Goal: Task Accomplishment & Management: Manage account settings

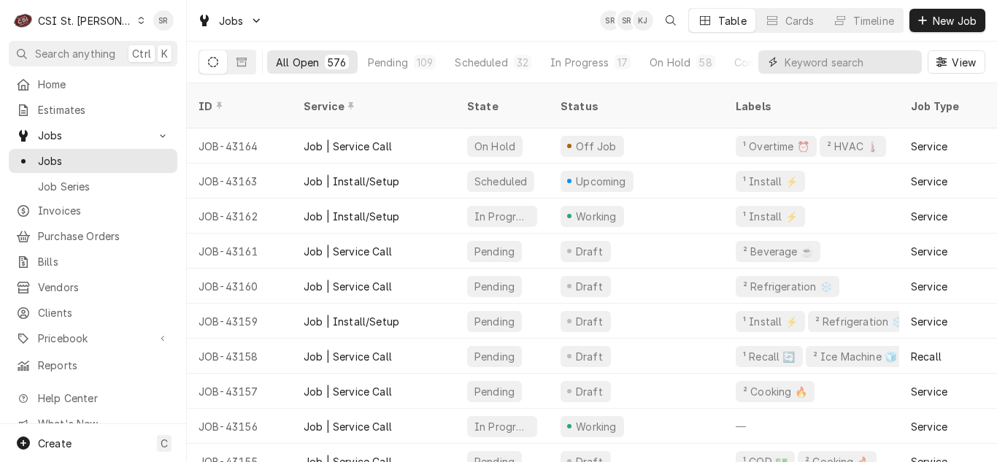
click at [818, 70] on input "Dynamic Content Wrapper" at bounding box center [850, 61] width 130 height 23
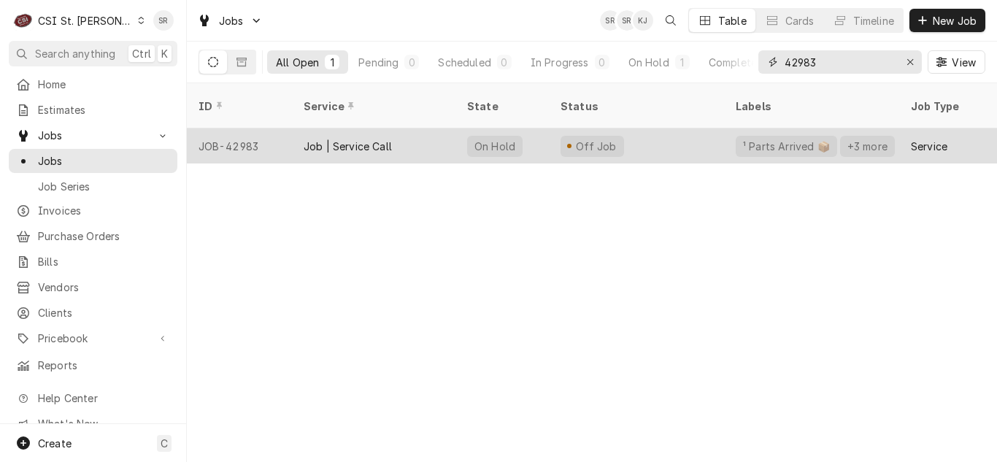
type input "42983"
click at [343, 139] on div "Job | Service Call" at bounding box center [348, 146] width 88 height 15
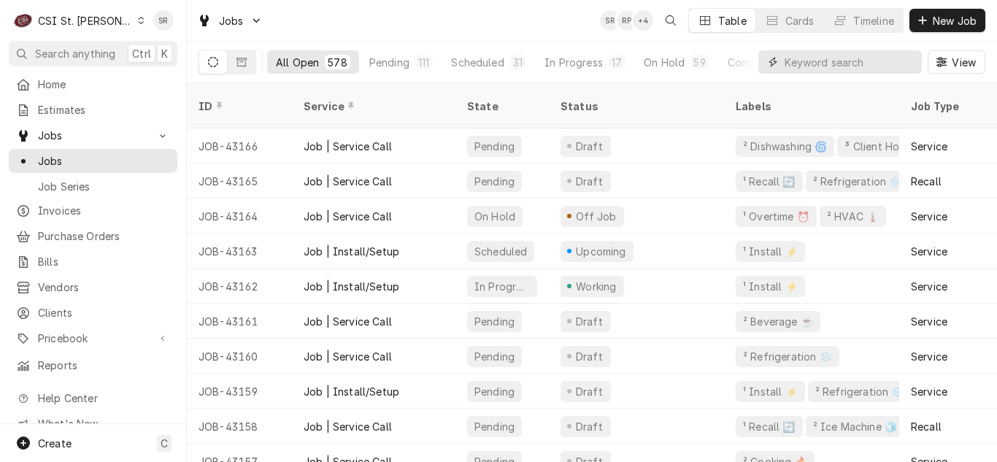
click at [861, 62] on input "Dynamic Content Wrapper" at bounding box center [850, 61] width 130 height 23
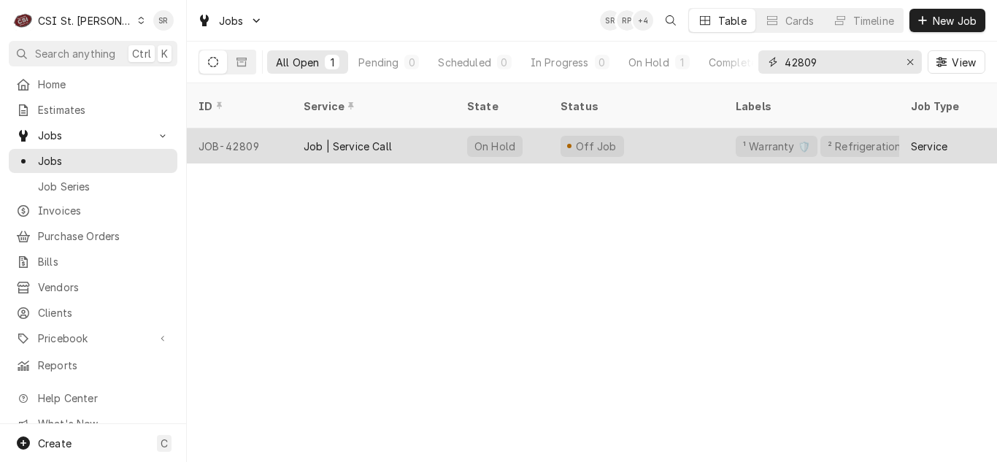
type input "42809"
click at [366, 139] on div "Job | Service Call" at bounding box center [348, 146] width 88 height 15
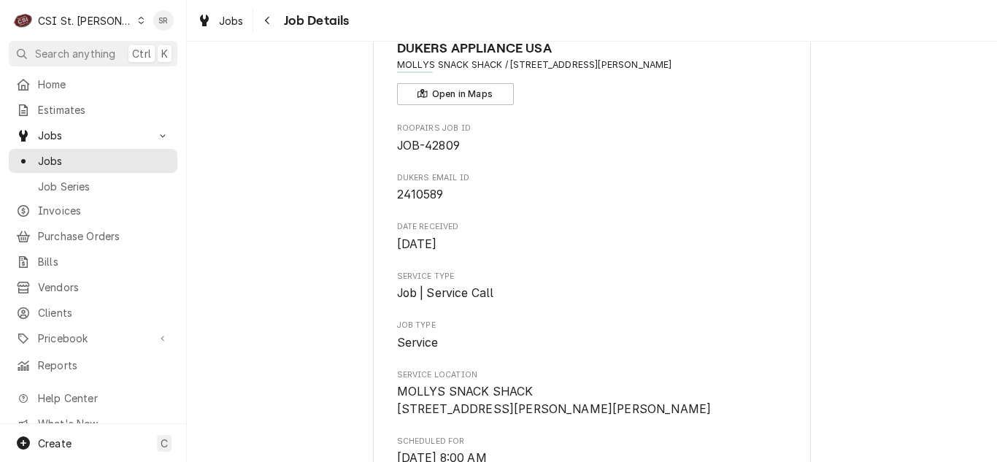
scroll to position [73, 0]
drag, startPoint x: 491, startPoint y: 407, endPoint x: 396, endPoint y: 408, distance: 95.6
click at [397, 408] on span "MOLLYS SNACK SHACK 26568 Muenz Rd Wright City, MO 63390" at bounding box center [592, 401] width 391 height 34
click at [496, 406] on span "MOLLYS SNACK SHACK 26568 Muenz Rd Wright City, MO 63390" at bounding box center [592, 401] width 391 height 34
drag, startPoint x: 495, startPoint y: 406, endPoint x: 389, endPoint y: 412, distance: 106.0
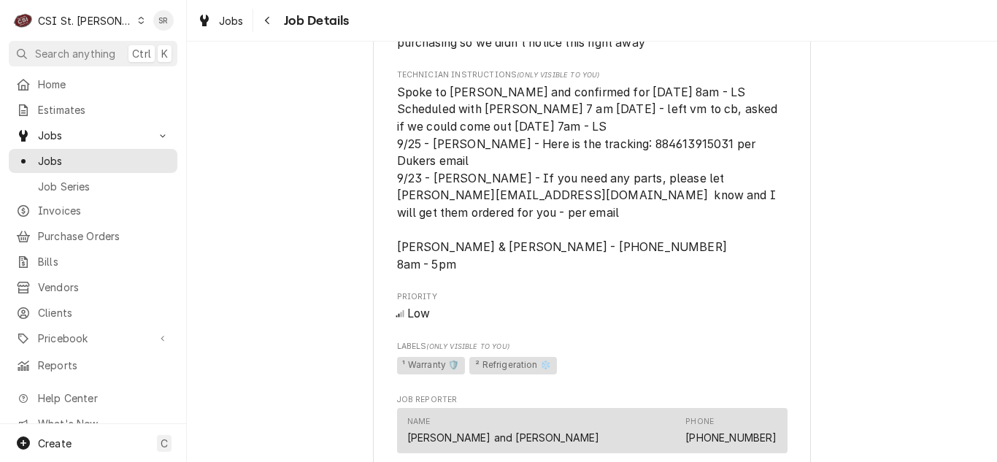
scroll to position [1314, 0]
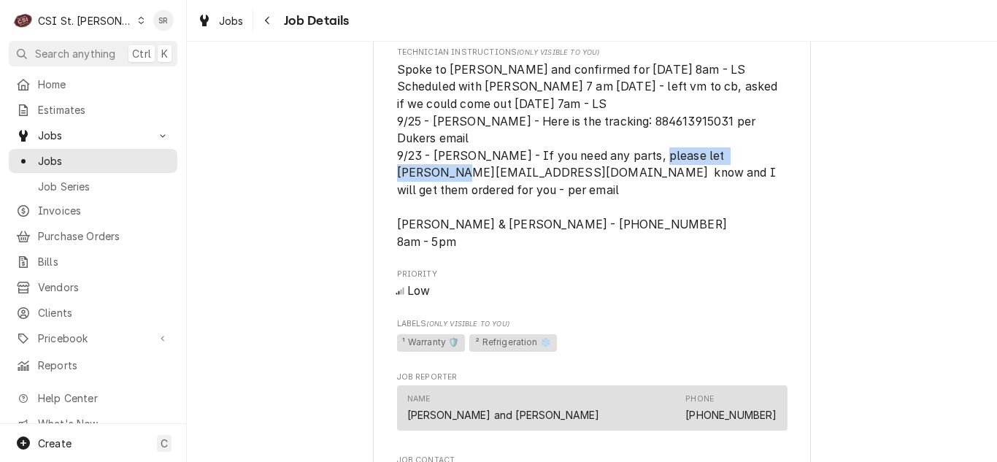
drag, startPoint x: 523, startPoint y: 173, endPoint x: 393, endPoint y: 173, distance: 129.9
click at [397, 173] on span "Spoke to Sandy and confirmed for Tuesday 10/7 at 8am - LS Scheduled with Dave 7…" at bounding box center [589, 156] width 384 height 186
copy span "cindy.l@dukersusa.com"
click at [69, 301] on link "Clients" at bounding box center [93, 313] width 169 height 24
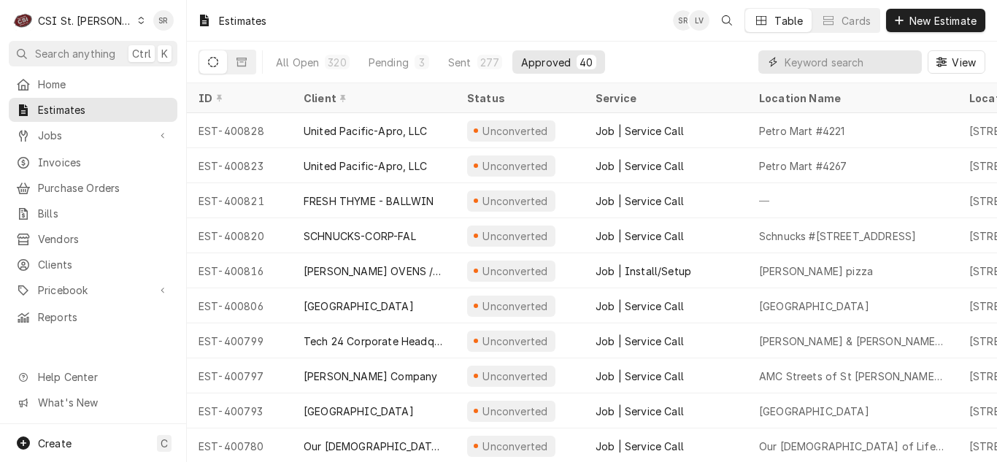
click at [837, 57] on input "Dynamic Content Wrapper" at bounding box center [850, 61] width 130 height 23
paste input "26568 Muenz Rd"
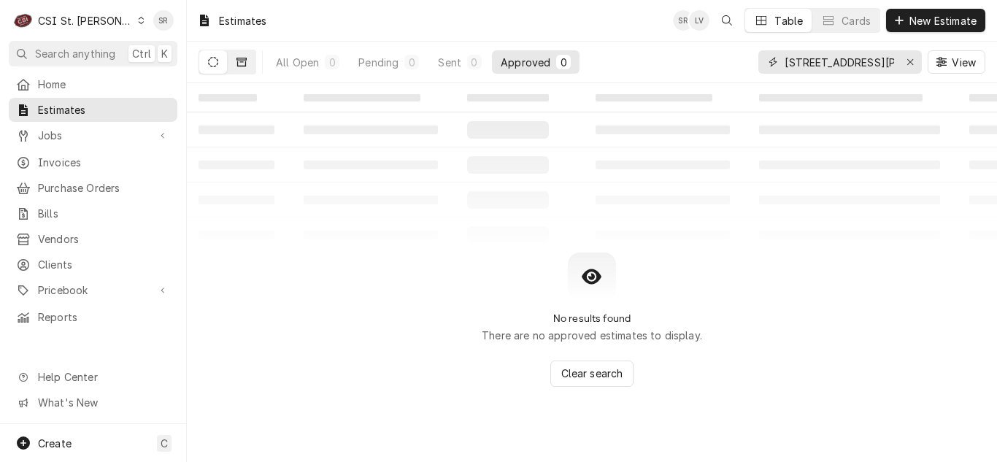
type input "26568 Muenz Rd"
click at [248, 68] on button "Dynamic Content Wrapper" at bounding box center [242, 61] width 28 height 23
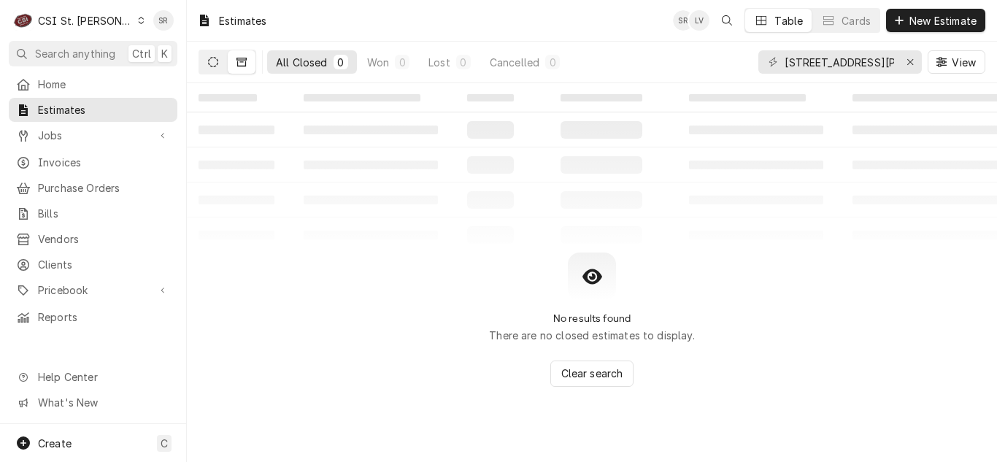
click at [207, 61] on button "Dynamic Content Wrapper" at bounding box center [213, 61] width 28 height 23
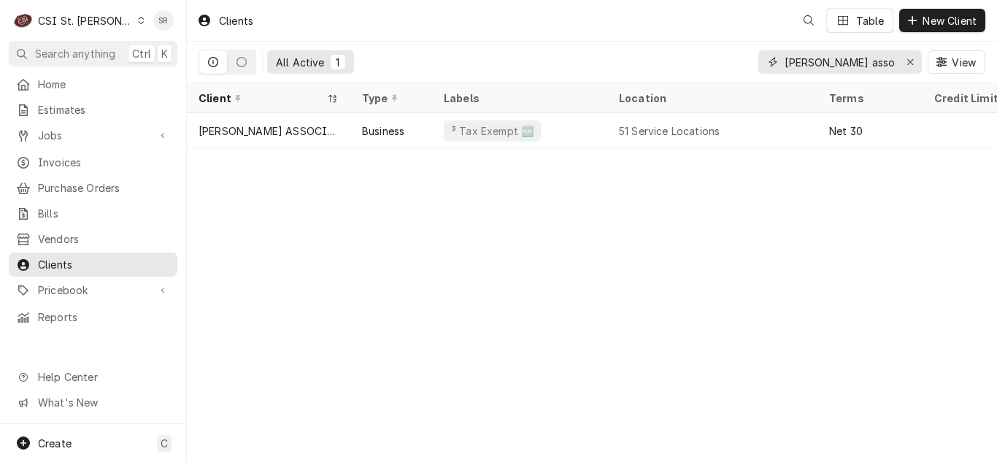
drag, startPoint x: 839, startPoint y: 66, endPoint x: 848, endPoint y: 63, distance: 10.2
click at [840, 66] on input "clark associ" at bounding box center [839, 61] width 109 height 23
drag, startPoint x: 851, startPoint y: 62, endPoint x: 777, endPoint y: 64, distance: 74.5
click at [777, 64] on div "clark associ" at bounding box center [840, 61] width 164 height 23
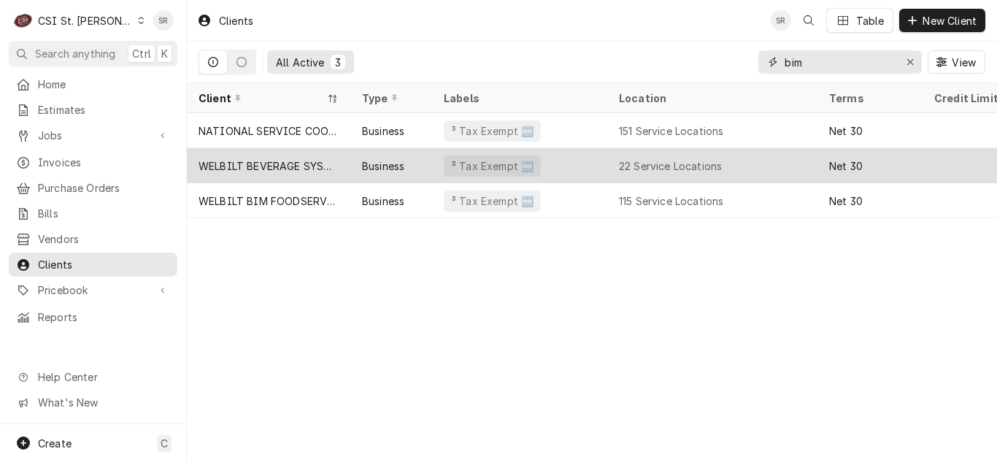
type input "bim"
click at [315, 161] on div "WELBILT BEVERAGE SYSTEMS" at bounding box center [269, 165] width 140 height 15
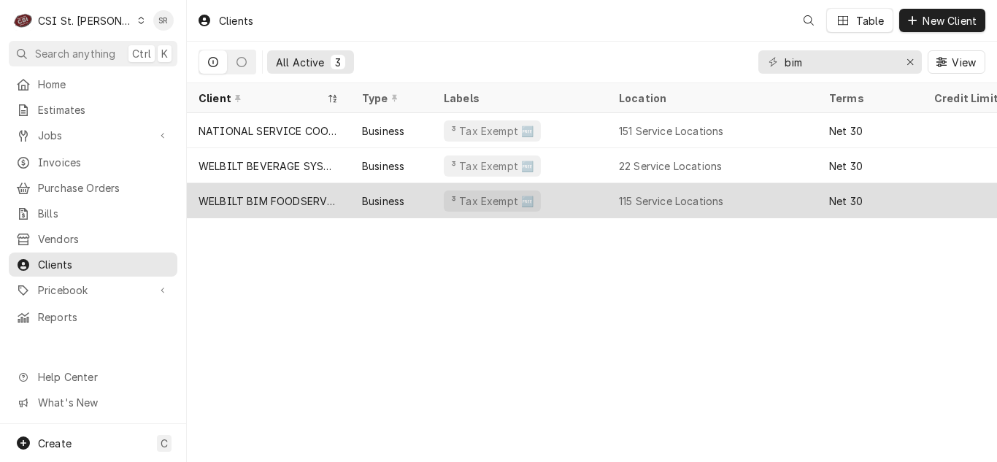
click at [279, 187] on div "WELBILT BIM FOODSERVICE" at bounding box center [269, 200] width 164 height 35
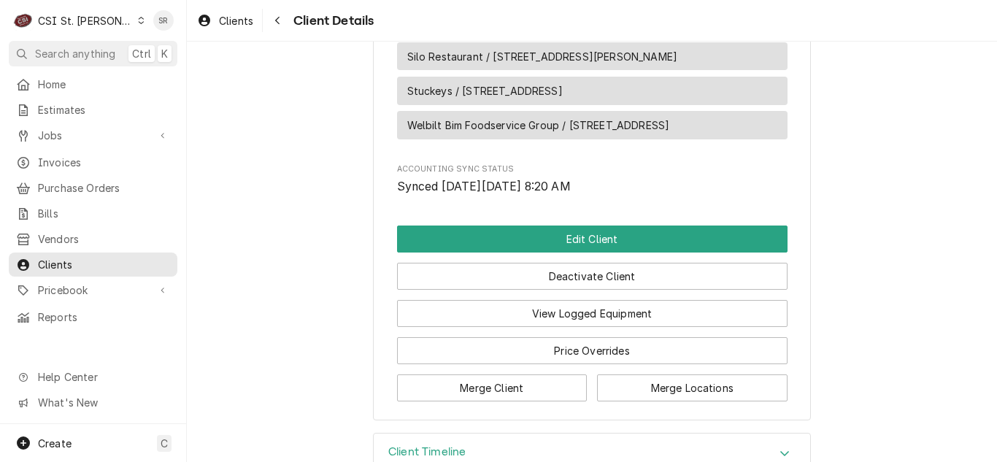
scroll to position [5288, 0]
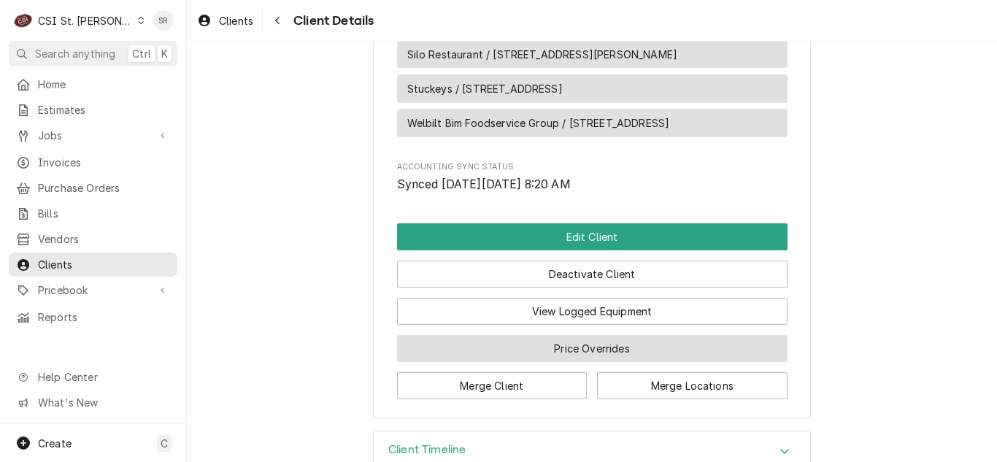
click at [571, 335] on button "Price Overrides" at bounding box center [592, 348] width 391 height 27
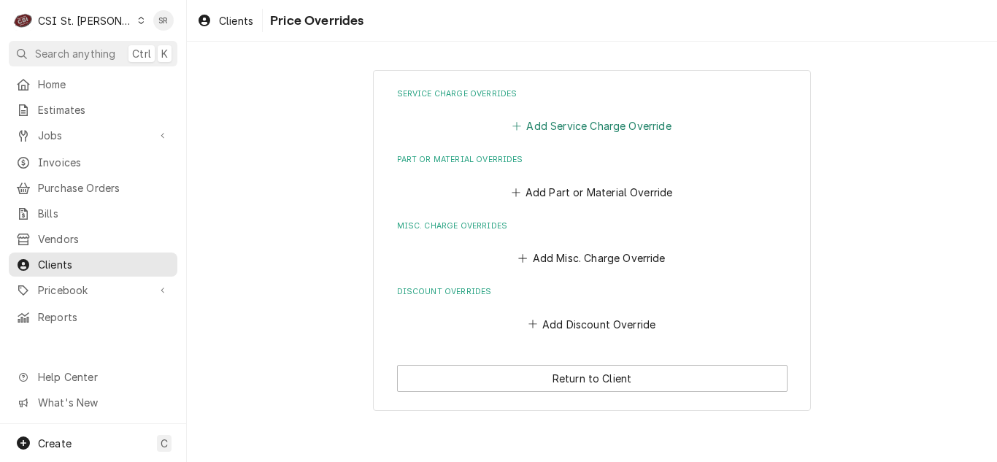
click at [553, 118] on button "Add Service Charge Override" at bounding box center [592, 126] width 164 height 20
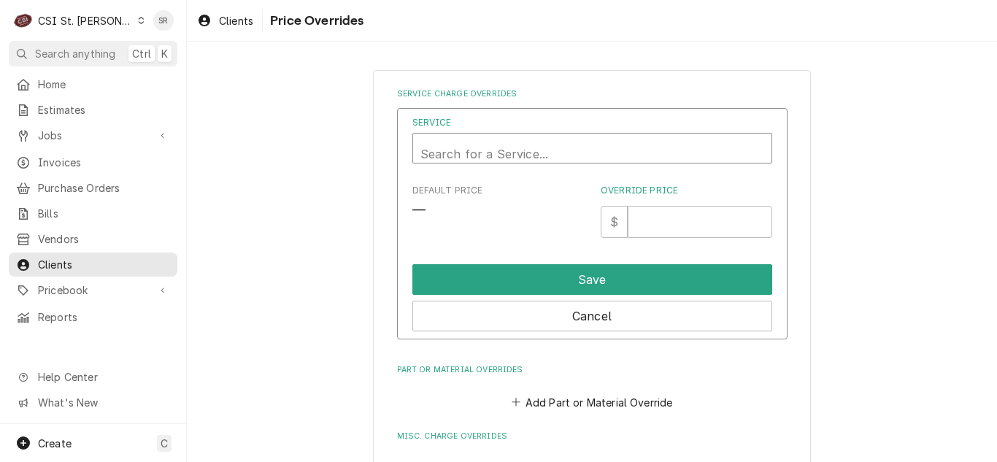
click at [528, 146] on div "Service" at bounding box center [592, 153] width 344 height 35
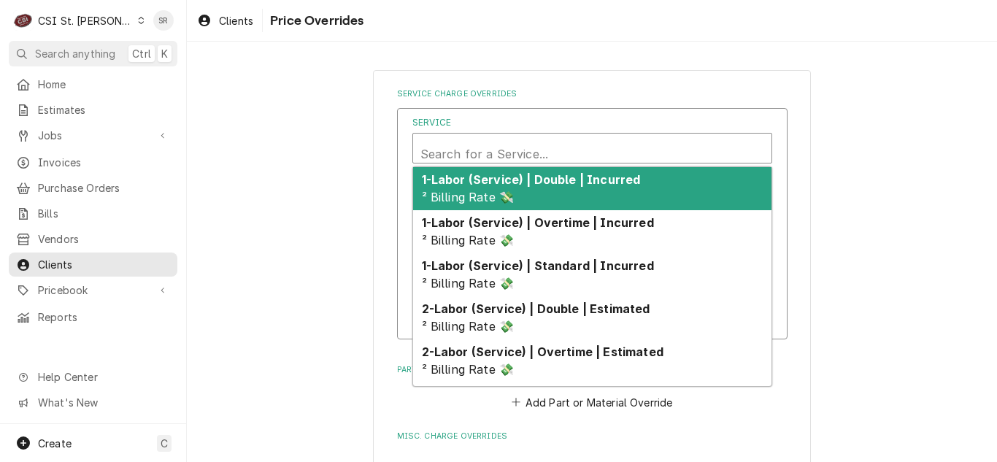
scroll to position [4, 0]
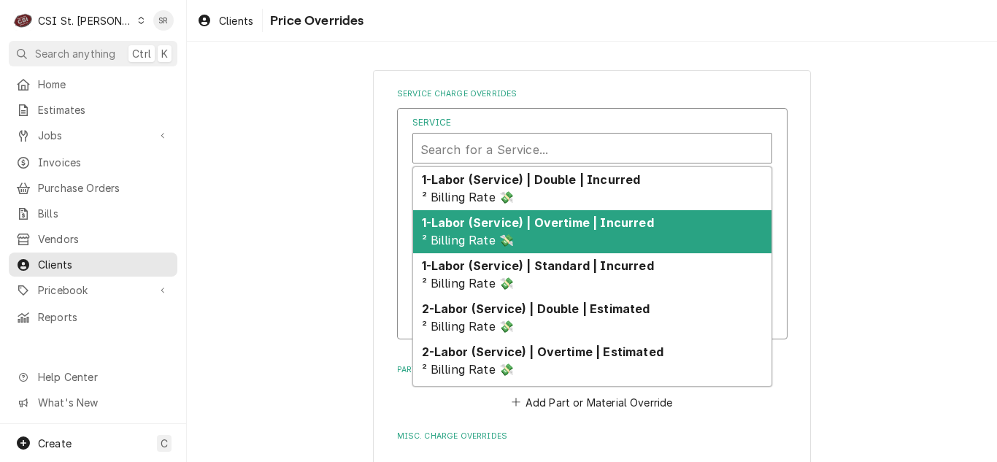
click at [568, 265] on strong "1-Labor (Service) | Standard | Incurred" at bounding box center [538, 265] width 232 height 15
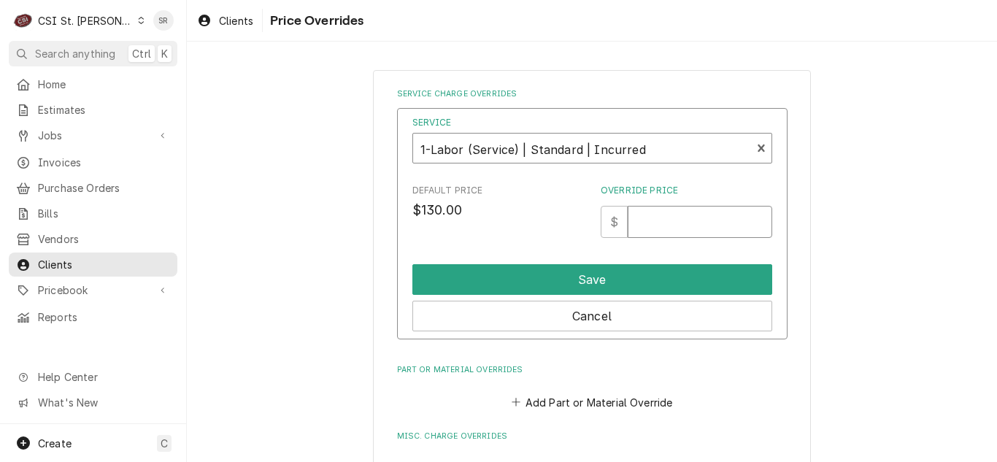
click at [661, 231] on input "Override Price" at bounding box center [700, 222] width 144 height 32
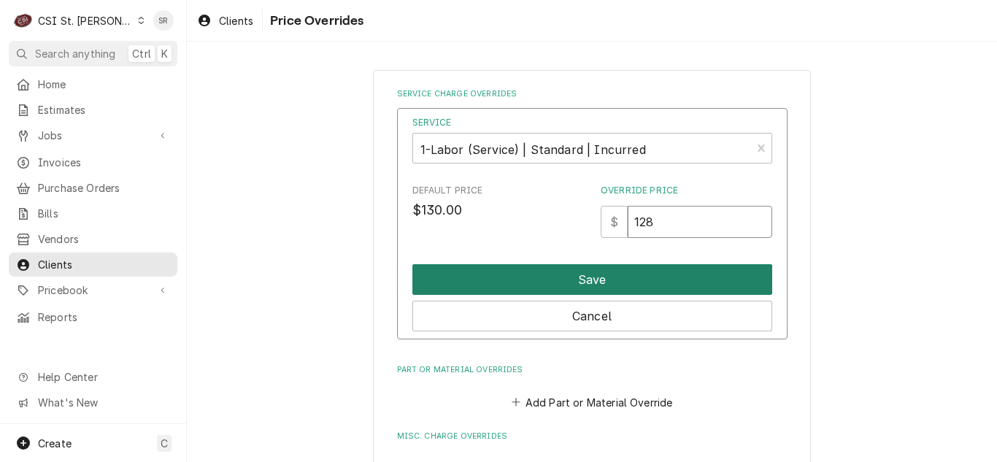
type input "128"
click at [596, 282] on button "Save" at bounding box center [592, 279] width 360 height 31
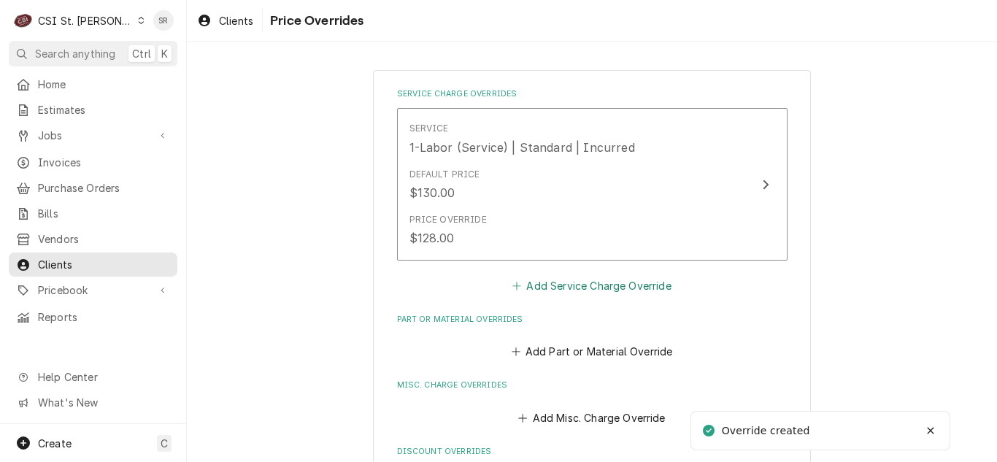
click at [585, 281] on button "Add Service Charge Override" at bounding box center [592, 285] width 164 height 20
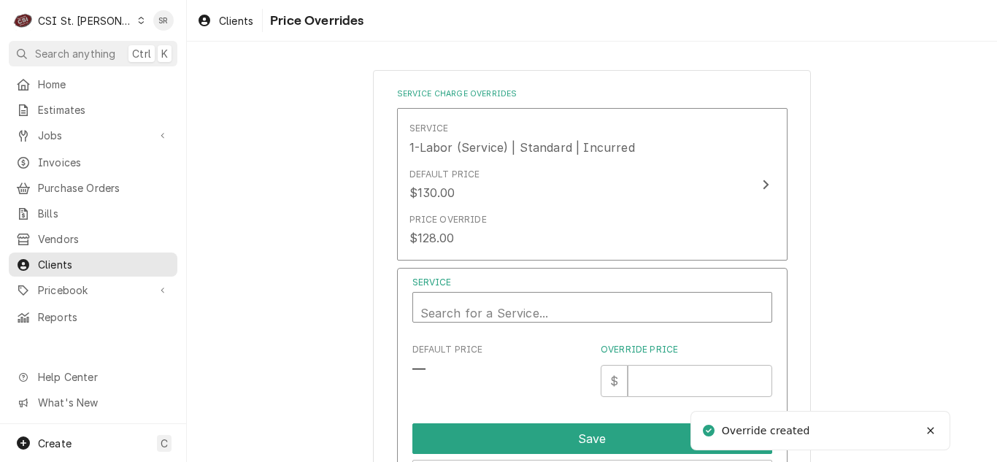
click at [547, 295] on div "Search for a Service..." at bounding box center [592, 307] width 358 height 29
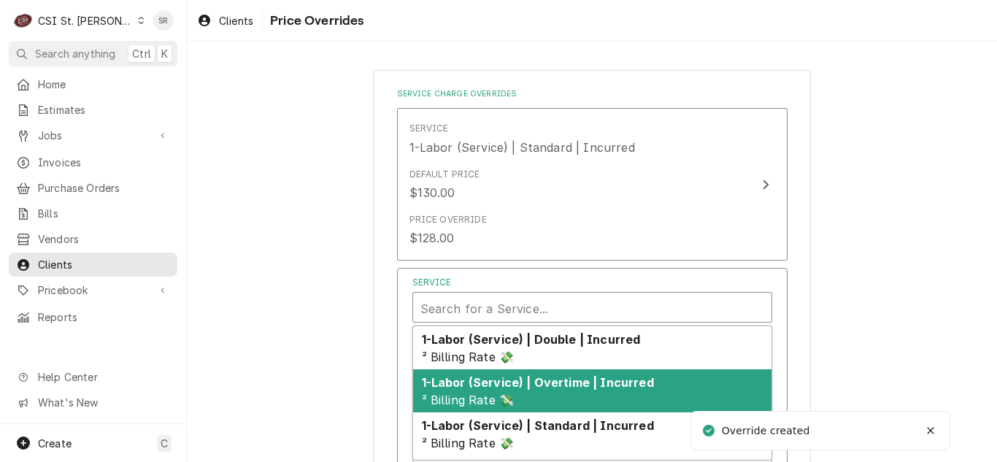
click at [570, 391] on div "1-Labor (Service) | Overtime | Incurred ² Billing Rate 💸" at bounding box center [592, 390] width 358 height 43
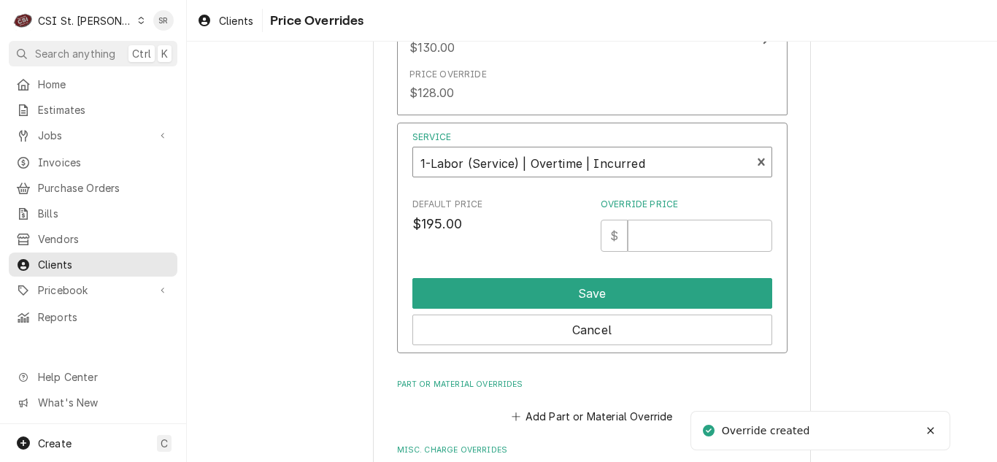
scroll to position [146, 0]
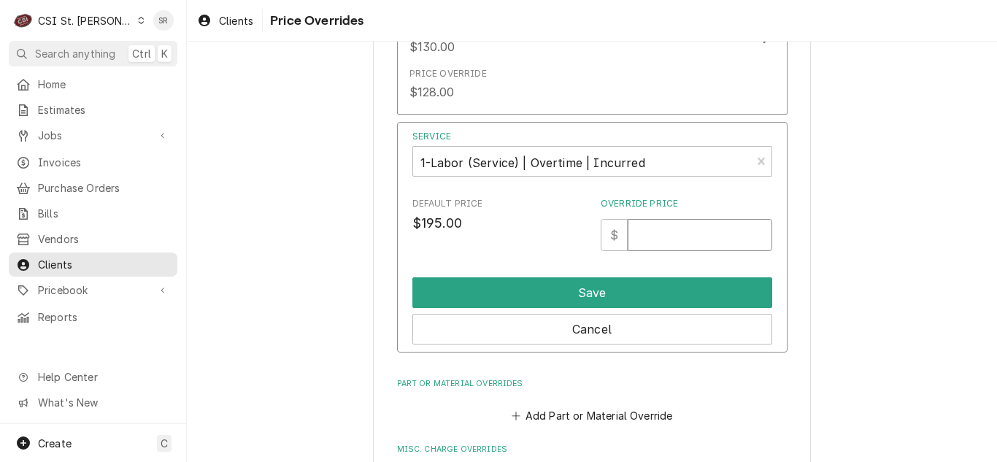
click at [680, 226] on input "Override Price" at bounding box center [700, 235] width 144 height 32
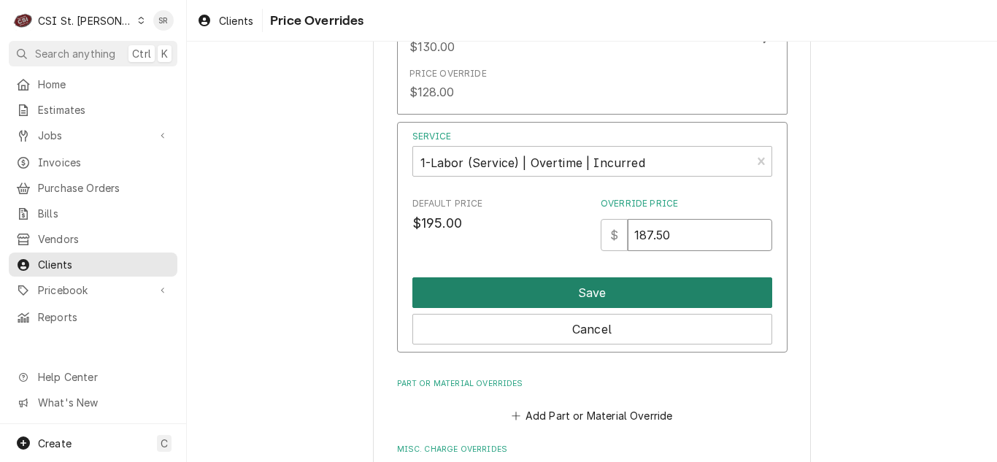
type input "187.50"
click at [650, 291] on button "Save" at bounding box center [592, 292] width 360 height 31
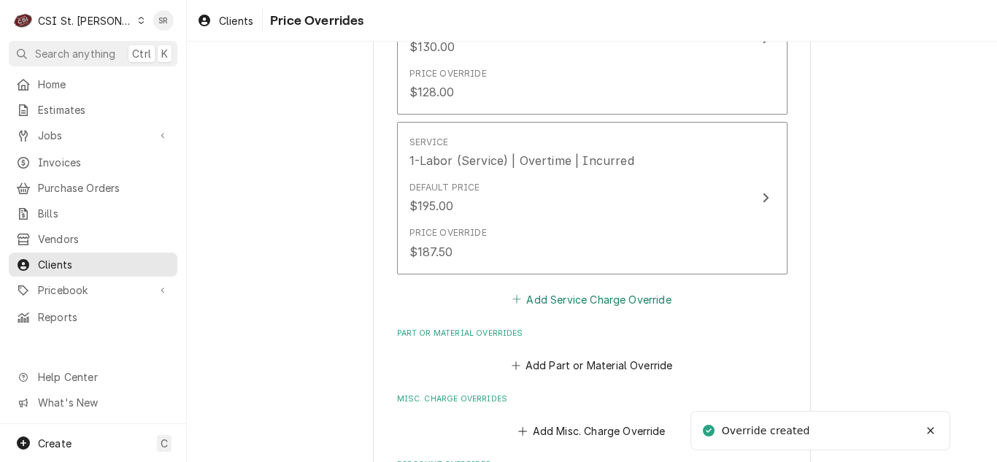
click at [577, 301] on button "Add Service Charge Override" at bounding box center [592, 299] width 164 height 20
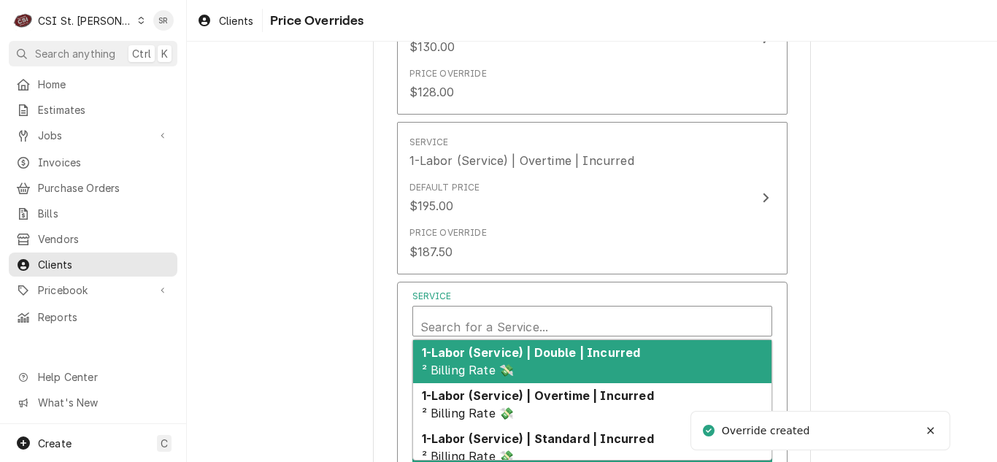
click at [553, 329] on div "Service" at bounding box center [592, 326] width 344 height 35
click at [564, 358] on strong "1-Labor (Service) | Double | Incurred" at bounding box center [531, 352] width 219 height 15
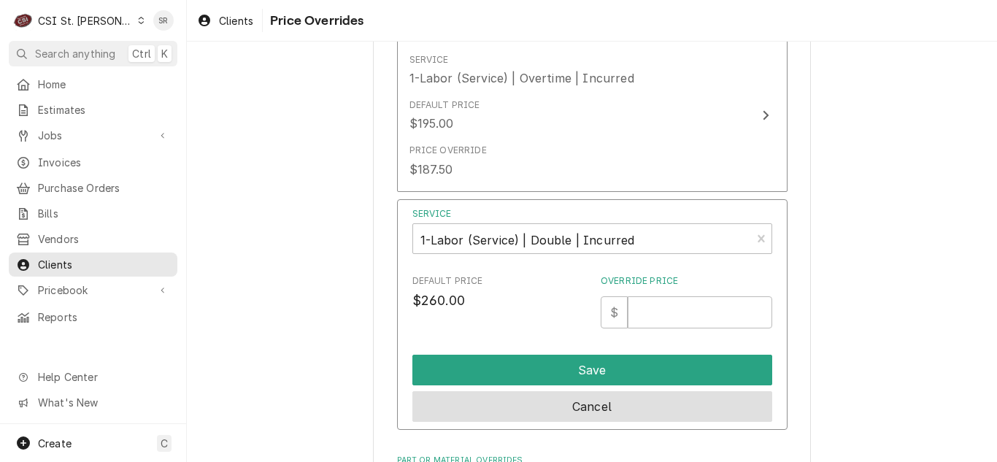
scroll to position [365, 0]
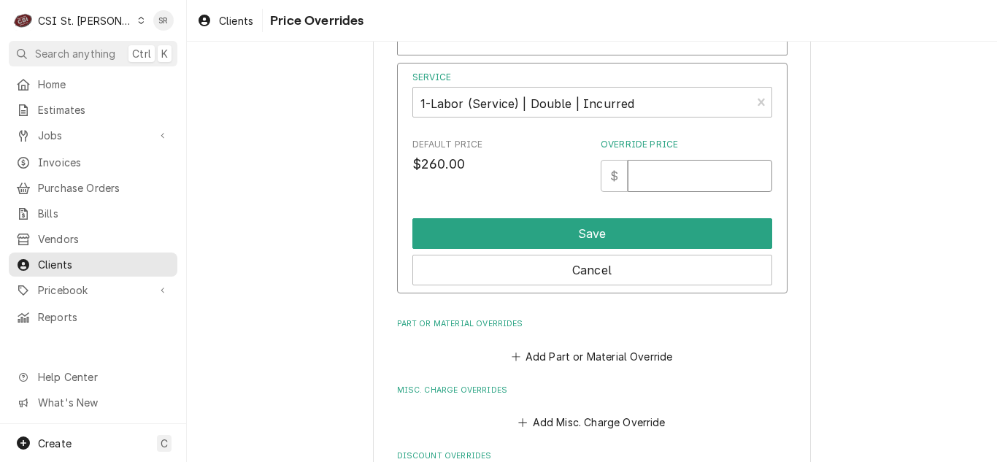
click at [682, 176] on input "Override Price" at bounding box center [700, 176] width 144 height 32
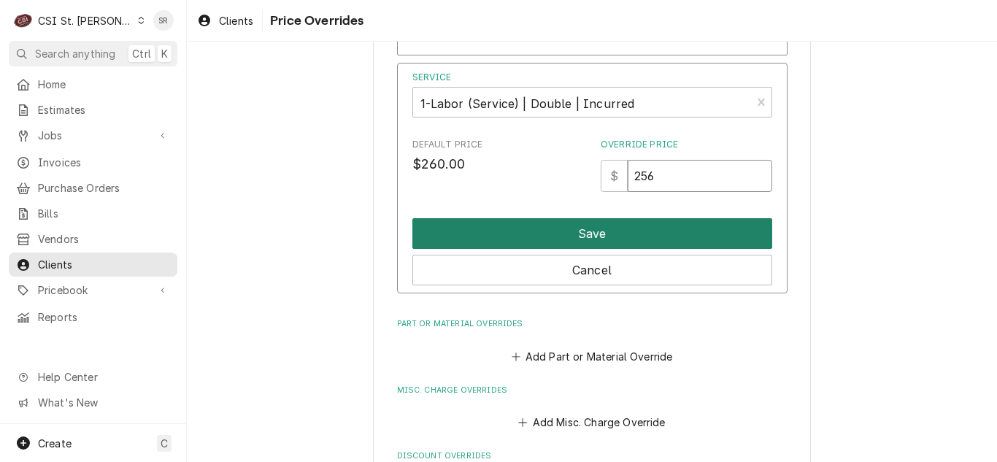
type input "256"
click at [677, 232] on button "Save" at bounding box center [592, 233] width 360 height 31
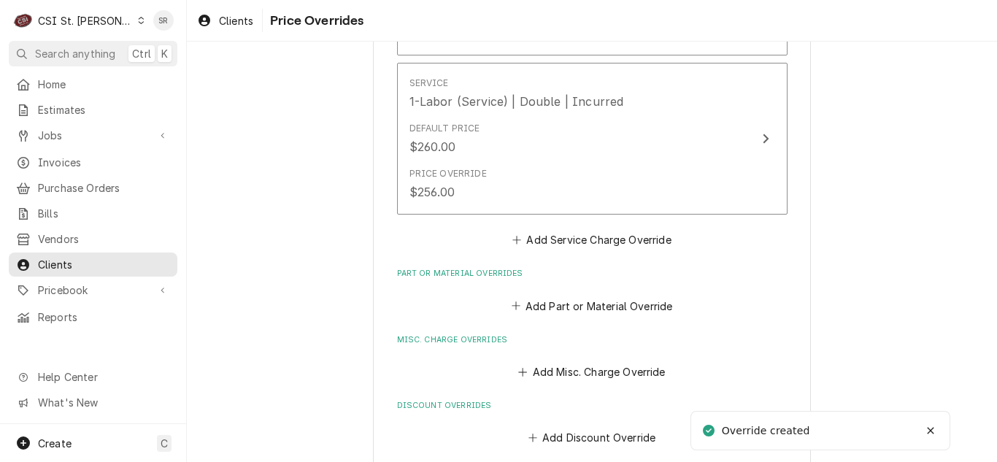
scroll to position [438, 0]
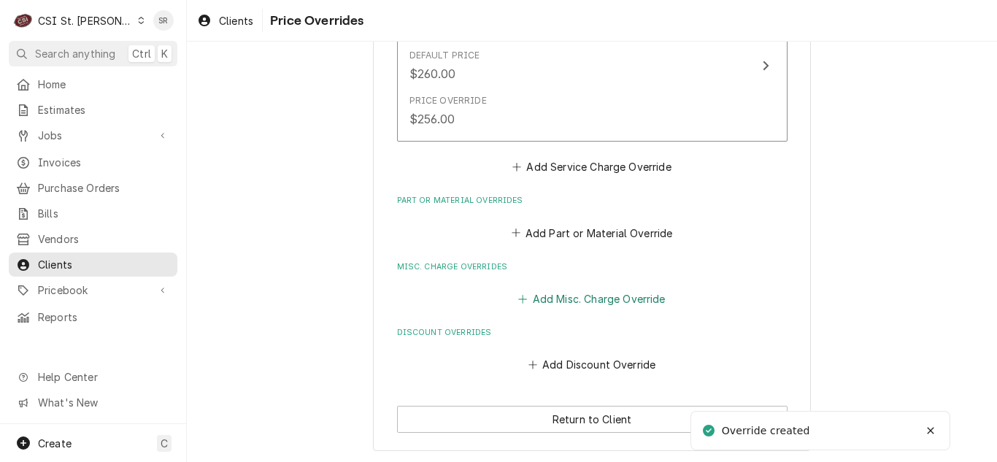
click at [607, 289] on button "Add Misc. Charge Override" at bounding box center [592, 298] width 152 height 20
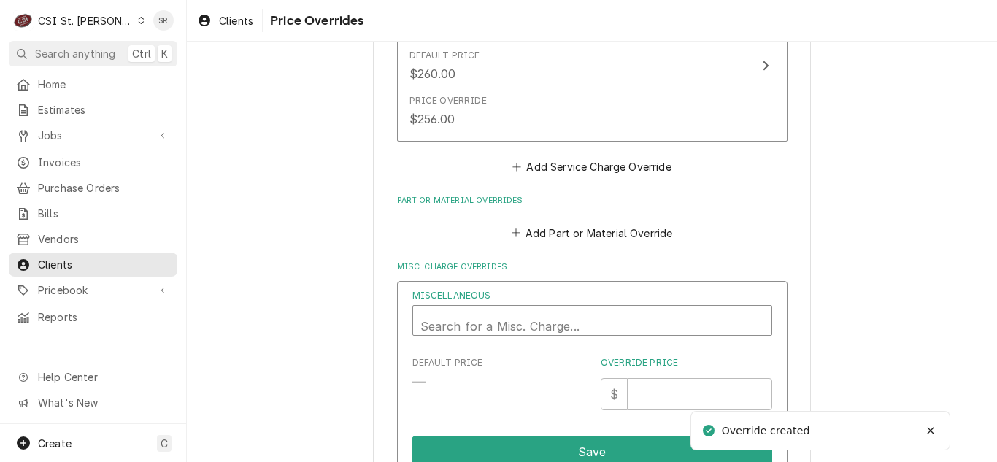
click at [507, 320] on div "Miscellaneous" at bounding box center [592, 326] width 344 height 35
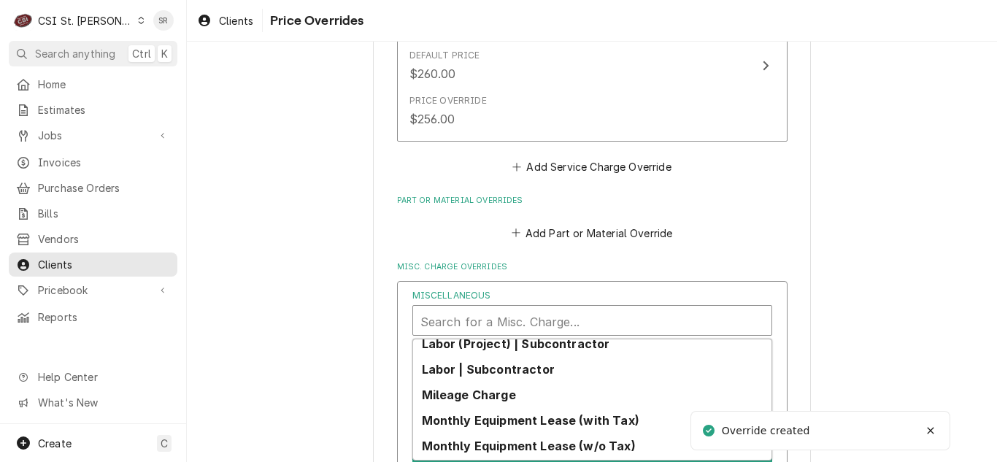
scroll to position [208, 0]
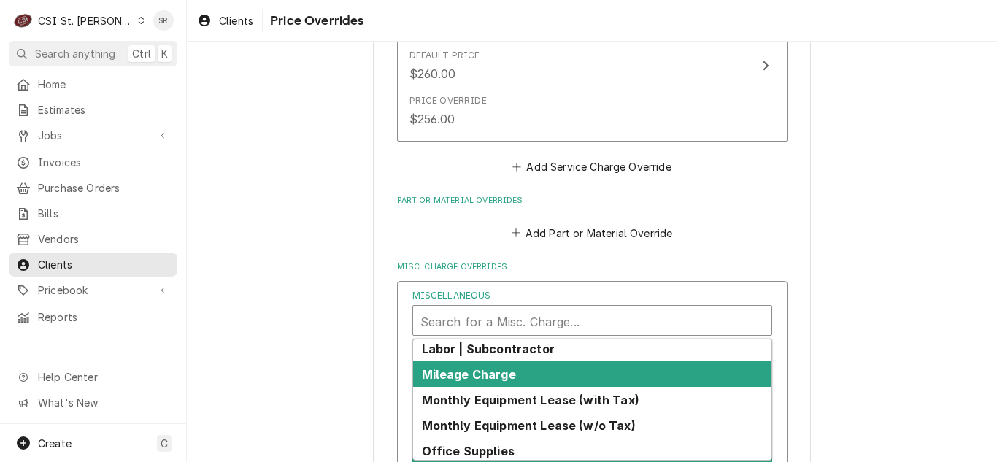
click at [504, 374] on strong "Mileage Charge" at bounding box center [469, 374] width 94 height 15
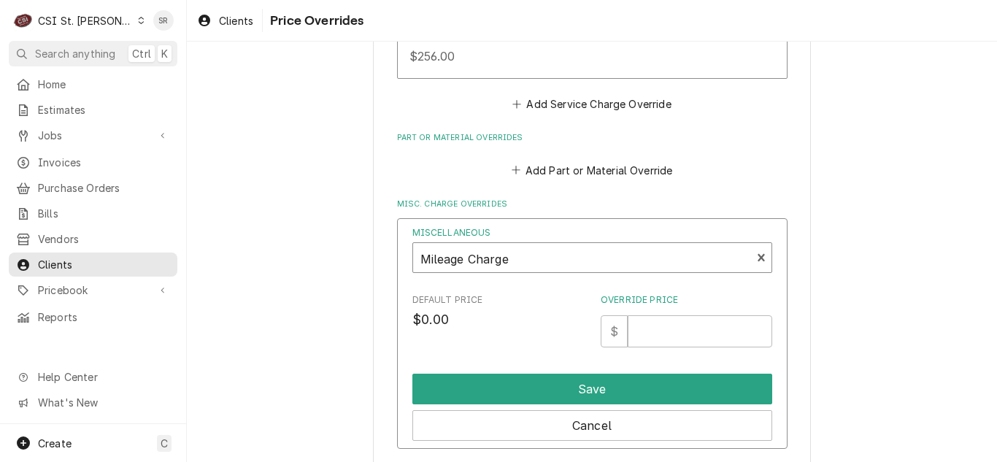
scroll to position [584, 0]
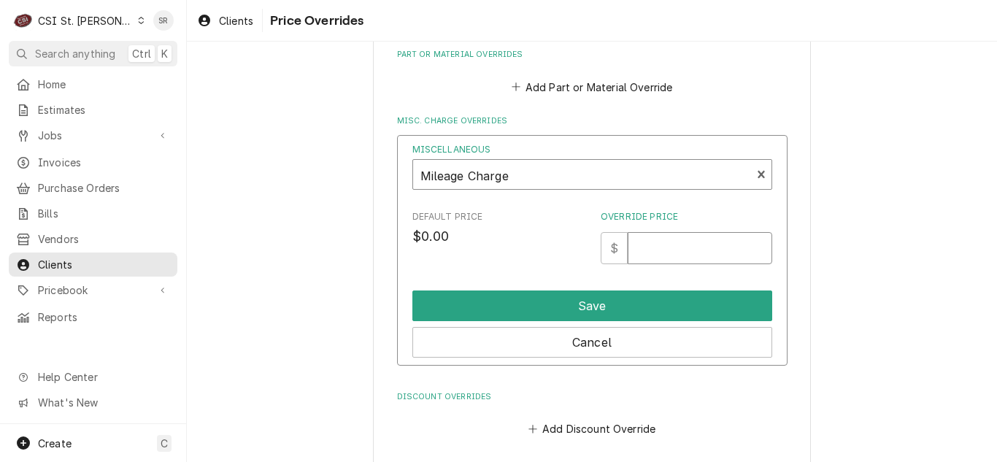
click at [651, 256] on input "Override Price" at bounding box center [700, 248] width 144 height 32
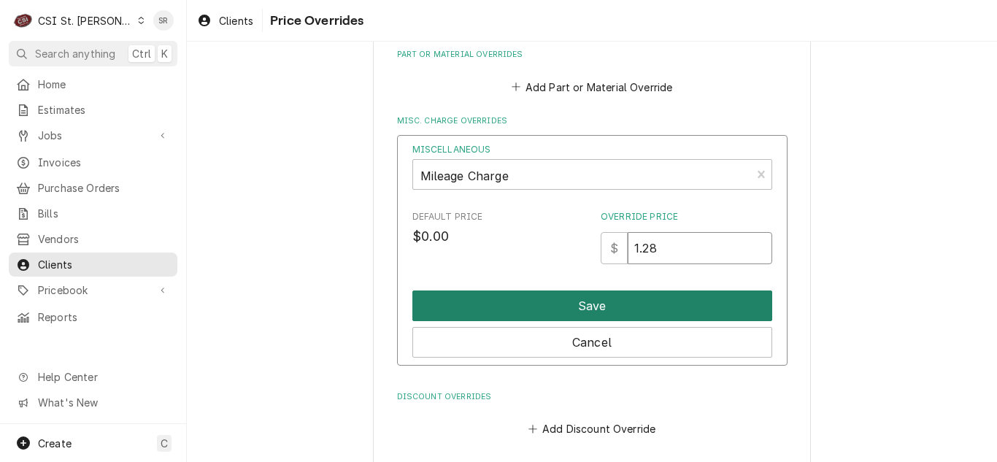
type input "1.28"
click at [646, 291] on button "Save" at bounding box center [592, 306] width 360 height 31
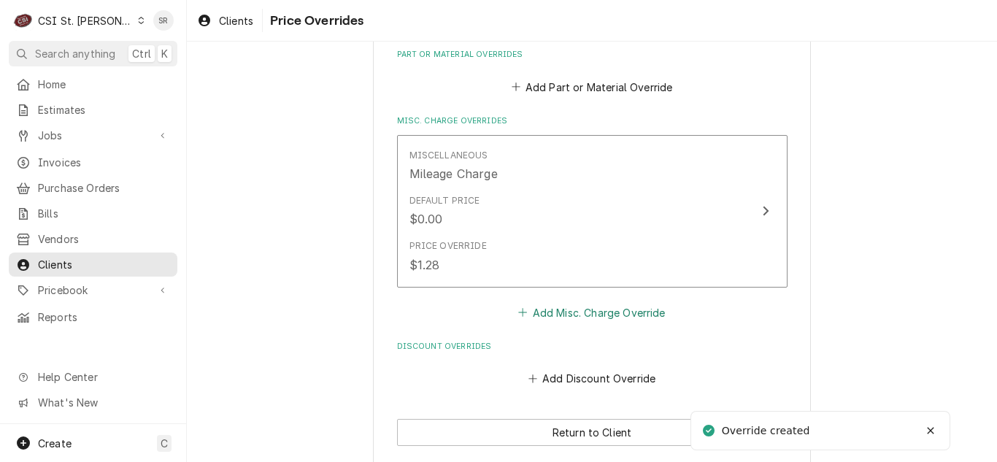
click at [591, 310] on button "Add Misc. Charge Override" at bounding box center [592, 312] width 152 height 20
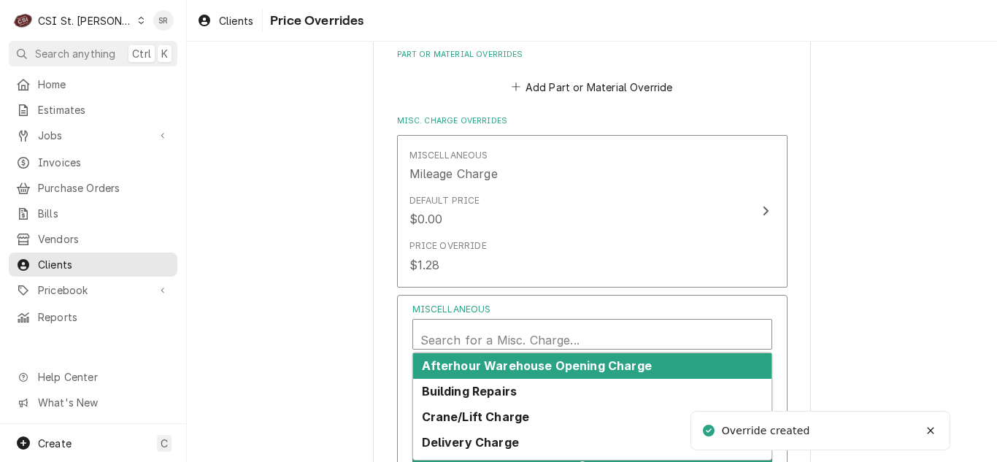
click at [515, 334] on div "Miscellaneous" at bounding box center [592, 340] width 344 height 35
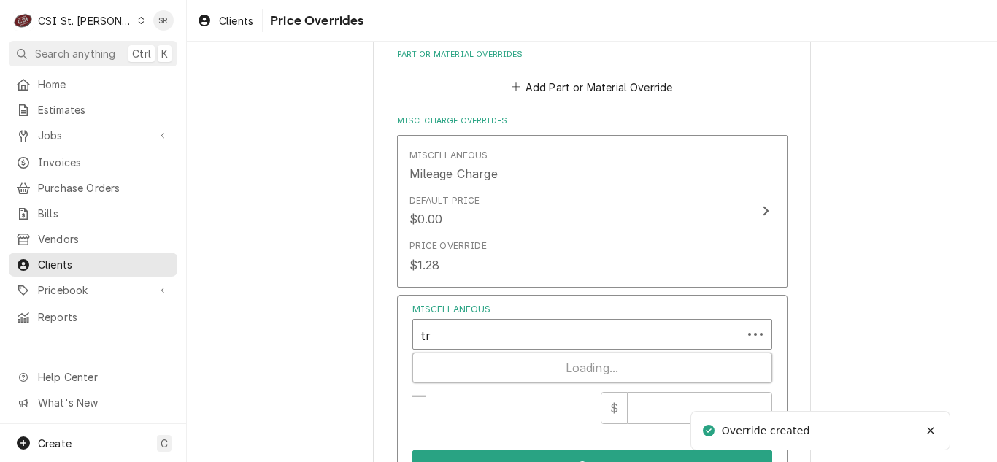
type input "tra"
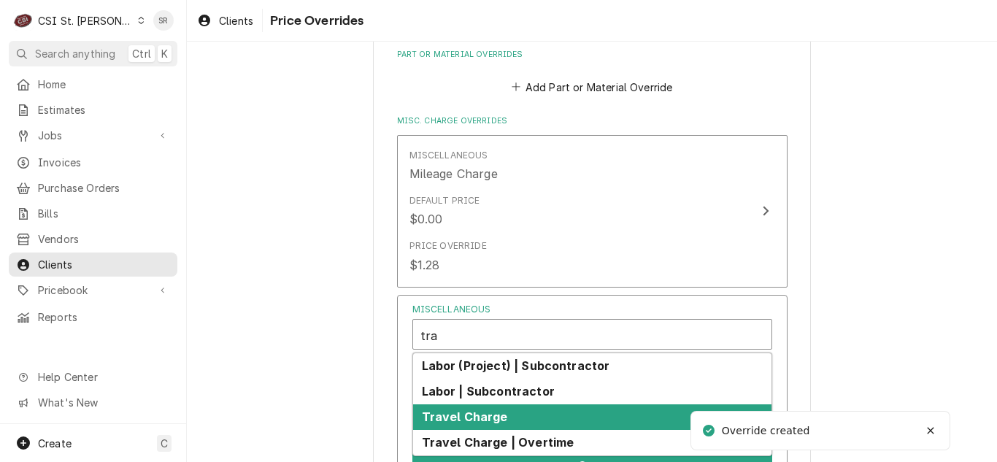
click at [503, 418] on div "Travel Charge" at bounding box center [592, 417] width 358 height 26
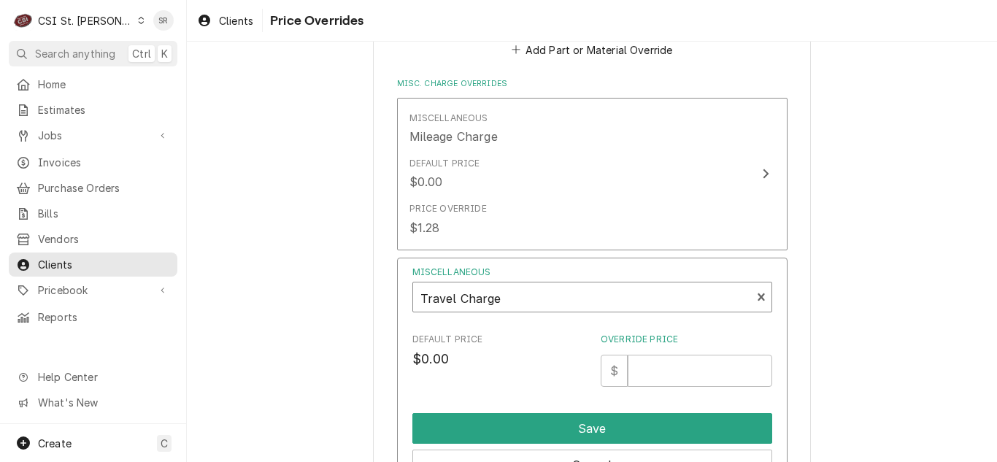
scroll to position [657, 0]
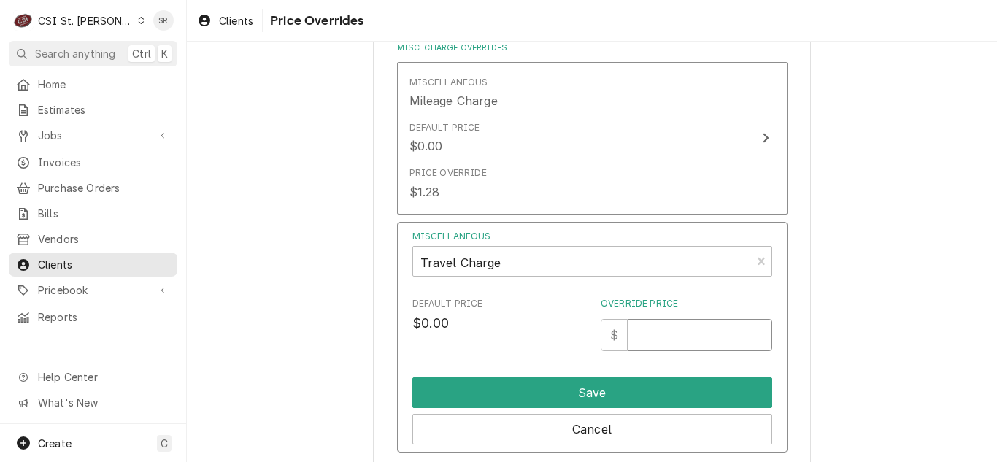
click at [668, 337] on input "Override Price" at bounding box center [700, 335] width 144 height 32
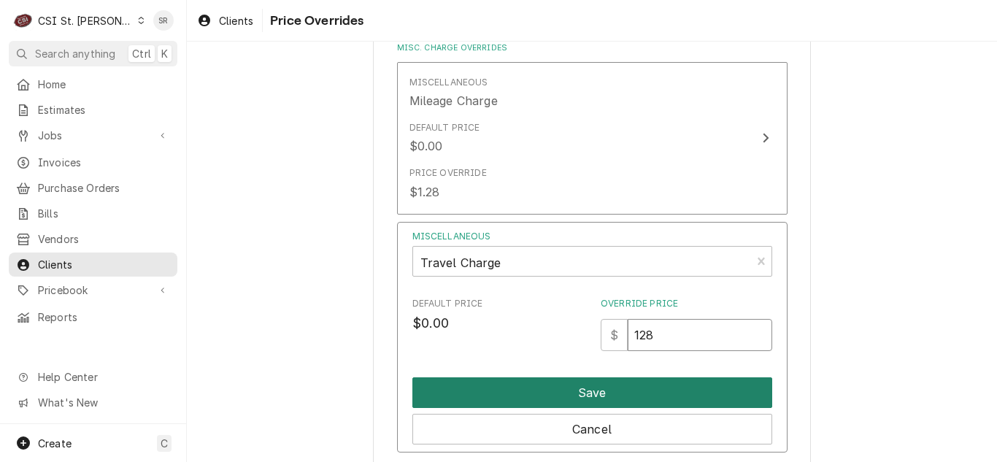
type input "128"
click at [644, 385] on button "Save" at bounding box center [592, 392] width 360 height 31
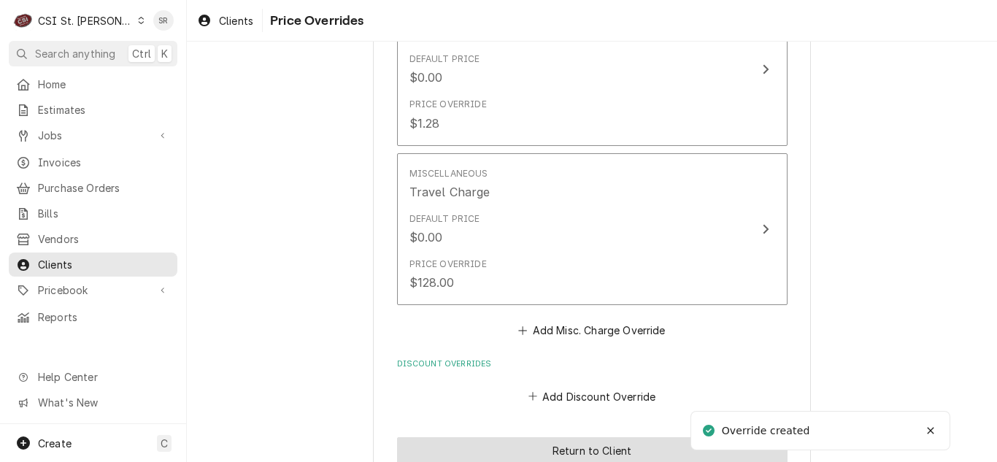
scroll to position [759, 0]
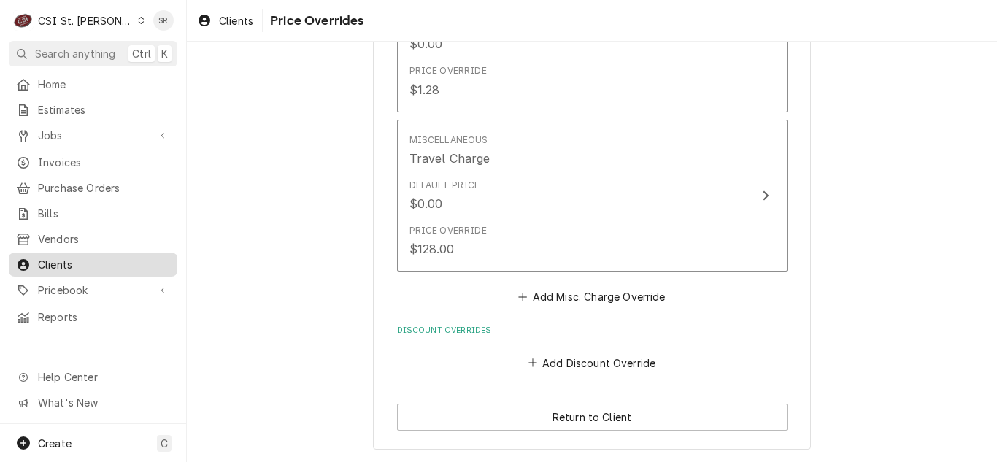
click at [82, 260] on span "Clients" at bounding box center [104, 264] width 132 height 15
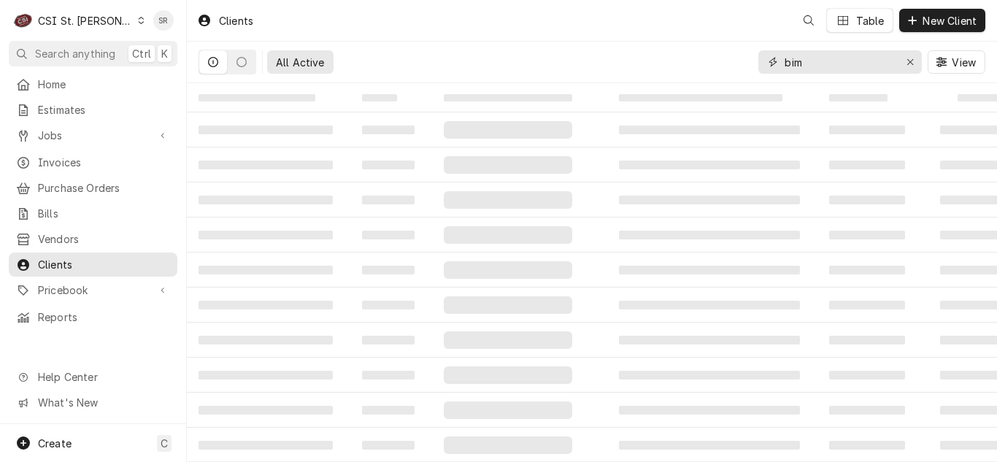
click at [813, 66] on input "bim" at bounding box center [839, 61] width 109 height 23
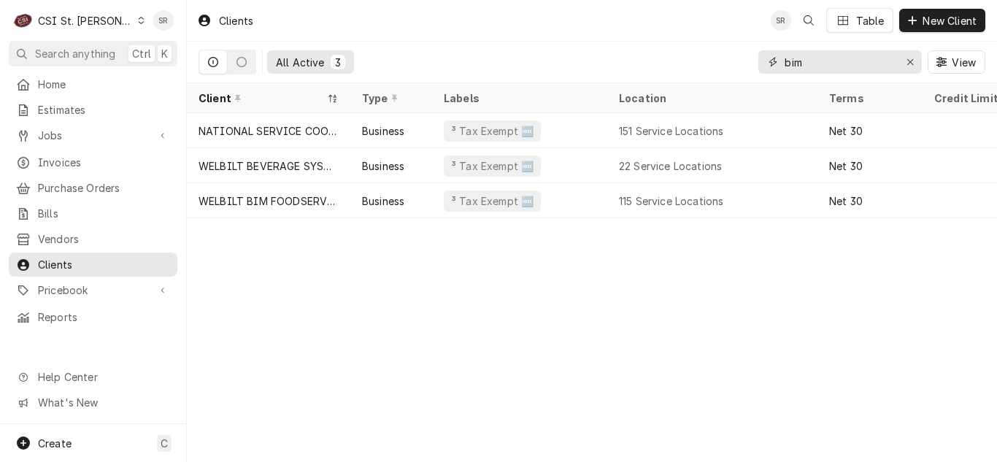
drag, startPoint x: 809, startPoint y: 66, endPoint x: 774, endPoint y: 66, distance: 35.0
click at [774, 66] on div "bim" at bounding box center [840, 61] width 164 height 23
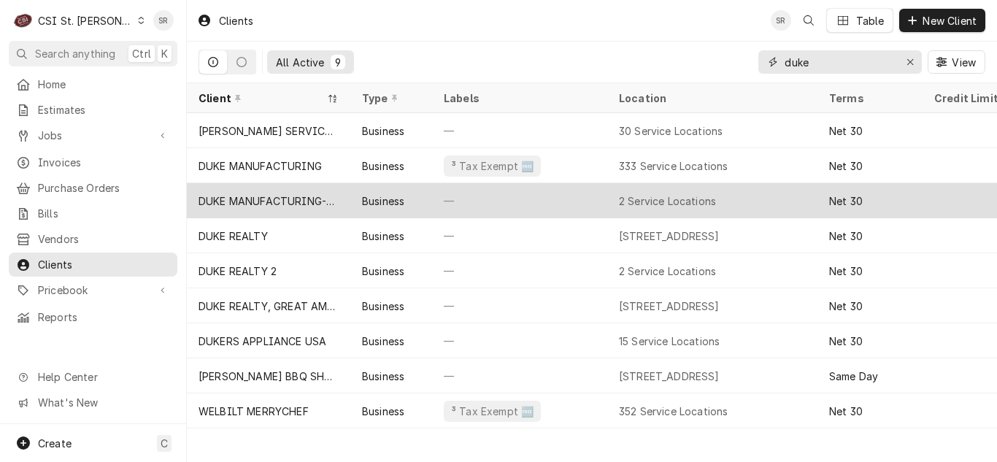
type input "duke"
click at [318, 204] on div "DUKE MANUFACTURING-SERVICE" at bounding box center [269, 200] width 140 height 15
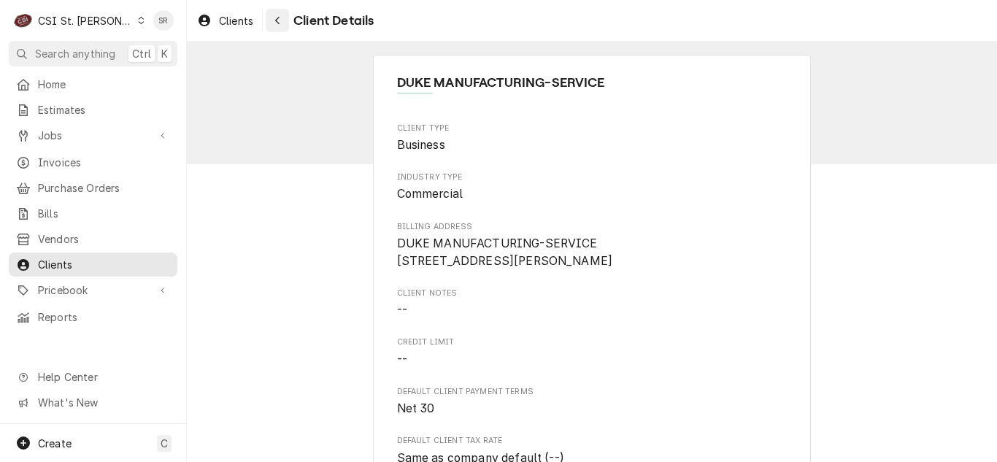
click at [280, 17] on icon "Navigate back" at bounding box center [277, 20] width 7 height 10
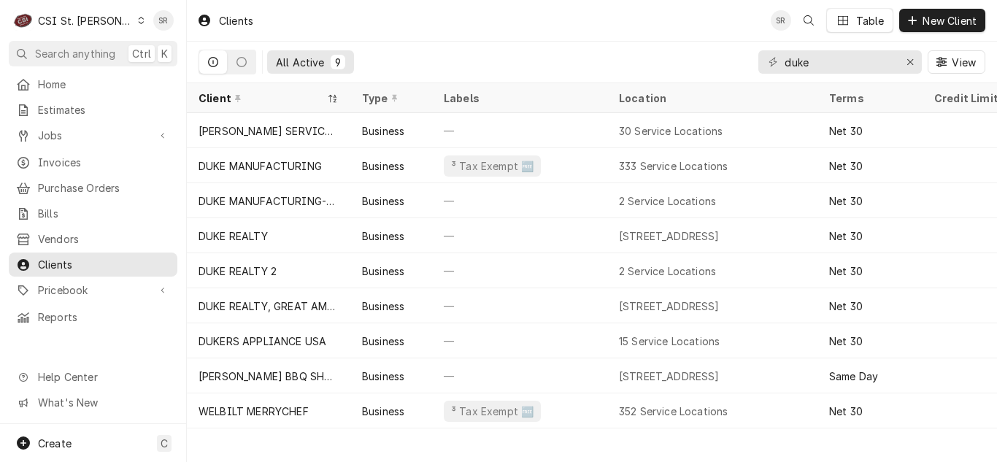
click at [294, 171] on div "DUKE MANUFACTURING" at bounding box center [269, 165] width 164 height 35
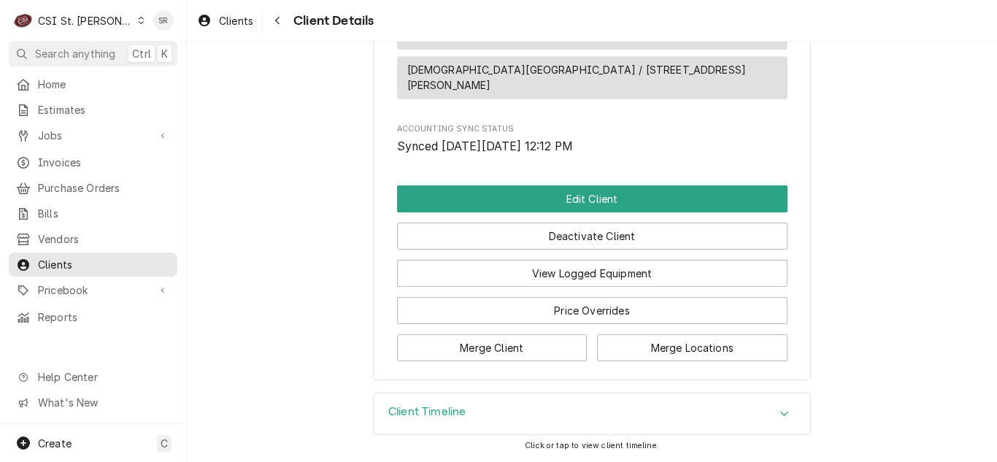
scroll to position [14060, 0]
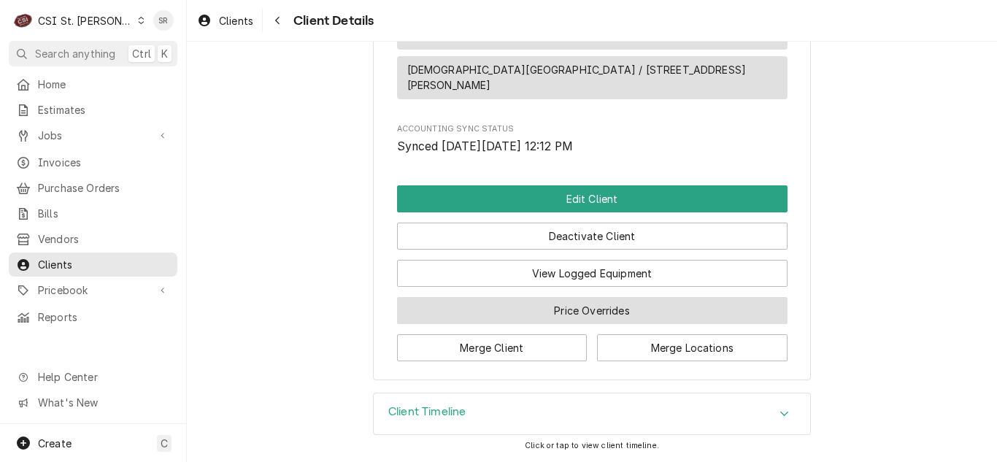
click at [561, 303] on button "Price Overrides" at bounding box center [592, 310] width 391 height 27
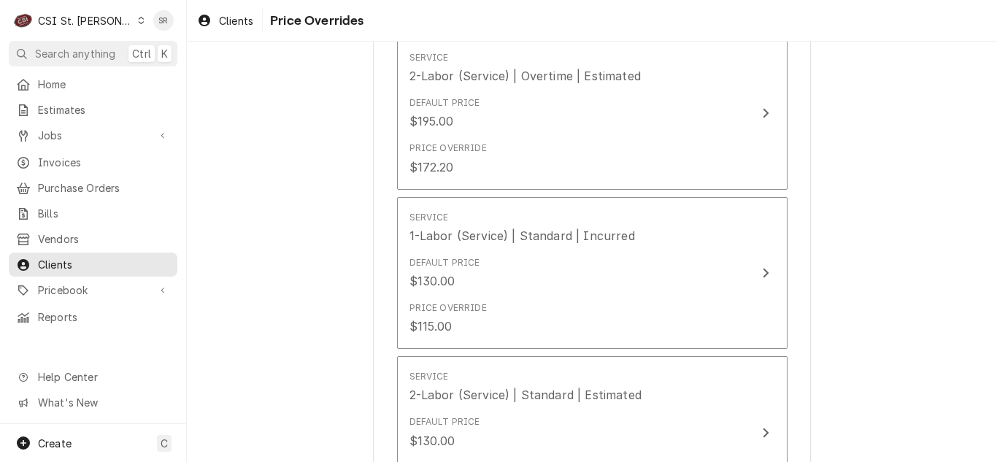
scroll to position [584, 0]
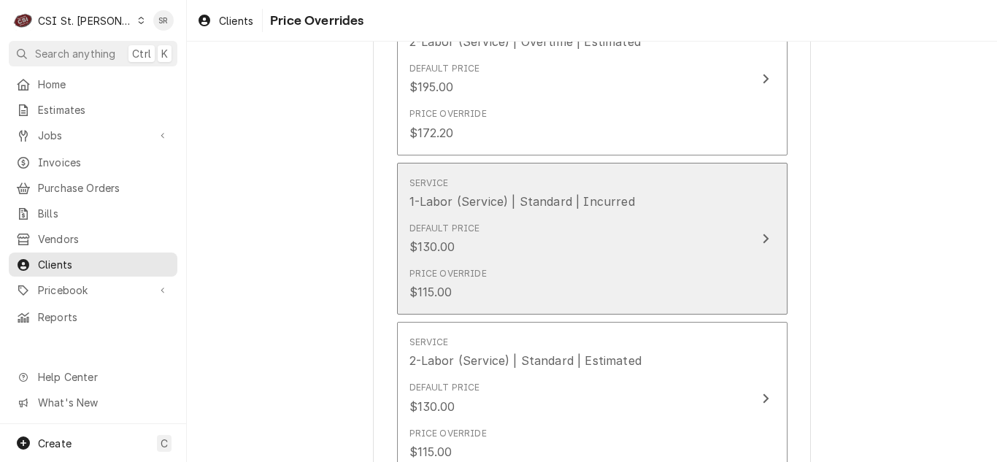
click at [561, 226] on div "Default Price $130.00" at bounding box center [576, 238] width 335 height 45
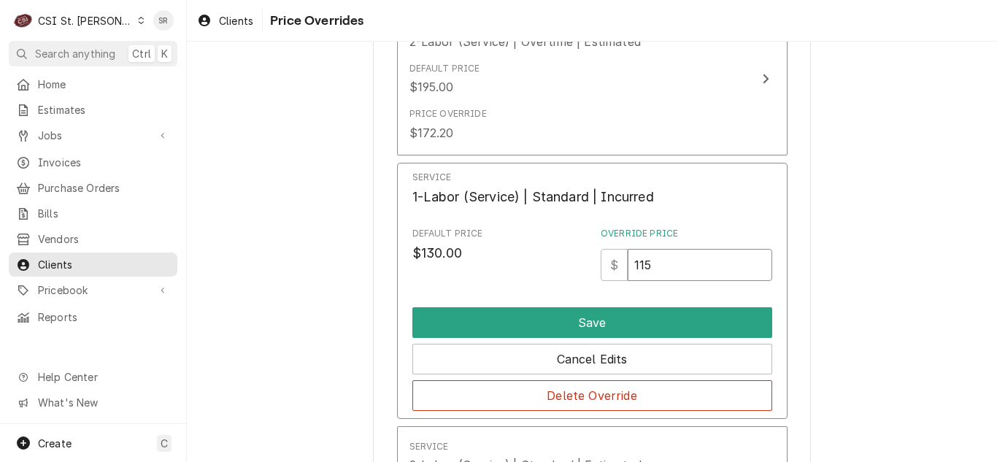
drag, startPoint x: 657, startPoint y: 259, endPoint x: 617, endPoint y: 259, distance: 40.1
click at [617, 259] on div "$ 115" at bounding box center [687, 265] width 172 height 32
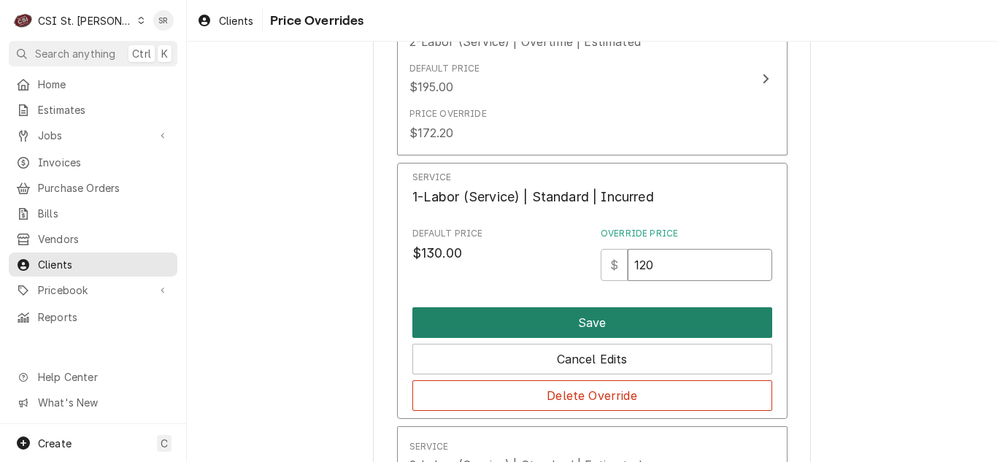
type input "120"
click at [603, 317] on button "Save" at bounding box center [592, 322] width 360 height 31
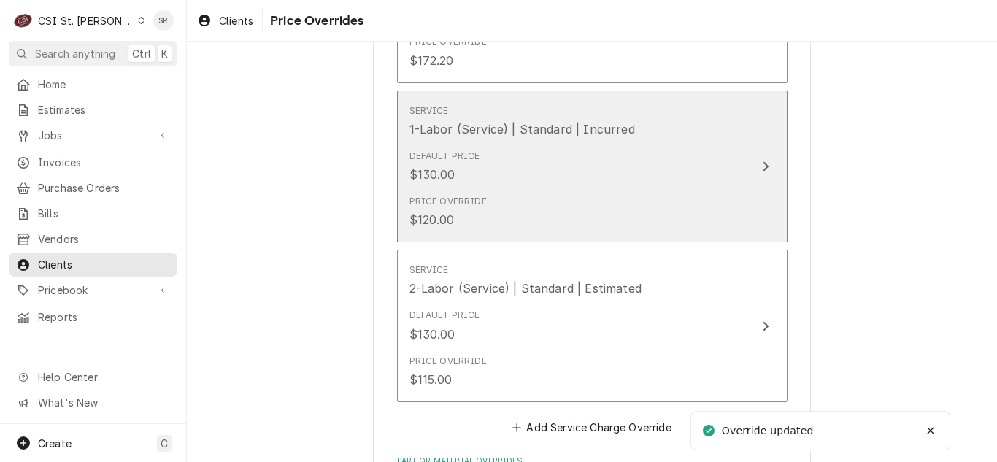
scroll to position [657, 0]
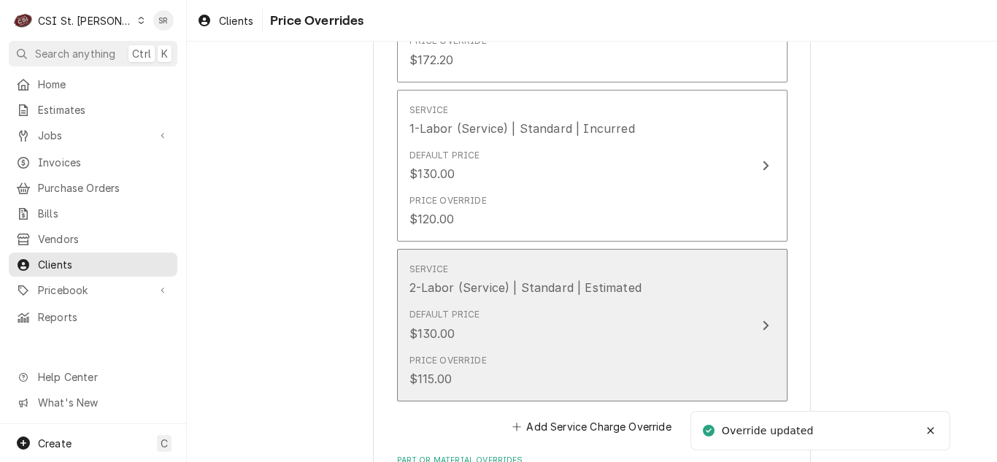
click at [572, 311] on div "Default Price $130.00" at bounding box center [576, 324] width 335 height 45
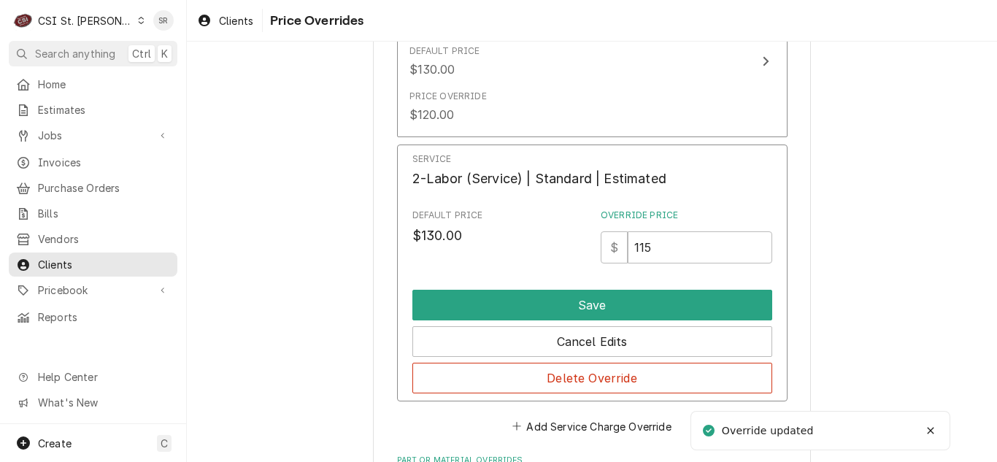
scroll to position [949, 0]
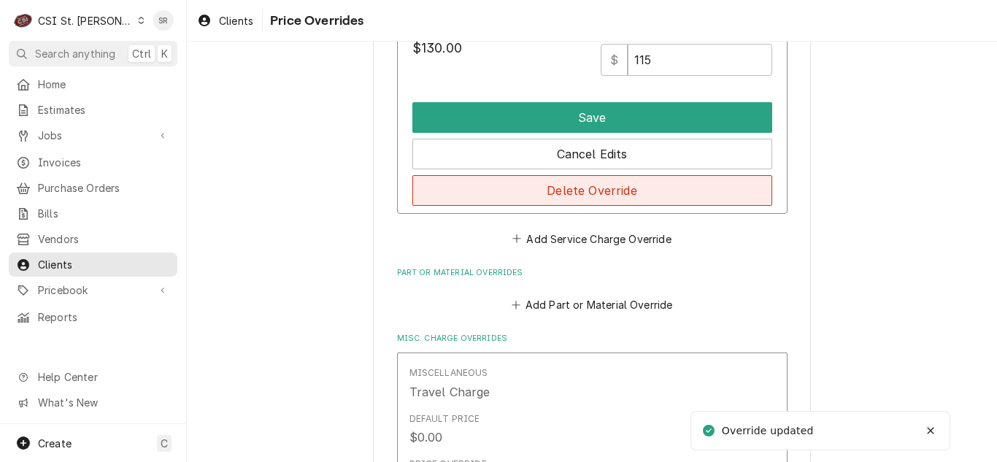
click at [591, 192] on button "Delete Override" at bounding box center [592, 190] width 360 height 31
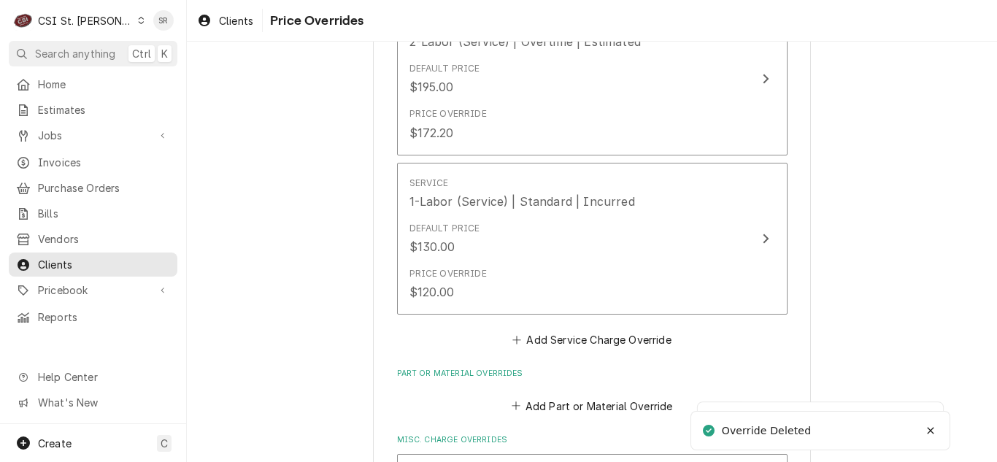
scroll to position [438, 0]
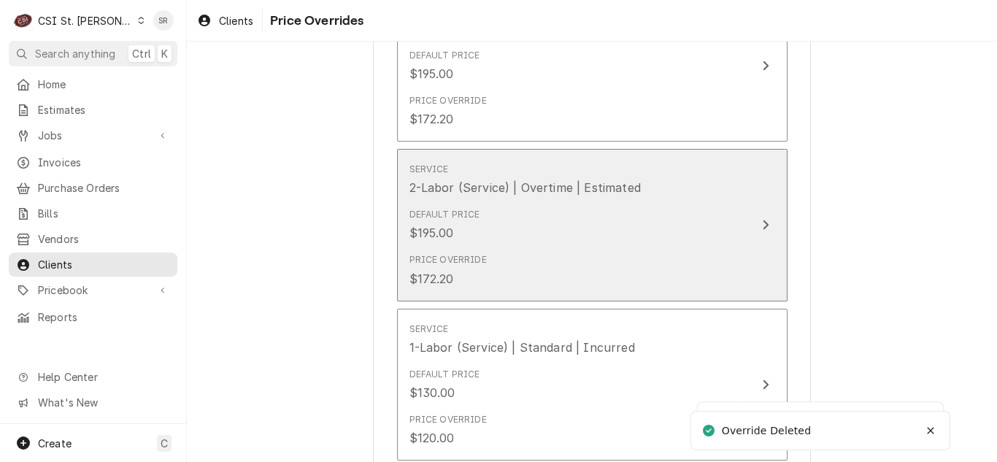
click at [563, 250] on div "Price Override $172.20" at bounding box center [576, 269] width 335 height 45
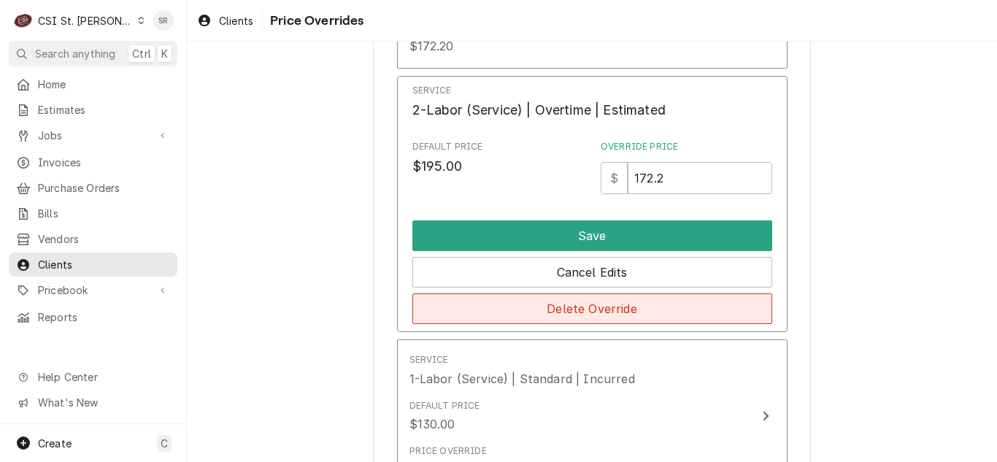
click at [590, 313] on button "Delete Override" at bounding box center [592, 308] width 360 height 31
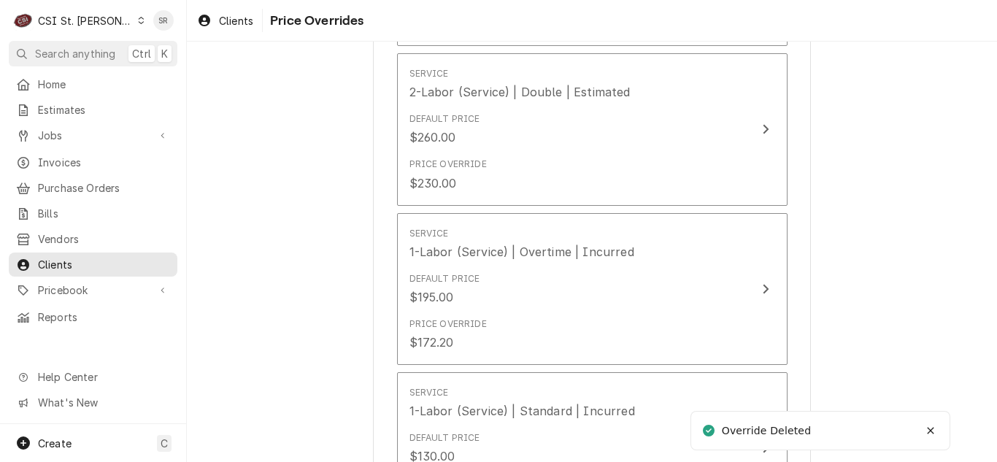
scroll to position [146, 0]
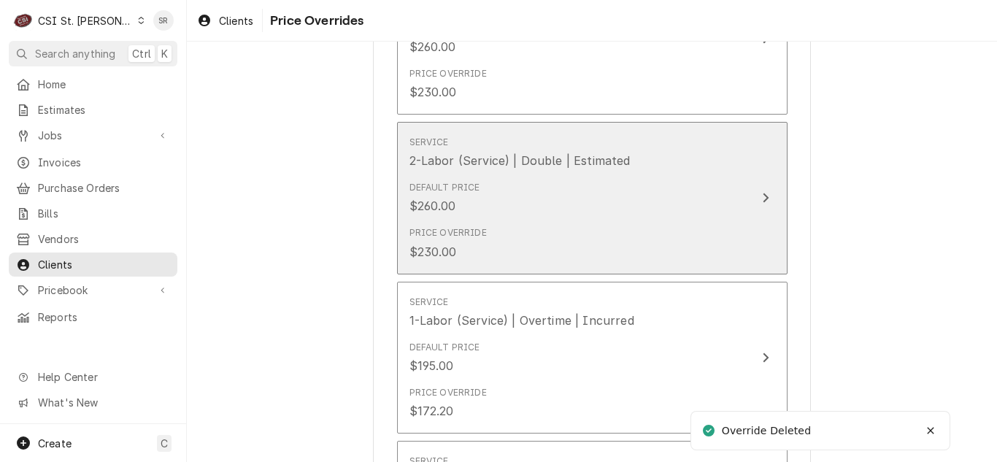
click at [587, 229] on div "Price Override $230.00" at bounding box center [576, 242] width 335 height 45
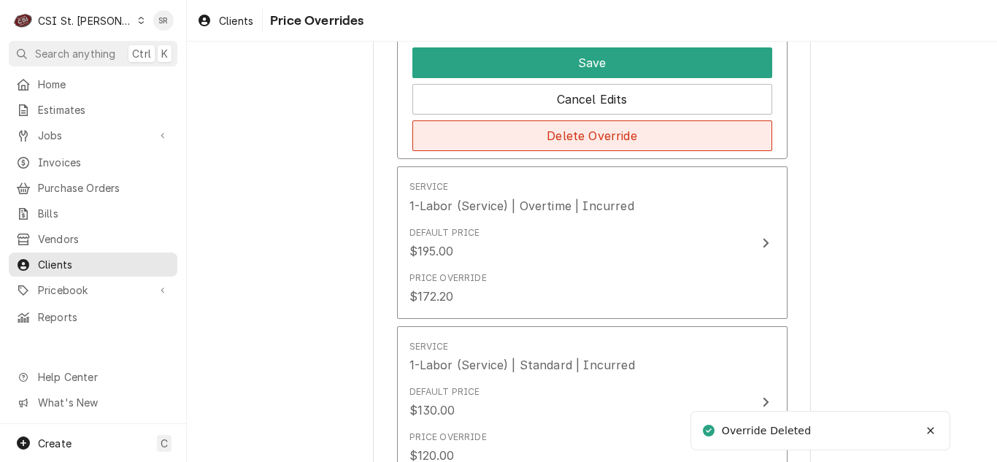
click at [585, 136] on button "Delete Override" at bounding box center [592, 135] width 360 height 31
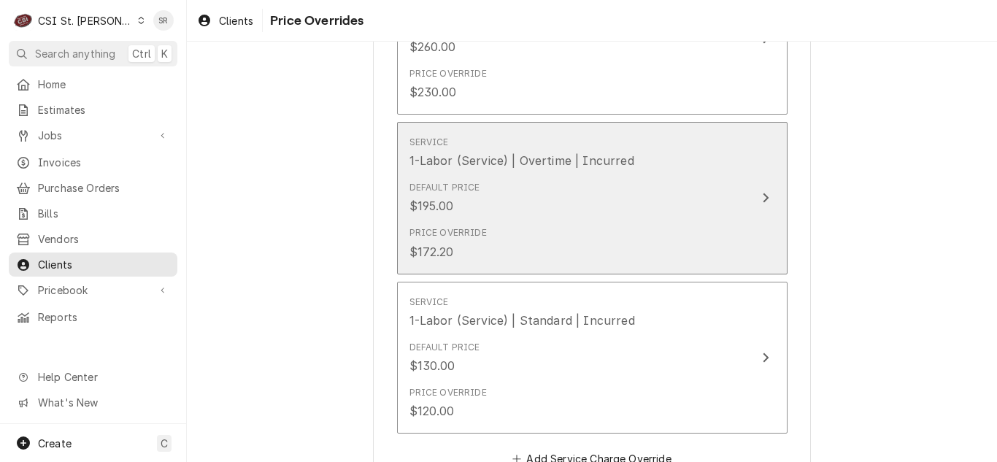
click at [561, 204] on div "Default Price $195.00" at bounding box center [576, 197] width 335 height 45
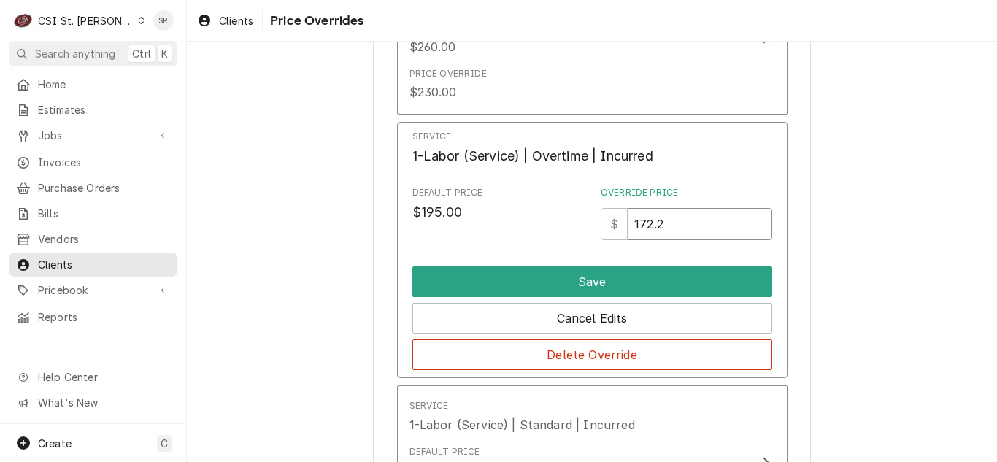
drag, startPoint x: 664, startPoint y: 228, endPoint x: 619, endPoint y: 225, distance: 45.4
click at [619, 225] on div "$ 172.2" at bounding box center [687, 224] width 172 height 32
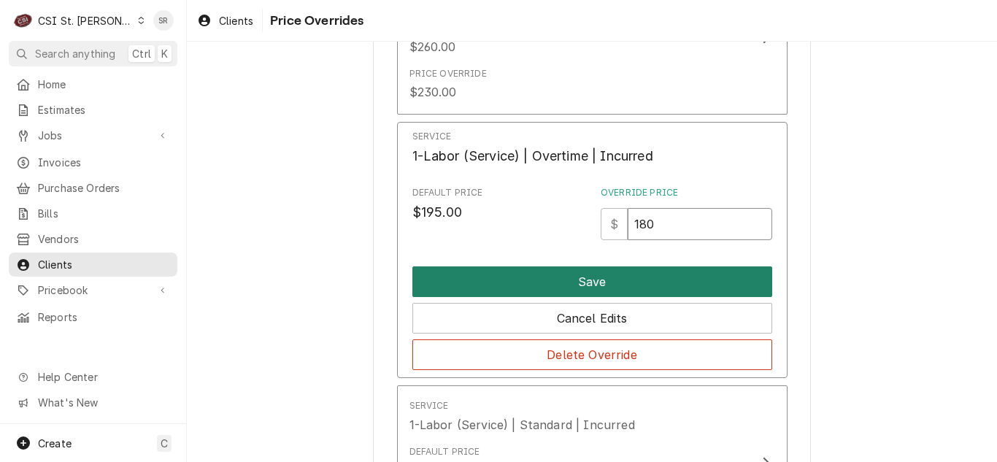
type input "180"
click at [623, 274] on button "Save" at bounding box center [592, 281] width 360 height 31
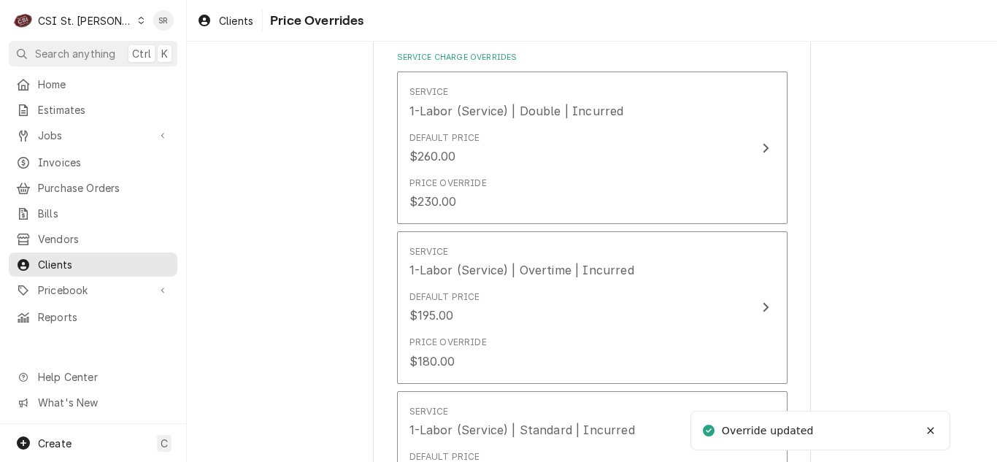
scroll to position [0, 0]
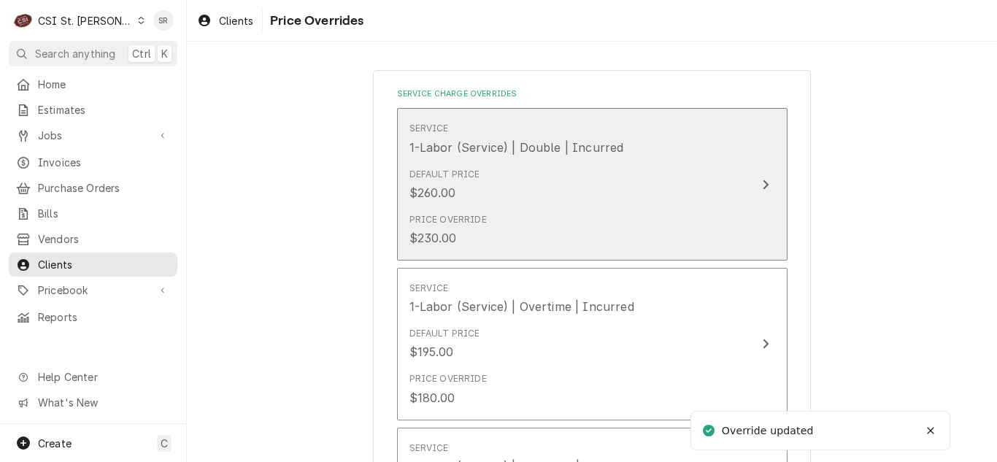
click at [594, 177] on div "Default Price $260.00" at bounding box center [576, 184] width 335 height 45
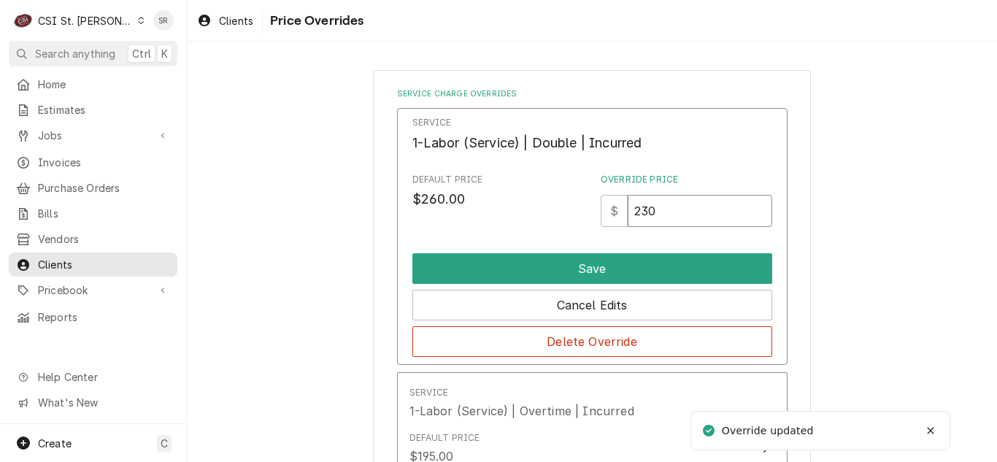
drag, startPoint x: 637, startPoint y: 209, endPoint x: 623, endPoint y: 210, distance: 13.9
click at [628, 210] on input "230" at bounding box center [700, 211] width 144 height 32
type input "240"
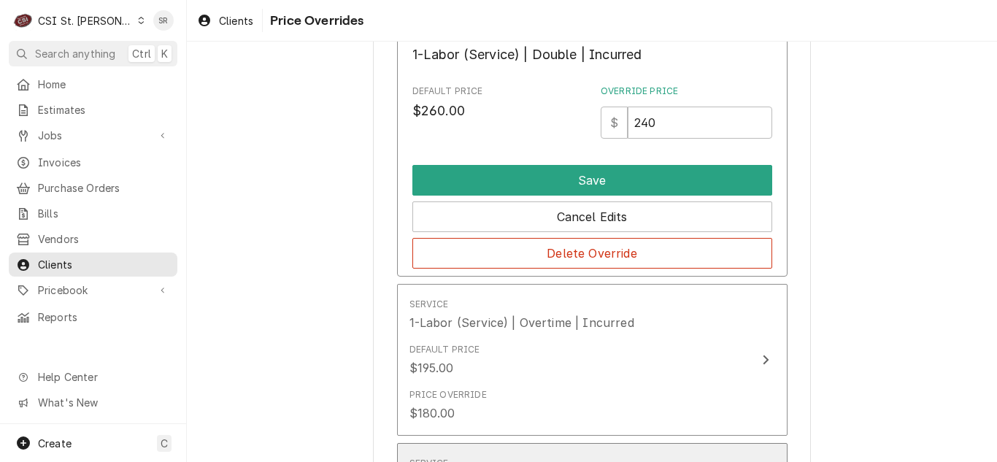
scroll to position [73, 0]
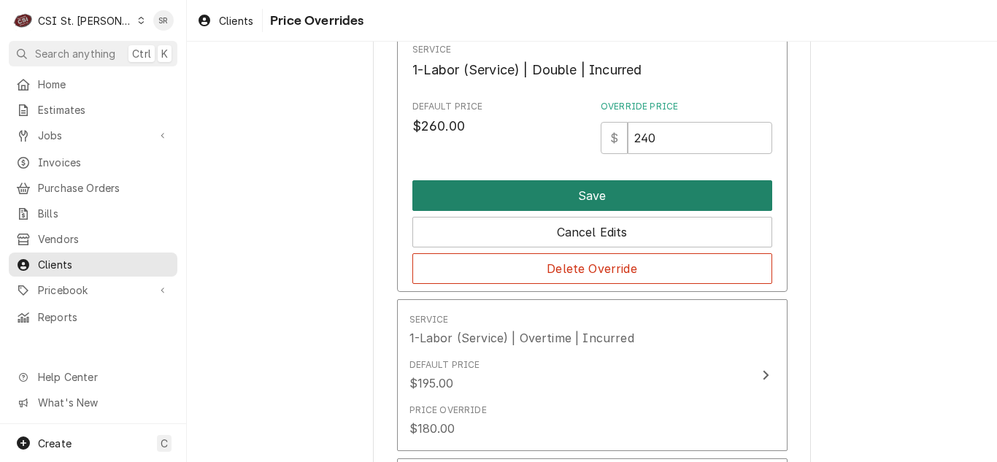
click at [605, 193] on button "Save" at bounding box center [592, 195] width 360 height 31
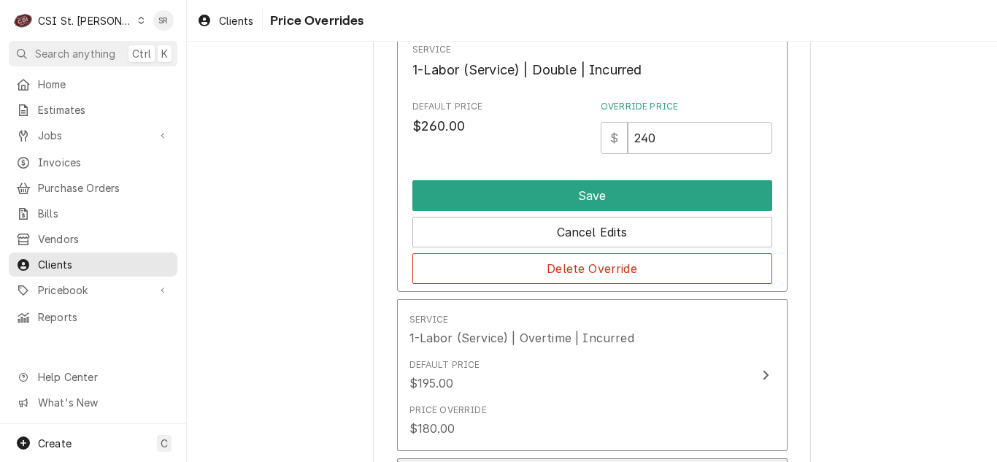
scroll to position [0, 0]
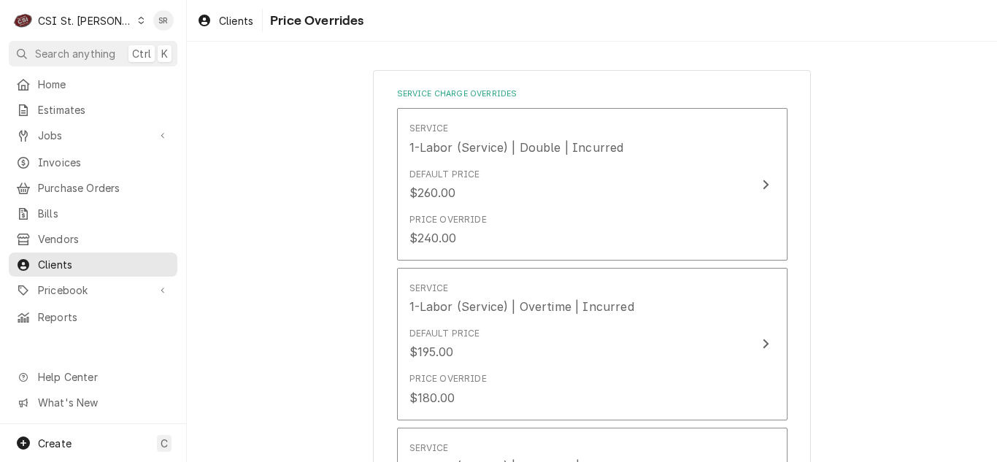
click at [93, 14] on div "CSI St. [PERSON_NAME]" at bounding box center [85, 20] width 95 height 15
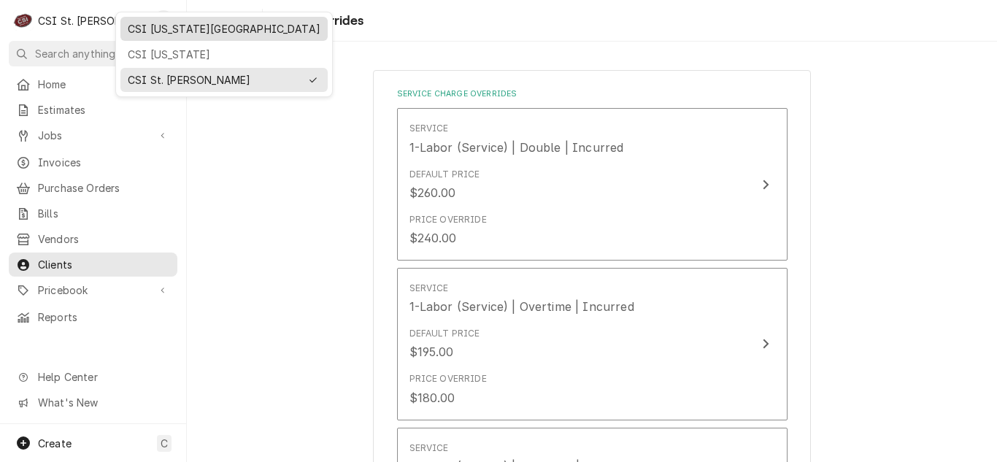
click at [194, 34] on div "CSI [US_STATE][GEOGRAPHIC_DATA]" at bounding box center [224, 28] width 193 height 15
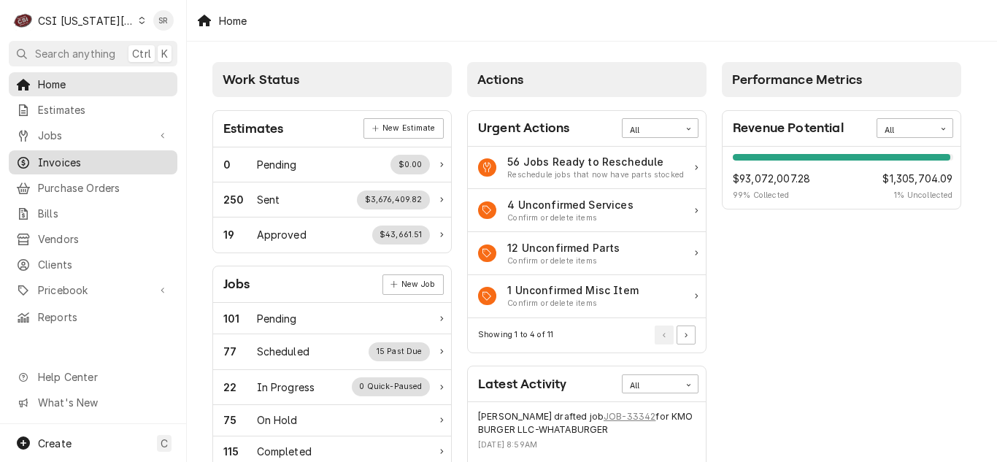
click at [77, 155] on span "Invoices" at bounding box center [104, 162] width 132 height 15
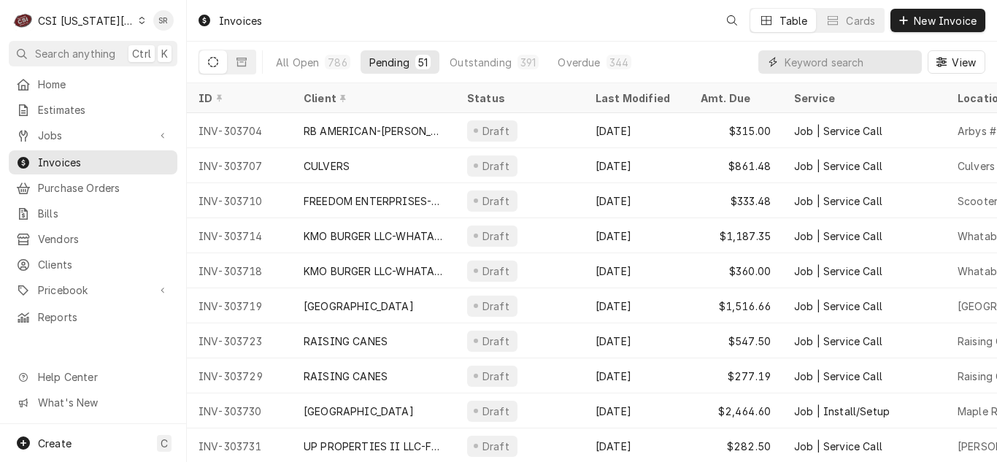
click at [858, 56] on input "Dynamic Content Wrapper" at bounding box center [850, 61] width 130 height 23
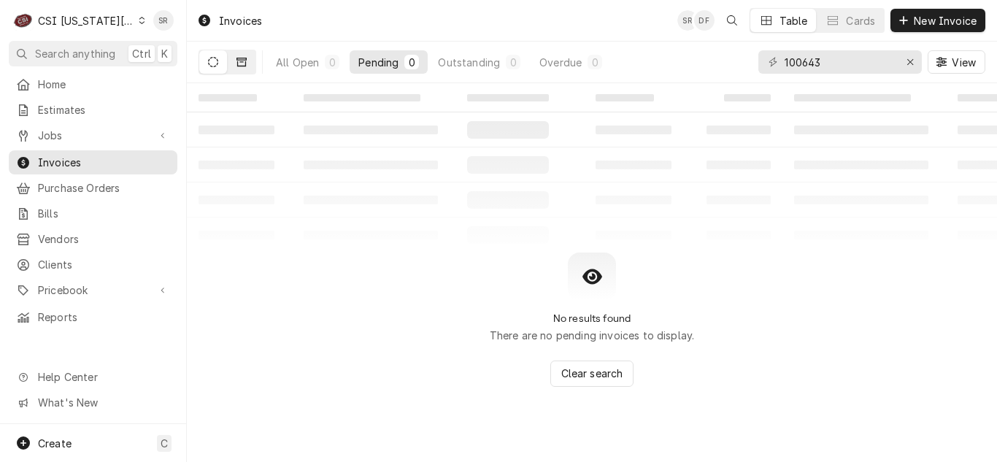
click at [246, 59] on icon "Dynamic Content Wrapper" at bounding box center [241, 62] width 10 height 9
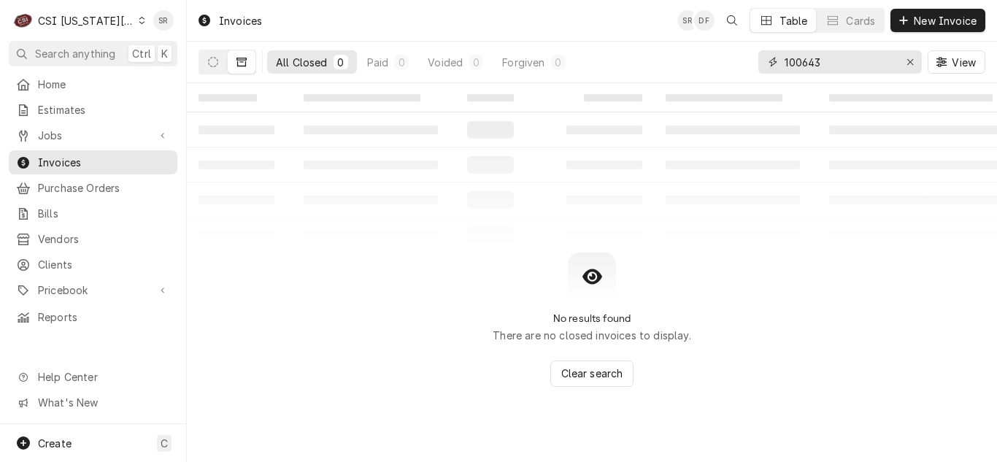
drag, startPoint x: 829, startPoint y: 61, endPoint x: 763, endPoint y: 61, distance: 66.4
click at [763, 61] on div "100643" at bounding box center [840, 61] width 164 height 23
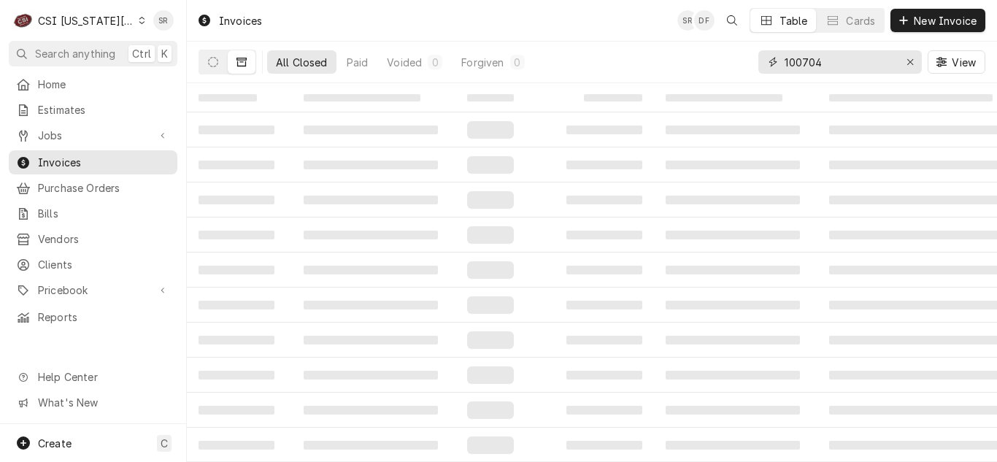
type input "100704"
click at [98, 26] on div "CSI [US_STATE][GEOGRAPHIC_DATA]" at bounding box center [86, 20] width 96 height 15
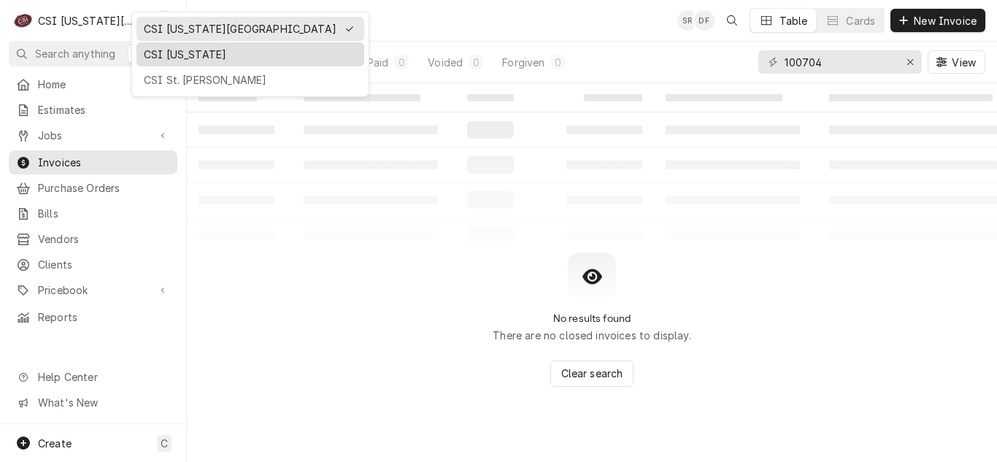
click at [160, 55] on div "CSI [US_STATE]" at bounding box center [250, 54] width 213 height 15
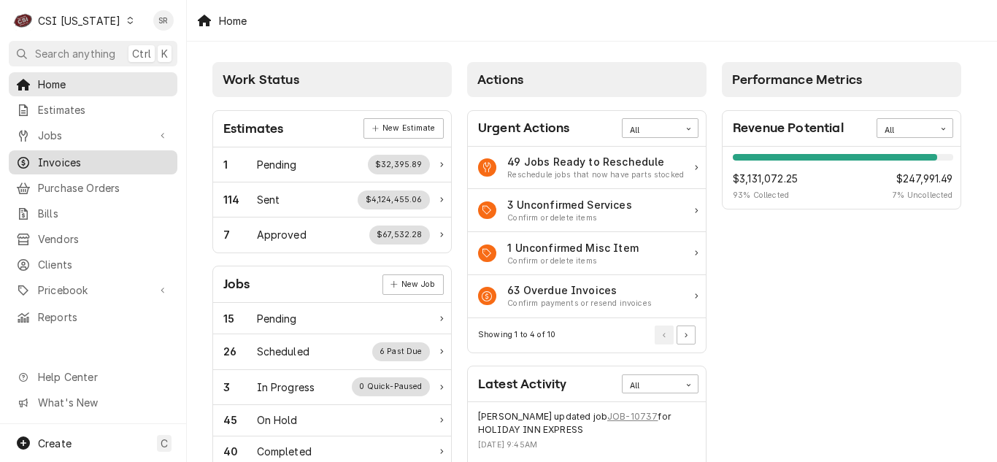
click at [53, 155] on span "Invoices" at bounding box center [104, 162] width 132 height 15
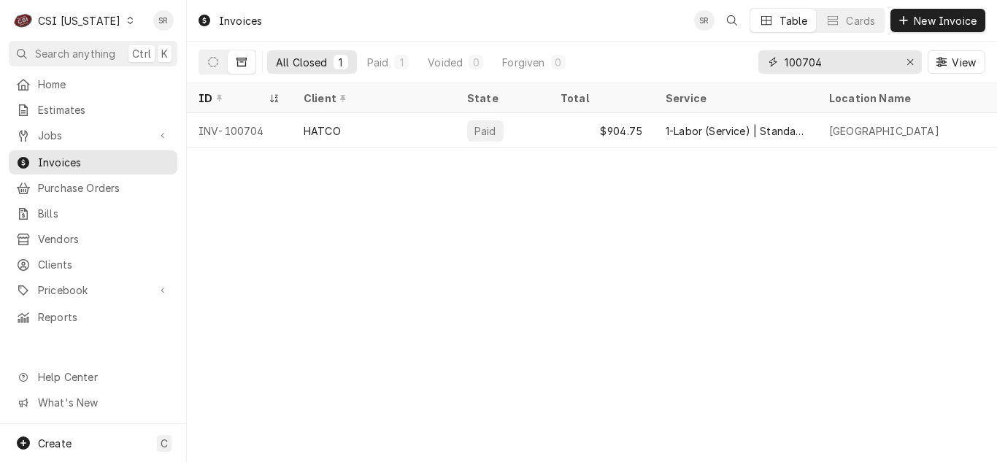
drag, startPoint x: 846, startPoint y: 61, endPoint x: 734, endPoint y: 53, distance: 112.8
click at [734, 53] on div "All Closed 1 Paid 1 Voided 0 Forgiven 0 100704 View" at bounding box center [592, 62] width 787 height 41
type input "100643"
click at [88, 132] on span "Jobs" at bounding box center [93, 135] width 110 height 15
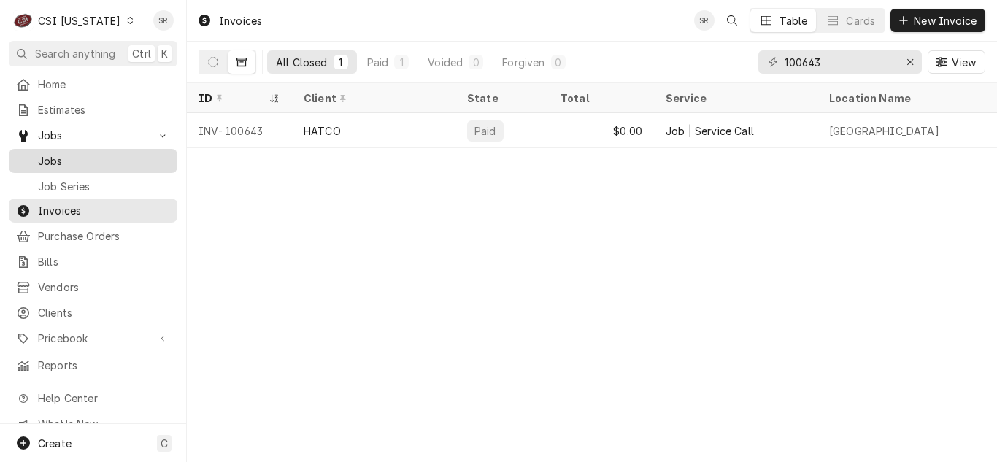
click at [82, 158] on span "Jobs" at bounding box center [104, 160] width 132 height 15
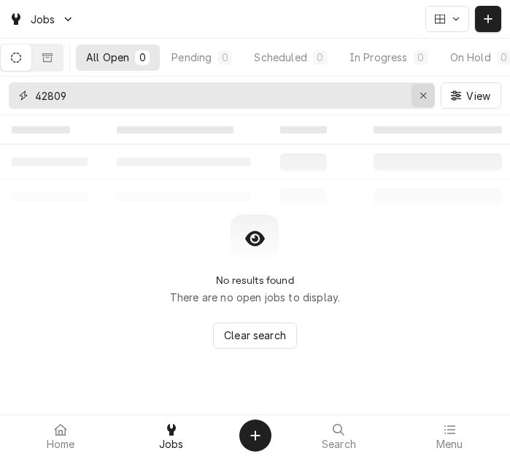
click at [425, 94] on icon "Erase input" at bounding box center [424, 96] width 8 height 10
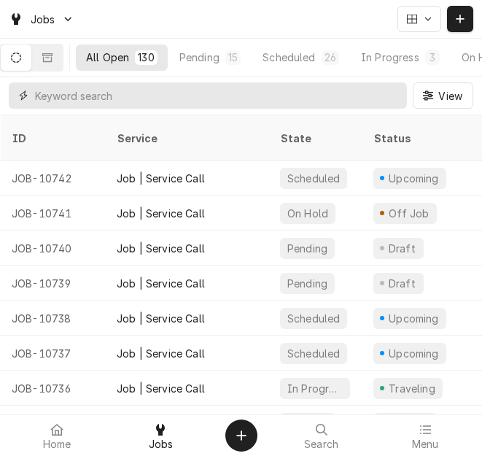
click at [134, 91] on input "Dynamic Content Wrapper" at bounding box center [217, 95] width 365 height 26
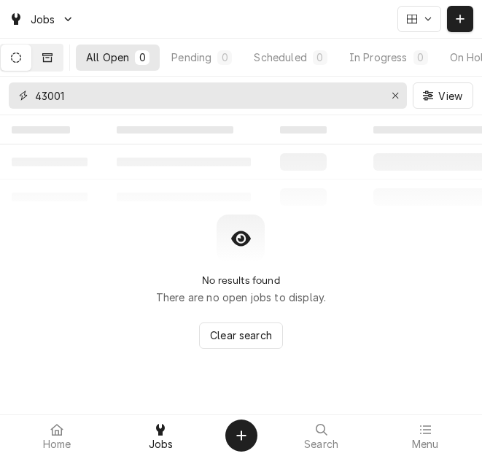
type input "43001"
click at [53, 54] on icon "Dynamic Content Wrapper" at bounding box center [47, 58] width 10 height 10
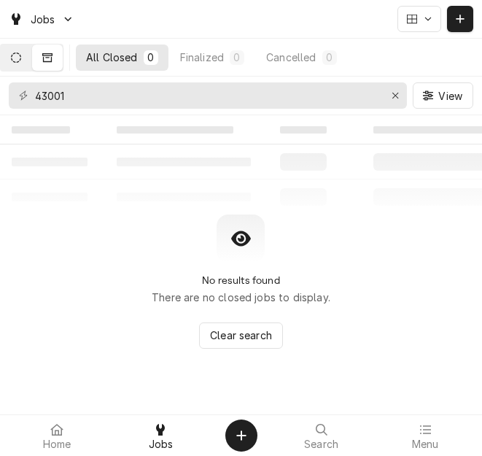
click at [21, 58] on icon "Dynamic Content Wrapper" at bounding box center [16, 58] width 10 height 10
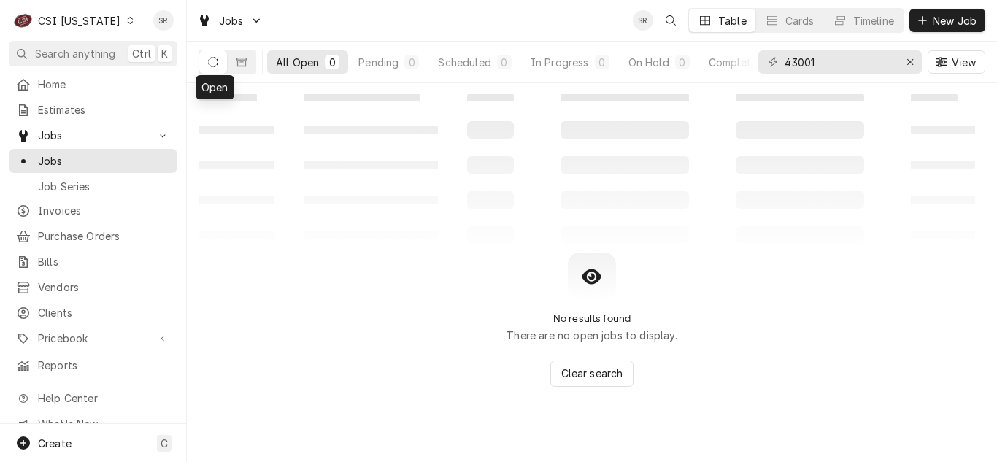
click at [62, 19] on div "CSI [US_STATE]" at bounding box center [79, 20] width 82 height 15
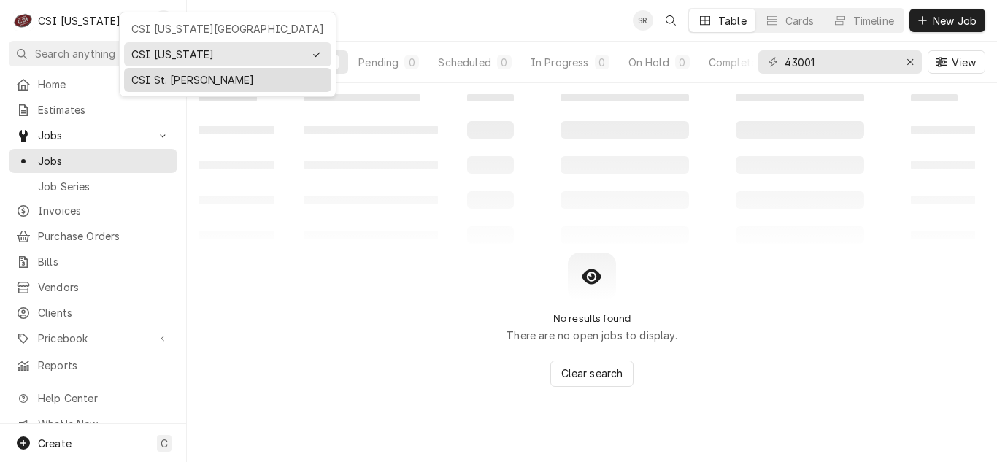
click at [154, 80] on div "CSI St. Louis" at bounding box center [227, 79] width 193 height 15
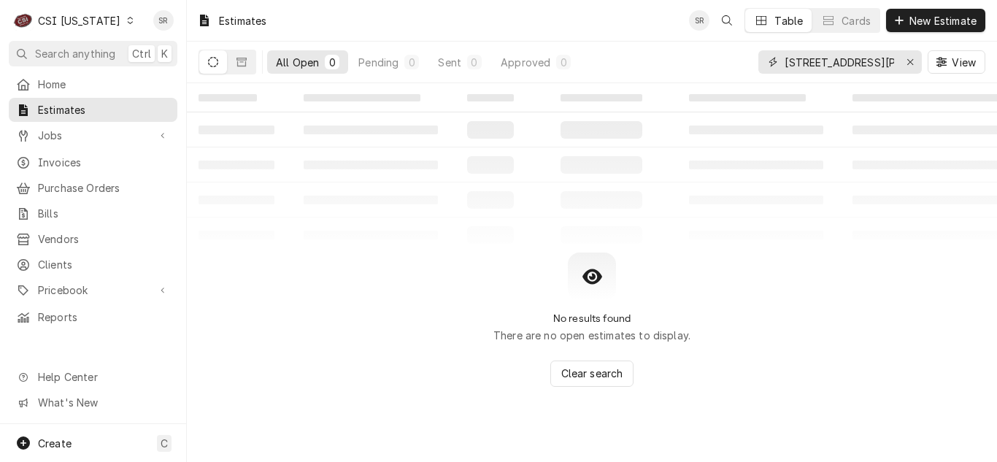
click at [903, 66] on button "Erase input" at bounding box center [910, 61] width 23 height 23
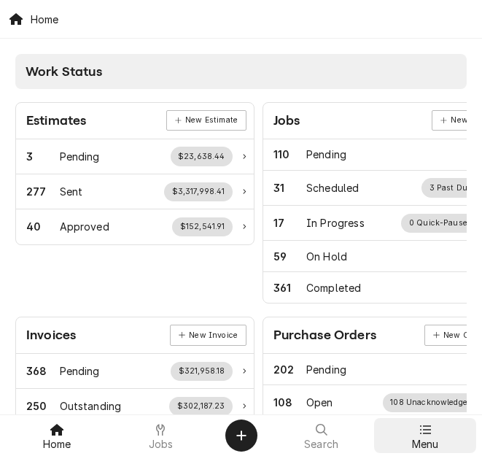
click at [423, 435] on icon at bounding box center [426, 430] width 12 height 12
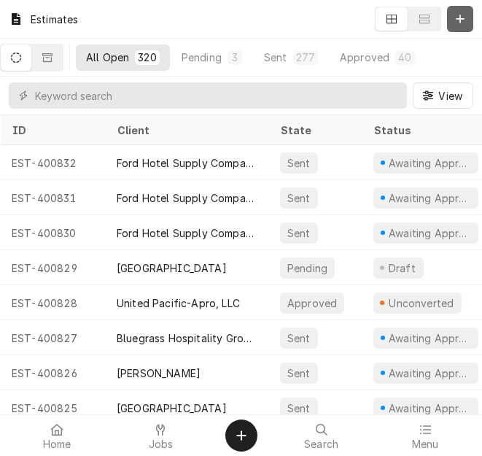
click at [464, 18] on icon "Dynamic Content Wrapper" at bounding box center [460, 19] width 9 height 10
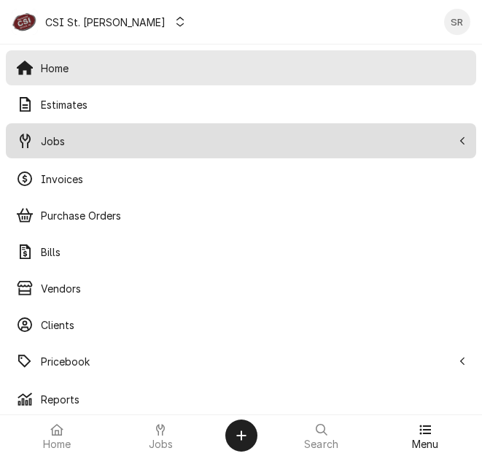
click at [80, 155] on div "Jobs" at bounding box center [241, 140] width 465 height 29
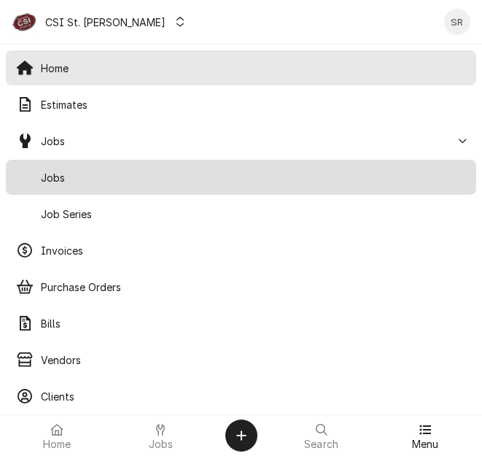
click at [71, 177] on span "Jobs" at bounding box center [254, 177] width 426 height 15
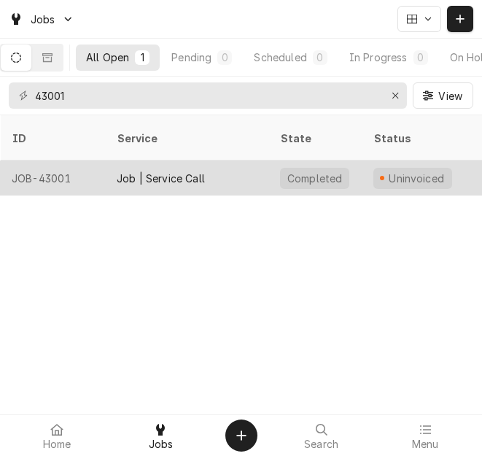
click at [153, 171] on div "Job | Service Call" at bounding box center [161, 178] width 88 height 15
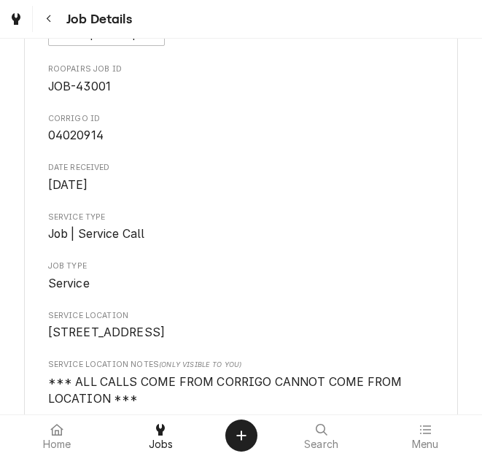
scroll to position [146, 0]
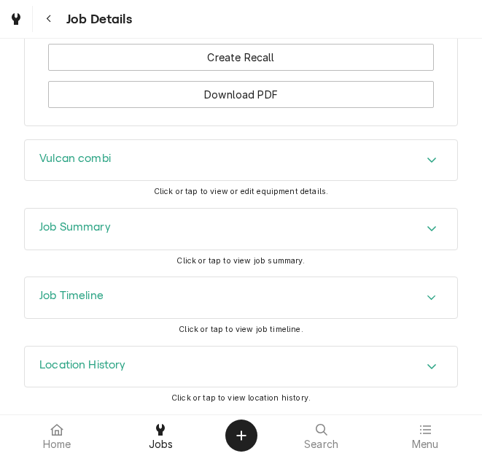
click at [106, 228] on h3 "Job Summary" at bounding box center [75, 227] width 72 height 14
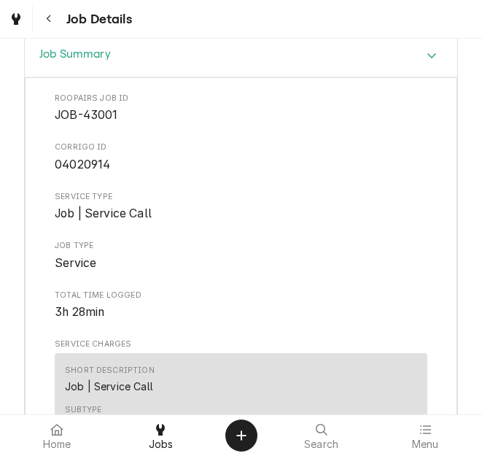
scroll to position [1659, 0]
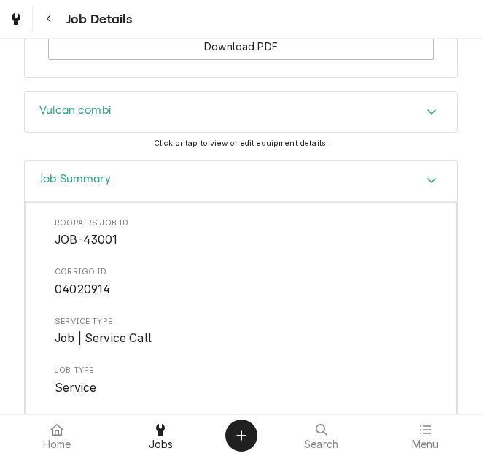
click at [85, 296] on span "04020914" at bounding box center [82, 289] width 55 height 14
copy span "04020914"
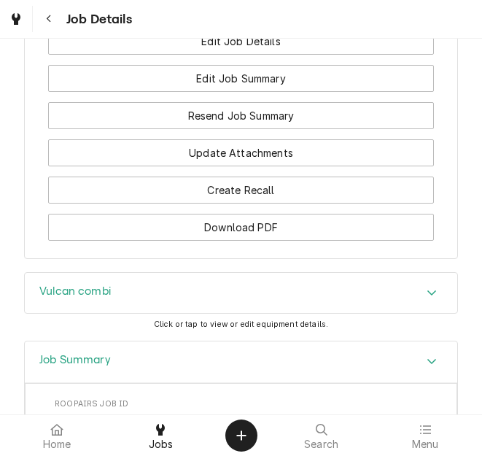
scroll to position [1294, 0]
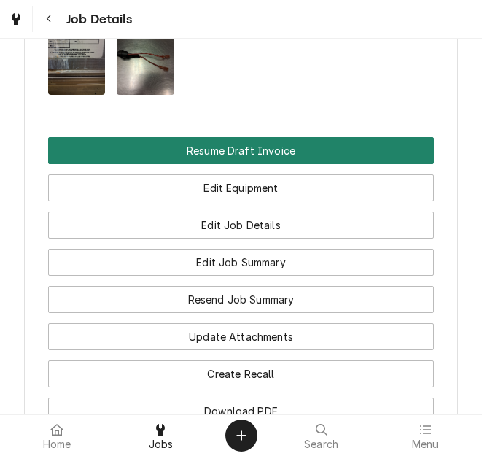
click at [236, 164] on button "Resume Draft Invoice" at bounding box center [241, 150] width 387 height 27
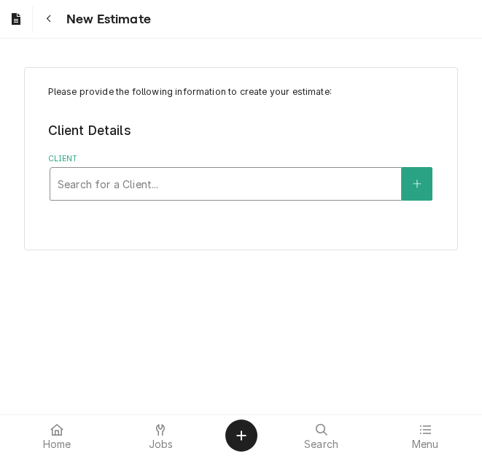
click at [83, 188] on div "Client" at bounding box center [226, 184] width 337 height 26
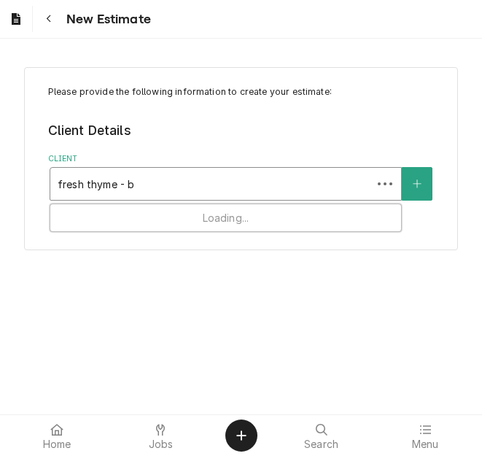
type input "fresh thyme - ba"
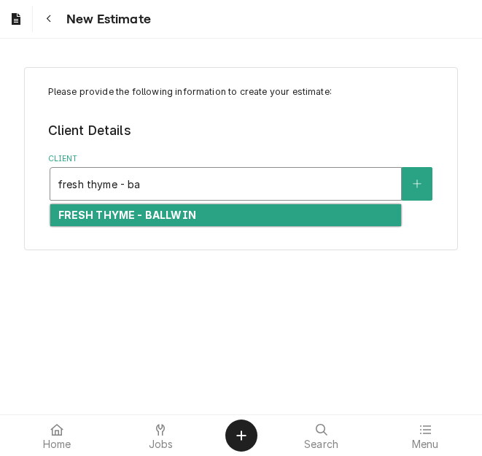
click at [120, 215] on strong "FRESH THYME - BALLWIN" at bounding box center [127, 215] width 138 height 12
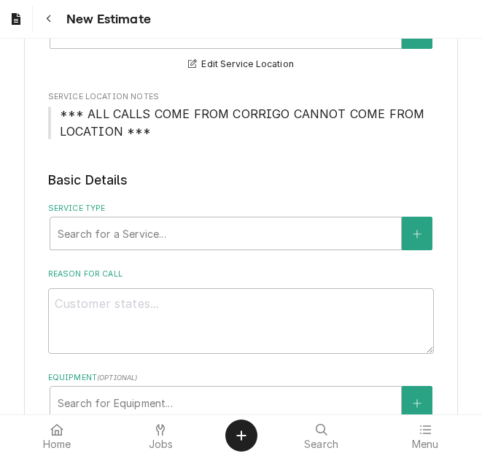
scroll to position [365, 0]
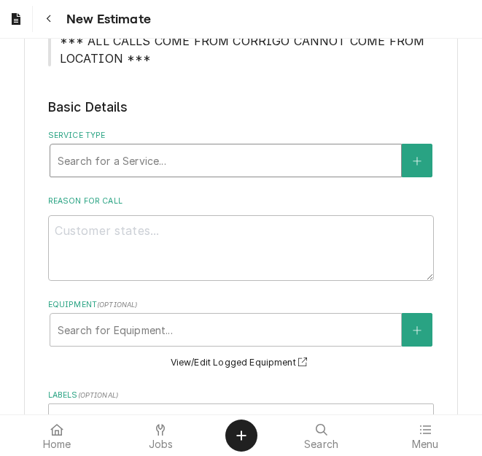
click at [129, 158] on div "Service Type" at bounding box center [226, 160] width 337 height 26
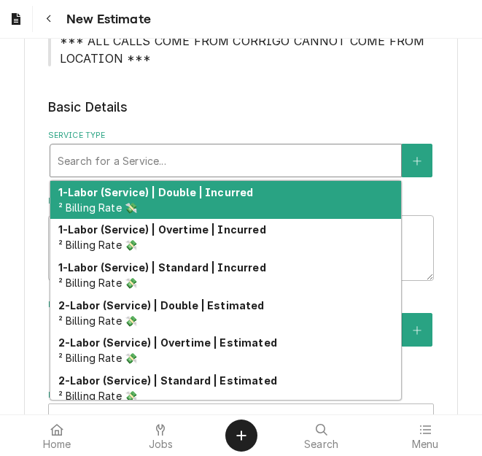
type textarea "x"
type input "s"
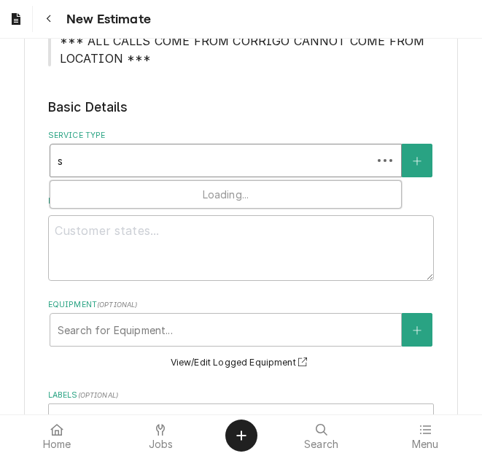
type textarea "x"
type input "se"
type textarea "x"
type input "ser"
type textarea "x"
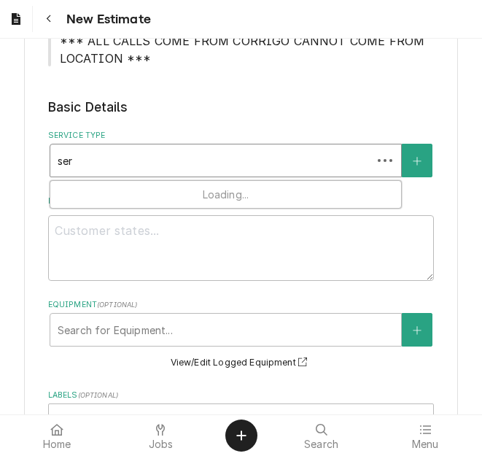
type input "serv"
type textarea "x"
type input "servic"
type textarea "x"
type input "service"
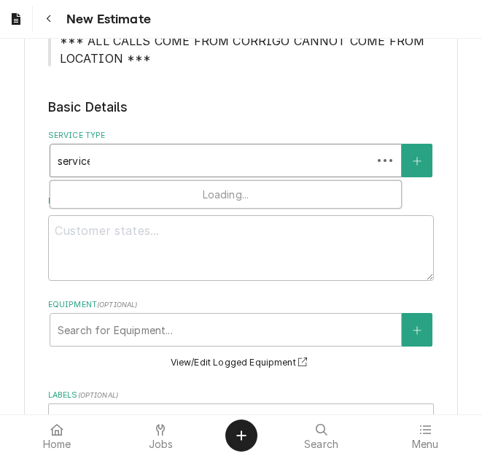
type textarea "x"
type input "service"
type textarea "x"
type input "service c"
type textarea "x"
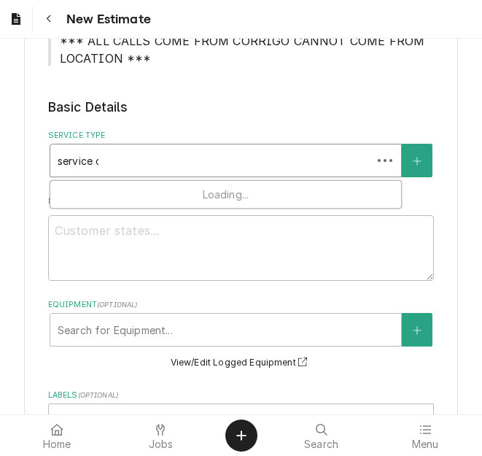
type input "service cal"
type textarea "x"
type input "service call"
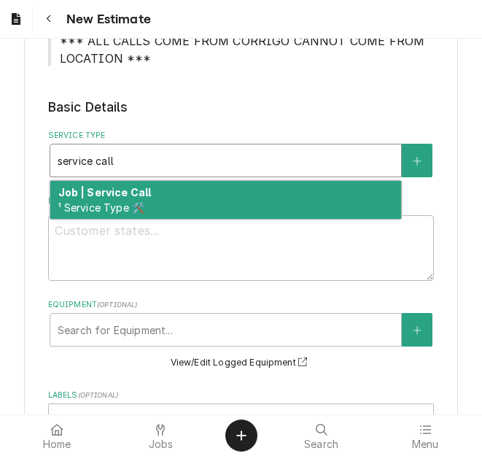
click at [130, 199] on div "Job | Service Call ¹ Service Type 🛠️" at bounding box center [225, 200] width 351 height 38
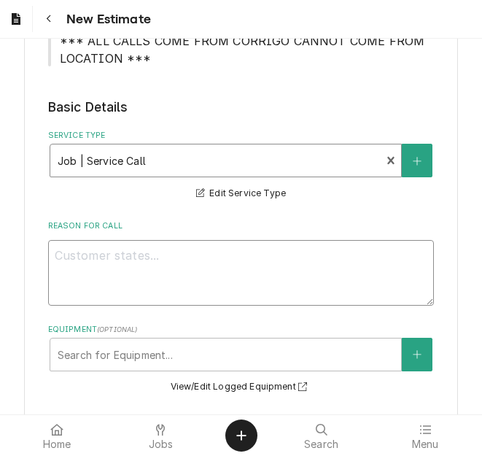
click at [80, 266] on textarea "Reason For Call" at bounding box center [241, 273] width 387 height 66
type textarea "x"
type textarea "Q"
type textarea "x"
type textarea "Qu"
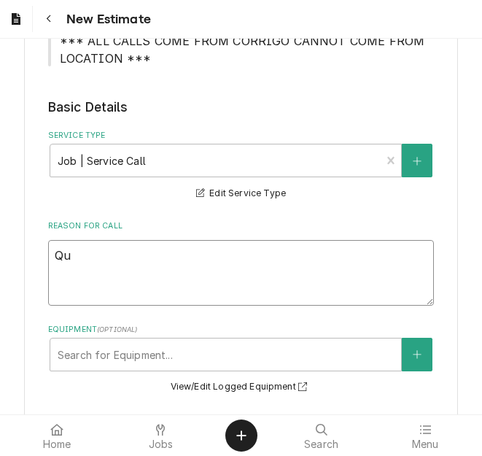
type textarea "x"
type textarea "Quo"
type textarea "x"
type textarea "Quot"
type textarea "x"
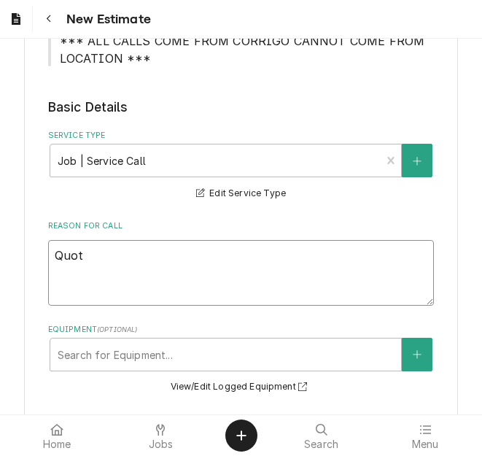
type textarea "Quote"
type textarea "x"
type textarea "Quote"
type textarea "x"
type textarea "Quote t"
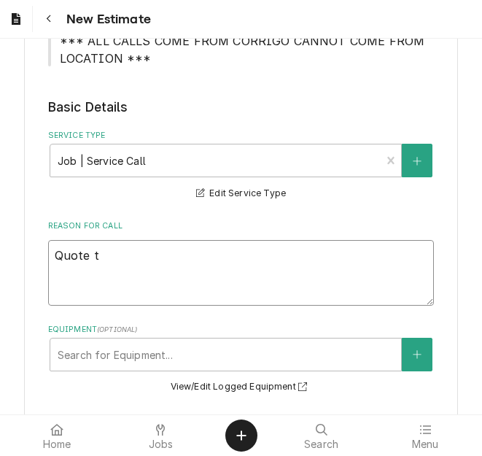
type textarea "x"
type textarea "Quote to"
type textarea "x"
type textarea "Quote to"
type textarea "x"
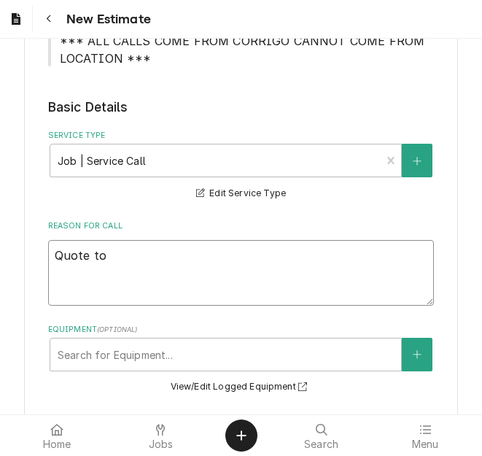
type textarea "Quote to r"
type textarea "x"
type textarea "Quote to re"
type textarea "x"
type textarea "Quote to rep"
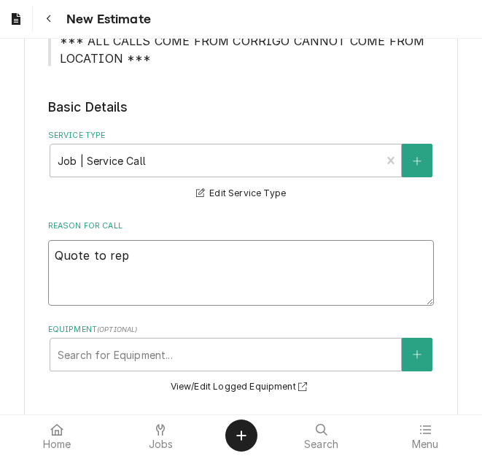
type textarea "x"
type textarea "Quote to repl"
type textarea "x"
type textarea "Quote to replac"
type textarea "x"
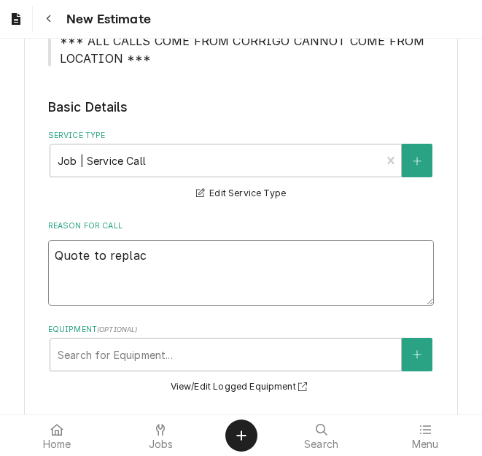
type textarea "Quote to replace"
type textarea "x"
type textarea "Quote to replace"
type textarea "x"
type textarea "Quote to replace t"
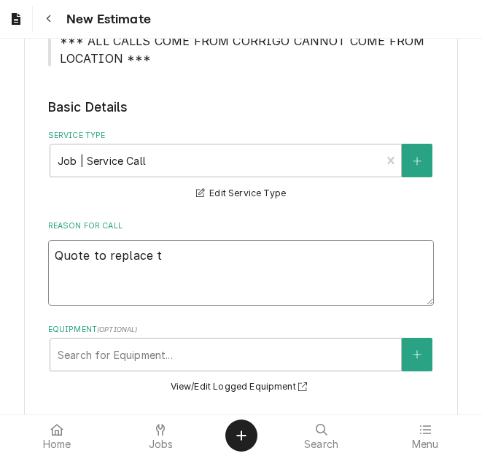
type textarea "x"
type textarea "Quote to replace th"
type textarea "x"
type textarea "Quote to replace the"
type textarea "x"
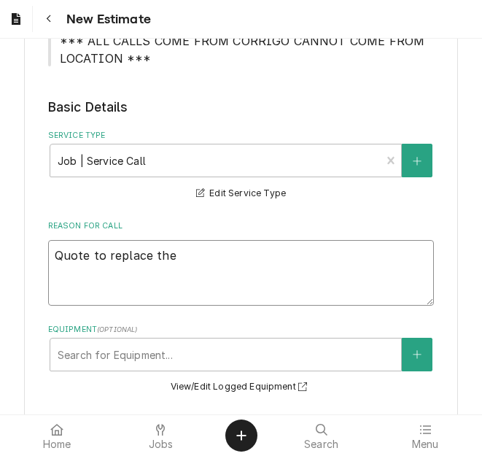
type textarea "Quote to replace the"
type textarea "x"
type textarea "Quote to replace the f"
type textarea "x"
type textarea "Quote to replace the fa"
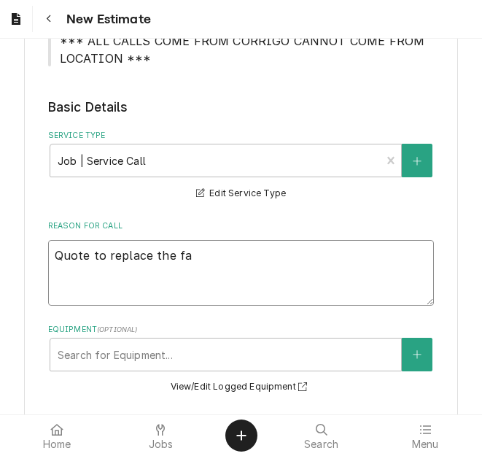
type textarea "x"
type textarea "Quote to replace the fau"
type textarea "x"
type textarea "Quote to replace the faul"
type textarea "x"
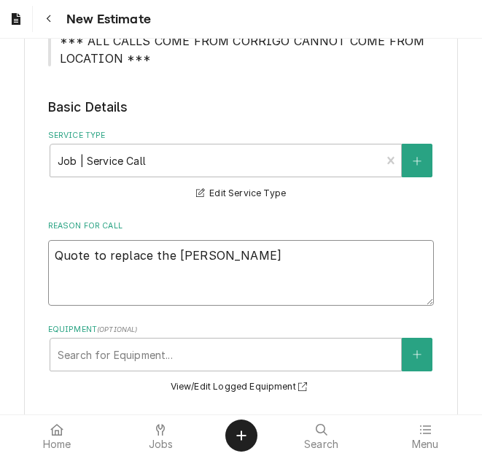
type textarea "Quote to replace the fault"
type textarea "x"
type textarea "Quote to replace the faulty"
type textarea "x"
type textarea "Quote to replace the faulty pa"
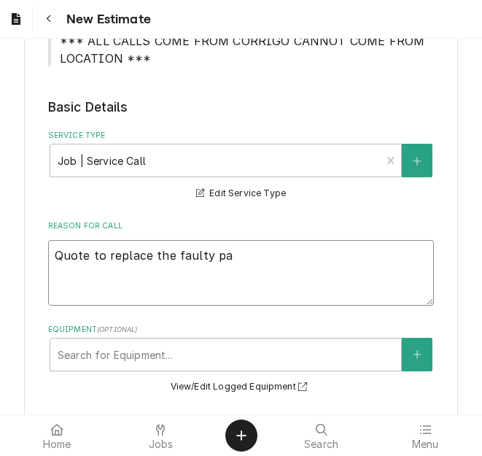
type textarea "x"
type textarea "Quote to replace the faulty par"
type textarea "x"
type textarea "Quote to replace the faulty part"
type textarea "x"
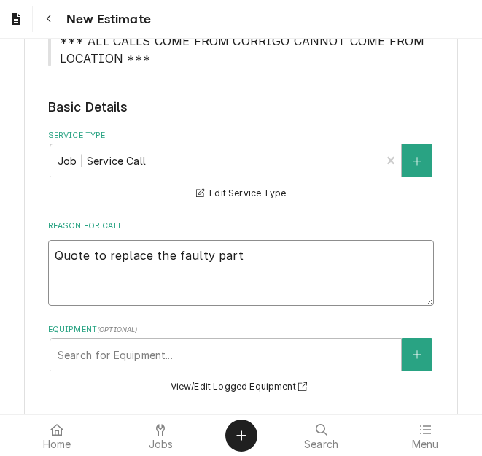
type textarea "Quote to replace the faulty parts"
type textarea "x"
type textarea "Quote to replace the faulty parts"
type textarea "x"
type textarea "Quote to replace the faulty parts"
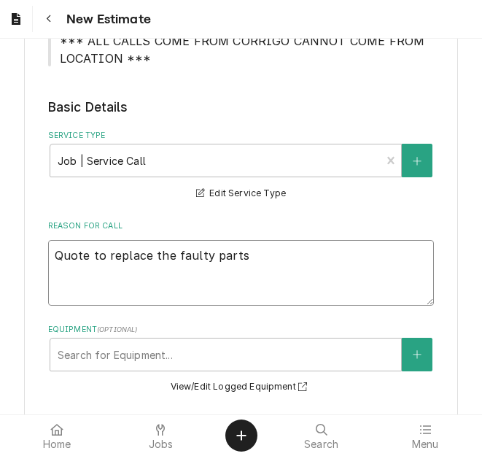
type textarea "x"
type textarea "Quote to replace the faulty part"
type textarea "x"
type textarea "Quote to replace the faulty par"
type textarea "x"
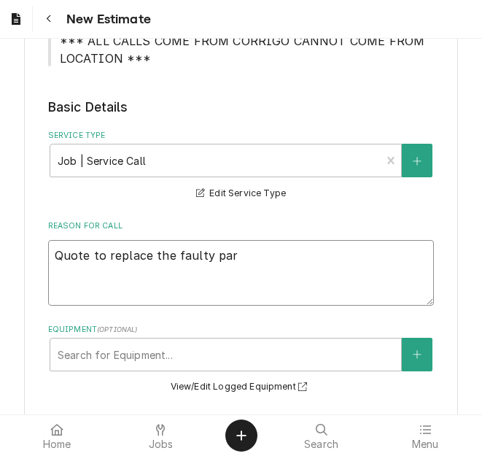
type textarea "Quote to replace the faulty pa"
type textarea "x"
type textarea "Quote to replace the faulty p"
type textarea "x"
type textarea "Quote to replace the faulty"
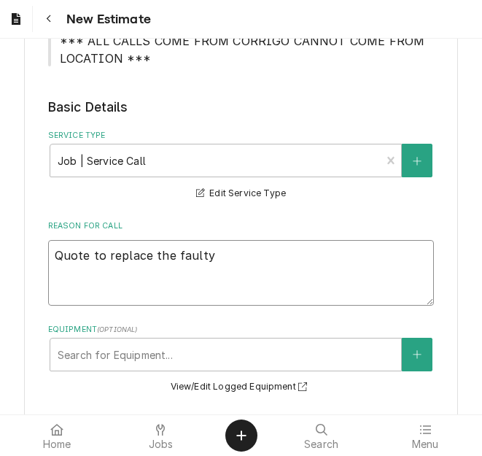
type textarea "x"
type textarea "Quote to replace the faulty"
type textarea "x"
type textarea "Quote to replace the fault"
type textarea "x"
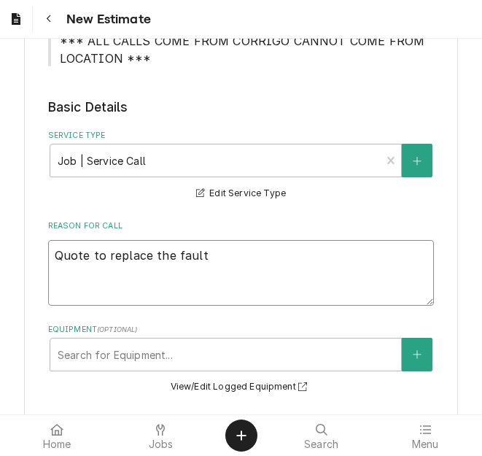
type textarea "Quote to replace the faul"
type textarea "x"
type textarea "Quote to replace the fau"
type textarea "x"
type textarea "Quote to replace the fa"
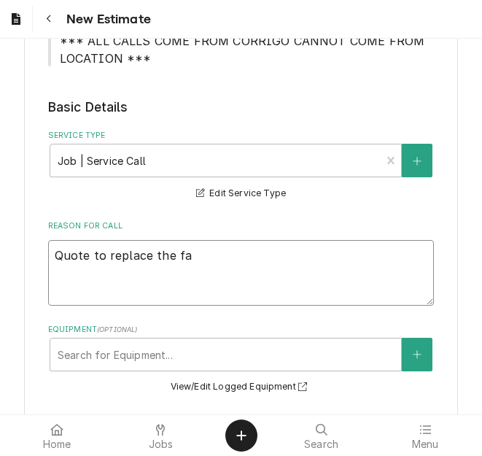
type textarea "x"
type textarea "Quote to replace the f"
type textarea "x"
type textarea "Quote to replace the"
type textarea "x"
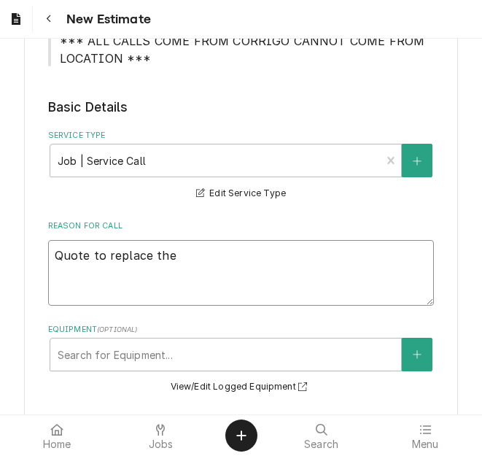
type textarea "Quote to replace the"
type textarea "x"
type textarea "Quote to replace th"
type textarea "x"
type textarea "Quote to replace t"
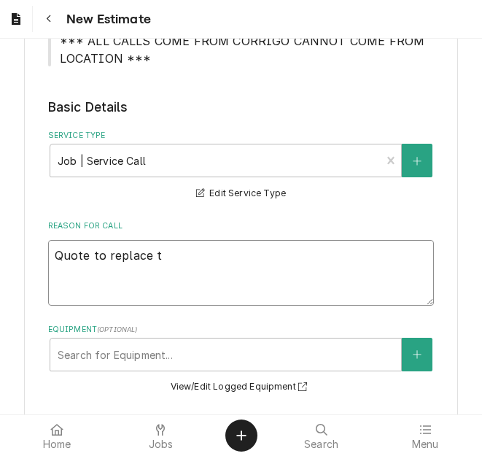
type textarea "x"
type textarea "Quote to replace"
type textarea "x"
type textarea "Quote to replace f"
type textarea "x"
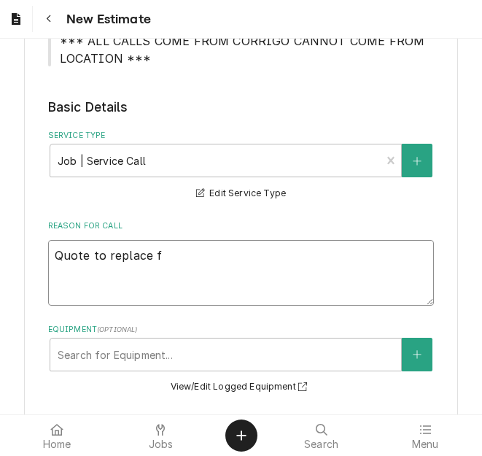
type textarea "Quote to replace fu"
type textarea "x"
type textarea "Quote to replace fus"
type textarea "x"
type textarea "Quote to replace fuse"
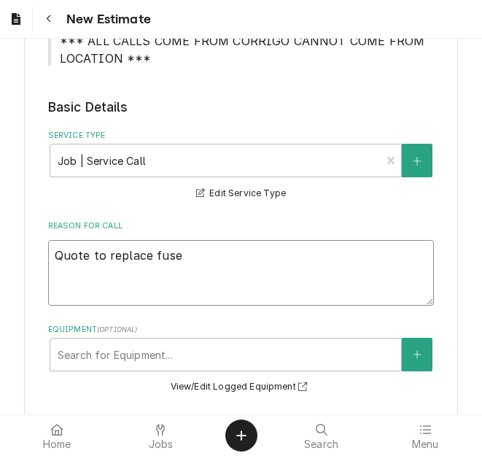
type textarea "x"
type textarea "Quote to replace fuse,"
type textarea "x"
type textarea "Quote to replace fuse,"
type textarea "x"
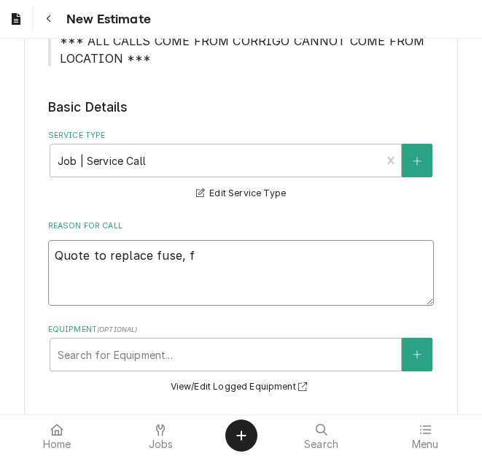
type textarea "Quote to replace fuse, fu"
type textarea "x"
type textarea "Quote to replace fuse, fus"
type textarea "x"
type textarea "Quote to replace fuse, fuse"
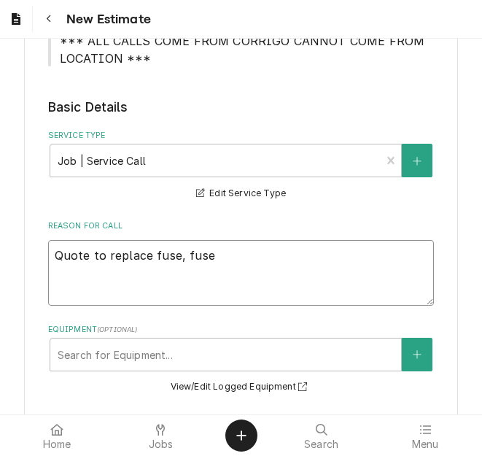
type textarea "x"
type textarea "Quote to replace fuse, fuse"
type textarea "x"
type textarea "Quote to replace fuse, fuse h"
type textarea "x"
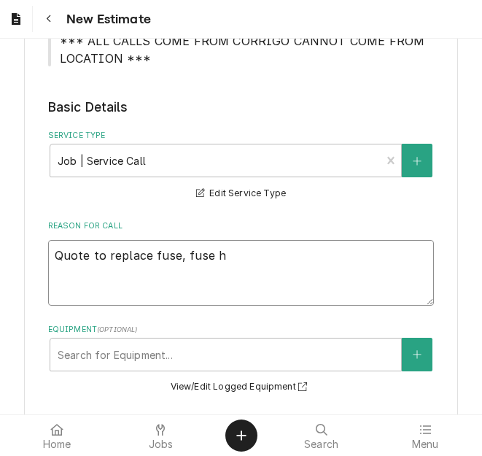
type textarea "Quote to replace fuse, fuse ho"
type textarea "x"
type textarea "Quote to replace fuse, fuse hol"
type textarea "x"
type textarea "Quote to replace fuse, fuse hold"
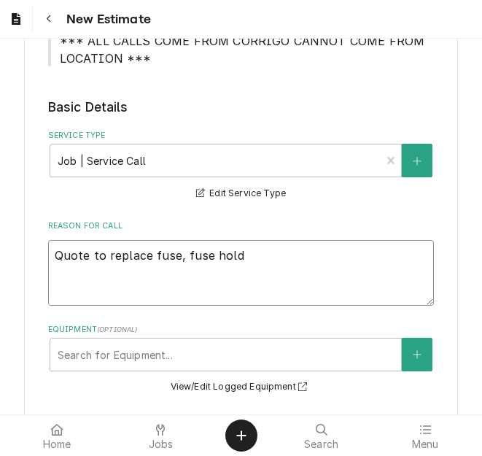
type textarea "x"
type textarea "Quote to replace fuse, fuse holde"
type textarea "x"
type textarea "Quote to replace fuse, fuse holder"
type textarea "x"
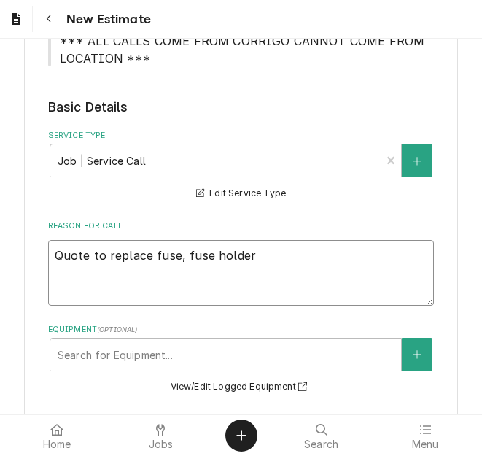
type textarea "Quote to replace fuse, fuse holder"
type textarea "x"
type textarea "Quote to replace fuse, fuse holder a"
type textarea "x"
type textarea "Quote to replace fuse, fuse holder an"
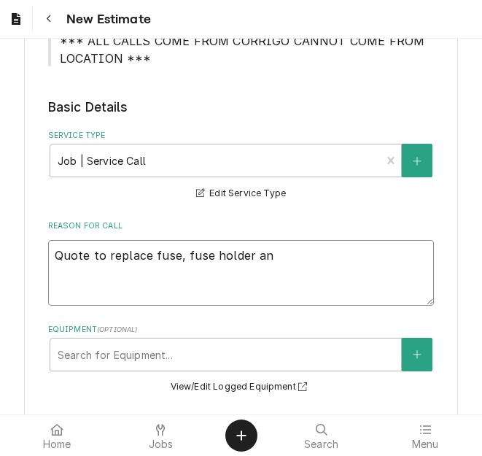
type textarea "x"
type textarea "Quote to replace fuse, fuse holder anc"
type textarea "x"
type textarea "Quote to replace fuse, fuse holder anc"
type textarea "x"
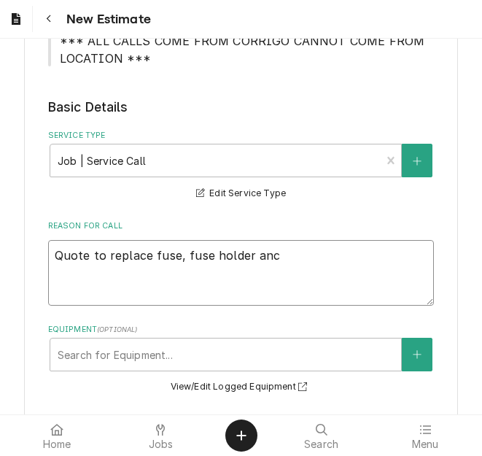
type textarea "Quote to replace fuse, fuse holder anc"
type textarea "x"
type textarea "Quote to replace fuse, fuse holder an"
type textarea "x"
type textarea "Quote to replace fuse, fuse holder and"
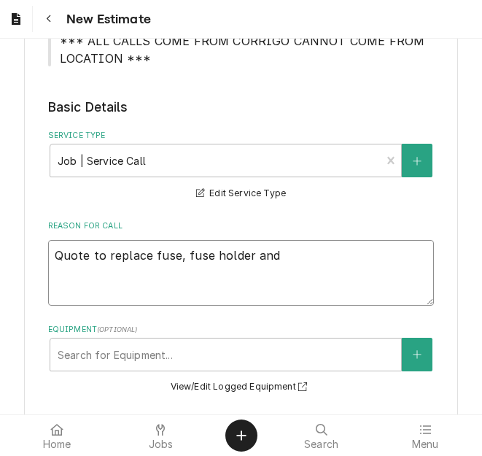
type textarea "x"
type textarea "Quote to replace fuse, fuse holder and"
type textarea "x"
type textarea "Quote to replace fuse, fuse holder and c"
type textarea "x"
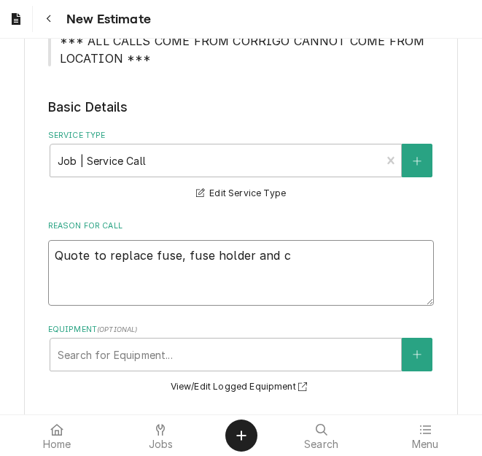
type textarea "Quote to replace fuse, fuse holder and ca"
type textarea "x"
type textarea "Quote to replace fuse, fuse holder and cap"
type textarea "x"
type textarea "Quote to replace fuse, fuse holder and capa"
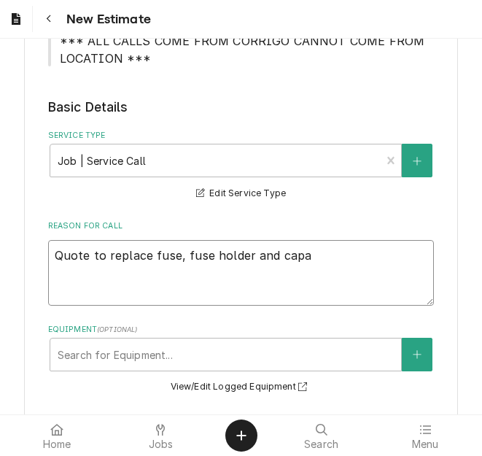
type textarea "x"
type textarea "Quote to replace fuse, fuse holder and capac"
type textarea "x"
type textarea "Quote to replace fuse, fuse holder and capaci"
type textarea "x"
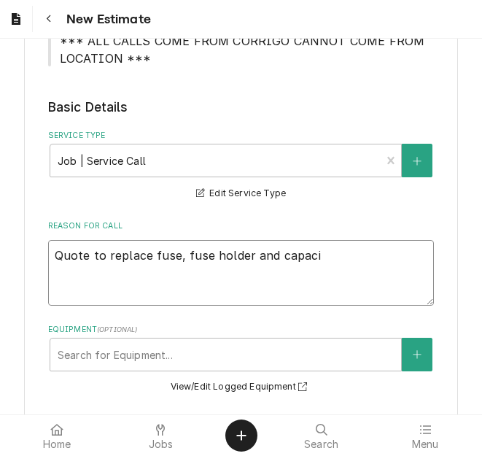
type textarea "Quote to replace fuse, fuse holder and capacit"
type textarea "x"
type textarea "Quote to replace fuse, fuse holder and capacity"
type textarea "x"
type textarea "Quote to replace fuse, fuse holder and capacit"
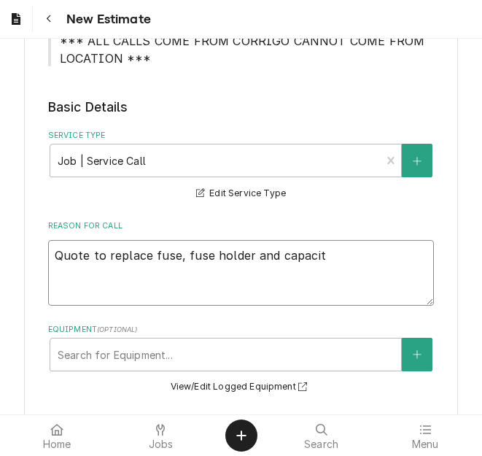
type textarea "x"
type textarea "Quote to replace fuse, fuse holder and capacito"
type textarea "x"
type textarea "Quote to replace fuse, fuse holder and capacitor"
type textarea "x"
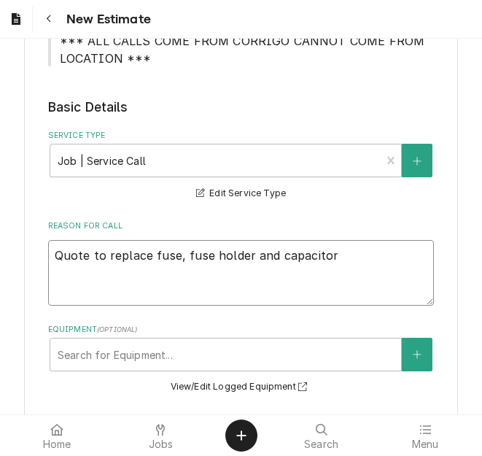
type textarea "Quote to replace fuse, fuse holder and capacitor"
type textarea "x"
type textarea "Quote to replace fuse, fuse holder and capacitor o"
type textarea "x"
type textarea "Quote to replace fuse, fuse holder and capacitor on"
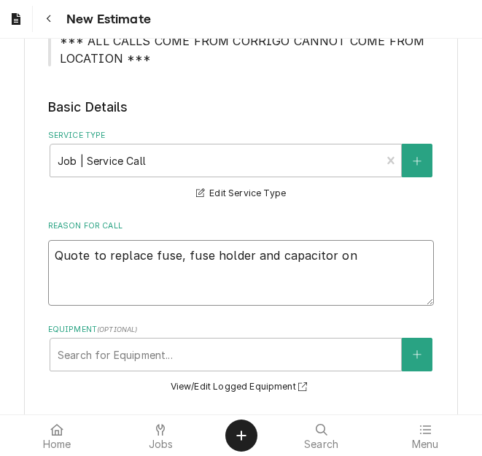
type textarea "x"
type textarea "Quote to replace fuse, fuse holder and capacitor on"
type textarea "x"
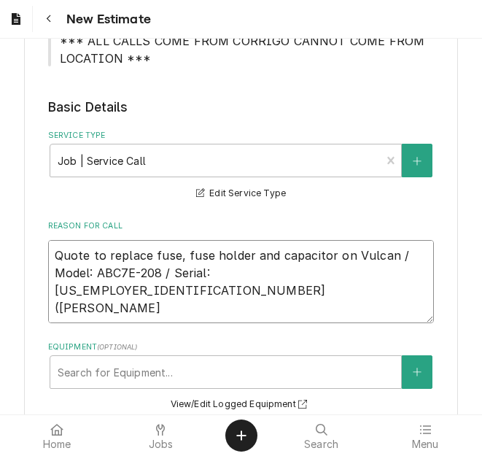
drag, startPoint x: 280, startPoint y: 273, endPoint x: 45, endPoint y: 242, distance: 237.1
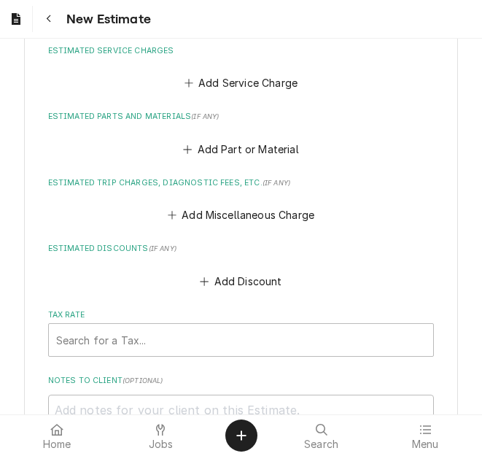
scroll to position [1095, 0]
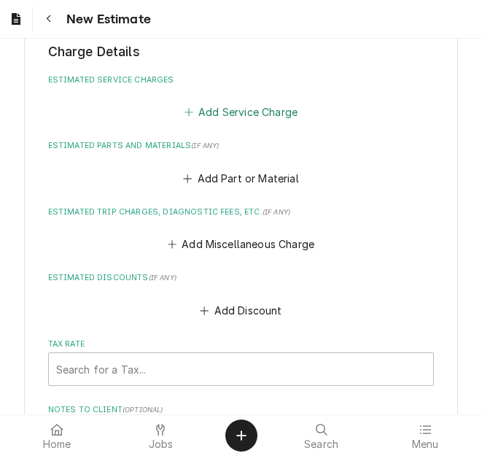
click at [264, 118] on button "Add Service Charge" at bounding box center [241, 112] width 118 height 20
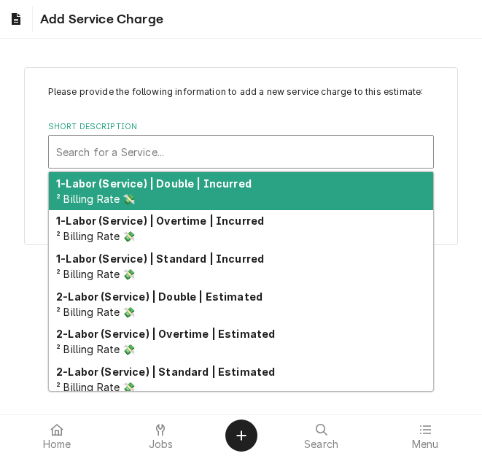
click at [149, 145] on div "Short Description" at bounding box center [241, 152] width 371 height 26
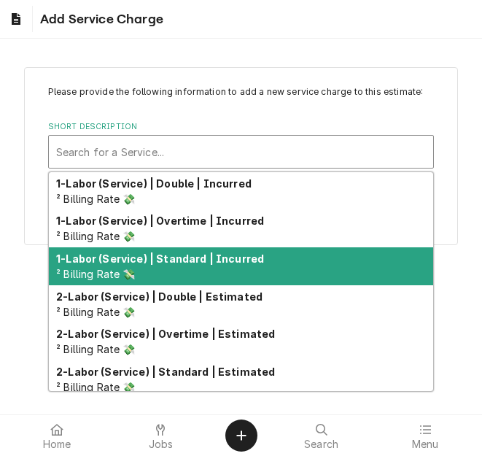
click at [169, 264] on strong "1-Labor (Service) | Standard | Incurred" at bounding box center [160, 259] width 208 height 12
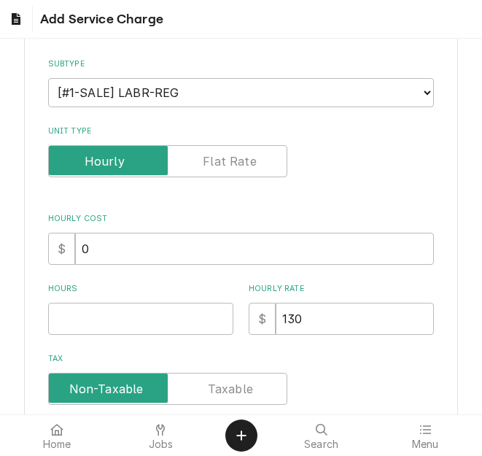
scroll to position [219, 0]
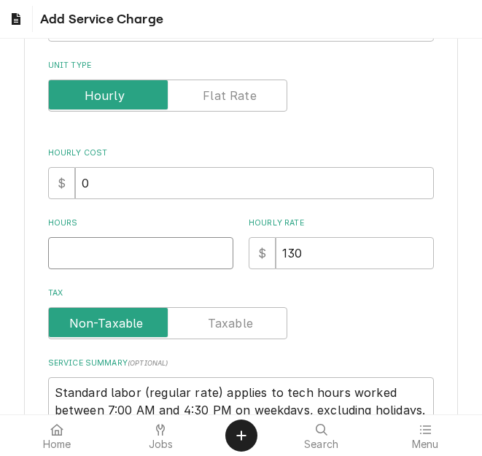
click at [103, 247] on input "Hours" at bounding box center [140, 253] width 185 height 32
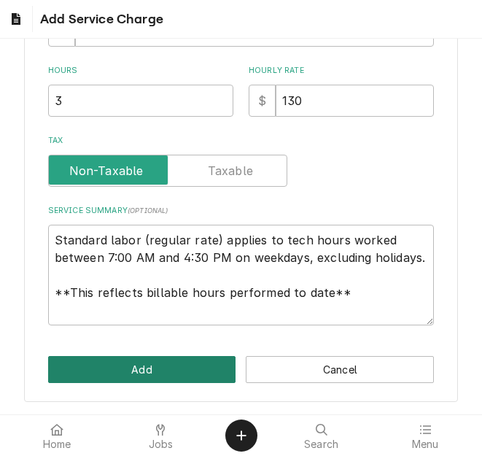
click at [148, 372] on button "Add" at bounding box center [142, 369] width 188 height 27
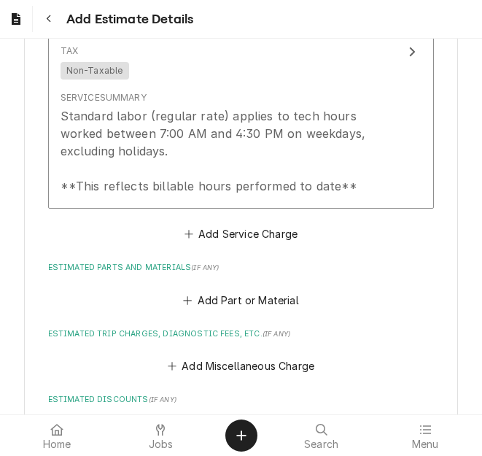
scroll to position [1296, 0]
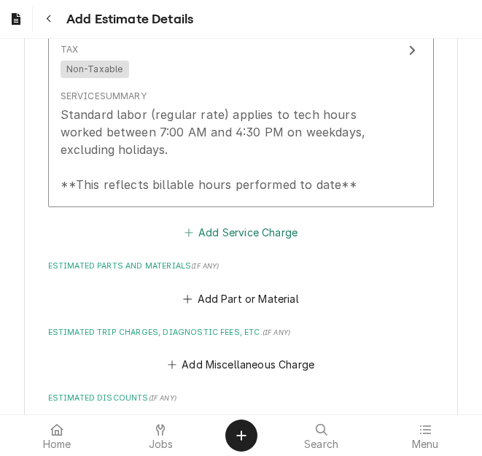
click at [200, 233] on button "Add Service Charge" at bounding box center [241, 233] width 118 height 20
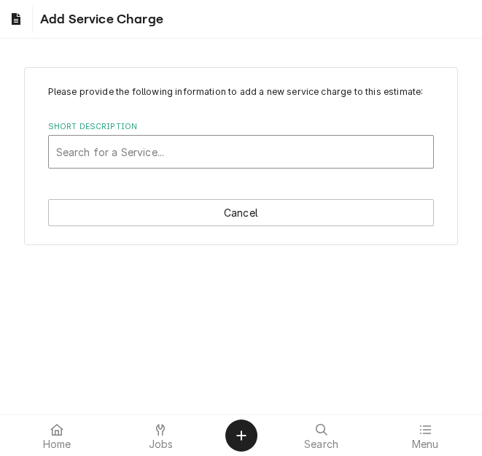
click at [150, 160] on div "Short Description" at bounding box center [241, 152] width 371 height 26
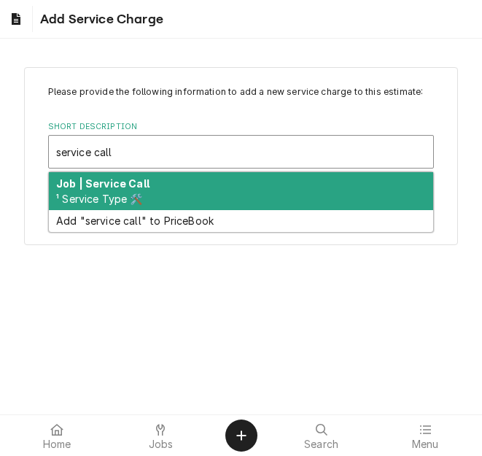
click at [150, 191] on div "Job | Service Call ¹ Service Type 🛠️" at bounding box center [241, 191] width 385 height 38
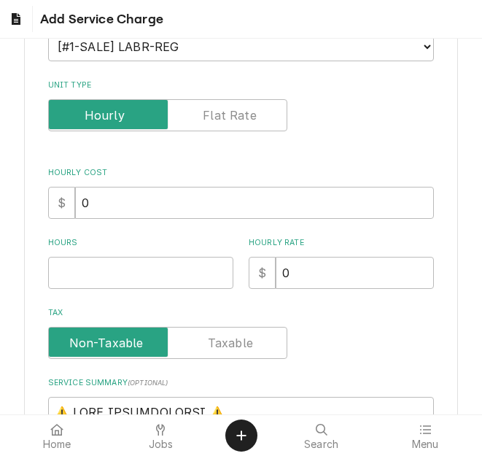
scroll to position [219, 0]
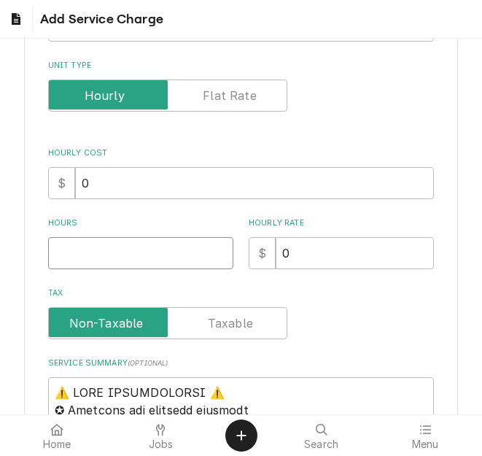
click at [117, 245] on input "Hours" at bounding box center [140, 253] width 185 height 32
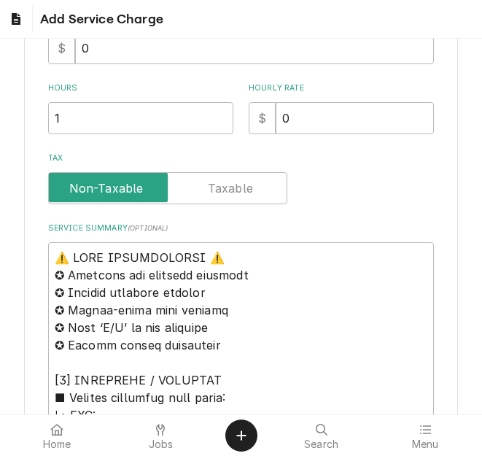
scroll to position [365, 0]
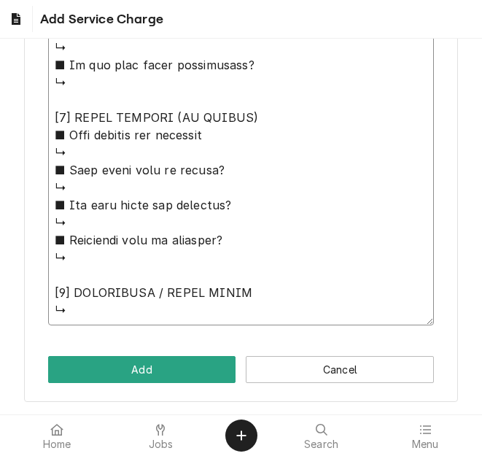
drag, startPoint x: 58, startPoint y: 244, endPoint x: 198, endPoint y: 491, distance: 283.7
click at [198, 455] on html "Add Service Charge Please provide the following information to add a new servic…" at bounding box center [241, 228] width 482 height 456
paste textarea "Quote to replace fuse, fuse holder and capacitor on Vulcan / Model: ABC7E-208 /…"
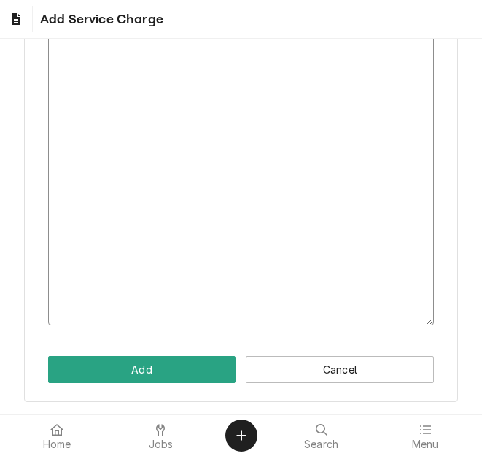
scroll to position [301, 0]
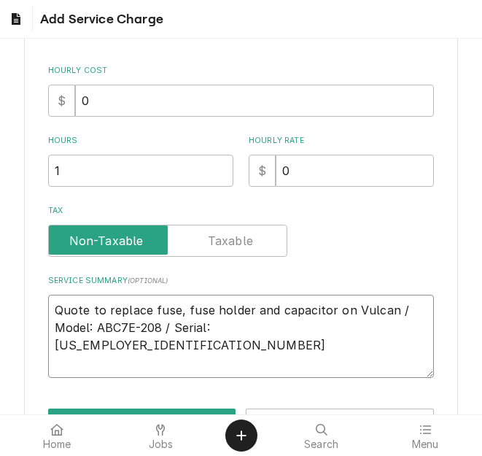
click at [108, 368] on textarea "Quote to replace fuse, fuse holder and capacitor on Vulcan / Model: ABC7E-208 /…" at bounding box center [241, 336] width 387 height 83
paste textarea "04020914"
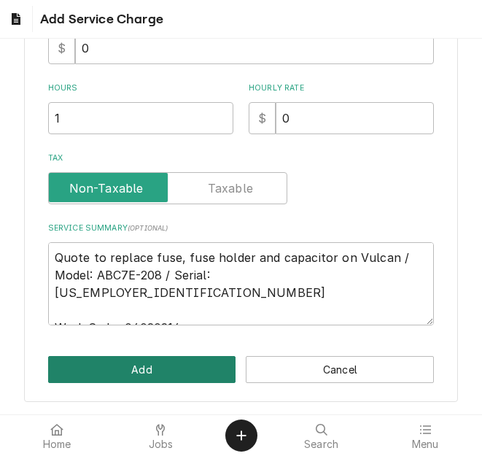
click at [125, 377] on button "Add" at bounding box center [142, 369] width 188 height 27
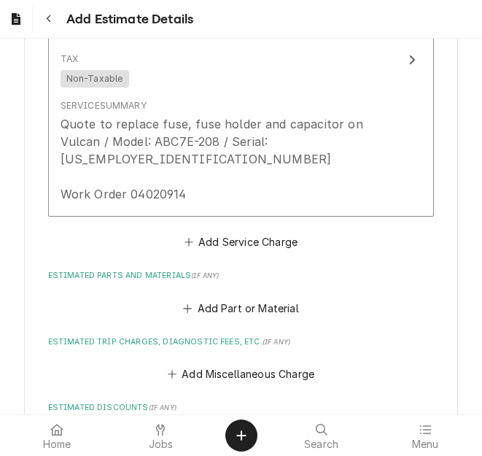
scroll to position [1616, 0]
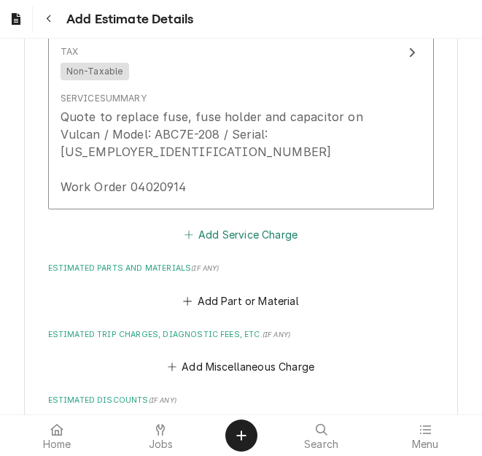
click at [199, 225] on button "Add Service Charge" at bounding box center [241, 235] width 118 height 20
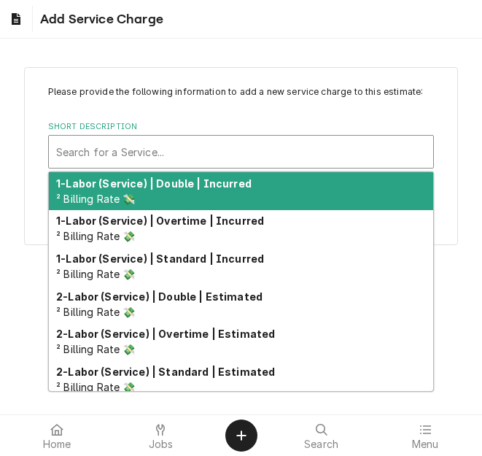
click at [109, 155] on div "Short Description" at bounding box center [241, 152] width 371 height 26
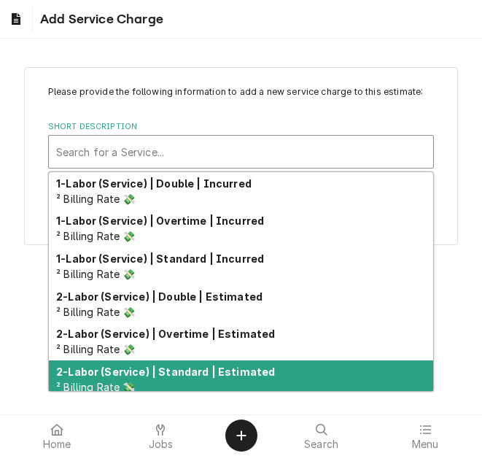
click at [175, 364] on div "2-Labor (Service) | Standard | Estimated ² Billing Rate 💸" at bounding box center [241, 380] width 385 height 38
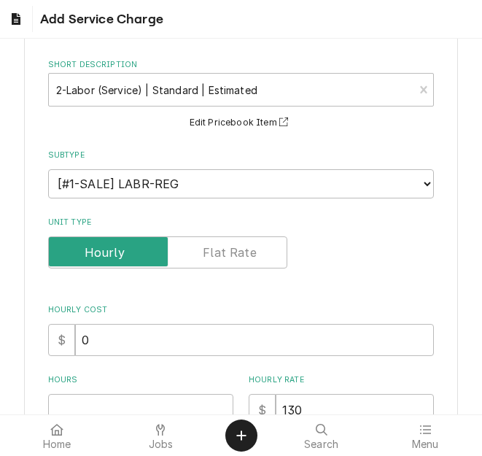
scroll to position [146, 0]
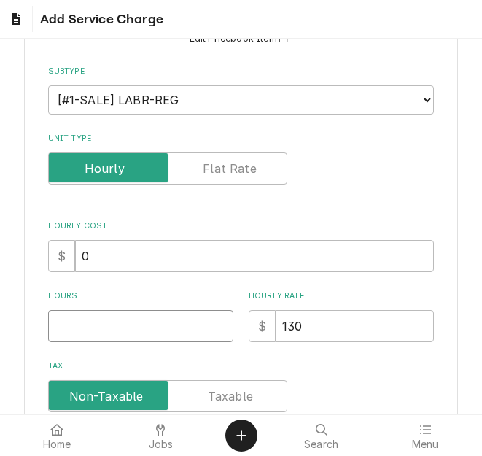
click at [95, 321] on input "Hours" at bounding box center [140, 326] width 185 height 32
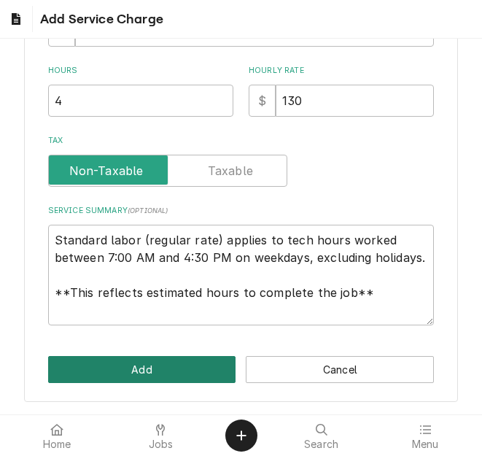
click at [123, 361] on button "Add" at bounding box center [142, 369] width 188 height 27
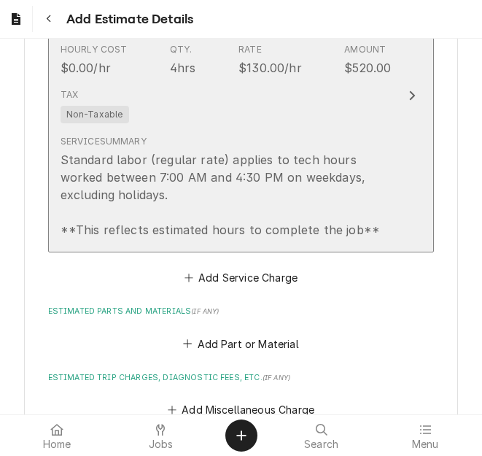
scroll to position [1981, 0]
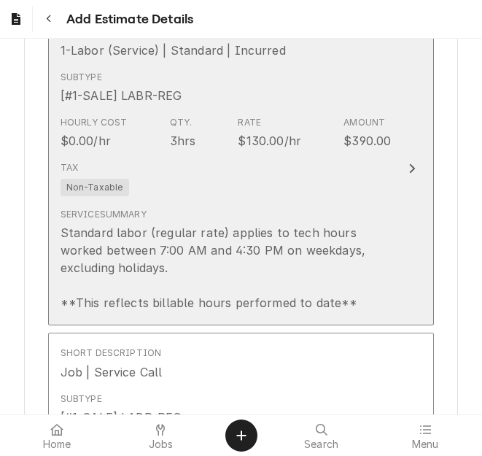
click at [191, 188] on div "Tax Non-Taxable" at bounding box center [226, 178] width 331 height 47
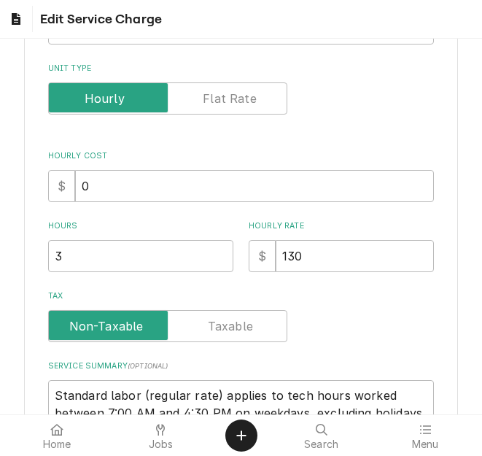
scroll to position [219, 0]
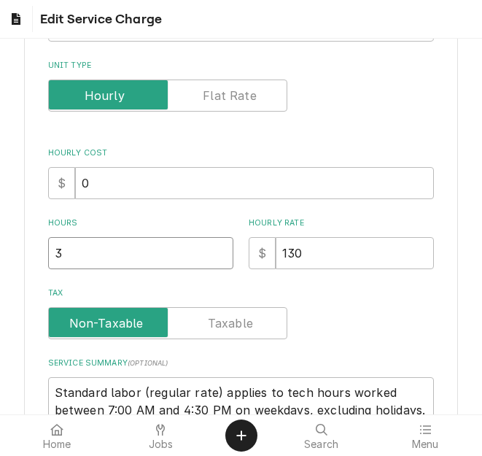
drag, startPoint x: 42, startPoint y: 250, endPoint x: 34, endPoint y: 249, distance: 8.1
click at [34, 249] on div "Use the fields below to edit this service charge Short Description 1-Labor (Ser…" at bounding box center [241, 220] width 434 height 744
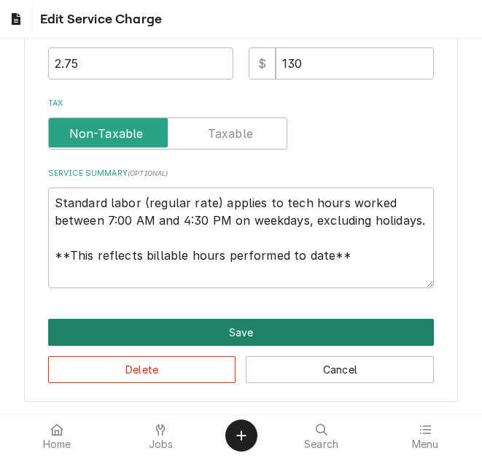
click at [104, 331] on button "Save" at bounding box center [241, 332] width 387 height 27
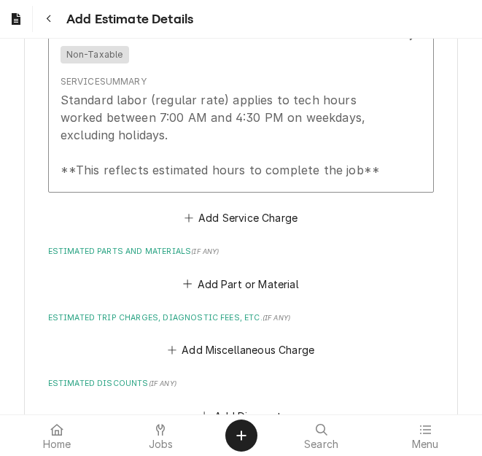
scroll to position [1964, 0]
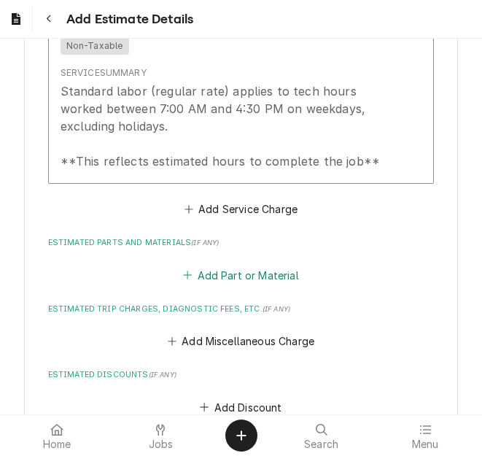
click at [242, 265] on button "Add Part or Material" at bounding box center [241, 275] width 120 height 20
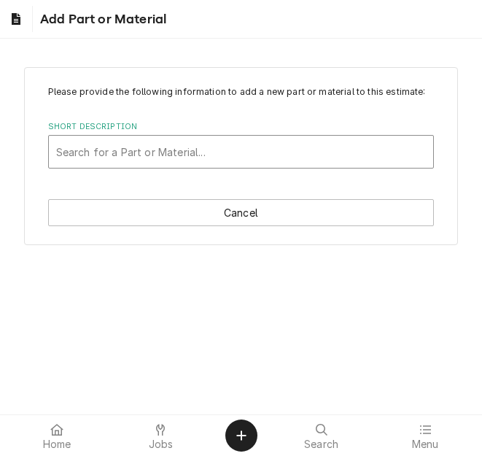
click at [140, 156] on div "Short Description" at bounding box center [241, 152] width 371 height 26
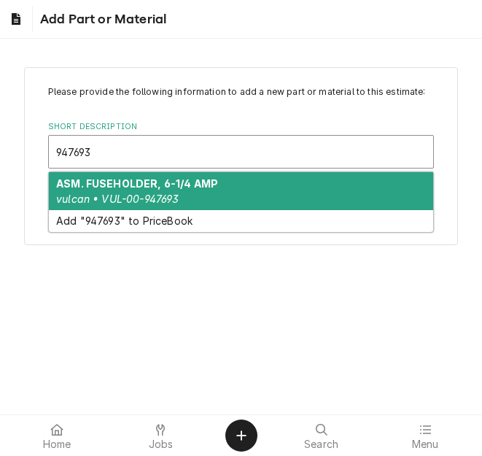
click at [122, 188] on strong "ASM. FUSEHOLDER, 6-1/4 AMP" at bounding box center [137, 183] width 162 height 12
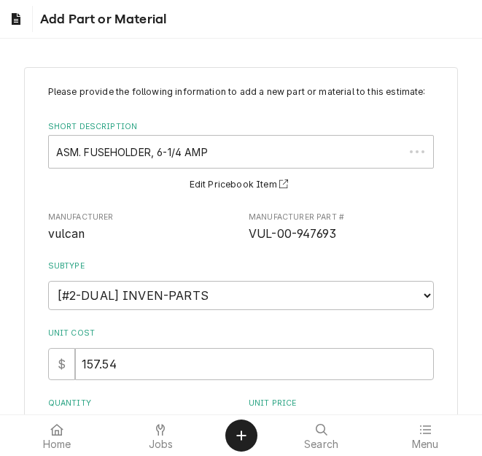
scroll to position [146, 0]
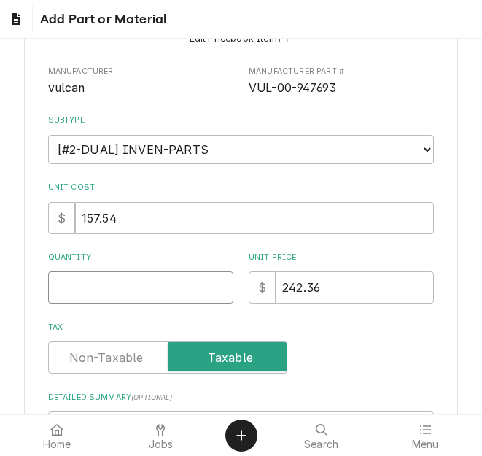
click at [91, 288] on input "Quantity" at bounding box center [140, 288] width 185 height 32
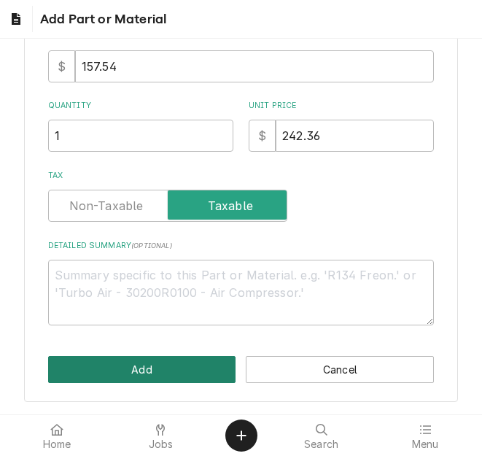
click at [170, 360] on button "Add" at bounding box center [142, 369] width 188 height 27
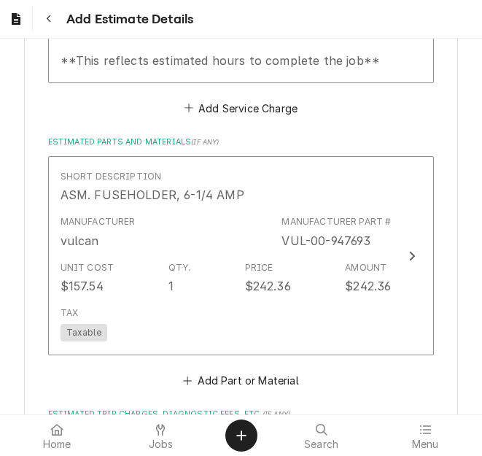
scroll to position [2082, 0]
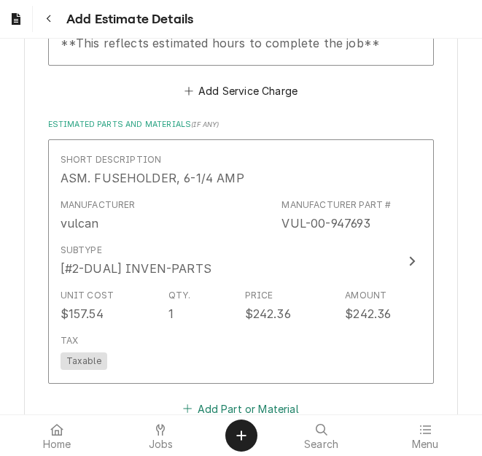
click at [216, 399] on button "Add Part or Material" at bounding box center [241, 409] width 120 height 20
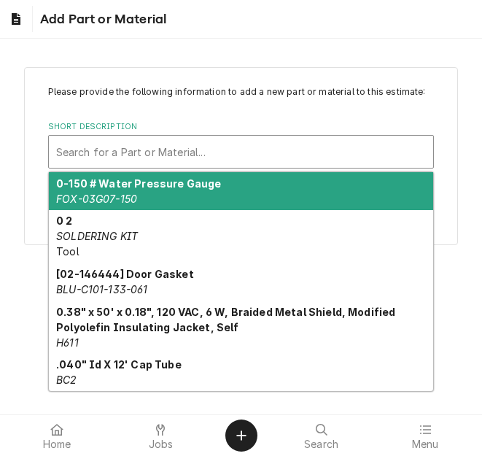
click at [104, 153] on div "Short Description" at bounding box center [241, 152] width 371 height 26
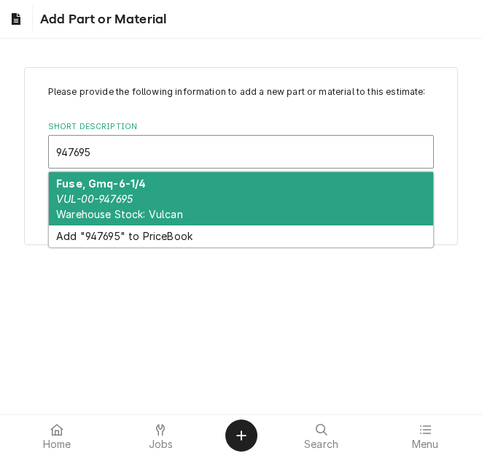
click at [134, 194] on div "Fuse, Gmq-6-1/4 VUL-00-947695 Warehouse Stock: Vulcan" at bounding box center [241, 198] width 385 height 53
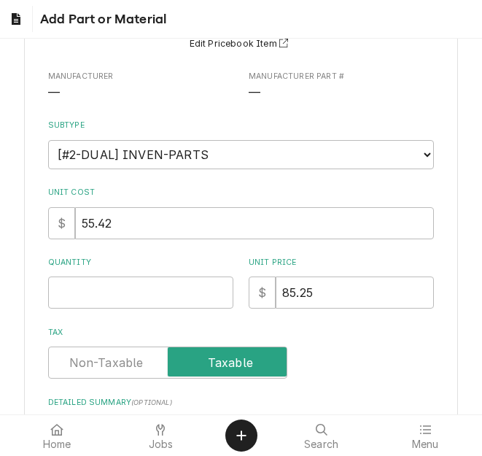
scroll to position [146, 0]
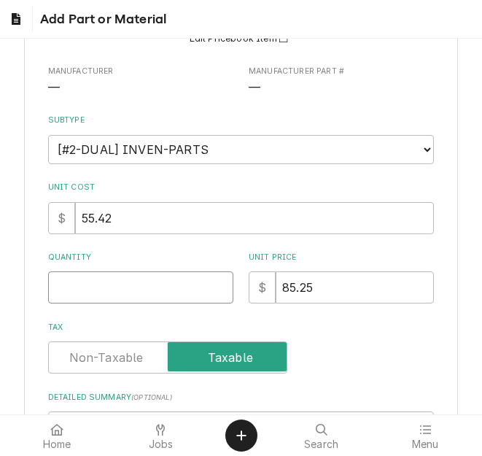
click at [93, 304] on input "Quantity" at bounding box center [140, 288] width 185 height 32
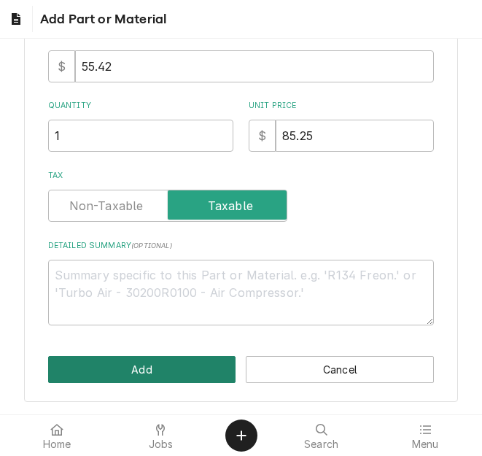
click at [128, 367] on button "Add" at bounding box center [142, 369] width 188 height 27
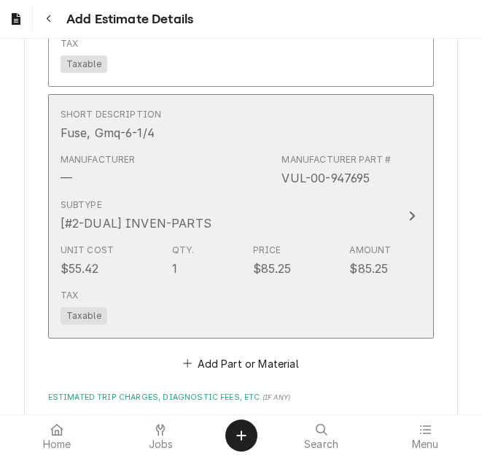
scroll to position [2420, 0]
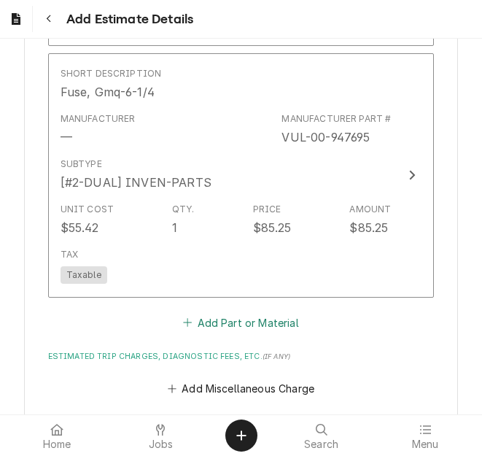
click at [231, 312] on button "Add Part or Material" at bounding box center [241, 322] width 120 height 20
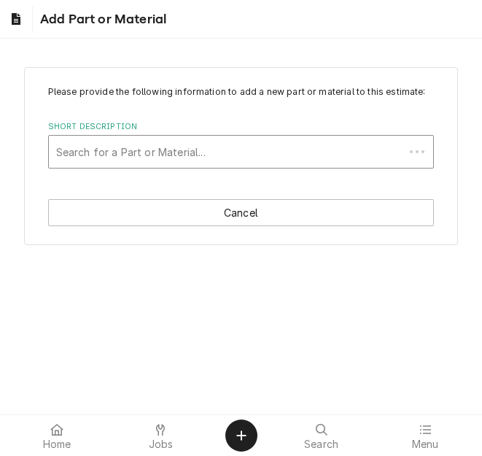
click at [136, 147] on div "Short Description" at bounding box center [227, 152] width 342 height 26
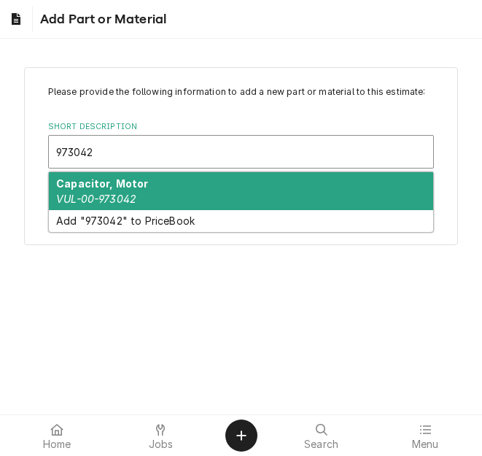
click at [126, 182] on strong "Capacitor, Motor" at bounding box center [102, 183] width 93 height 12
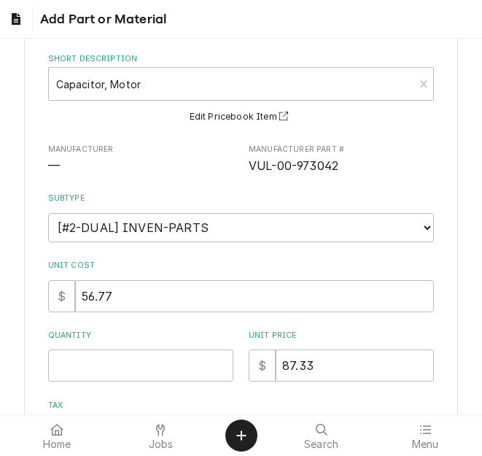
scroll to position [146, 0]
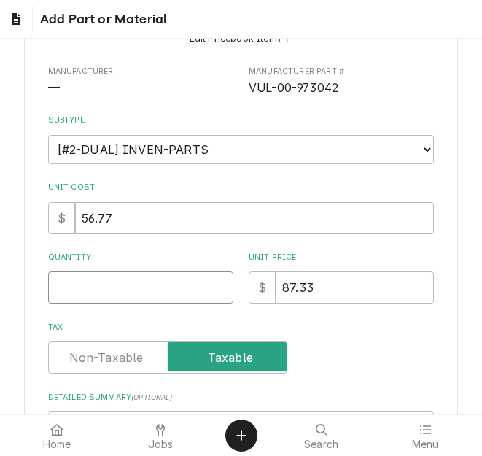
click at [115, 289] on input "Quantity" at bounding box center [140, 288] width 185 height 32
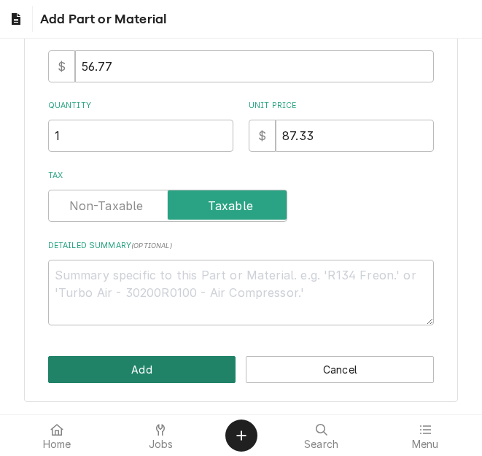
click at [159, 382] on button "Add" at bounding box center [142, 369] width 188 height 27
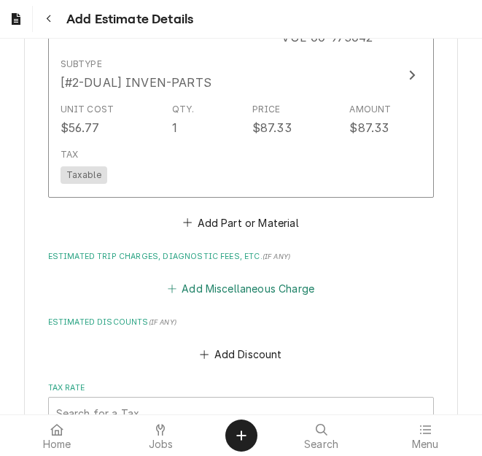
scroll to position [2775, 0]
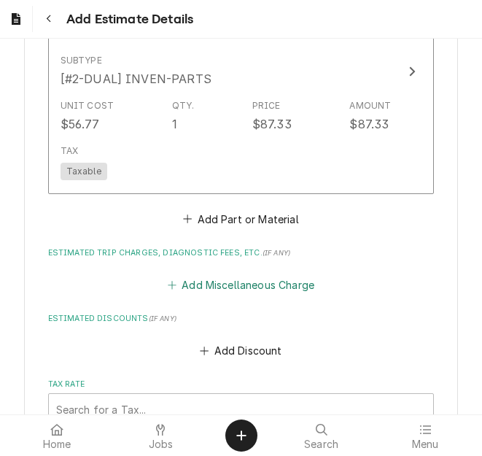
click at [239, 274] on button "Add Miscellaneous Charge" at bounding box center [241, 284] width 152 height 20
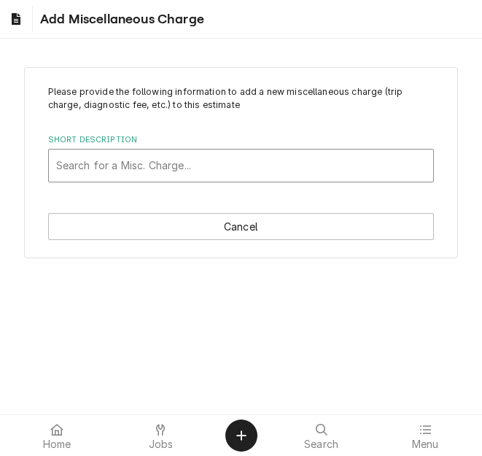
click at [105, 166] on div "Short Description" at bounding box center [241, 166] width 371 height 26
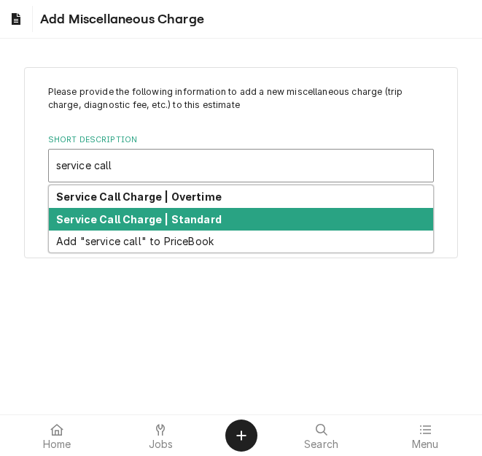
click at [136, 213] on strong "Service Call Charge | Standard" at bounding box center [139, 219] width 166 height 12
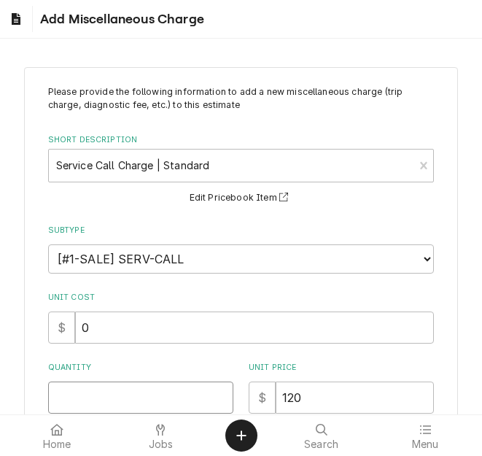
click at [96, 390] on input "Quantity" at bounding box center [140, 398] width 185 height 32
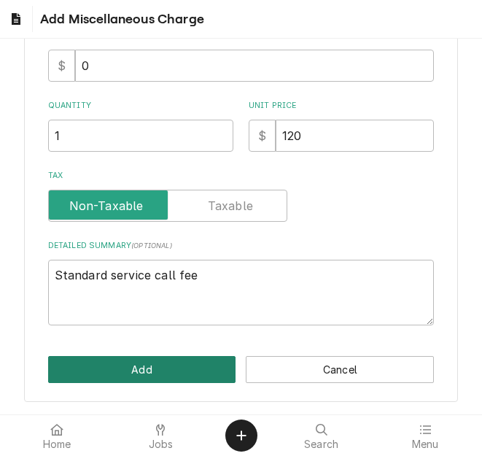
click at [153, 371] on button "Add" at bounding box center [142, 369] width 188 height 27
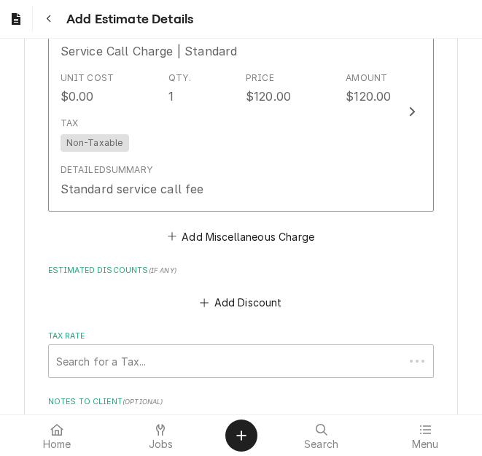
scroll to position [3030, 0]
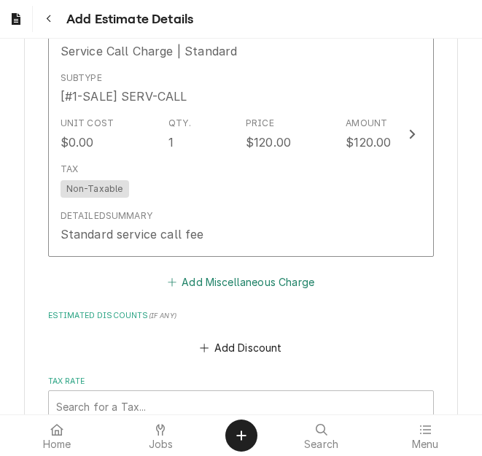
click at [202, 272] on button "Add Miscellaneous Charge" at bounding box center [241, 282] width 152 height 20
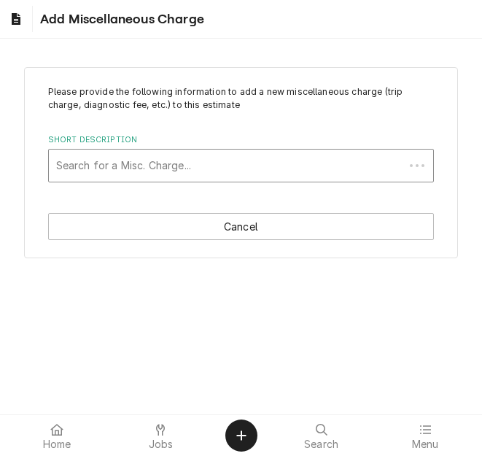
click at [117, 176] on div "Short Description" at bounding box center [227, 166] width 342 height 26
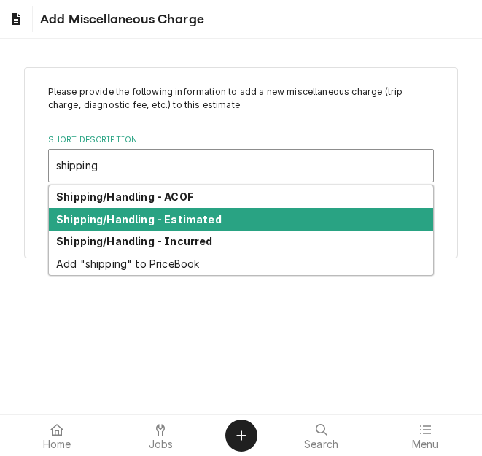
click at [151, 209] on div "Shipping/Handling - Estimated" at bounding box center [241, 219] width 385 height 23
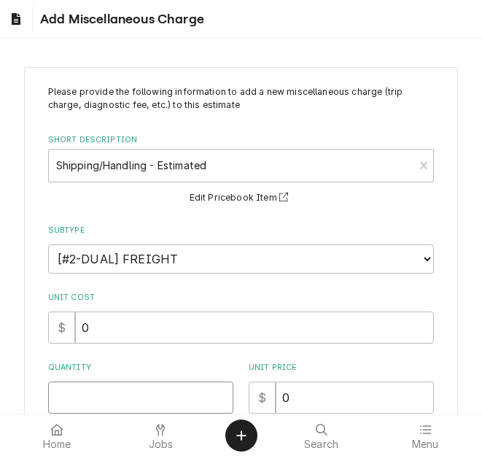
click at [104, 388] on input "Quantity" at bounding box center [140, 398] width 185 height 32
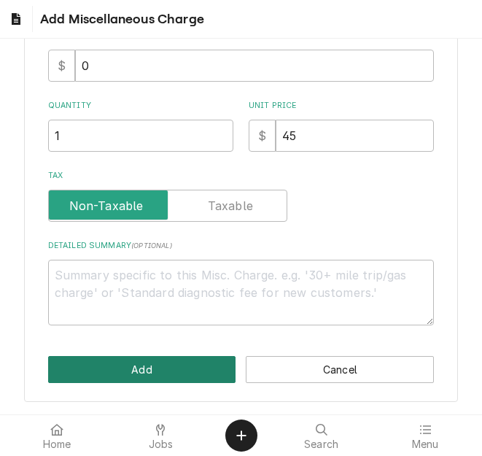
click at [155, 369] on button "Add" at bounding box center [142, 369] width 188 height 27
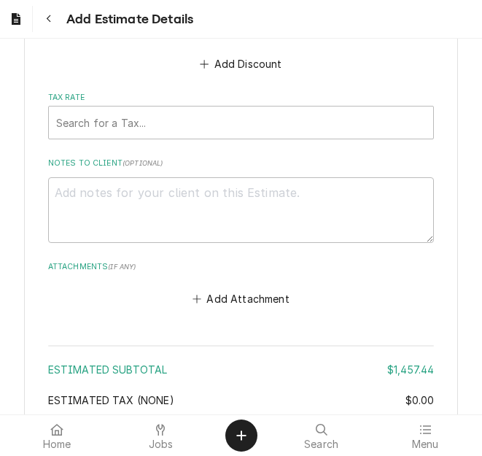
scroll to position [3521, 0]
click at [133, 109] on div "Tax Rate" at bounding box center [241, 122] width 371 height 26
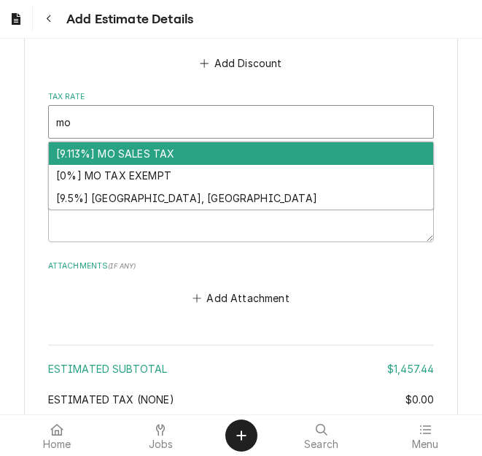
drag, startPoint x: 131, startPoint y: 131, endPoint x: 23, endPoint y: 185, distance: 121.4
click at [131, 142] on div "[9.113%] MO SALES TAX" at bounding box center [241, 153] width 385 height 23
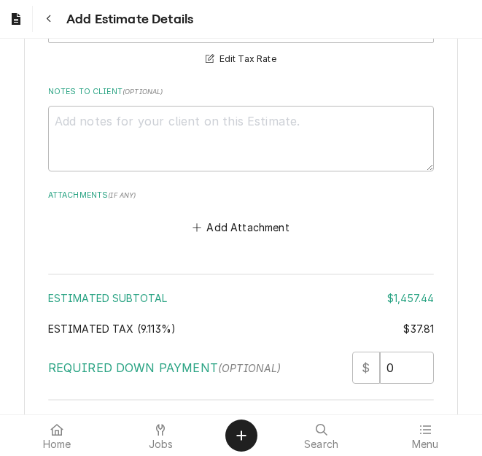
scroll to position [3778, 0]
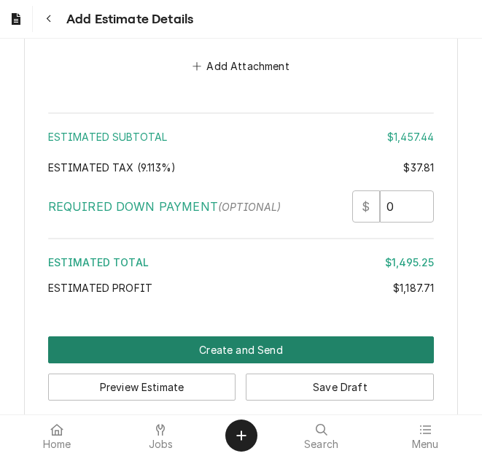
click at [235, 337] on button "Create and Send" at bounding box center [241, 350] width 387 height 27
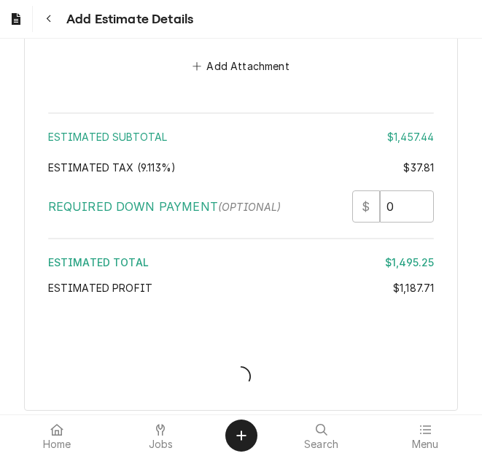
scroll to position [3770, 0]
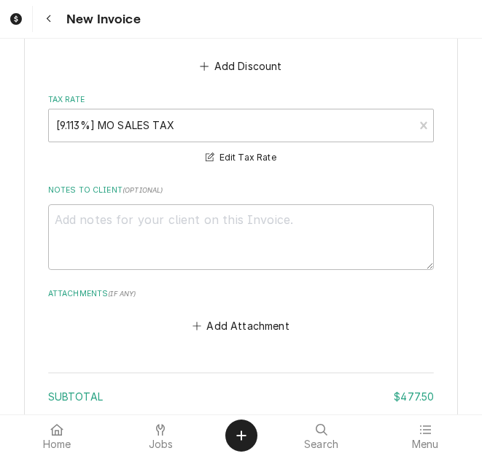
scroll to position [1999, 0]
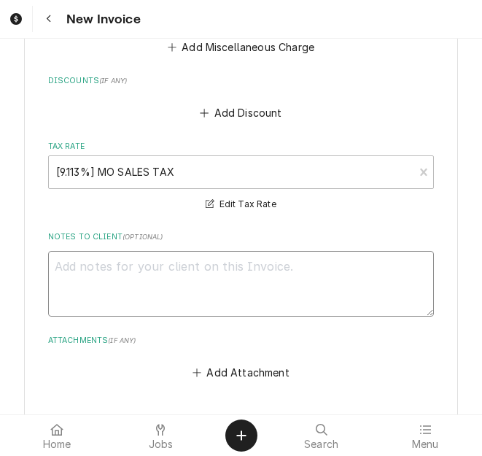
click at [224, 282] on textarea "Notes to Client ( optional )" at bounding box center [241, 284] width 387 height 66
type textarea "x"
type textarea "q"
type textarea "x"
type textarea "qu"
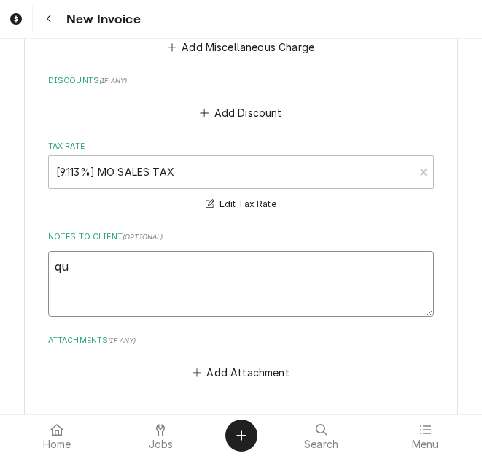
type textarea "x"
type textarea "quot"
type textarea "x"
type textarea "quote"
type textarea "x"
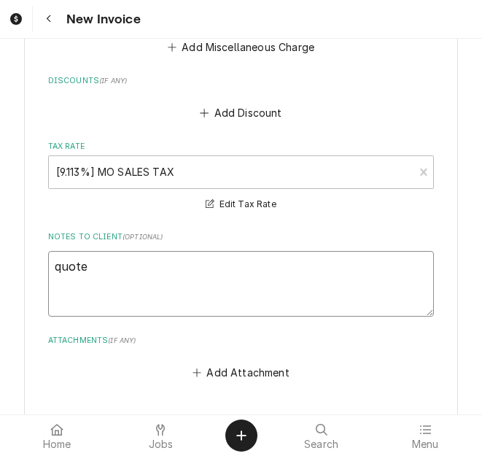
type textarea "quoted"
type textarea "x"
type textarea "quoted"
type textarea "x"
type textarea "quoted o"
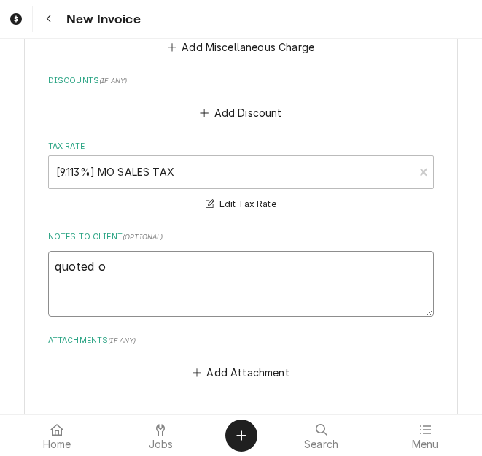
type textarea "x"
type textarea "quoted on"
type textarea "x"
type textarea "quoted on"
click at [215, 265] on textarea "quoted on" at bounding box center [241, 284] width 387 height 66
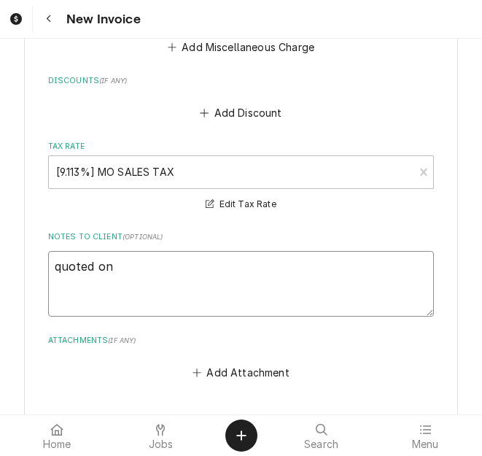
type textarea "x"
type textarea "quoted on 4"
type textarea "x"
type textarea "quoted on 40"
type textarea "x"
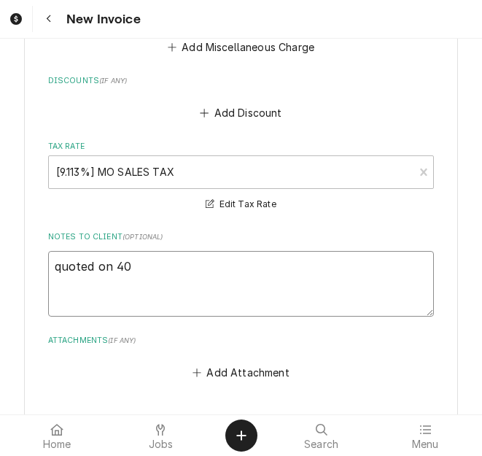
type textarea "quoted on 400"
type textarea "x"
type textarea "quoted on 4008"
type textarea "x"
type textarea "quoted on 40083"
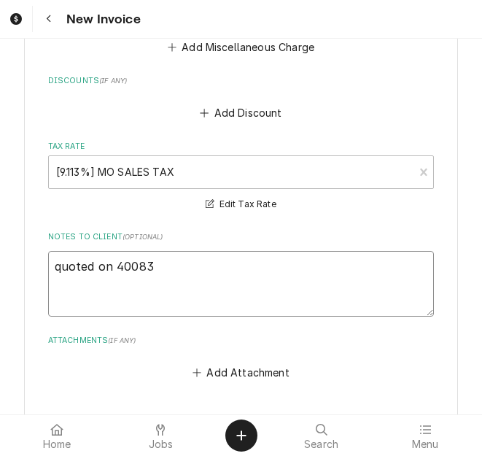
type textarea "x"
type textarea "quoted on 400833"
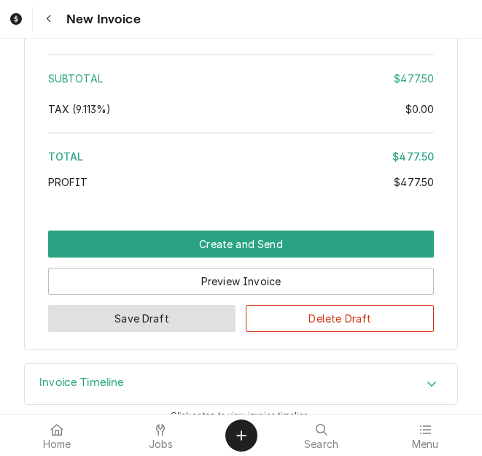
click at [157, 305] on button "Save Draft" at bounding box center [142, 318] width 188 height 27
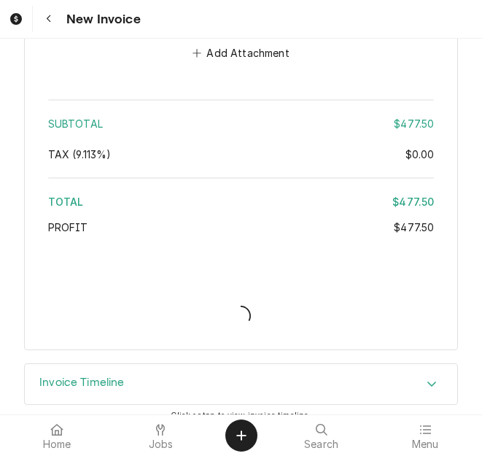
type textarea "x"
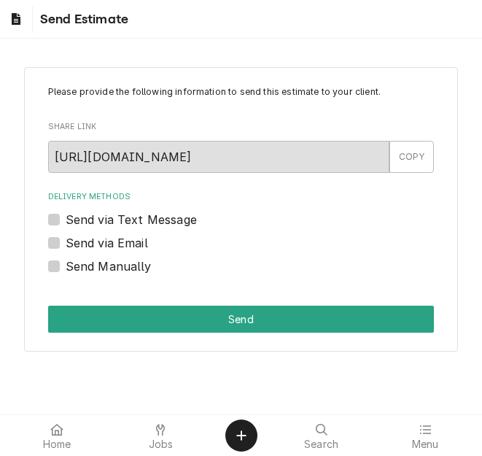
click at [110, 246] on label "Send via Email" at bounding box center [107, 243] width 82 height 18
click at [110, 246] on input "Send via Email" at bounding box center [259, 250] width 387 height 32
checkbox input "true"
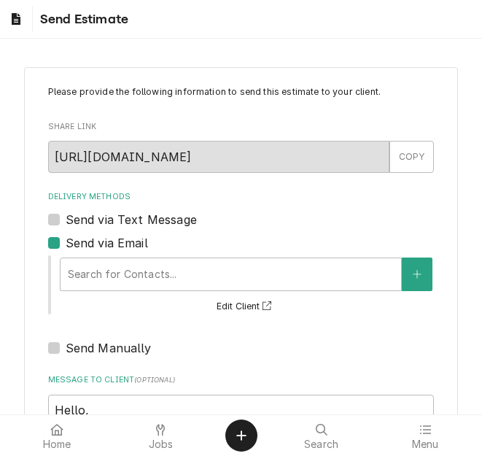
type textarea "x"
click at [91, 245] on label "Send via Email" at bounding box center [107, 243] width 82 height 18
click at [91, 245] on input "Send via Email" at bounding box center [259, 250] width 387 height 32
checkbox input "false"
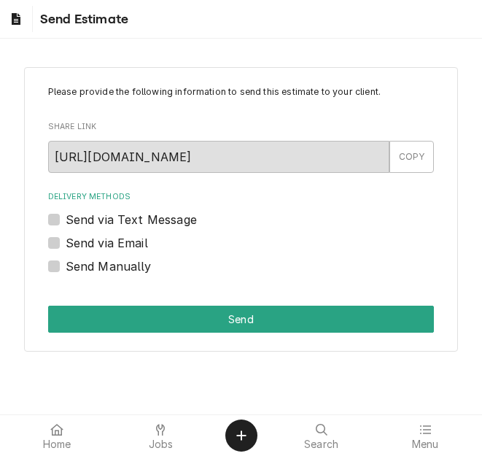
click at [82, 273] on label "Send Manually" at bounding box center [109, 267] width 86 height 18
click at [82, 273] on input "Send Manually" at bounding box center [259, 274] width 387 height 32
click at [66, 270] on label "Send Manually" at bounding box center [109, 267] width 86 height 18
click at [66, 270] on input "Send Manually" at bounding box center [259, 274] width 387 height 32
checkbox input "false"
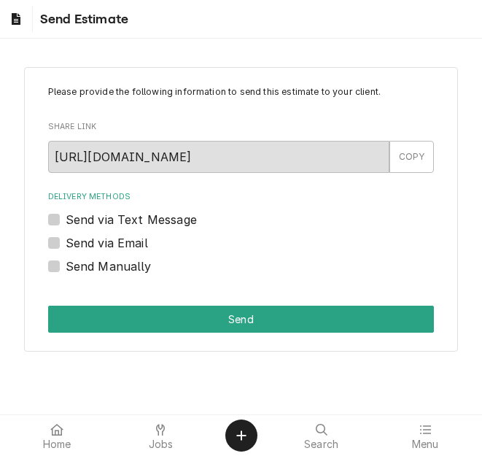
click at [75, 247] on label "Send via Email" at bounding box center [107, 243] width 82 height 18
click at [75, 247] on input "Send via Email" at bounding box center [259, 250] width 387 height 32
checkbox input "true"
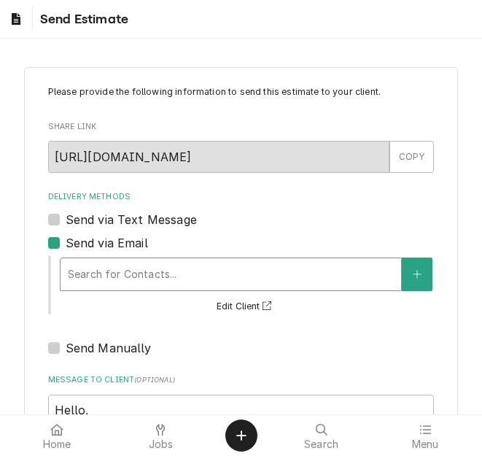
click at [91, 258] on div "Search for Contacts..." at bounding box center [231, 274] width 341 height 32
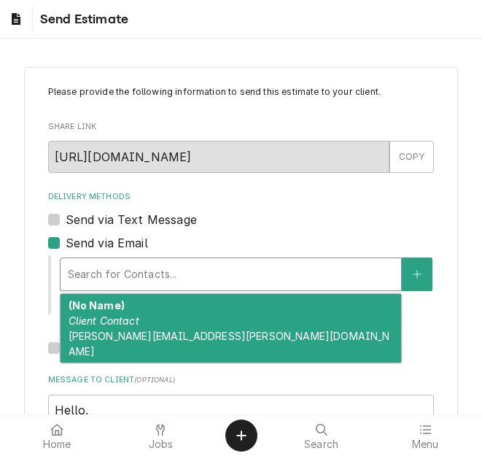
click at [110, 269] on div "Delivery Methods" at bounding box center [231, 274] width 326 height 26
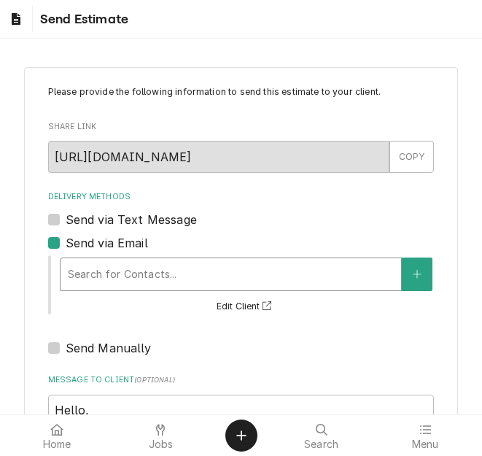
click at [110, 269] on div "Delivery Methods" at bounding box center [231, 274] width 326 height 26
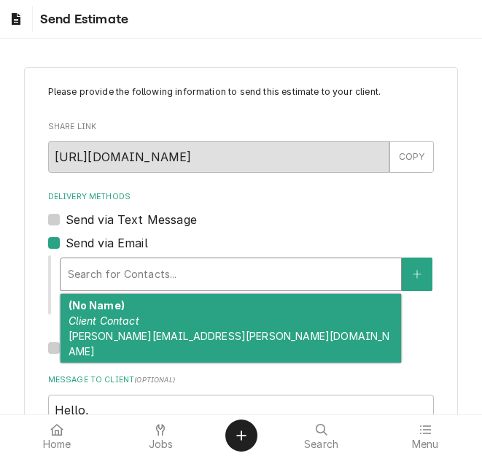
click at [143, 313] on div "(No Name) Client Contact Vicky.Stuesse@csi1.com" at bounding box center [231, 328] width 341 height 69
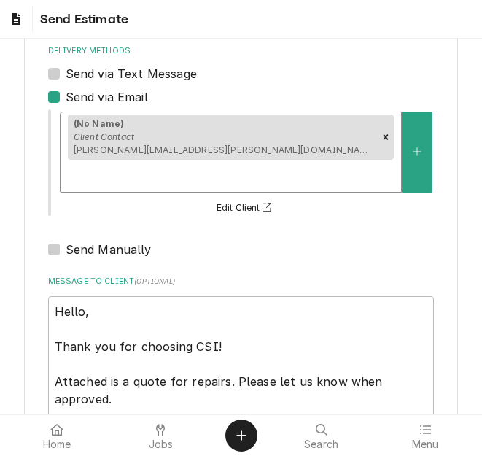
scroll to position [241, 0]
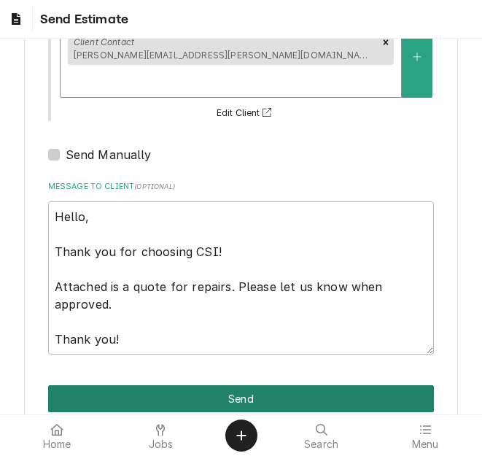
click at [231, 385] on button "Send" at bounding box center [241, 398] width 387 height 27
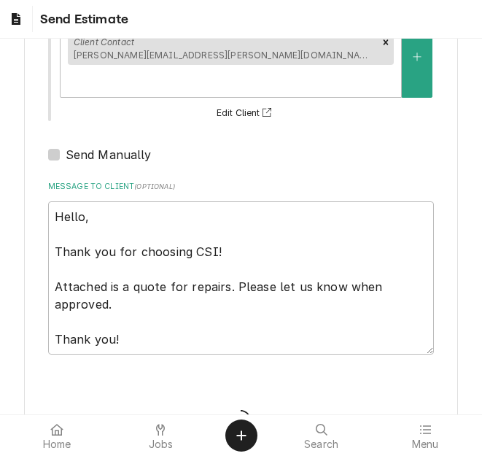
type textarea "x"
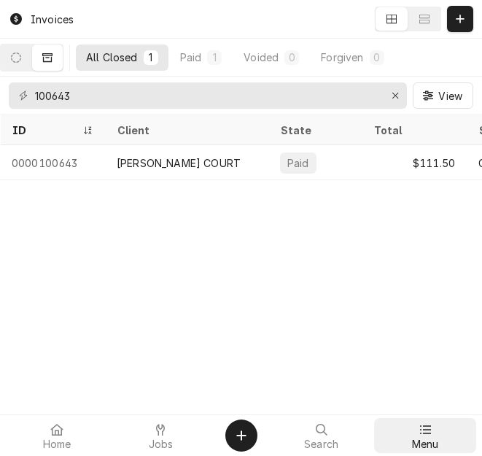
click at [439, 439] on div "Menu" at bounding box center [425, 435] width 96 height 29
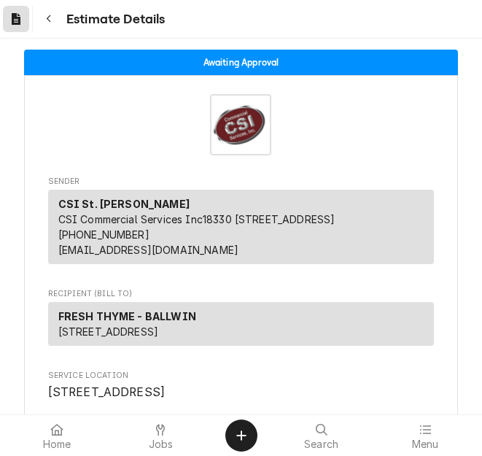
click at [13, 21] on icon "Dynamic Content Wrapper" at bounding box center [16, 19] width 9 height 12
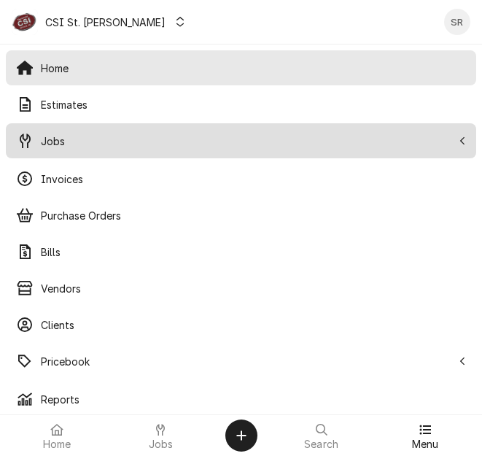
click at [71, 137] on span "Jobs" at bounding box center [247, 141] width 412 height 15
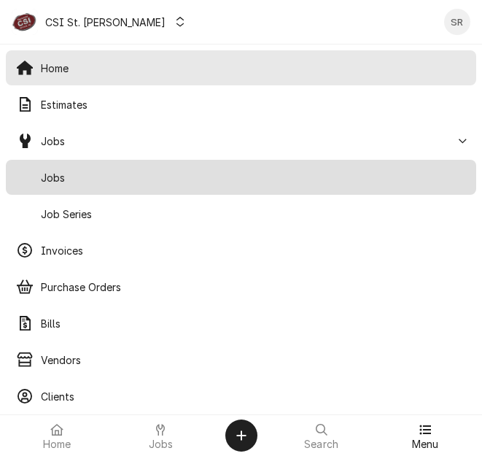
click at [78, 170] on span "Jobs" at bounding box center [254, 177] width 426 height 15
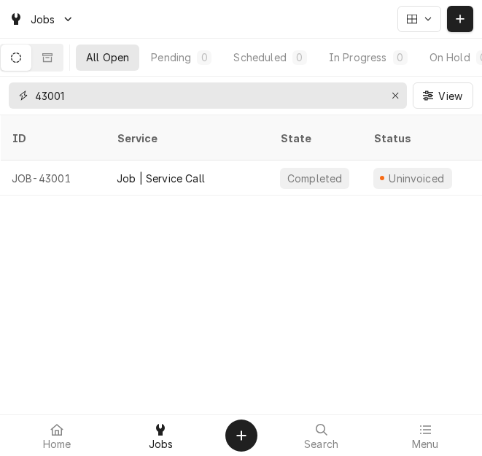
click at [12, 96] on div "43001" at bounding box center [208, 95] width 399 height 26
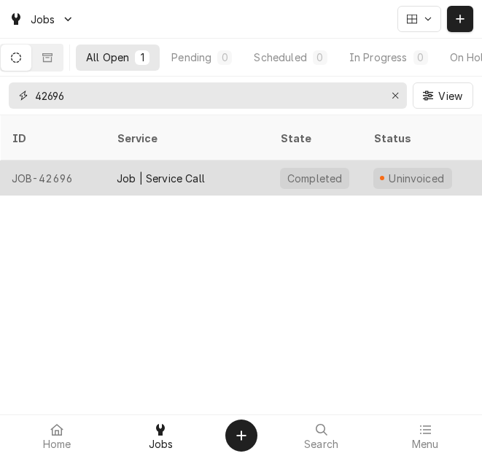
type input "42696"
click at [196, 171] on div "Job | Service Call" at bounding box center [161, 178] width 88 height 15
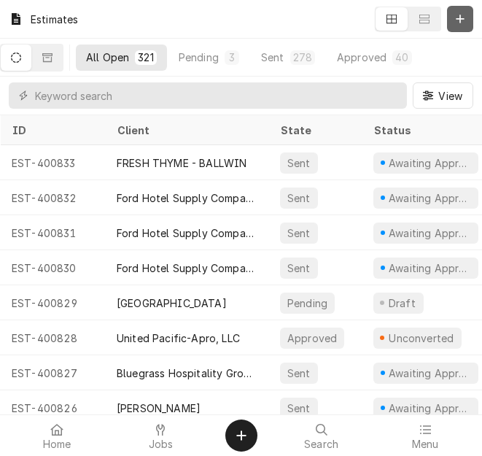
click at [452, 26] on button "Dynamic Content Wrapper" at bounding box center [460, 19] width 26 height 26
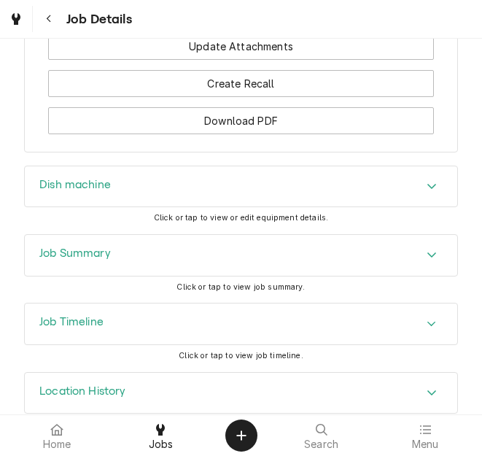
click at [123, 255] on div "Job Summary" at bounding box center [241, 255] width 433 height 41
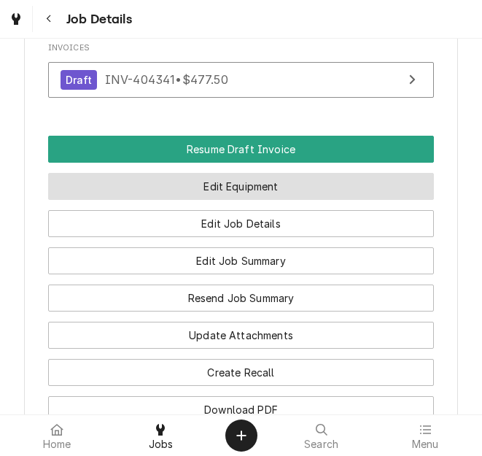
scroll to position [1460, 0]
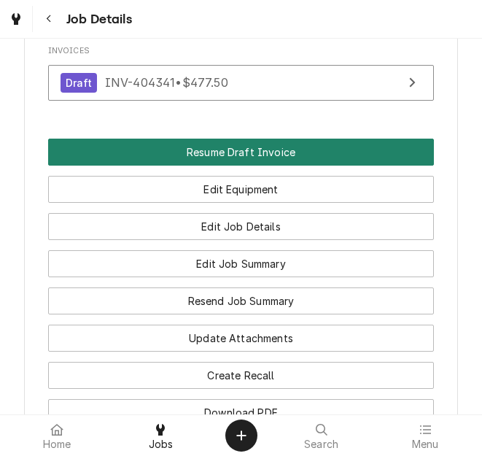
click at [249, 155] on button "Resume Draft Invoice" at bounding box center [241, 152] width 387 height 27
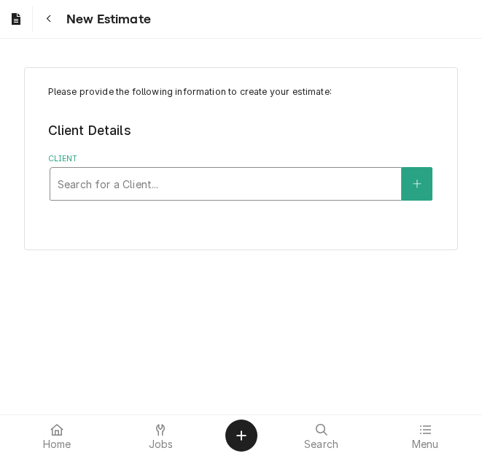
click at [166, 179] on div "Client" at bounding box center [226, 184] width 337 height 26
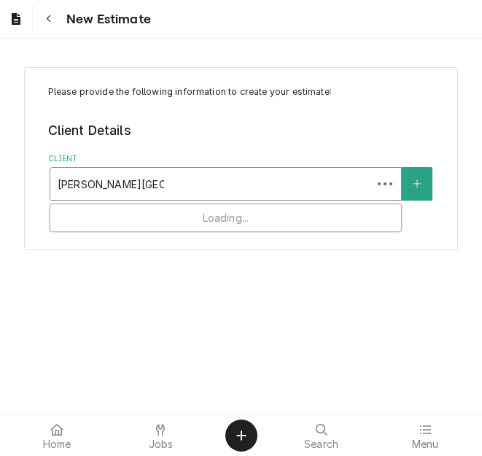
type input "[PERSON_NAME][GEOGRAPHIC_DATA] dis"
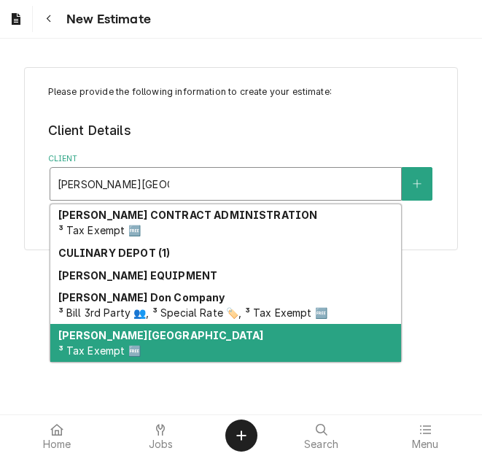
click at [124, 338] on strong "[PERSON_NAME][GEOGRAPHIC_DATA]" at bounding box center [161, 335] width 206 height 12
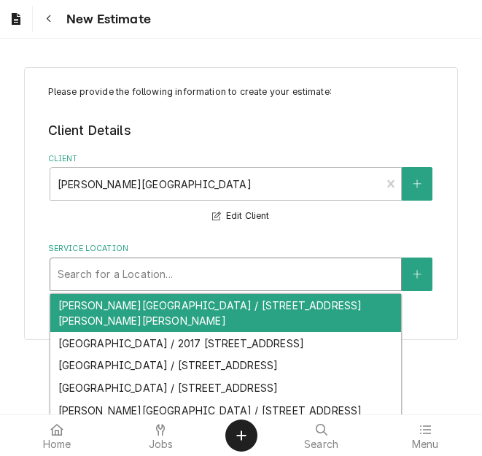
click at [142, 271] on div "Service Location" at bounding box center [226, 274] width 337 height 26
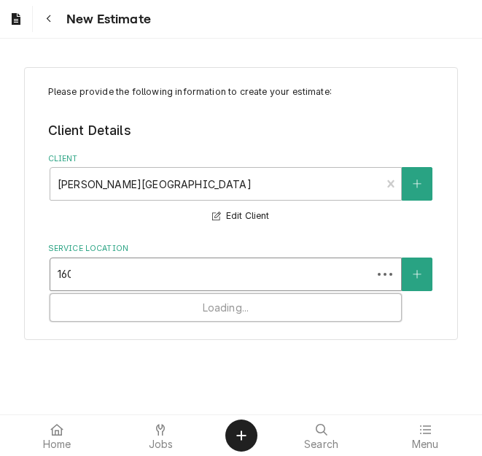
type input "1605"
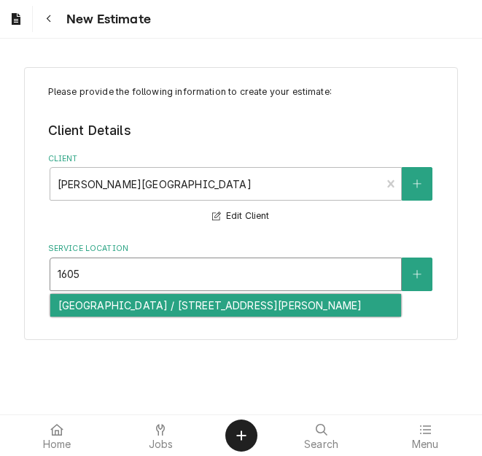
click at [148, 302] on div "[GEOGRAPHIC_DATA] / [STREET_ADDRESS][PERSON_NAME]" at bounding box center [225, 305] width 351 height 23
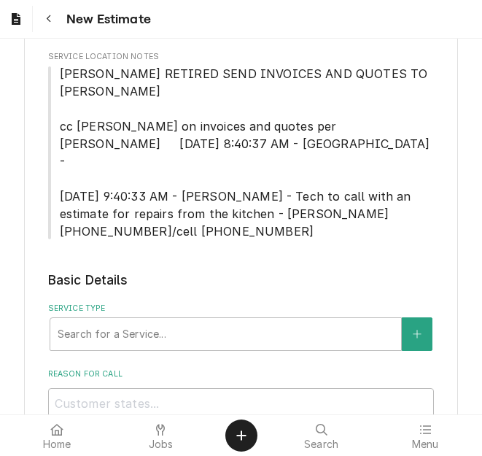
scroll to position [365, 0]
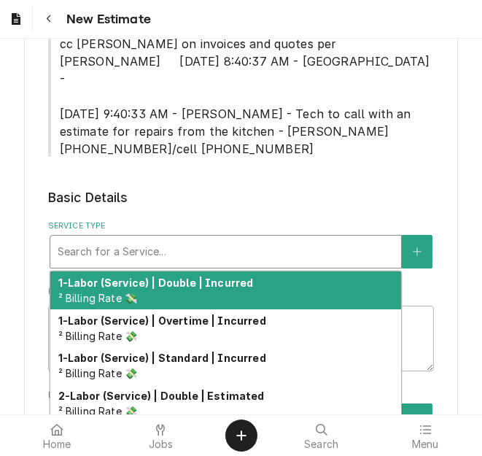
click at [148, 239] on div "Service Type" at bounding box center [226, 252] width 337 height 26
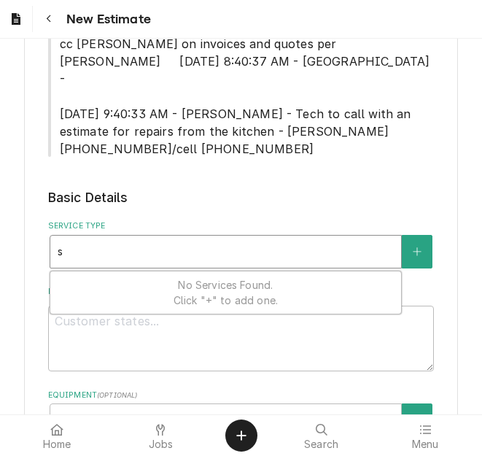
type textarea "x"
type input "s"
type textarea "x"
type input "se"
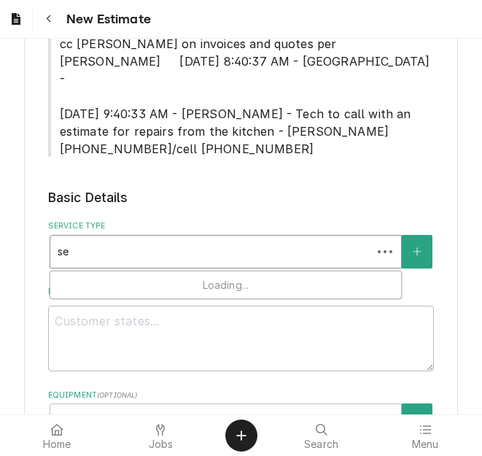
type textarea "x"
type input "ser"
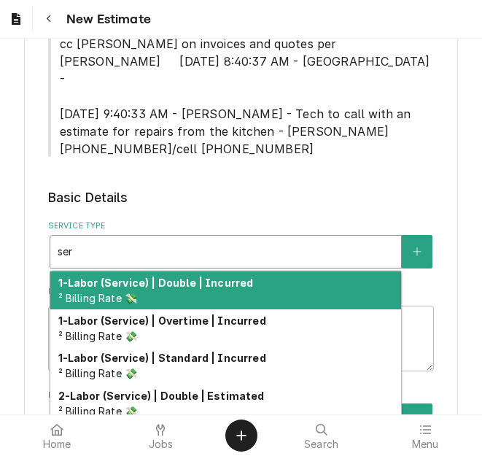
type textarea "x"
type input "serv"
type textarea "x"
type input "servi"
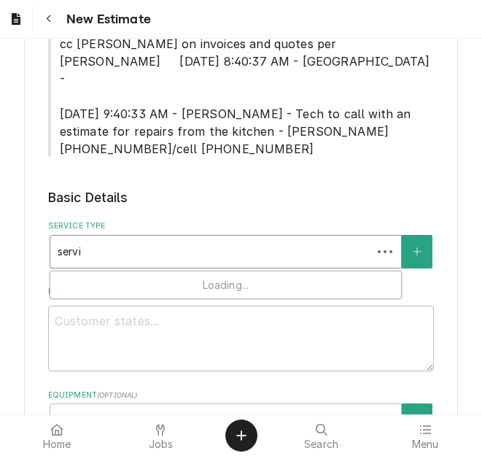
type textarea "x"
type input "servic"
type textarea "x"
type input "service"
type textarea "x"
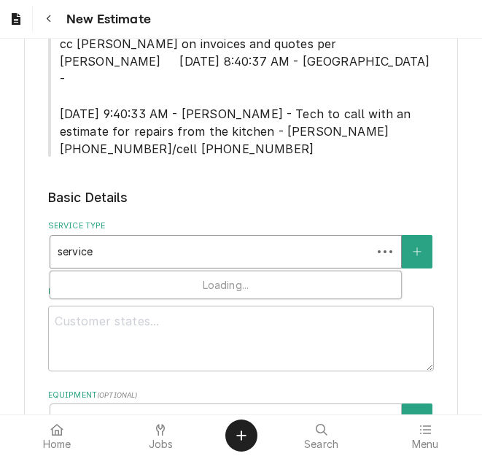
type input "service c"
type textarea "x"
type input "service cal"
type textarea "x"
type input "service call"
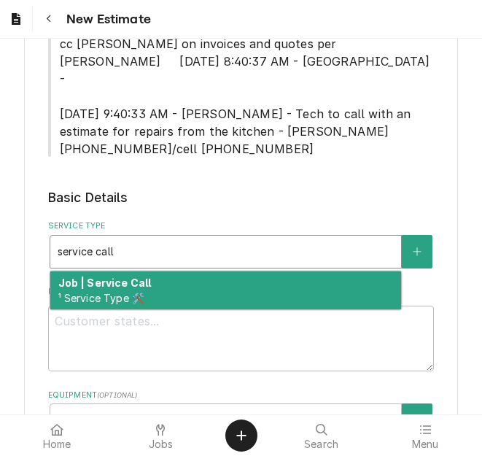
click at [145, 292] on span "¹ Service Type 🛠️" at bounding box center [101, 298] width 87 height 12
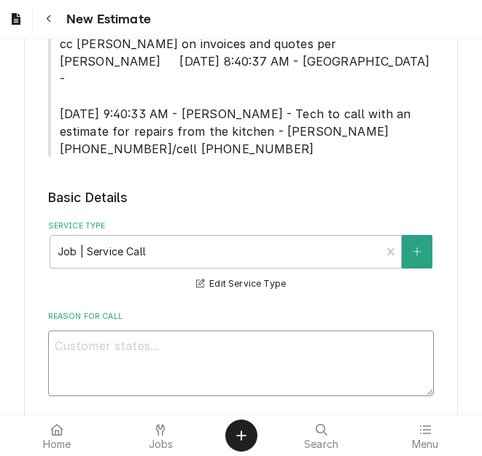
click at [146, 331] on textarea "Reason For Call" at bounding box center [241, 364] width 387 height 66
type textarea "x"
type textarea "Q"
type textarea "x"
type textarea "Qu"
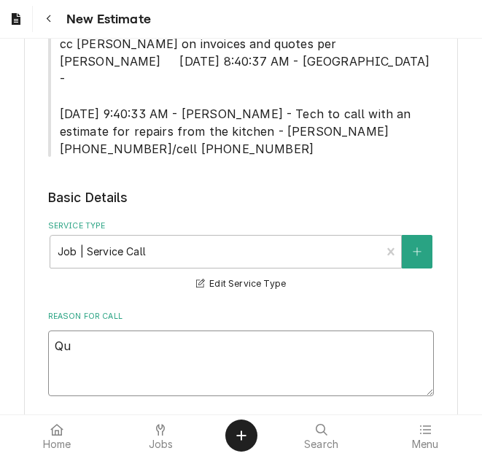
type textarea "x"
type textarea "Quo"
type textarea "x"
type textarea "Quot"
type textarea "x"
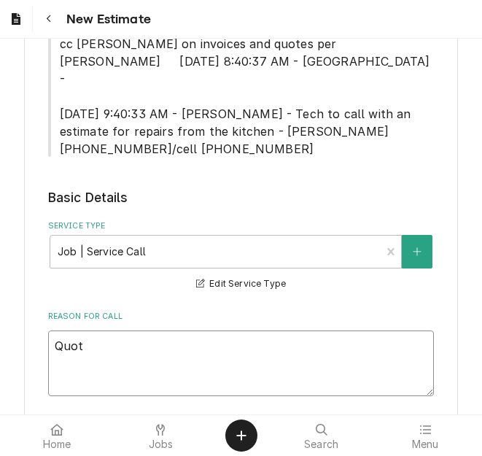
type textarea "Quote"
type textarea "x"
type textarea "Quote"
type textarea "x"
type textarea "Quote t"
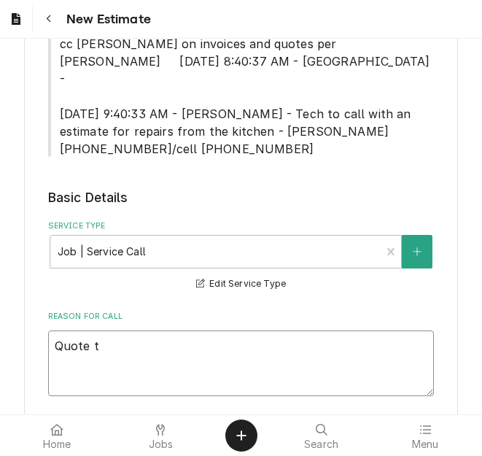
type textarea "x"
type textarea "Quote to"
type textarea "x"
type textarea "Quote to"
type textarea "x"
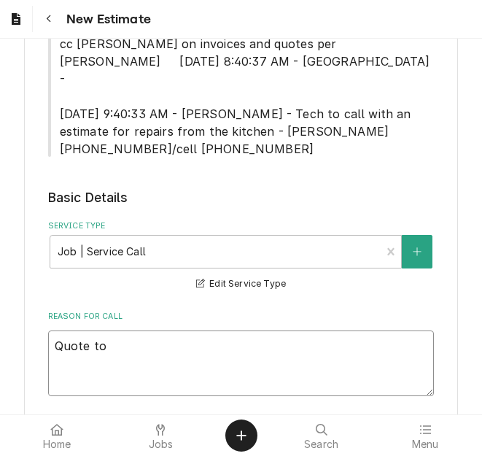
type textarea "Quote to r"
type textarea "x"
type textarea "Quote to rep"
type textarea "x"
type textarea "Quote to repl"
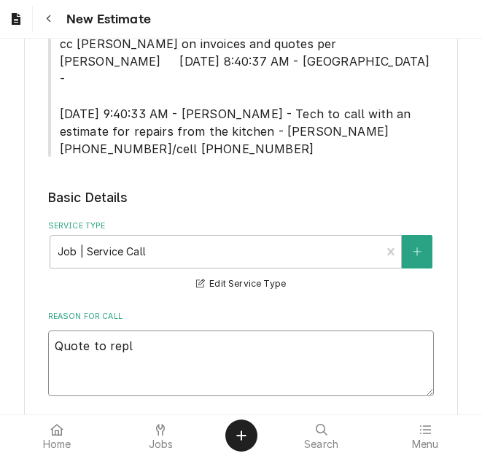
type textarea "x"
type textarea "Quote to repla"
type textarea "x"
type textarea "Quote to replac"
type textarea "x"
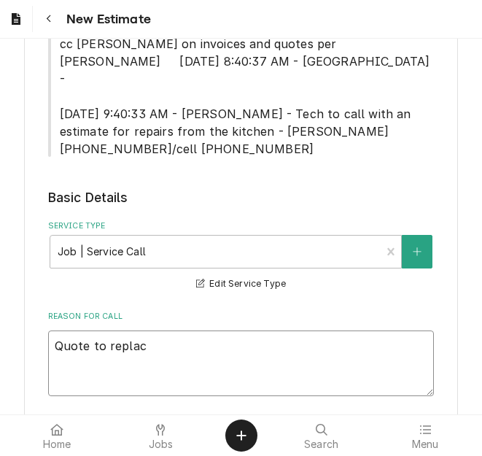
type textarea "Quote to replace"
type textarea "x"
type textarea "Quote to replace"
type textarea "x"
type textarea "Quote to replace g"
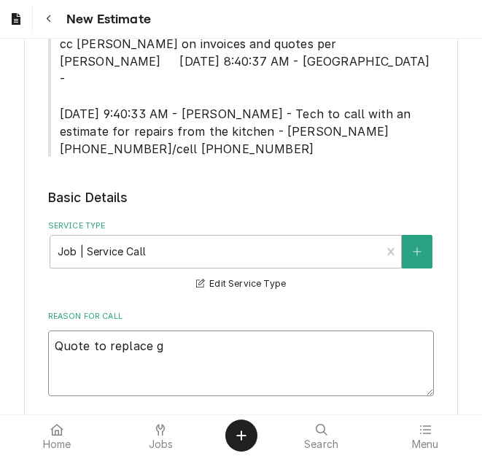
type textarea "x"
type textarea "Quote to replace ga"
type textarea "x"
type textarea "Quote to replace gas"
type textarea "x"
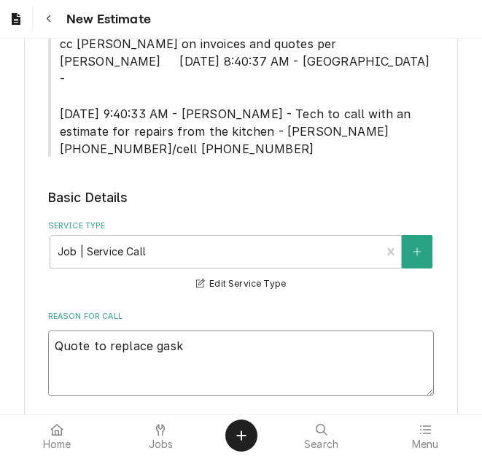
type textarea "Quote to replace [PERSON_NAME]"
type textarea "x"
type textarea "Quote to replace gasket"
type textarea "x"
type textarea "Quote to replace gaskets"
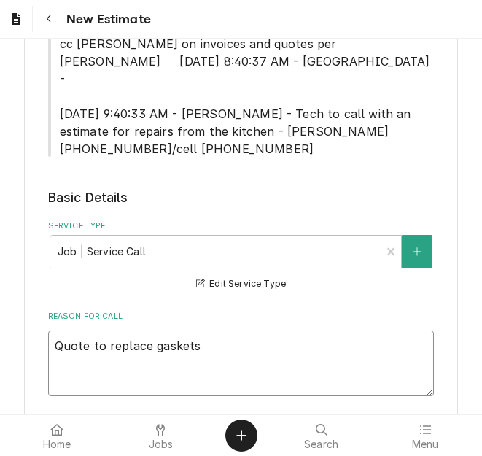
type textarea "x"
type textarea "Quote to replace gaskets"
type textarea "x"
type textarea "Quote to replace gaskets o"
type textarea "x"
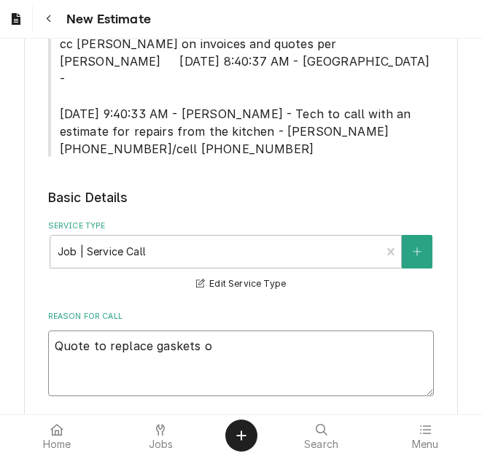
type textarea "Quote to replace gaskets on"
type textarea "x"
type textarea "Quote to replace gaskets on"
type textarea "x"
type textarea "Quote to replace gaskets on H"
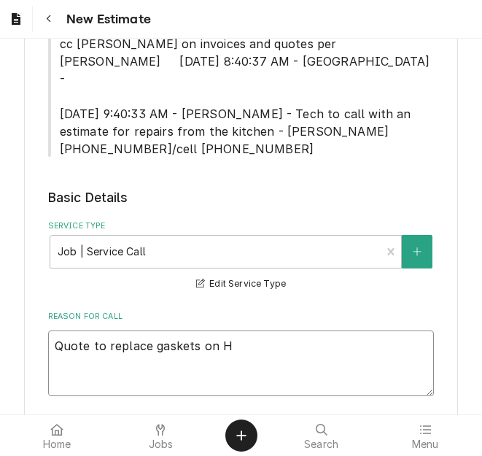
type textarea "x"
type textarea "Quote to replace gaskets on Ho"
type textarea "x"
type textarea "Quote to replace gaskets on Hob"
type textarea "x"
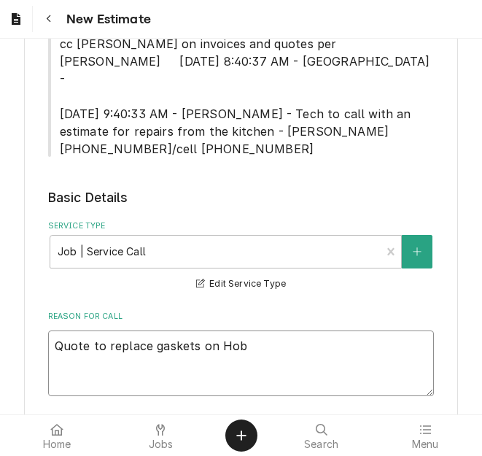
type textarea "Quote to replace gaskets on Hoba"
type textarea "x"
type textarea "Quote to replace gaskets on Hobar"
type textarea "x"
type textarea "Quote to replace gaskets on [GEOGRAPHIC_DATA]"
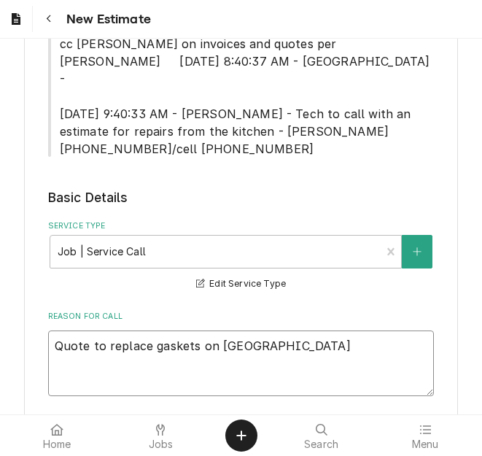
type textarea "x"
type textarea "Quote to replace gaskets on [GEOGRAPHIC_DATA]"
type textarea "x"
type textarea "Quote to replace gaskets on Hobart D"
type textarea "x"
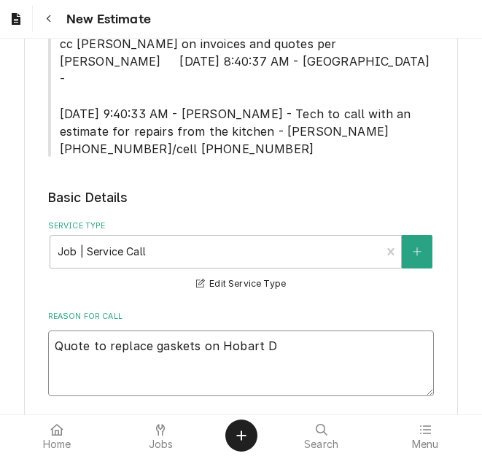
type textarea "Quote to replace gaskets on Hobart Do"
type textarea "x"
type textarea "Quote to replace gaskets on Hobart Dos"
type textarea "x"
type textarea "Quote to replace gaskets on Hobart Do"
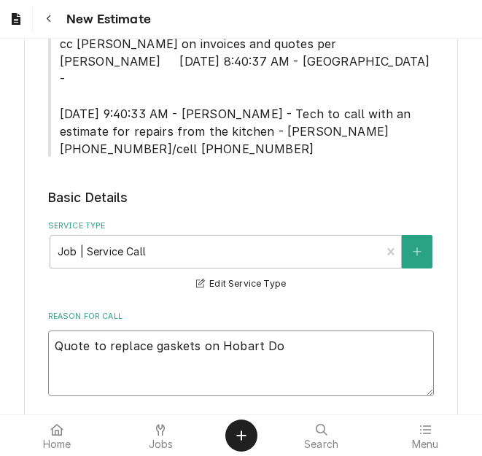
type textarea "x"
type textarea "Quote to replace gaskets on Hobart D"
type textarea "x"
type textarea "Quote to replace gaskets on Hobart Di"
type textarea "x"
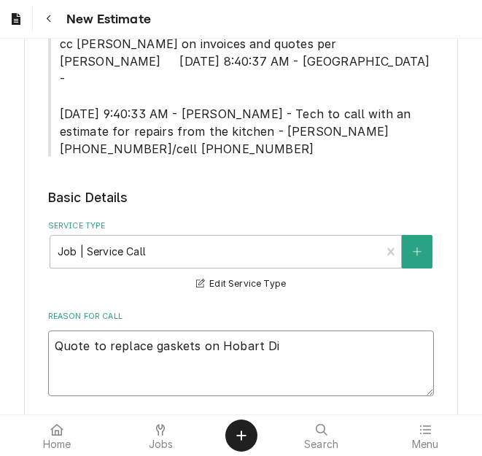
type textarea "Quote to replace gaskets on Hobart Dis"
type textarea "x"
type textarea "Quote to replace gaskets on Hobart Disha"
type textarea "x"
type textarea "Quote to replace gaskets on Hobart Dishacm"
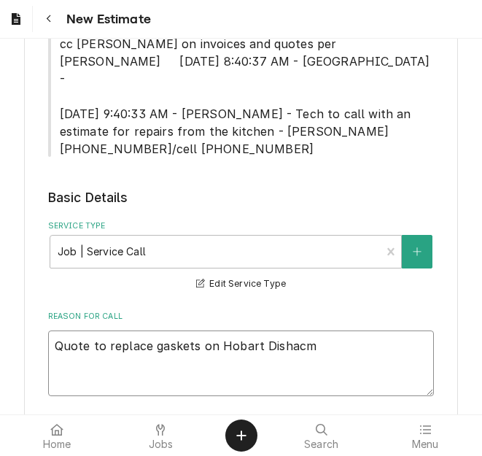
type textarea "x"
type textarea "Quote to replace gaskets on Hobart Dishac"
type textarea "x"
type textarea "Quote to replace gaskets on Hobart Disha"
type textarea "x"
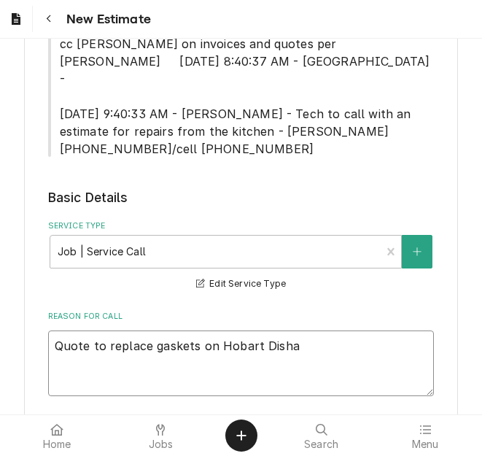
type textarea "Quote to replace gaskets on Hobart Dish"
type textarea "x"
type textarea "Quote to replace gaskets on Hobart Dishma"
type textarea "x"
type textarea "Quote to replace gaskets on Hobart Dishmac"
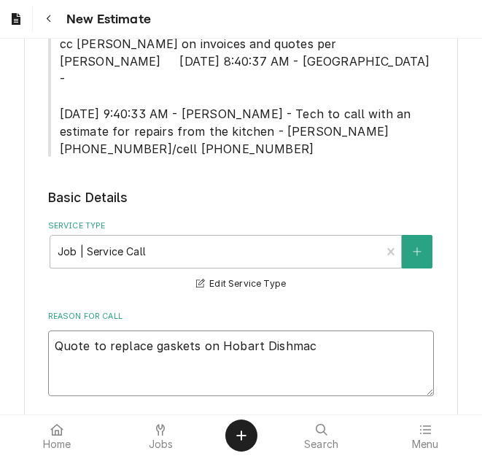
type textarea "x"
type textarea "Quote to replace gaskets on Hobart Dishmach"
type textarea "x"
type textarea "Quote to replace gaskets on Hobart Dishmachi"
type textarea "x"
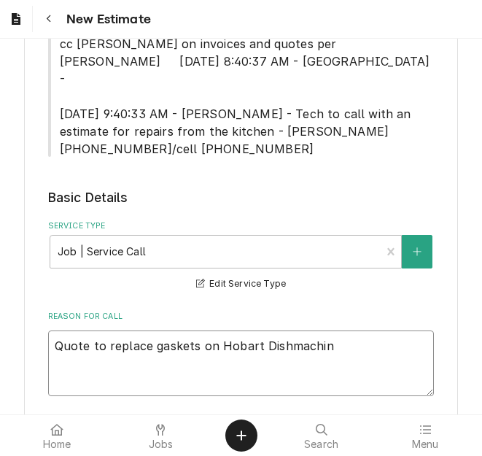
type textarea "Quote to replace gaskets on Hobart Dishmachine"
type textarea "x"
type textarea "Quote to replace gaskets on Hobart Dishmachine"
type textarea "x"
type textarea "Quote to replace gaskets on Hobart Dishmachine /"
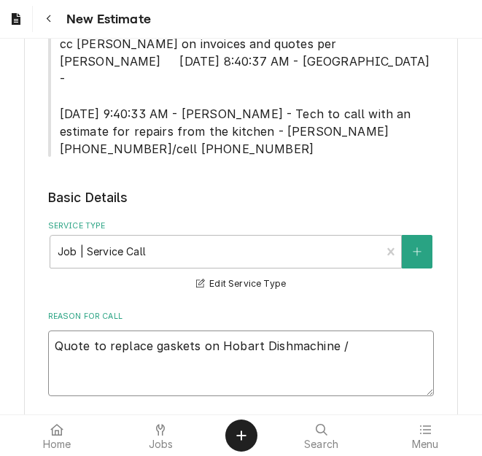
type textarea "x"
type textarea "Quote to replace gaskets on Hobart Dishmachine /"
type textarea "x"
type textarea "Quote to replace gaskets on Hobart Dishmachine / MO"
type textarea "x"
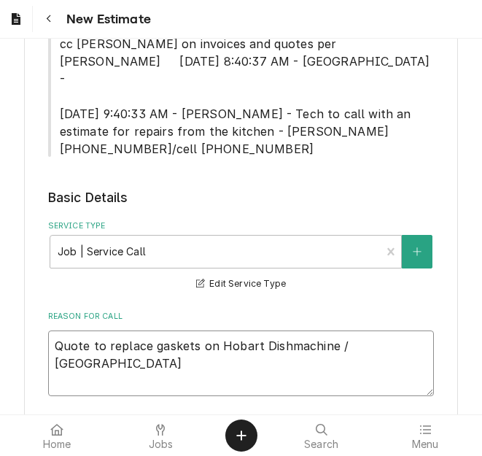
type textarea "Quote to replace gaskets on Hobart Dishmachine / MOd"
type textarea "x"
type textarea "Quote to replace gaskets on Hobart Dishmachine / MOdel"
type textarea "x"
type textarea "Quote to replace gaskets on Hobart Dishmachine / MOdel:"
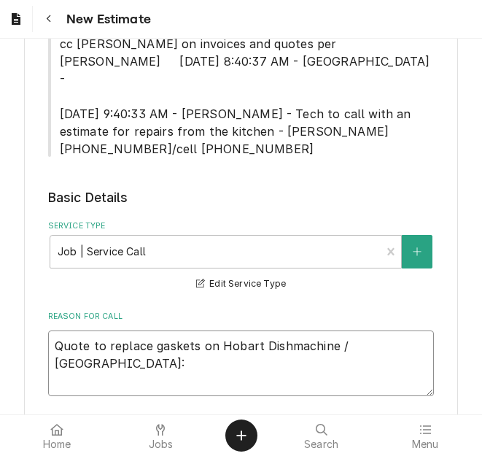
type textarea "x"
type textarea "Quote to replace gaskets on Hobart Dishmachine / MOdel:"
type textarea "x"
type textarea "Quote to replace gaskets on Hobart Dishmachine / MOdel:"
type textarea "x"
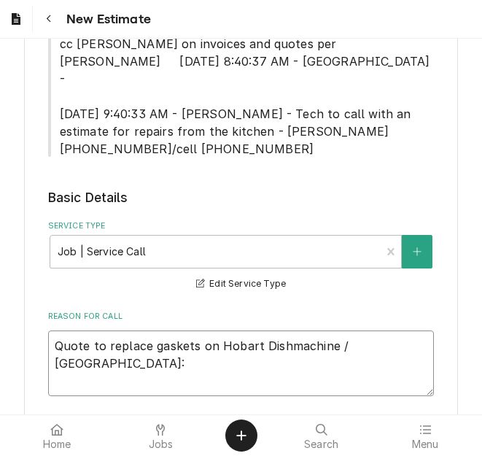
type textarea "Quote to replace gaskets on Hobart Dishmachine / MOdel"
type textarea "x"
type textarea "Quote to replace gaskets on Hobart Dishmachine / MOde"
type textarea "x"
type textarea "Quote to replace gaskets on Hobart Dishmachine / MOd"
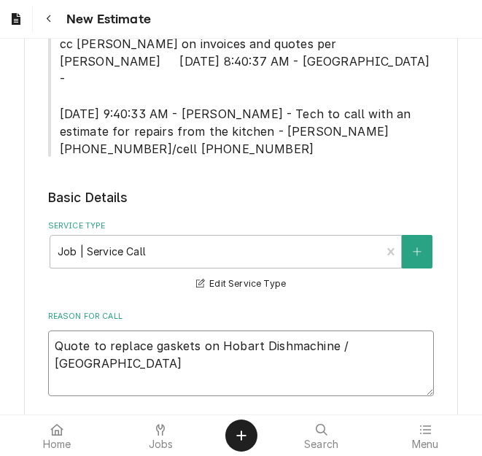
type textarea "x"
type textarea "Quote to replace gaskets on Hobart Dishmachine / MO"
type textarea "x"
type textarea "Quote to replace gaskets on Hobart Dishmachine / M"
type textarea "x"
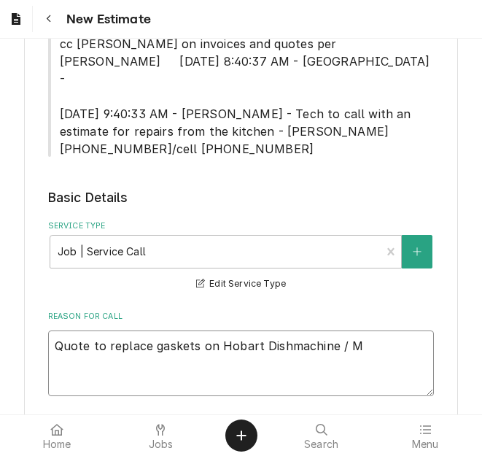
type textarea "Quote to replace gaskets on Hobart Dishmachine / Md"
type textarea "x"
type textarea "Quote to replace gaskets on Hobart Dishmachine / Mde"
type textarea "x"
type textarea "Quote to replace gaskets on Hobart Dishmachine / Md"
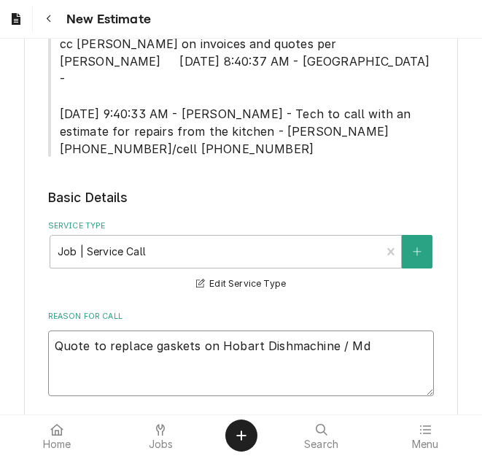
type textarea "x"
type textarea "Quote to replace gaskets on Hobart Dishmachine / M"
type textarea "x"
type textarea "Quote to replace gaskets on Hobart Dishmachine / Mo"
type textarea "x"
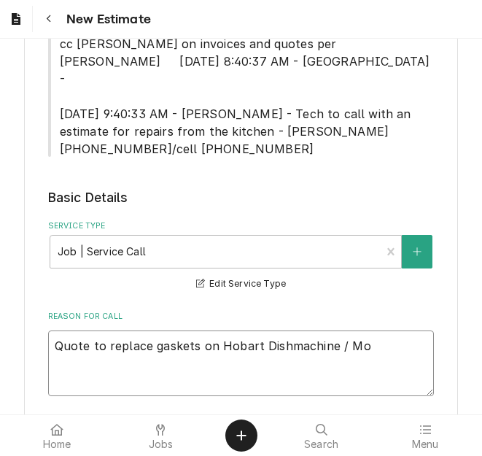
type textarea "Quote to replace gaskets on Hobart Dishmachine / Mod"
type textarea "x"
type textarea "Quote to replace gaskets on Hobart Dishmachine / Mode"
type textarea "x"
type textarea "Quote to replace gaskets on Hobart Dishmachine / Model"
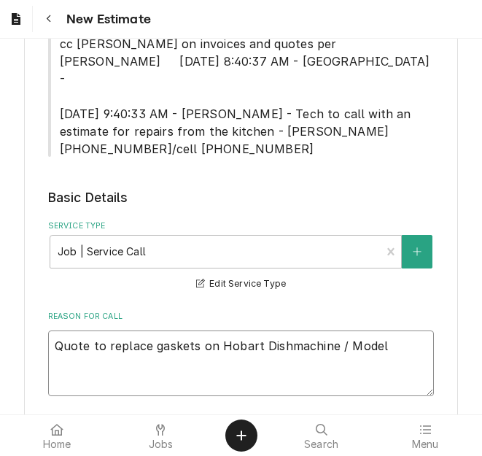
type textarea "x"
type textarea "Quote to replace gaskets on Hobart Dishmachine / Model:"
type textarea "x"
type textarea "Quote to replace gaskets on Hobart Dishmachine / Model:"
type textarea "x"
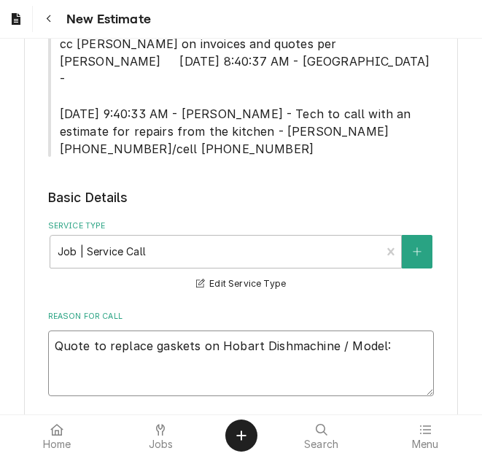
type textarea "Quote to replace gaskets on Hobart Dishmachine / Model: C"
type textarea "x"
type textarea "Quote to replace gaskets on Hobart Dishmachine / Model: C-"
type textarea "x"
type textarea "Quote to replace gaskets on Hobart Dishmachine / Model: C-6"
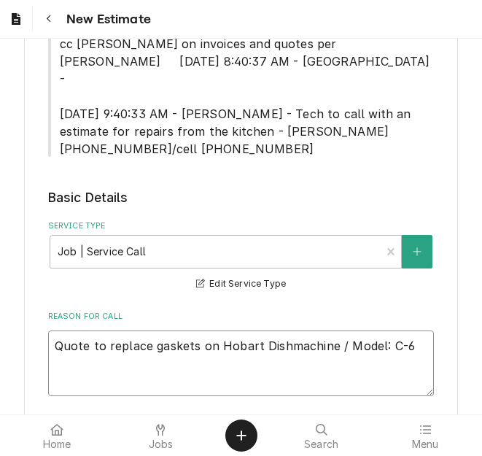
type textarea "x"
type textarea "Quote to replace gaskets on Hobart Dishmachine / Model: C-64"
type textarea "x"
type textarea "Quote to replace gaskets on Hobart Dishmachine / Model: C-64A"
type textarea "x"
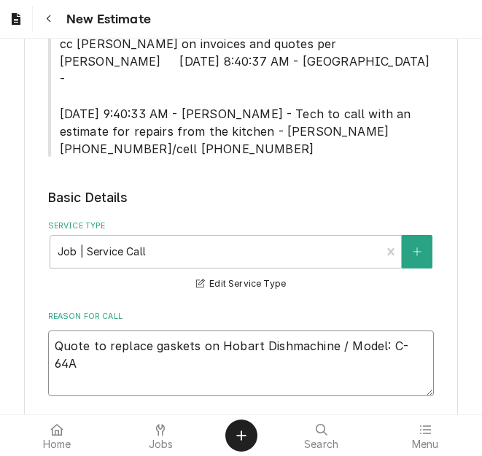
type textarea "Quote to replace gaskets on Hobart Dishmachine / Model: C-64A"
type textarea "x"
type textarea "Quote to replace gaskets on Hobart Dishmachine / Model: C-64A /"
type textarea "x"
type textarea "Quote to replace gaskets on Hobart Dishmachine / Model: C-64A /"
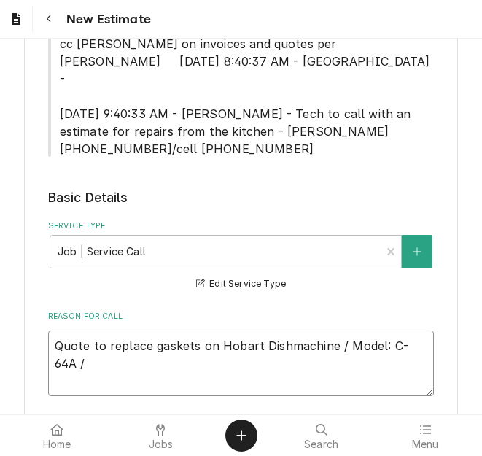
type textarea "x"
type textarea "Quote to replace gaskets on Hobart Dishmachine / Model: C-64A / S"
type textarea "x"
type textarea "Quote to replace gaskets on Hobart Dishmachine / Model: C-64A / Se"
type textarea "x"
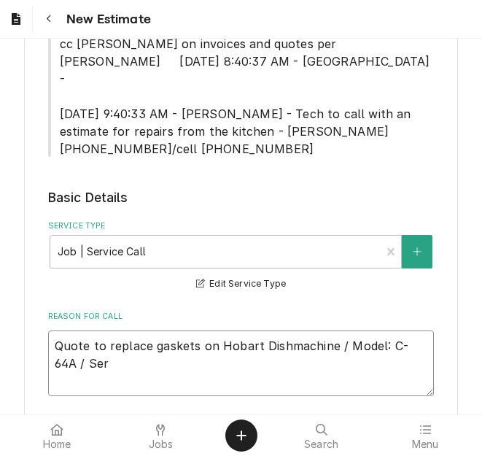
type textarea "Quote to replace gaskets on Hobart Dishmachine / Model: C-64A / Seri"
type textarea "x"
type textarea "Quote to replace gaskets on Hobart Dishmachine / Model: C-64A / Seria"
type textarea "x"
type textarea "Quote to replace gaskets on Hobart Dishmachine / Model: C-64A / Serial"
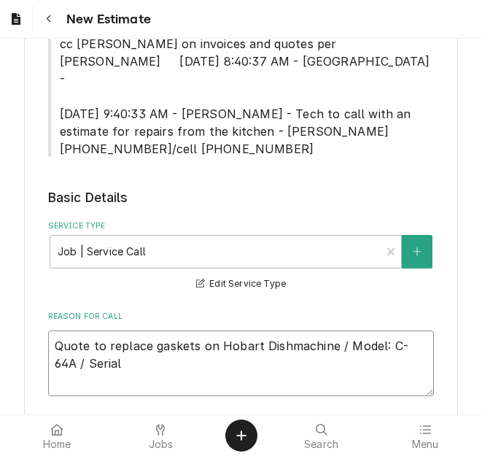
type textarea "x"
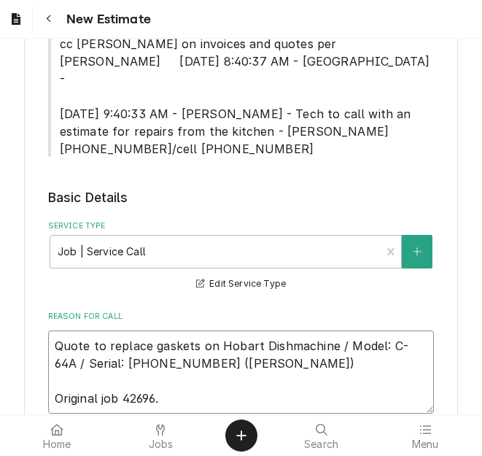
drag, startPoint x: 193, startPoint y: 329, endPoint x: 50, endPoint y: 315, distance: 143.1
click at [50, 331] on textarea "Quote to replace gaskets on Hobart Dishmachine / Model: C-64A / Serial: [PHONE_…" at bounding box center [241, 372] width 387 height 83
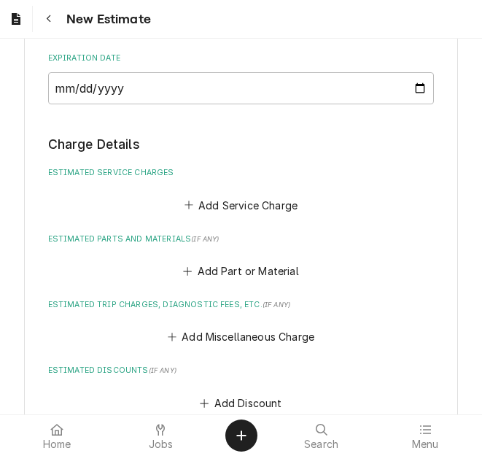
scroll to position [1095, 0]
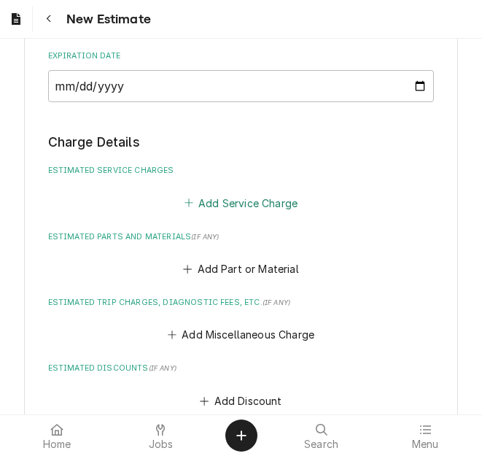
click at [224, 193] on button "Add Service Charge" at bounding box center [241, 203] width 118 height 20
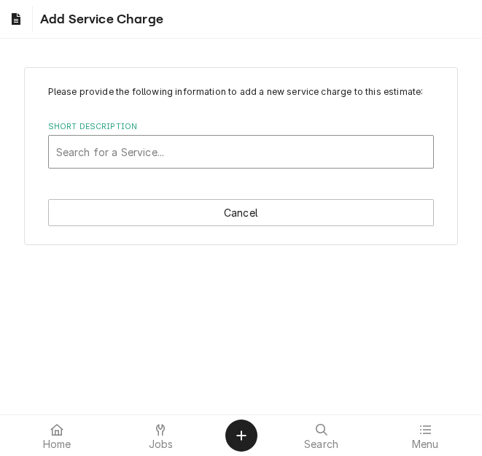
click at [139, 162] on div "Short Description" at bounding box center [241, 152] width 371 height 26
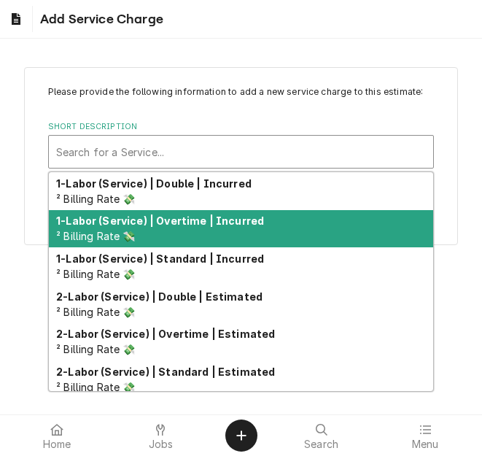
click at [179, 261] on strong "1-Labor (Service) | Standard | Incurred" at bounding box center [160, 259] width 208 height 12
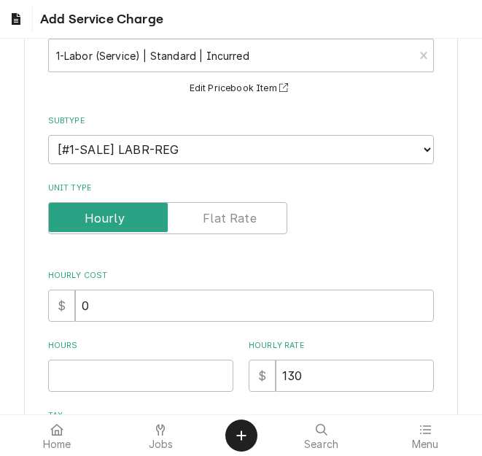
scroll to position [146, 0]
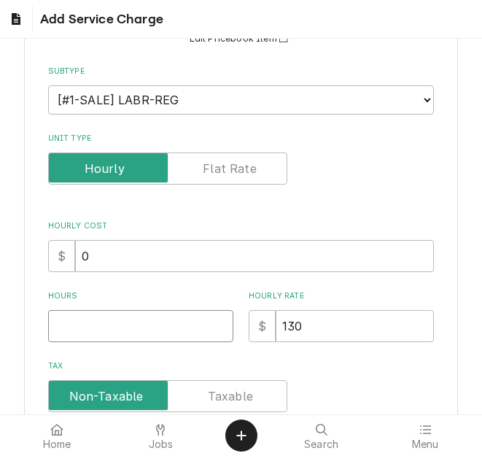
click at [89, 319] on input "Hours" at bounding box center [140, 326] width 185 height 32
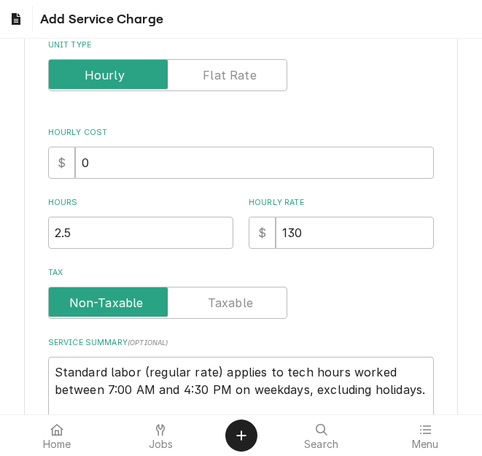
scroll to position [365, 0]
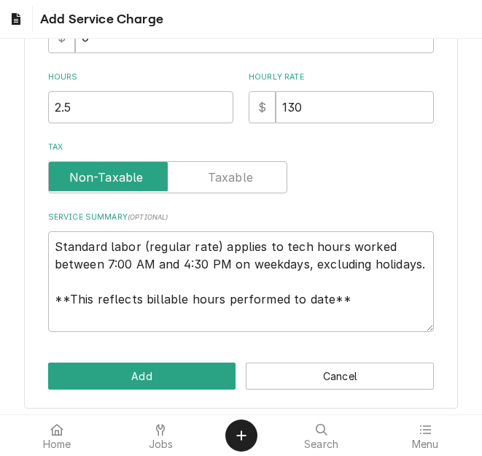
click at [150, 362] on div "Please provide the following information to add a new service charge to this es…" at bounding box center [241, 55] width 434 height 707
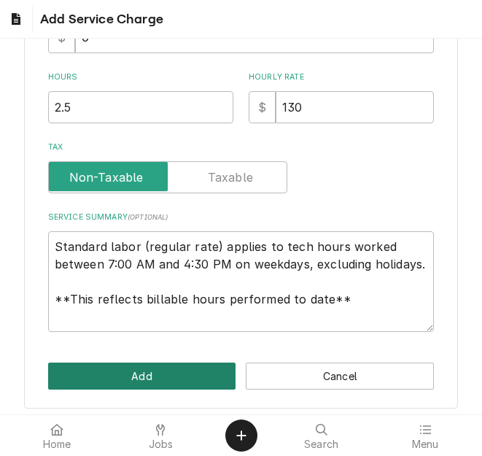
click at [148, 377] on button "Add" at bounding box center [142, 376] width 188 height 27
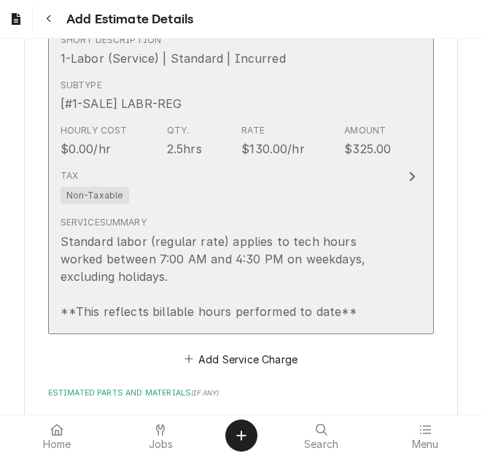
scroll to position [1369, 0]
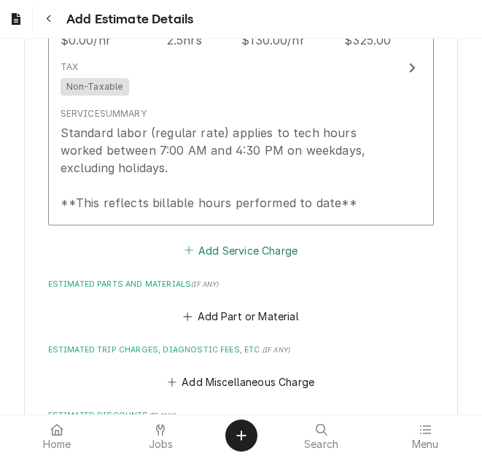
click at [204, 240] on button "Add Service Charge" at bounding box center [241, 250] width 118 height 20
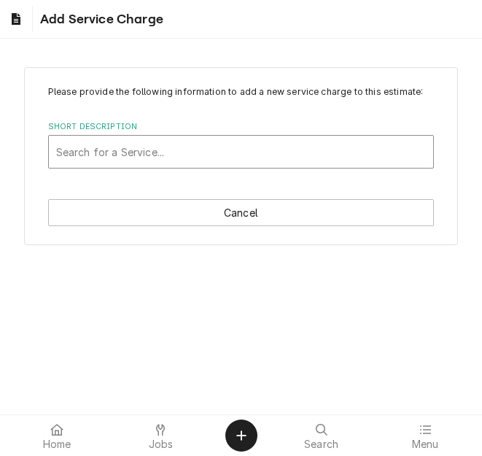
click at [133, 153] on div "Short Description" at bounding box center [241, 152] width 371 height 26
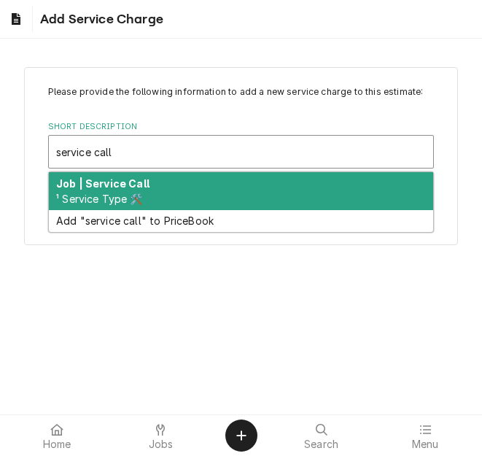
click at [139, 197] on span "¹ Service Type 🛠️" at bounding box center [99, 199] width 87 height 12
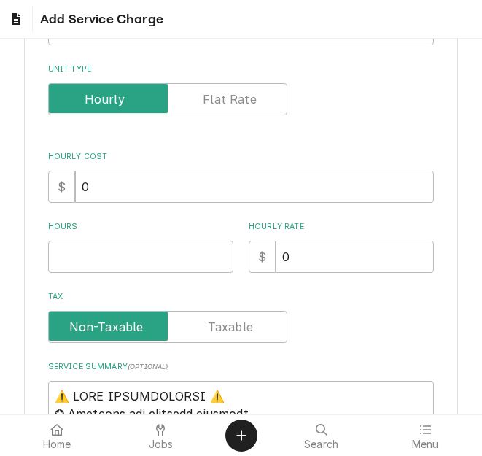
scroll to position [219, 0]
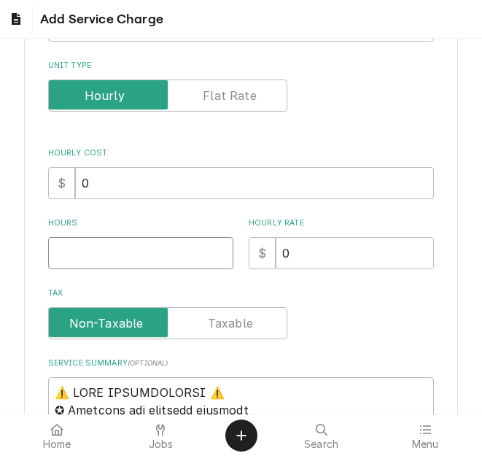
click at [115, 255] on input "Hours" at bounding box center [140, 253] width 185 height 32
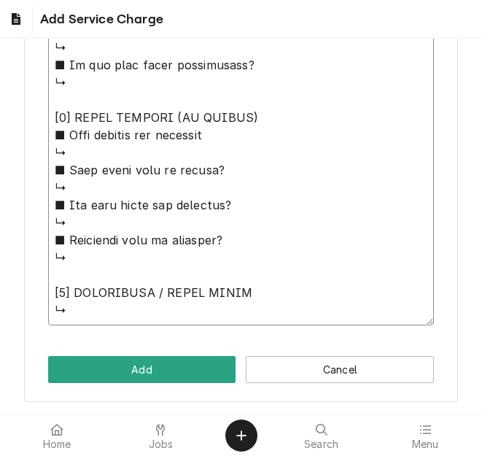
drag, startPoint x: 52, startPoint y: 250, endPoint x: 163, endPoint y: 471, distance: 247.4
click at [163, 455] on html "Add Service Charge Please provide the following information to add a new servic…" at bounding box center [241, 228] width 482 height 456
paste textarea "Quote to replace gaskets on Hobart Dishmachine / Model: C-64A / Serial: 12-1006…"
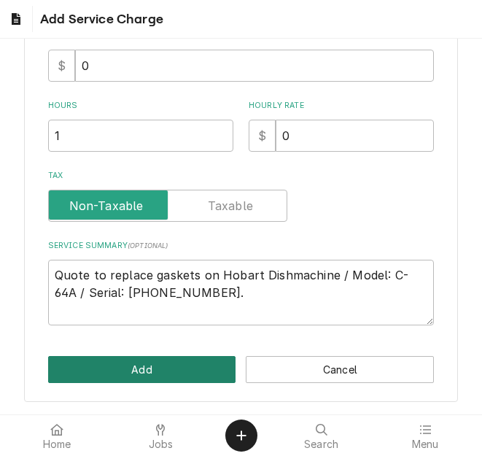
click at [151, 366] on button "Add" at bounding box center [142, 369] width 188 height 27
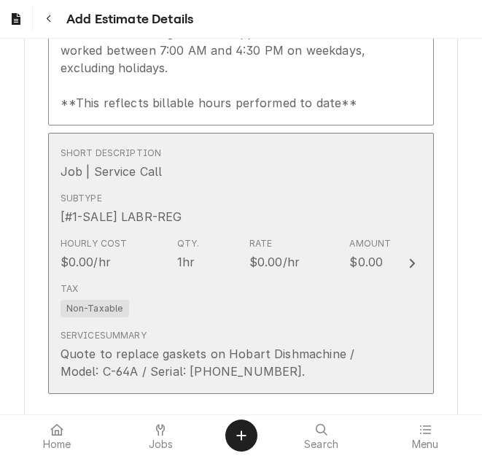
scroll to position [1470, 0]
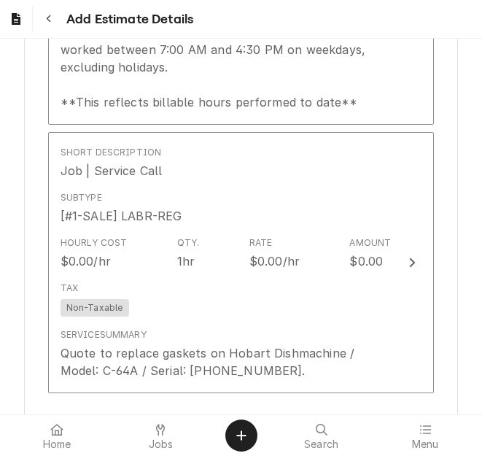
click at [212, 409] on button "Add Service Charge" at bounding box center [241, 419] width 118 height 20
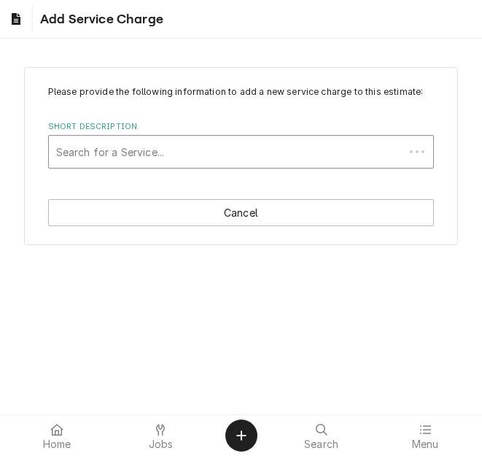
click at [157, 155] on div "Short Description" at bounding box center [227, 152] width 342 height 26
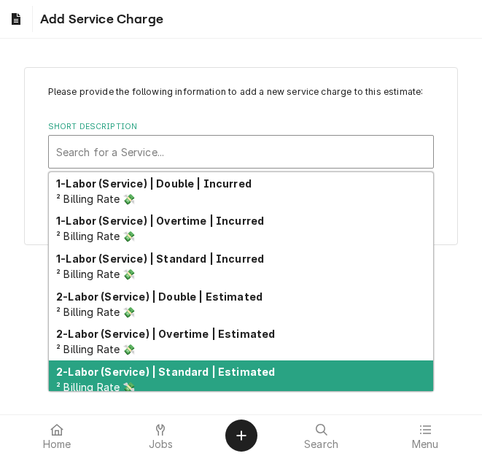
click at [199, 378] on div "2-Labor (Service) | Standard | Estimated ² Billing Rate 💸" at bounding box center [241, 380] width 385 height 38
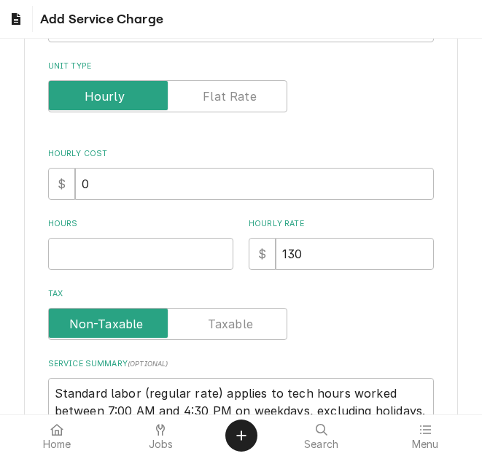
scroll to position [219, 0]
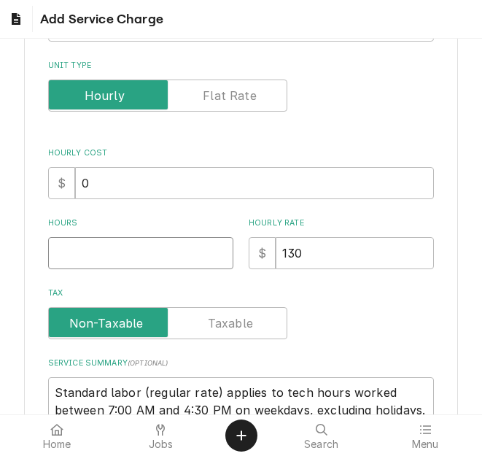
click at [110, 256] on input "Hours" at bounding box center [140, 253] width 185 height 32
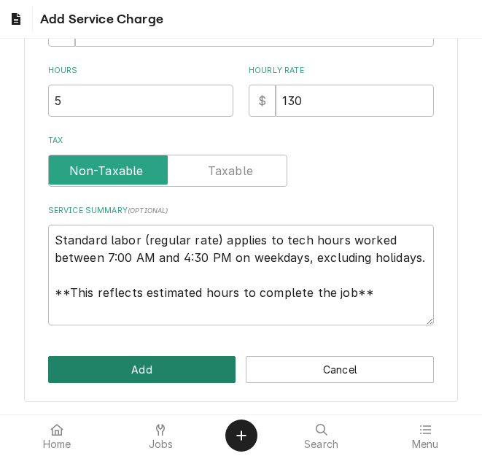
click at [166, 366] on button "Add" at bounding box center [142, 369] width 188 height 27
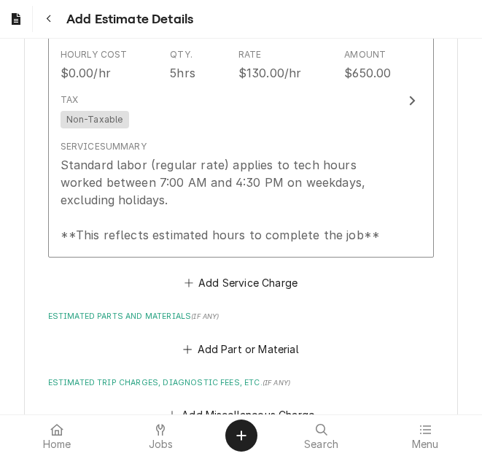
scroll to position [1937, 0]
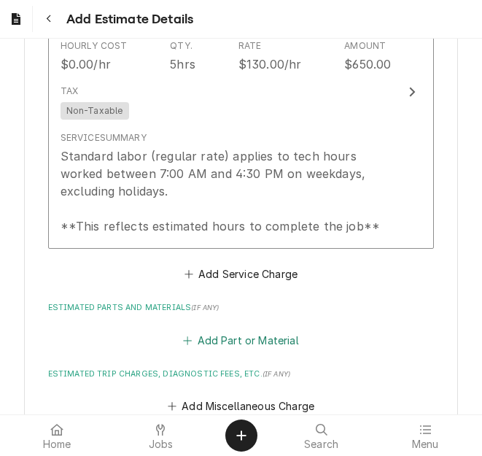
click at [200, 330] on button "Add Part or Material" at bounding box center [241, 340] width 120 height 20
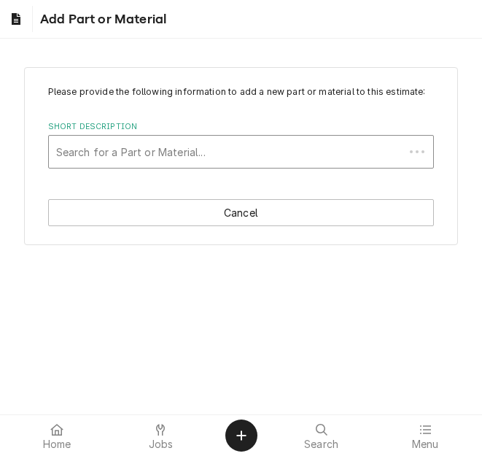
click at [99, 150] on div "Short Description" at bounding box center [227, 152] width 342 height 26
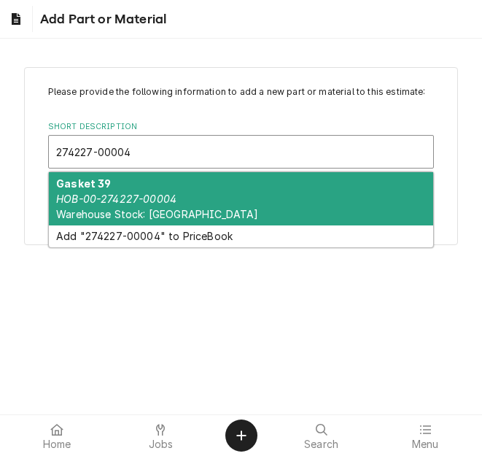
click at [123, 191] on div "Gasket 39 HOB-00-274227-00004 Warehouse Stock: Hobart" at bounding box center [241, 198] width 385 height 53
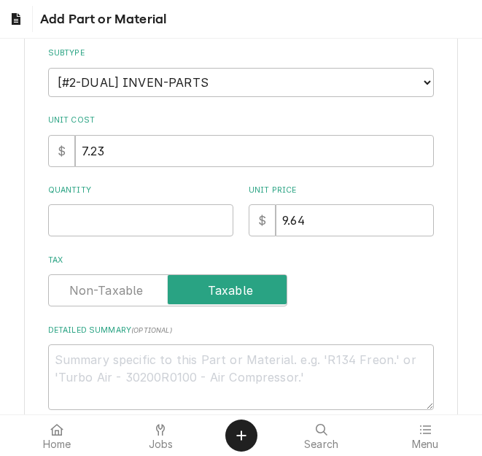
scroll to position [219, 0]
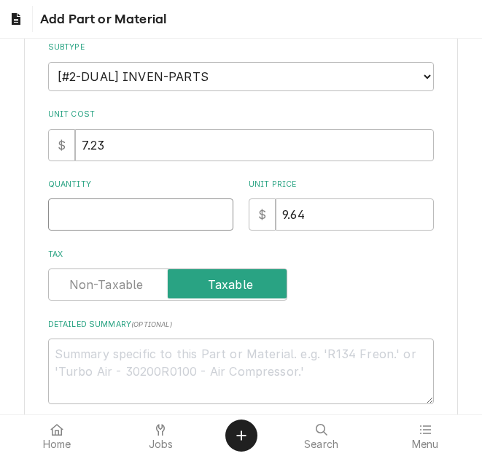
click at [101, 221] on input "Quantity" at bounding box center [140, 215] width 185 height 32
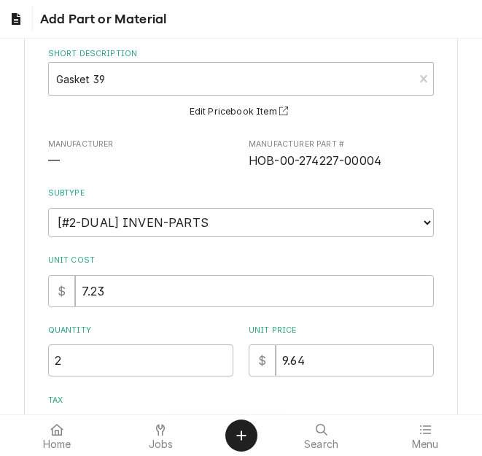
scroll to position [298, 0]
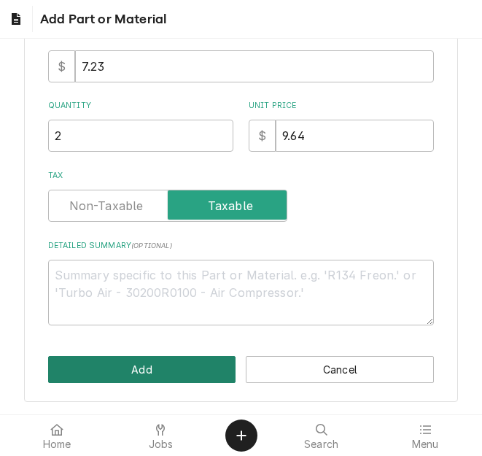
click at [147, 374] on button "Add" at bounding box center [142, 369] width 188 height 27
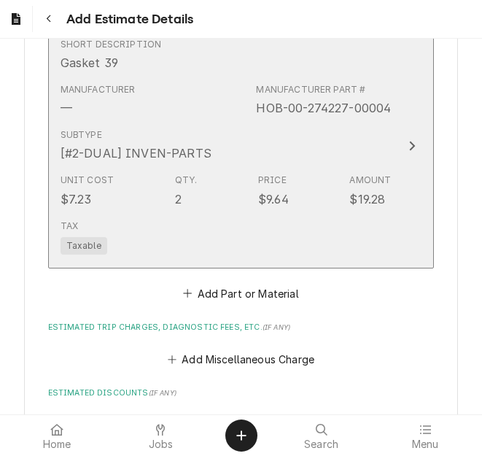
scroll to position [2274, 0]
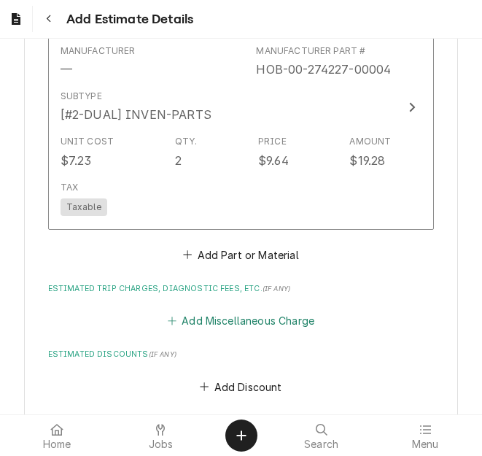
click at [233, 311] on button "Add Miscellaneous Charge" at bounding box center [241, 321] width 152 height 20
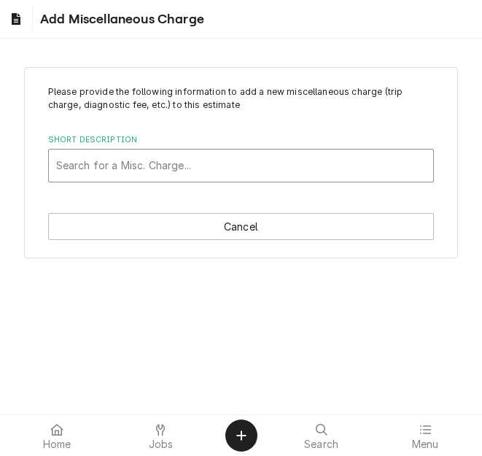
click at [119, 163] on div "Short Description" at bounding box center [241, 166] width 371 height 26
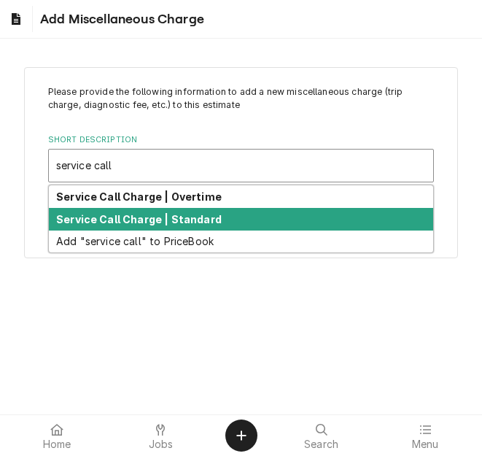
click at [148, 221] on strong "Service Call Charge | Standard" at bounding box center [139, 219] width 166 height 12
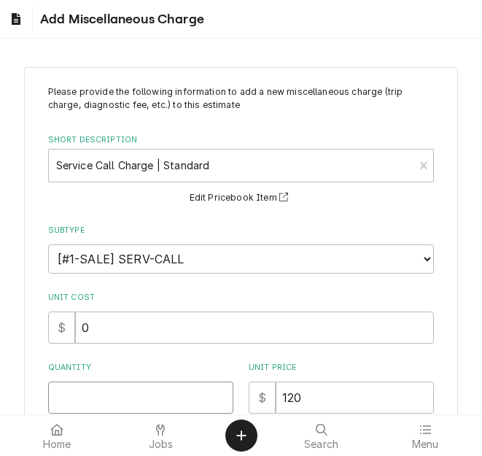
click at [89, 393] on input "Quantity" at bounding box center [140, 398] width 185 height 32
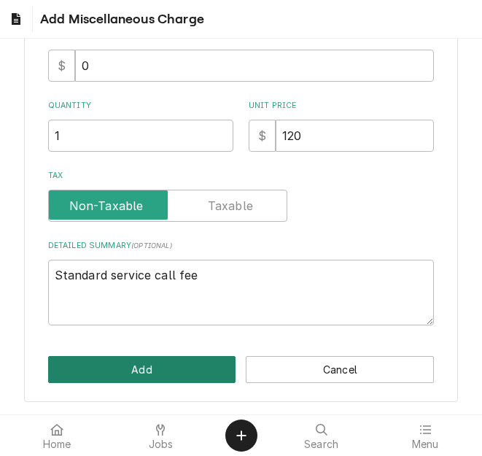
click at [128, 371] on button "Add" at bounding box center [142, 369] width 188 height 27
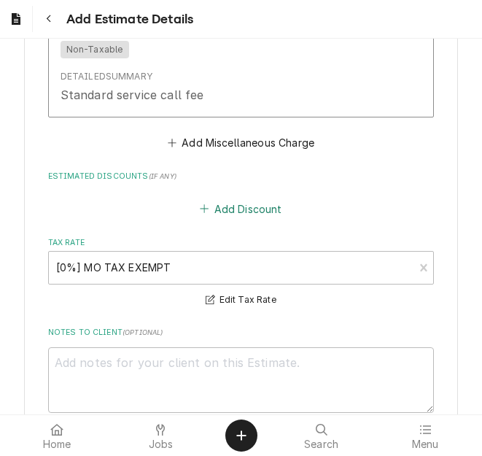
scroll to position [2657, 0]
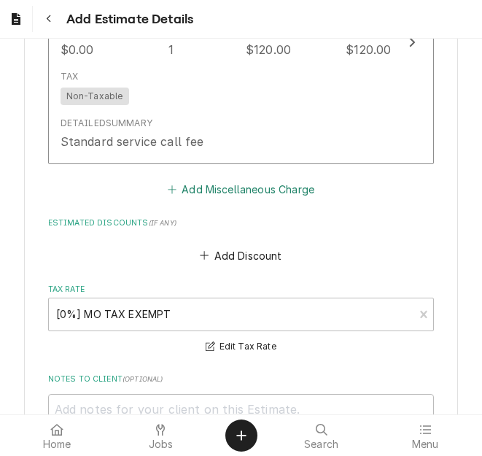
click at [224, 180] on button "Add Miscellaneous Charge" at bounding box center [241, 190] width 152 height 20
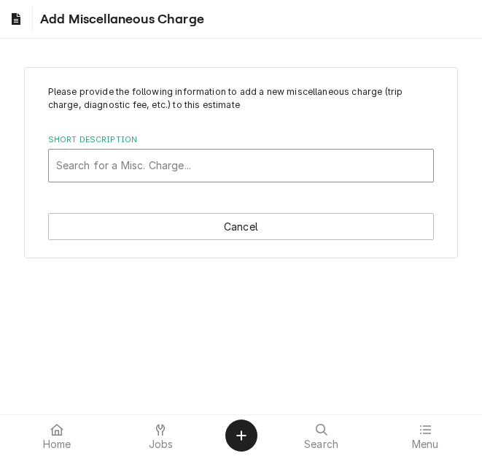
click at [179, 174] on div "Short Description" at bounding box center [241, 166] width 371 height 26
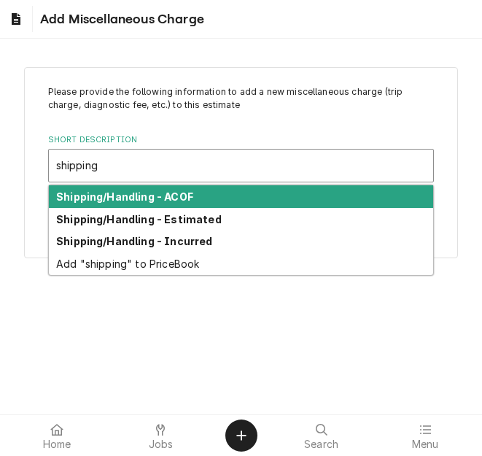
click at [177, 215] on strong "Shipping/Handling - Estimated" at bounding box center [139, 219] width 166 height 12
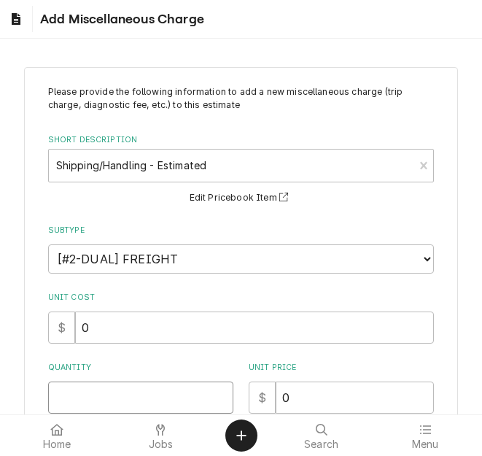
click at [104, 391] on input "Quantity" at bounding box center [140, 398] width 185 height 32
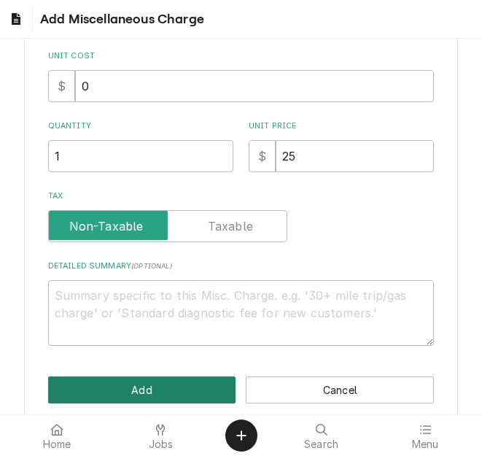
click at [137, 386] on button "Add" at bounding box center [142, 390] width 188 height 27
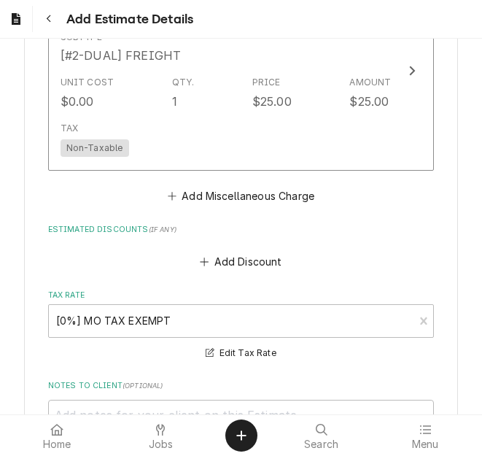
scroll to position [3003, 0]
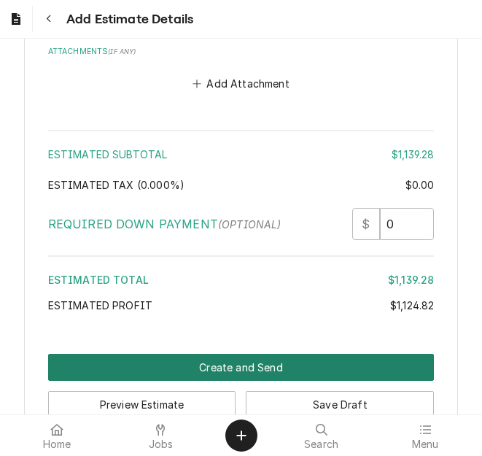
drag, startPoint x: 241, startPoint y: 323, endPoint x: 24, endPoint y: 288, distance: 219.5
click at [241, 354] on button "Create and Send" at bounding box center [241, 367] width 387 height 27
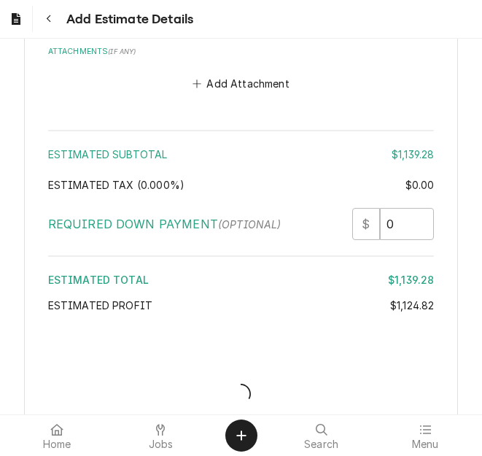
scroll to position [3287, 0]
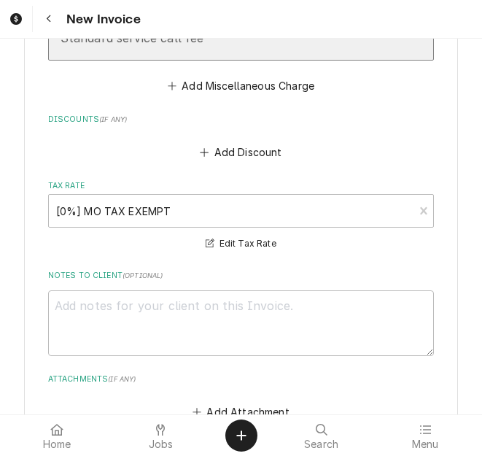
scroll to position [3212, 0]
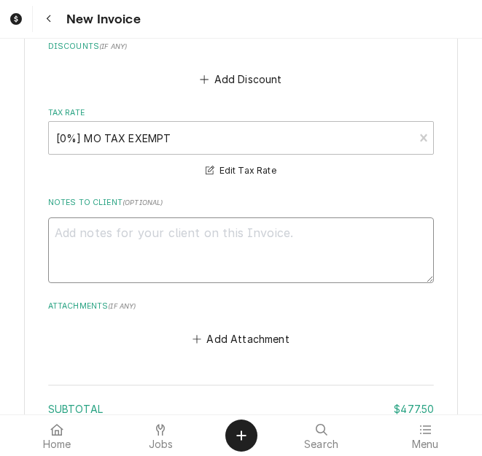
click at [294, 223] on textarea "Notes to Client ( optional )" at bounding box center [241, 251] width 387 height 66
type textarea "x"
type textarea "q"
type textarea "x"
type textarea "qu"
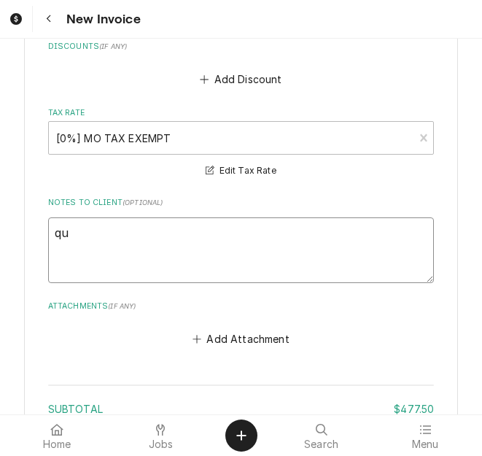
type textarea "x"
type textarea "quot"
type textarea "x"
type textarea "quote"
type textarea "x"
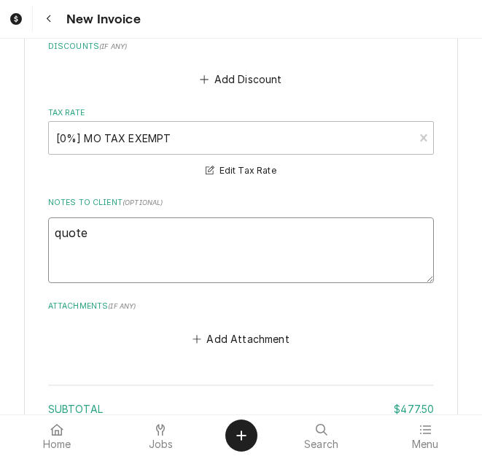
type textarea "quoted"
type textarea "x"
type textarea "quoted"
type textarea "x"
type textarea "quoted o"
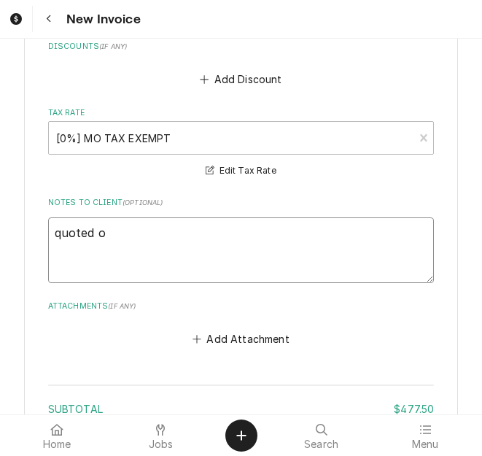
type textarea "x"
type textarea "quoted on"
type textarea "x"
type textarea "quoted on"
type textarea "x"
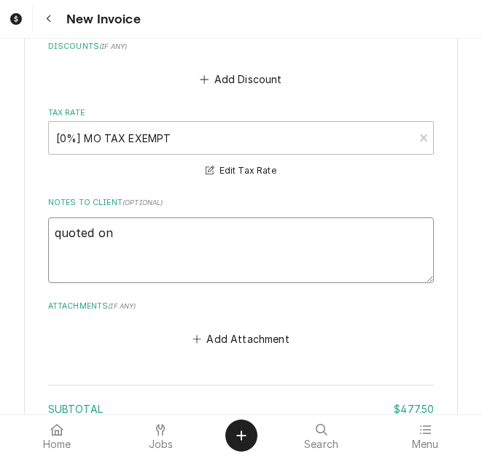
type textarea "quoted on 4"
type textarea "x"
type textarea "quoted on 40"
type textarea "x"
type textarea "quoted on 400"
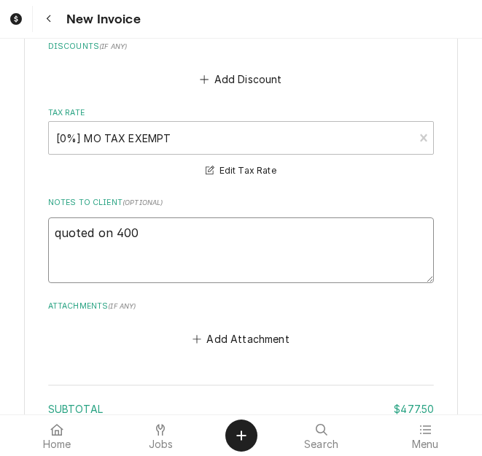
type textarea "x"
type textarea "quoted on 4008"
type textarea "x"
type textarea "quoted on 400834"
type textarea "x"
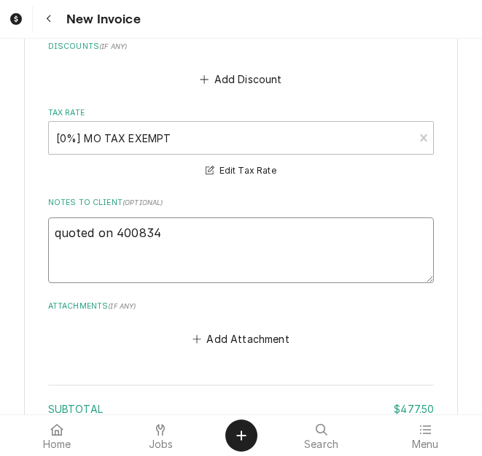
type textarea "quoted on 400834"
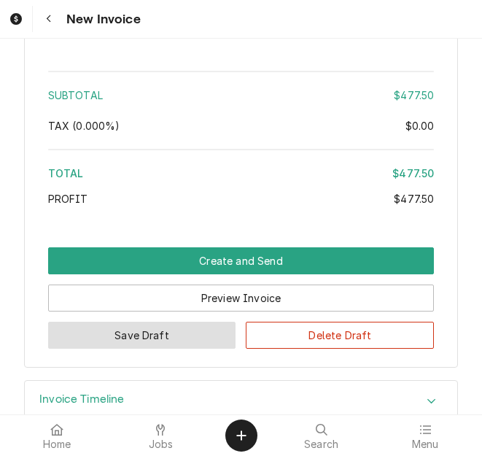
click at [166, 322] on button "Save Draft" at bounding box center [142, 335] width 188 height 27
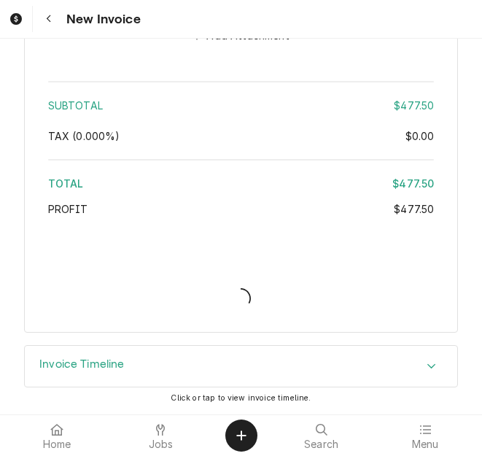
scroll to position [3480, 0]
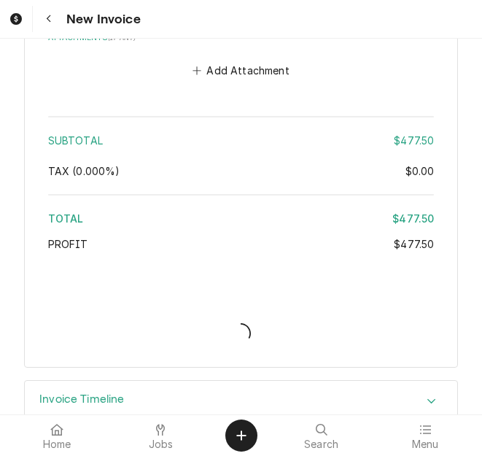
type textarea "x"
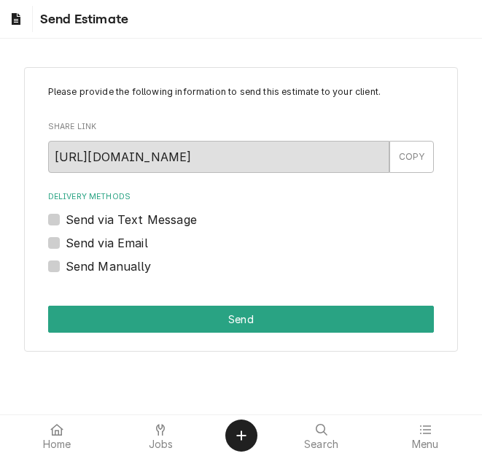
click at [96, 249] on label "Send via Email" at bounding box center [107, 243] width 82 height 18
click at [96, 249] on input "Send via Email" at bounding box center [259, 250] width 387 height 32
checkbox input "true"
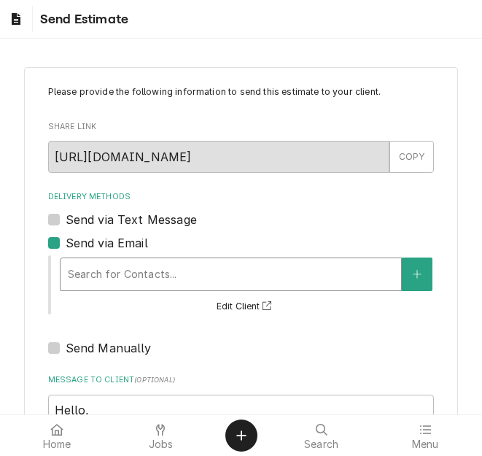
click at [161, 268] on div "Delivery Methods" at bounding box center [231, 274] width 326 height 26
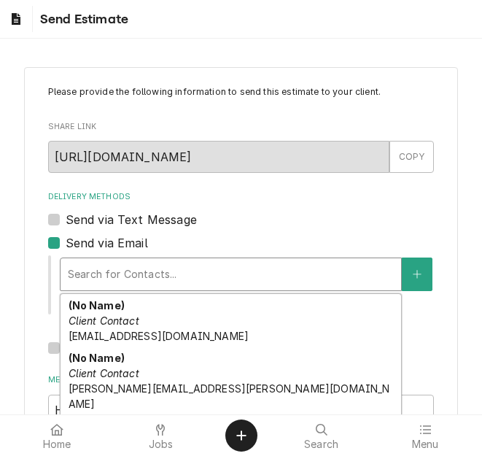
click at [135, 415] on div "Billing/AP Client Contact [EMAIL_ADDRESS][DOMAIN_NAME]" at bounding box center [231, 441] width 341 height 53
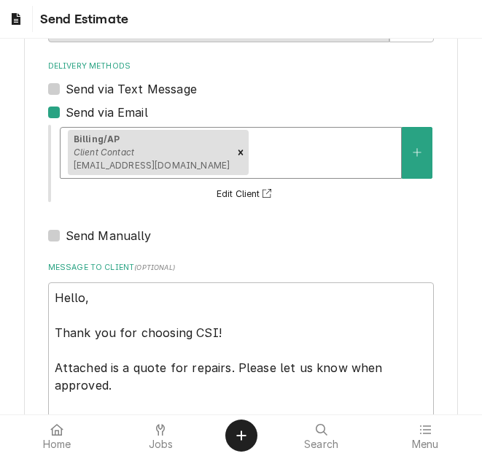
scroll to position [241, 0]
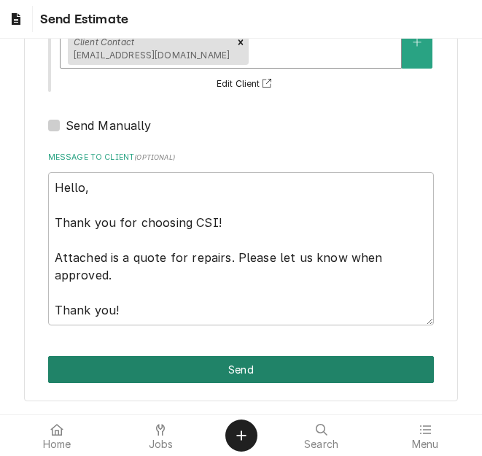
click at [226, 366] on button "Send" at bounding box center [241, 369] width 387 height 27
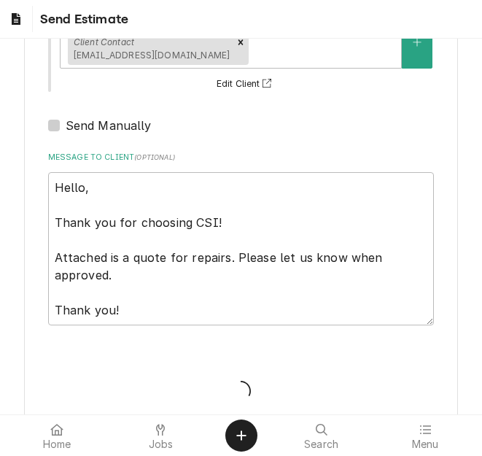
type textarea "x"
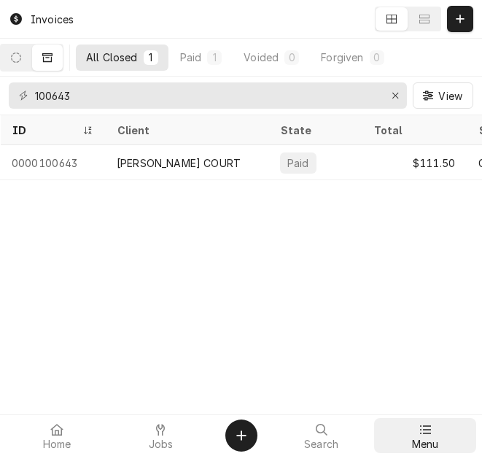
click at [429, 437] on div at bounding box center [426, 430] width 18 height 18
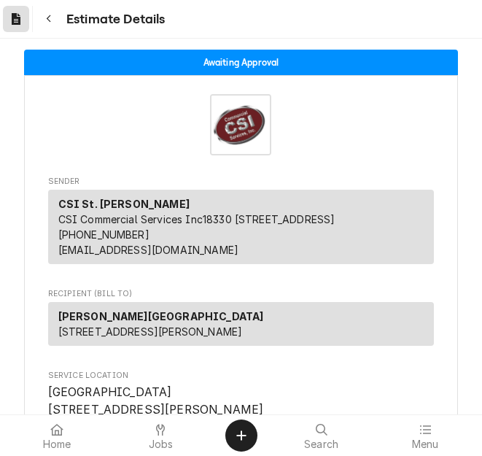
click at [12, 13] on icon "Dynamic Content Wrapper" at bounding box center [16, 19] width 9 height 12
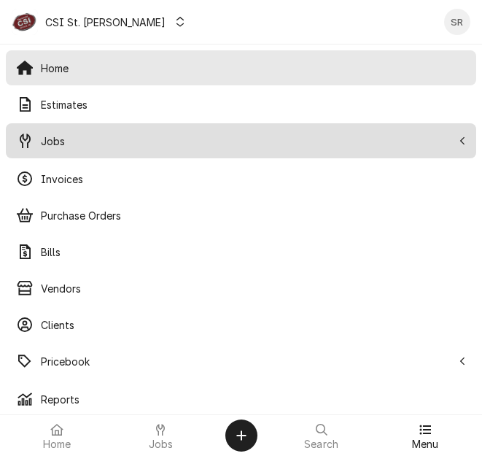
click at [64, 134] on span "Jobs" at bounding box center [247, 141] width 412 height 15
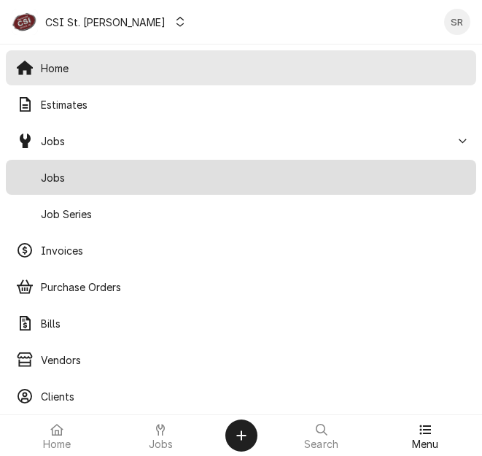
click at [65, 166] on div "Jobs" at bounding box center [241, 177] width 465 height 29
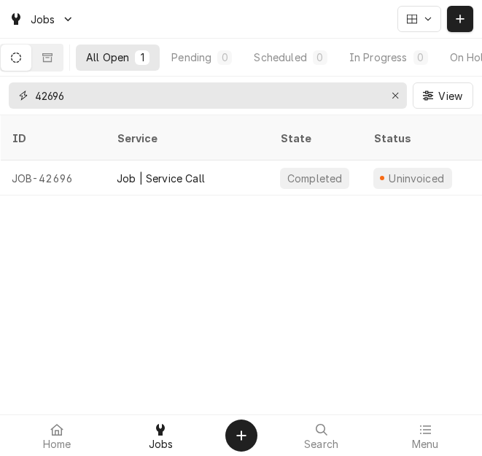
drag, startPoint x: 65, startPoint y: 107, endPoint x: 16, endPoint y: 104, distance: 49.0
click at [16, 104] on div "42696" at bounding box center [208, 95] width 399 height 26
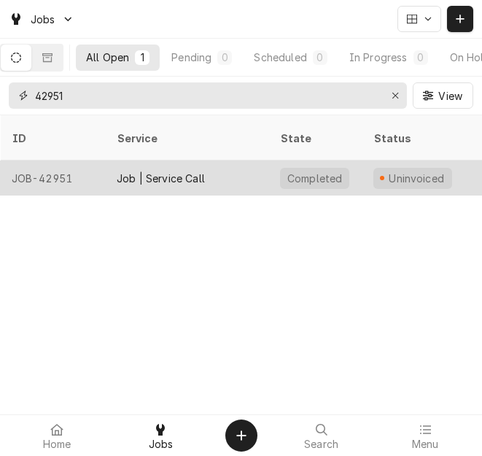
type input "42951"
click at [167, 171] on div "Job | Service Call" at bounding box center [161, 178] width 88 height 15
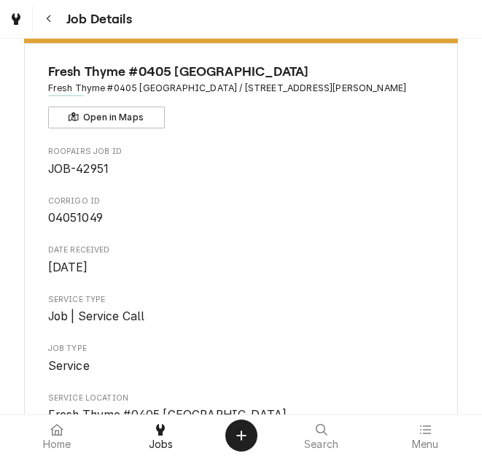
scroll to position [73, 0]
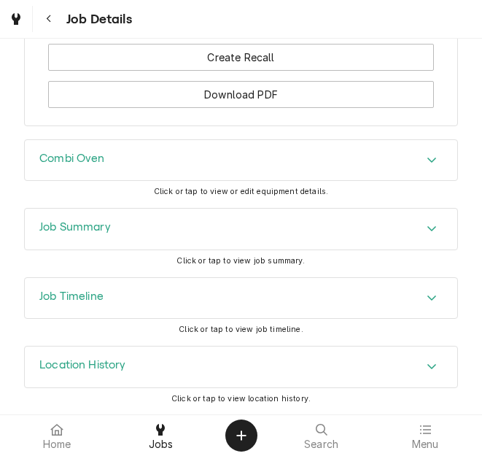
click at [120, 246] on div "Job Summary" at bounding box center [241, 229] width 433 height 41
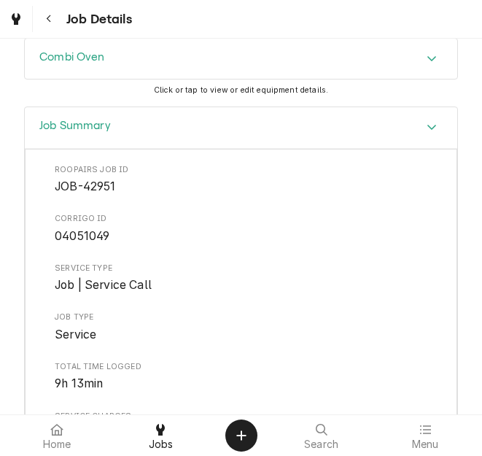
scroll to position [2053, 0]
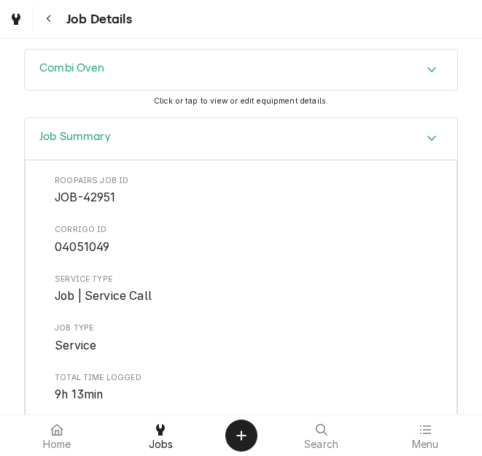
click at [83, 254] on span "04051049" at bounding box center [82, 247] width 55 height 14
copy span "04051049"
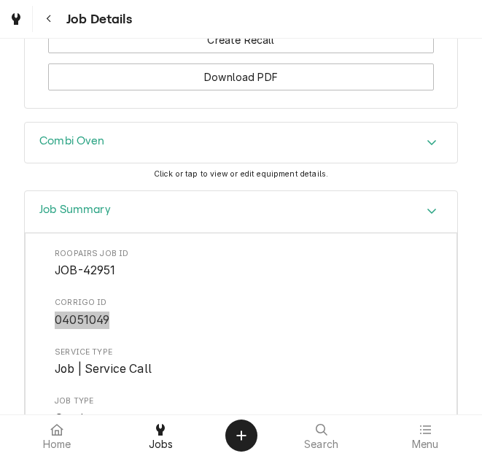
scroll to position [1761, 0]
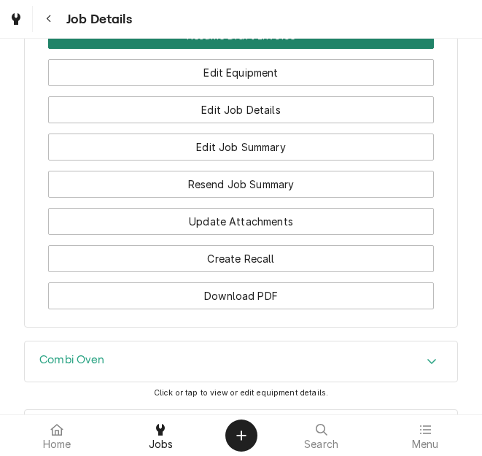
click at [245, 49] on button "Resume Draft Invoice" at bounding box center [241, 35] width 387 height 27
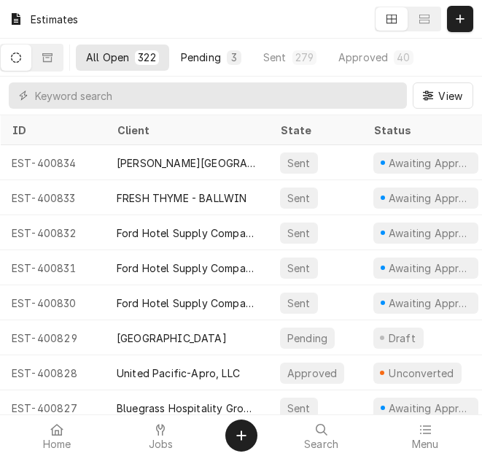
click at [231, 53] on button "Pending 3" at bounding box center [211, 58] width 81 height 26
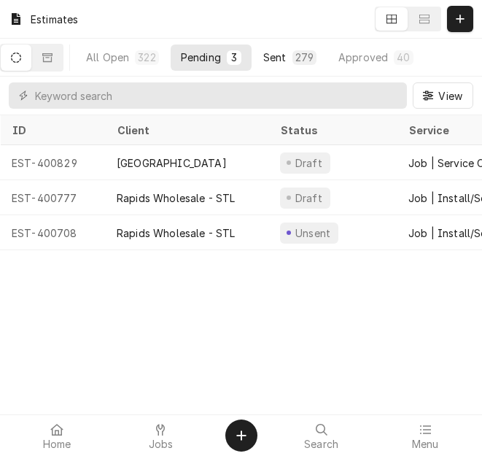
click at [294, 52] on button "Sent 279" at bounding box center [290, 58] width 74 height 26
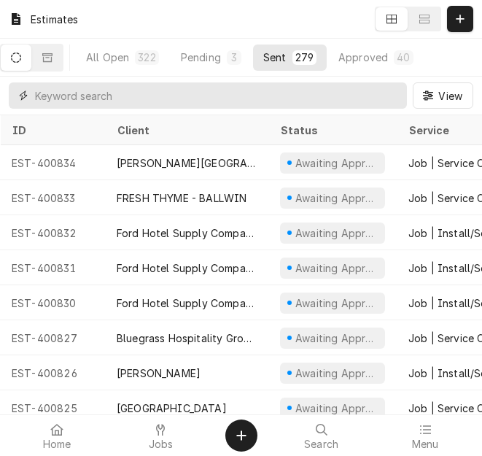
click at [189, 91] on input "Dynamic Content Wrapper" at bounding box center [217, 95] width 365 height 26
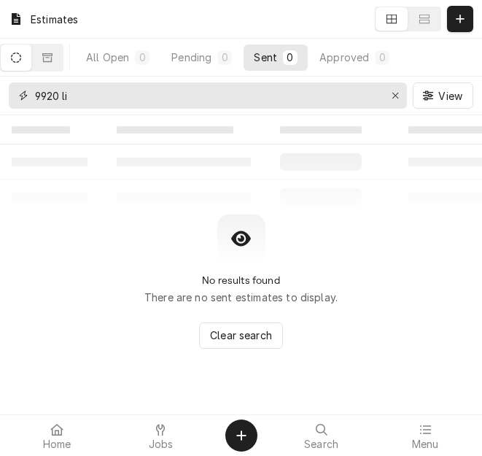
type input "9920 lin"
drag, startPoint x: 153, startPoint y: 96, endPoint x: 32, endPoint y: 94, distance: 121.2
click at [32, 94] on div "9920 lin" at bounding box center [208, 95] width 399 height 26
click at [209, 60] on div "Pending" at bounding box center [192, 57] width 40 height 15
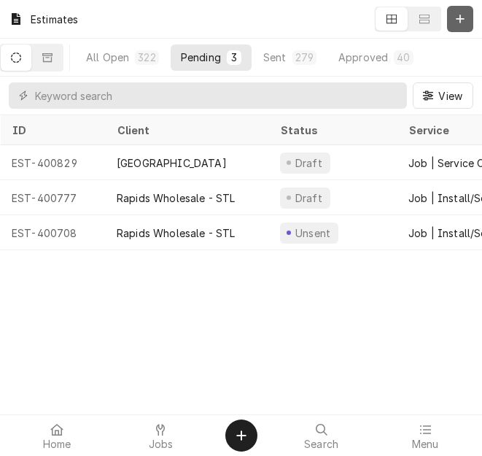
click at [456, 17] on icon "Dynamic Content Wrapper" at bounding box center [460, 19] width 9 height 10
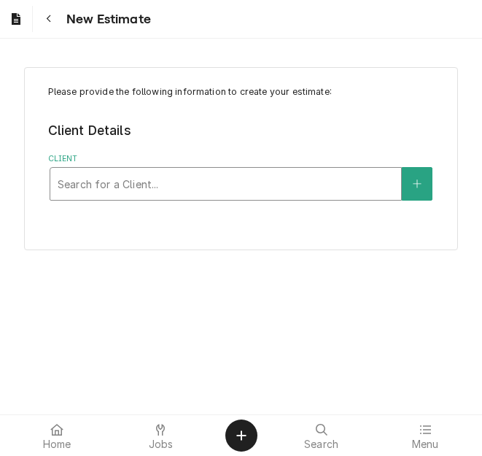
click at [128, 176] on div "Client" at bounding box center [226, 184] width 337 height 26
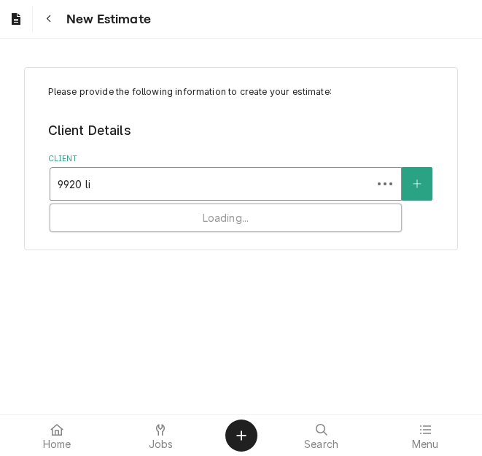
type input "9920 lin"
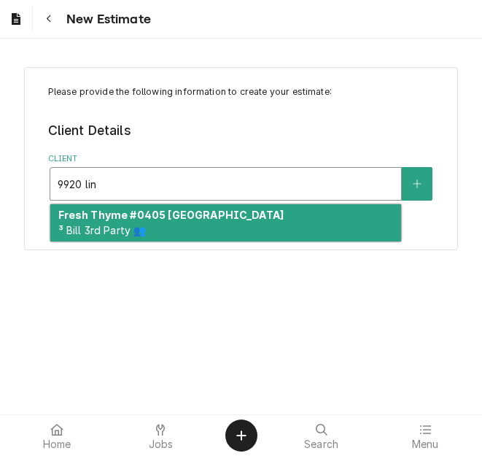
click at [123, 218] on strong "Fresh Thyme #0405 [GEOGRAPHIC_DATA]" at bounding box center [171, 215] width 226 height 12
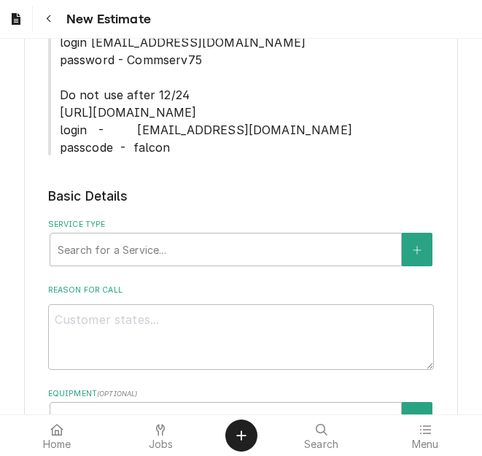
scroll to position [584, 0]
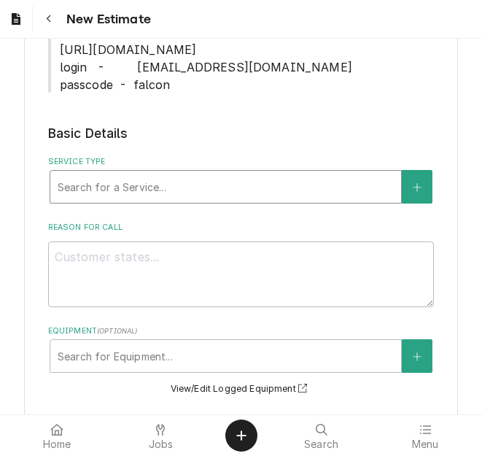
click at [130, 197] on div "Service Type" at bounding box center [226, 187] width 337 height 26
type textarea "x"
type input "s"
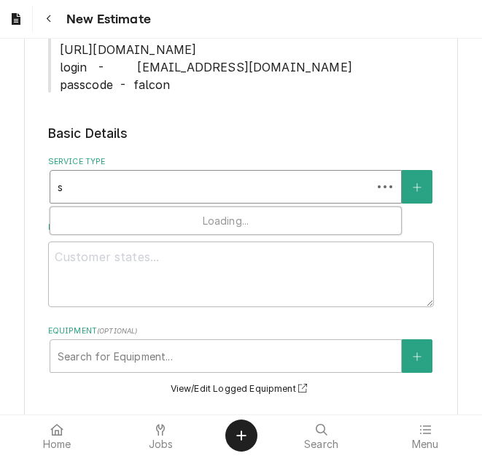
type textarea "x"
type input "se"
type textarea "x"
type input "ser"
type textarea "x"
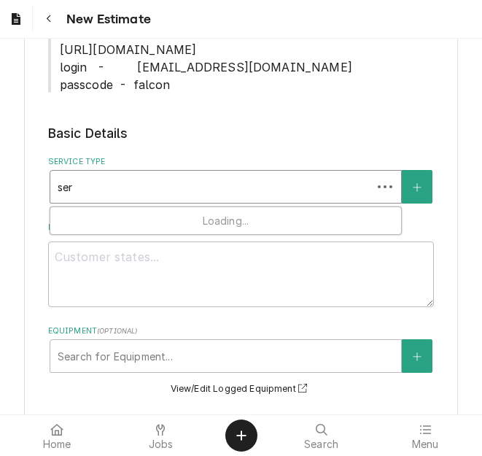
type input "serv"
type textarea "x"
type input "servi"
type textarea "x"
type input "servic"
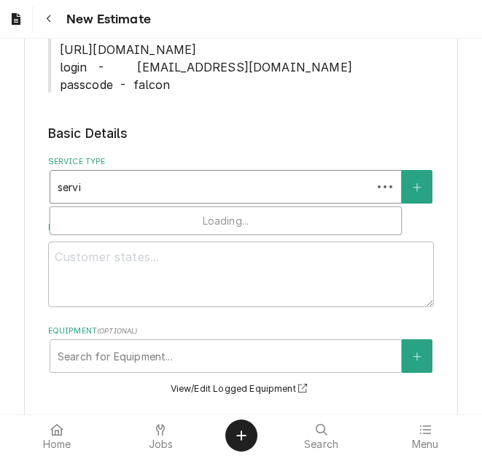
type textarea "x"
type input "service"
type textarea "x"
type input "service"
type textarea "x"
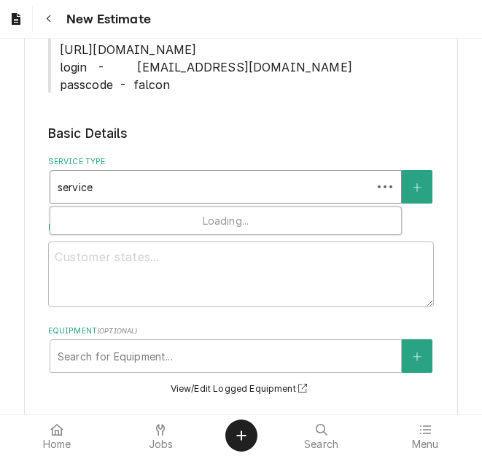
type input "service c"
type textarea "x"
type input "service cal"
type textarea "x"
type input "service call"
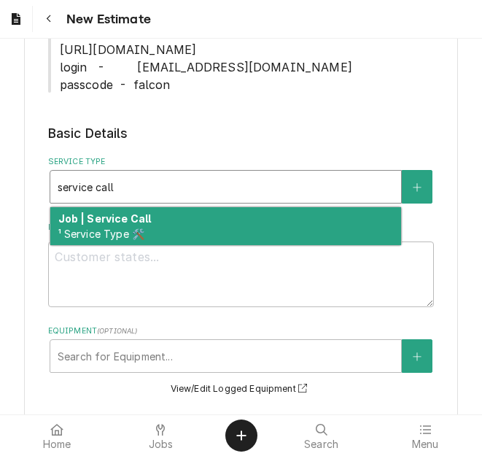
click at [122, 217] on strong "Job | Service Call" at bounding box center [104, 218] width 93 height 12
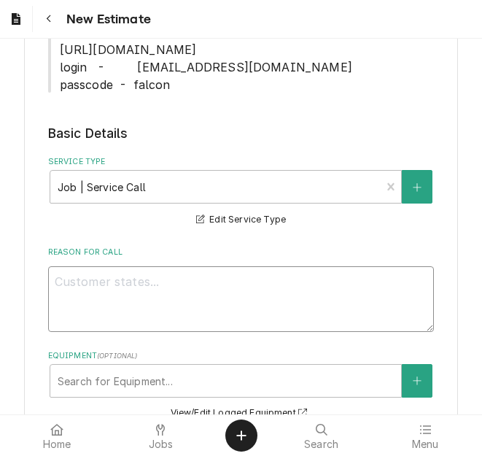
click at [146, 291] on textarea "Reason For Call" at bounding box center [241, 299] width 387 height 66
type textarea "x"
type textarea "Q"
type textarea "x"
type textarea "Qu"
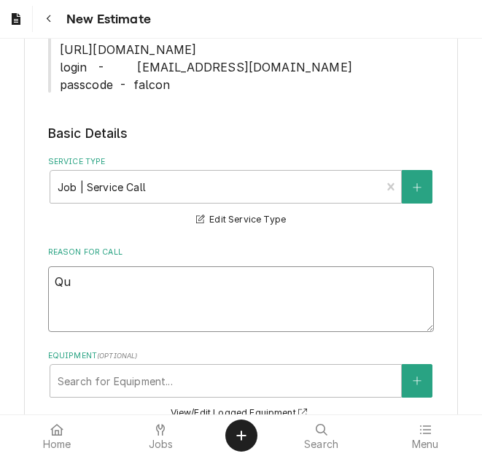
type textarea "x"
type textarea "Quo"
type textarea "x"
type textarea "Quot"
type textarea "x"
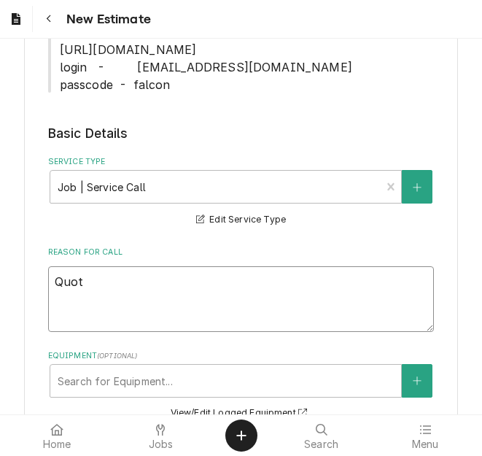
type textarea "Quote"
type textarea "x"
type textarea "Quote"
type textarea "x"
type textarea "Quote t"
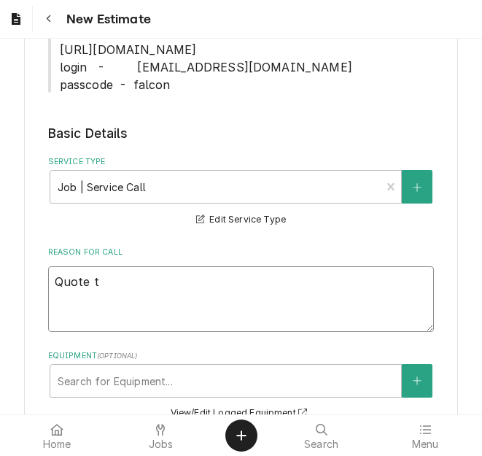
type textarea "x"
type textarea "Quote to"
type textarea "x"
type textarea "Quote to r"
type textarea "x"
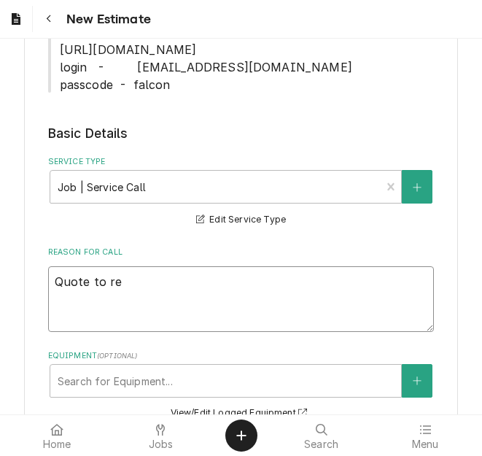
type textarea "Quote to rep"
type textarea "x"
type textarea "Quote to repl"
type textarea "x"
type textarea "Quote to repla"
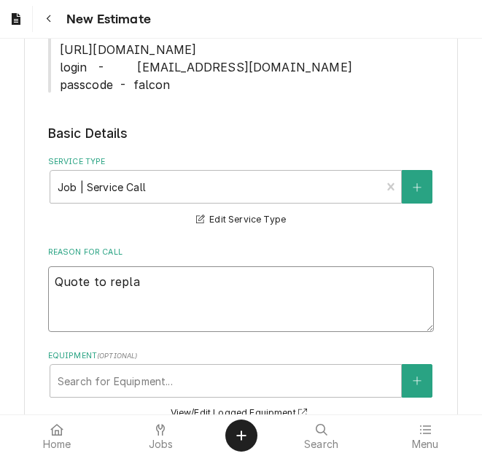
type textarea "x"
type textarea "Quote to replac"
type textarea "x"
type textarea "Quote to replace"
type textarea "x"
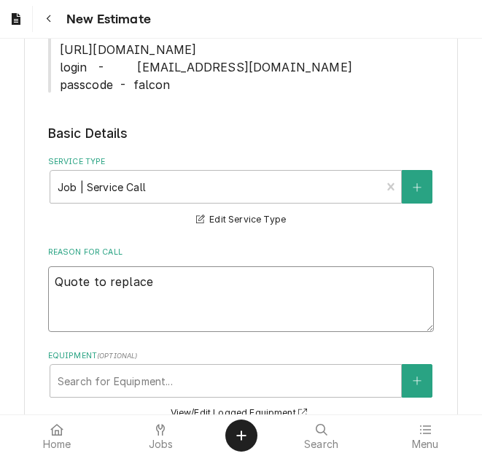
type textarea "Quote to replace"
type textarea "x"
type textarea "Quote to replace e"
type textarea "x"
type textarea "Quote to replace el"
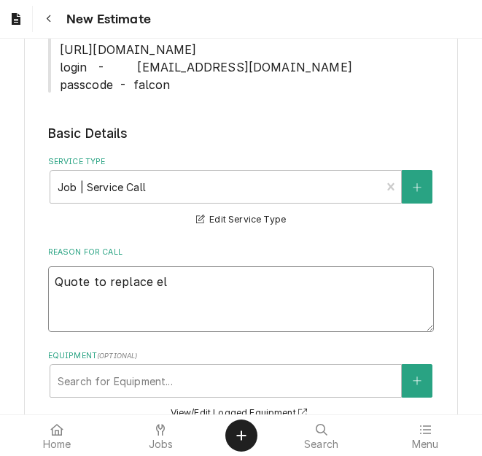
type textarea "x"
type textarea "Quote to replace ele"
type textarea "x"
type textarea "Quote to replace elemn"
type textarea "x"
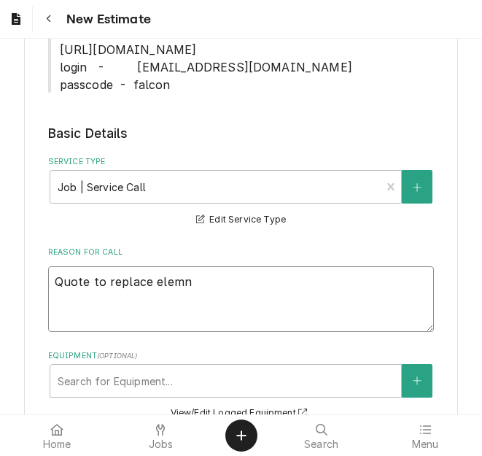
type textarea "Quote to replace elemnt"
type textarea "x"
type textarea "Quote to replace elemn"
type textarea "x"
type textarea "Quote to replace eleme"
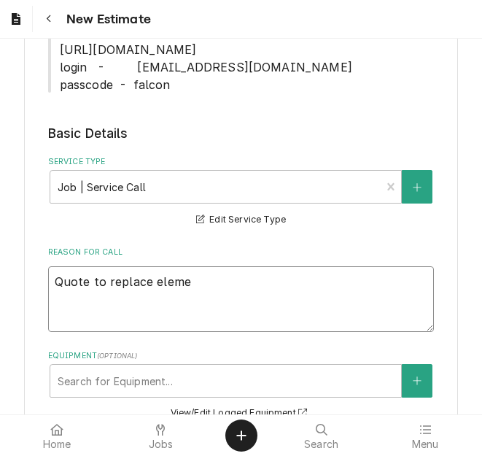
type textarea "x"
type textarea "Quote to replace elemen"
type textarea "x"
type textarea "Quote to replace element"
type textarea "x"
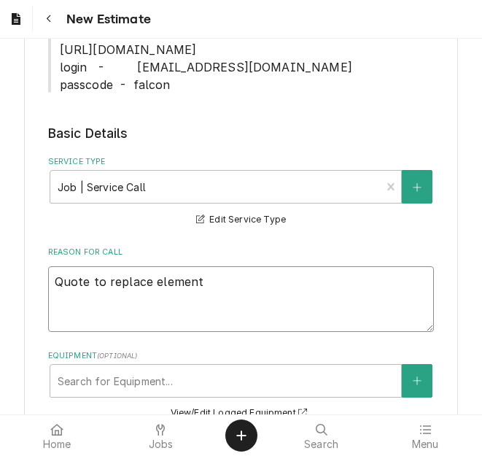
type textarea "Quote to replace elements"
type textarea "x"
type textarea "Quote to replace elements"
type textarea "x"
type textarea "Quote to replace elements an"
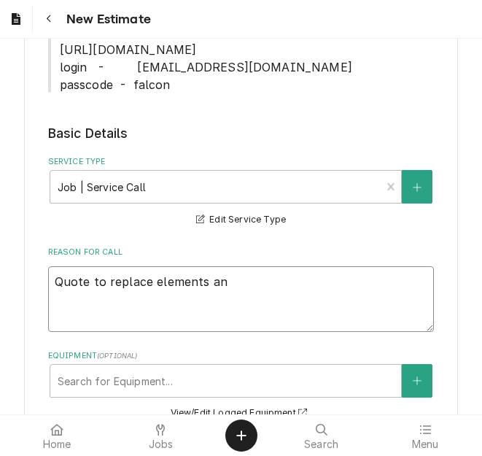
type textarea "x"
type textarea "Quote to replace elements and"
type textarea "x"
type textarea "Quote to replace elements and c"
type textarea "x"
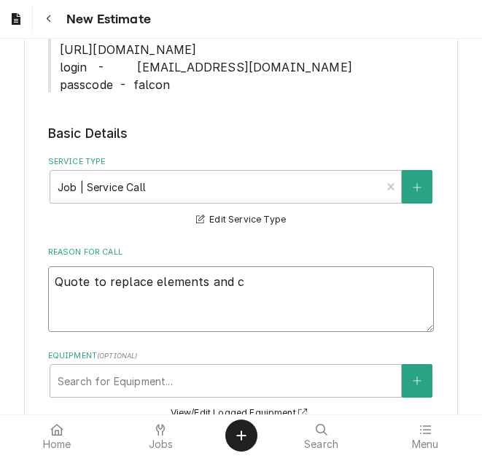
type textarea "Quote to replace elements and co"
type textarea "x"
type textarea "Quote to replace elements and cont"
type textarea "x"
type textarea "Quote to replace elements and contor"
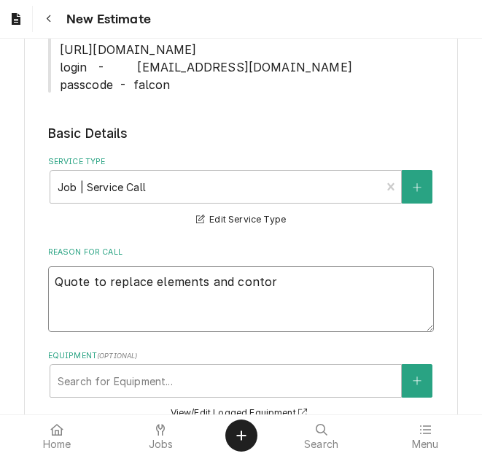
type textarea "x"
type textarea "Quote to replace elements and contorl"
type textarea "x"
type textarea "Quote to replace elements and contorl"
type textarea "x"
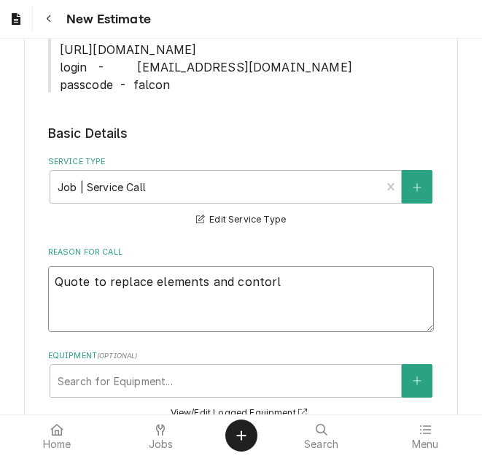
type textarea "Quote to replace elements and contorl b"
type textarea "x"
type textarea "Quote to replace elements and contorl bo"
type textarea "x"
type textarea "Quote to replace elements and contorl boa"
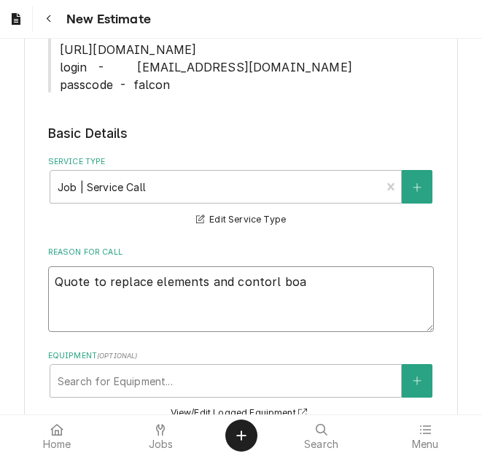
type textarea "x"
type textarea "Quote to replace elements and contorl boar"
type textarea "x"
type textarea "Quote to replace elements and contorl boa"
type textarea "x"
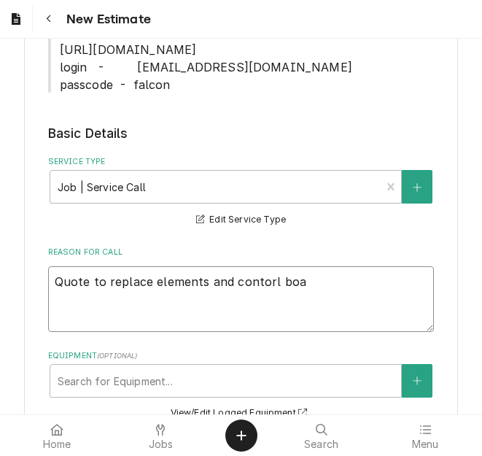
type textarea "Quote to replace elements and contorl bo"
type textarea "x"
type textarea "Quote to replace elements and contorl b"
type textarea "x"
type textarea "Quote to replace elements and contorl"
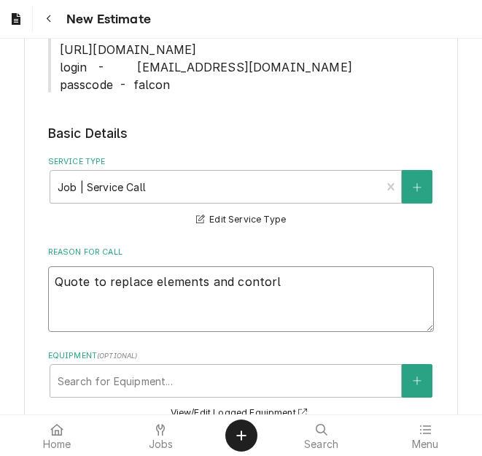
type textarea "x"
type textarea "Quote to replace elements and contorl"
type textarea "x"
type textarea "Quote to replace elements and contor"
type textarea "x"
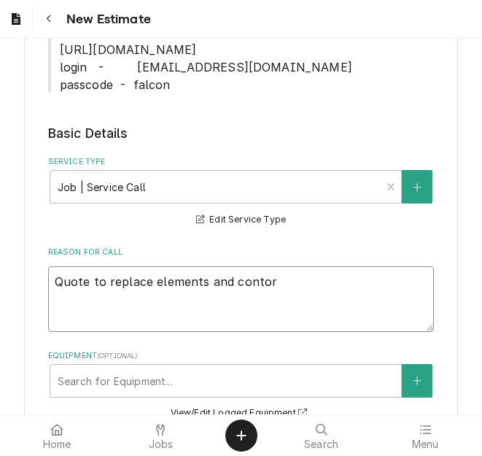
type textarea "Quote to replace elements and conto"
type textarea "x"
type textarea "Quote to replace elements and contor"
type textarea "x"
type textarea "Quote to replace elements and conto"
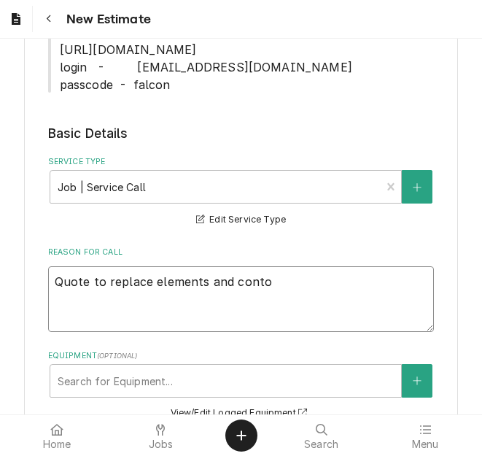
type textarea "x"
type textarea "Quote to replace elements and cont"
type textarea "x"
type textarea "Quote to replace elements and contr"
type textarea "x"
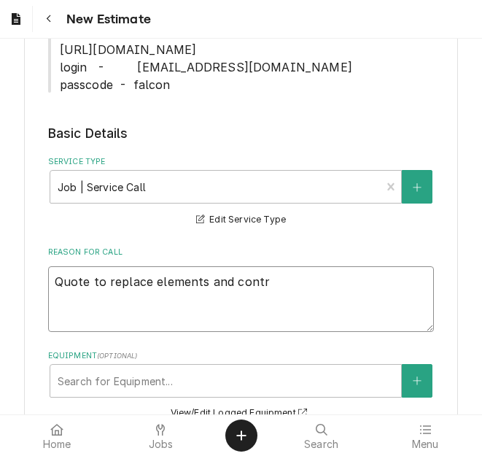
type textarea "Quote to replace elements and contro"
type textarea "x"
type textarea "Quote to replace elements and control"
type textarea "x"
type textarea "Quote to replace elements and control"
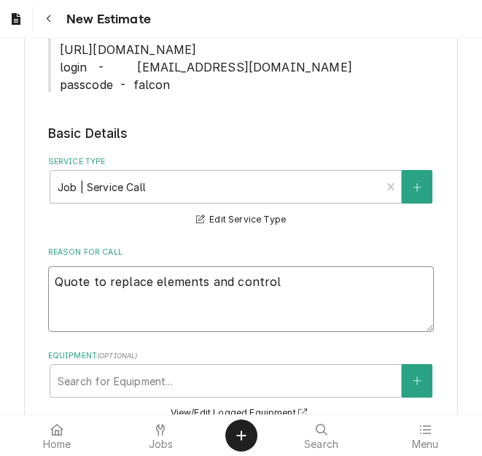
type textarea "x"
type textarea "Quote to replace elements and control b"
type textarea "x"
type textarea "Quote to replace elements and control bo"
type textarea "x"
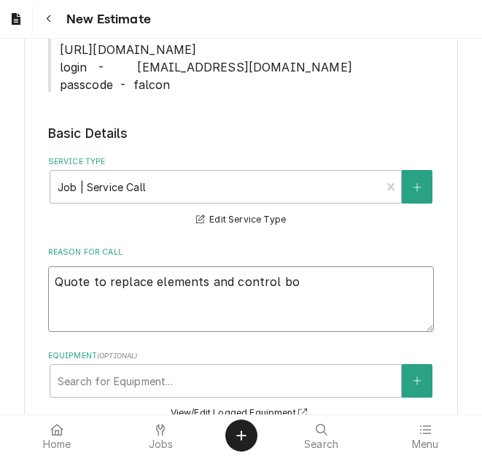
type textarea "Quote to replace elements and control boa"
type textarea "x"
type textarea "Quote to replace elements and control boar"
type textarea "x"
type textarea "Quote to replace elements and control board"
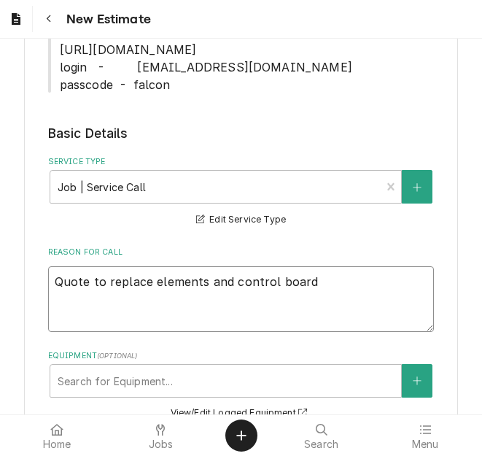
type textarea "x"
type textarea "Quote to replace elements and control board"
type textarea "x"
type textarea "Quote to replace elements and control board o"
type textarea "x"
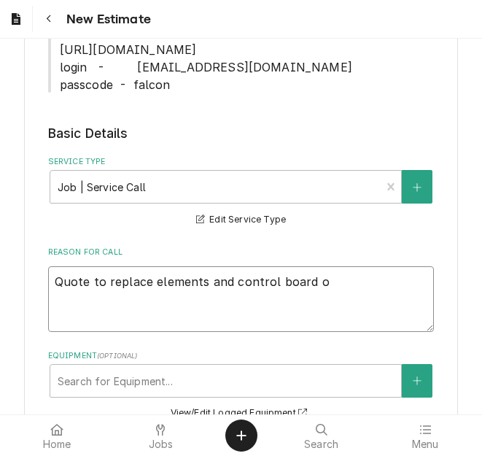
type textarea "Quote to replace elements and control board on"
type textarea "x"
type textarea "Quote to replace elements and control board on"
type textarea "x"
type textarea "Quote to replace elements and control board on Ra"
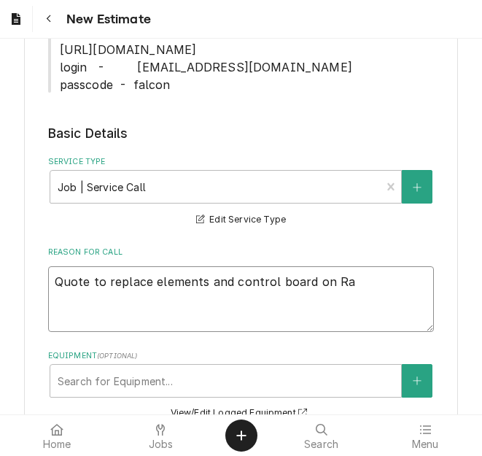
type textarea "x"
type textarea "Quote to replace elements and control board on Rat"
type textarea "x"
type textarea "Quote to replace elements and control board on Rati"
type textarea "x"
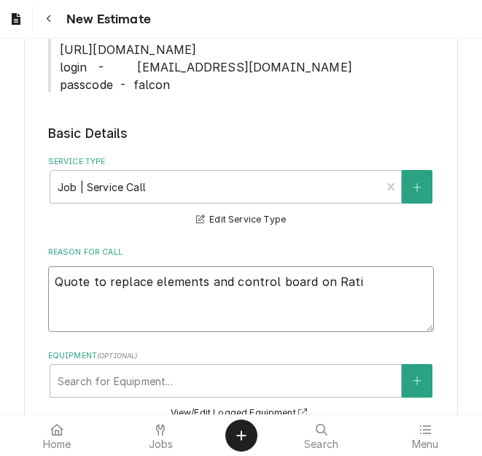
type textarea "Quote to replace elements and control board on Ratio"
type textarea "x"
type textarea "Quote to replace elements and control board on Ration"
type textarea "x"
type textarea "Quote to replace elements and control board on Rationa"
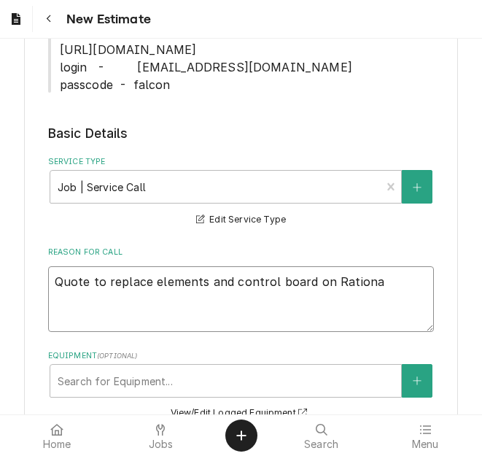
type textarea "x"
type textarea "Quote to replace elements and control board on Rational"
type textarea "x"
type textarea "Quote to replace elements and control board on Rational"
type textarea "x"
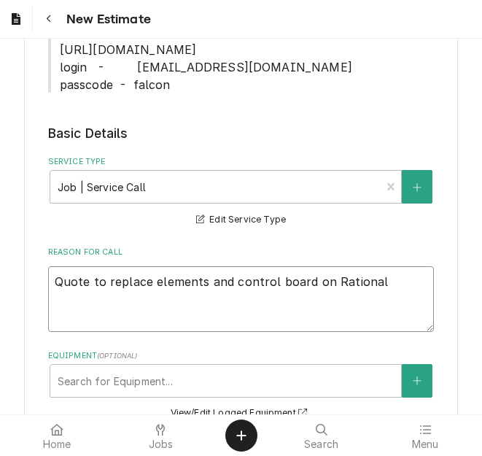
type textarea "Quote to replace elements and control board on Rational o"
type textarea "x"
type textarea "Quote to replace elements and control board on Rational ov"
type textarea "x"
type textarea "Quote to replace elements and control board on Rational ove"
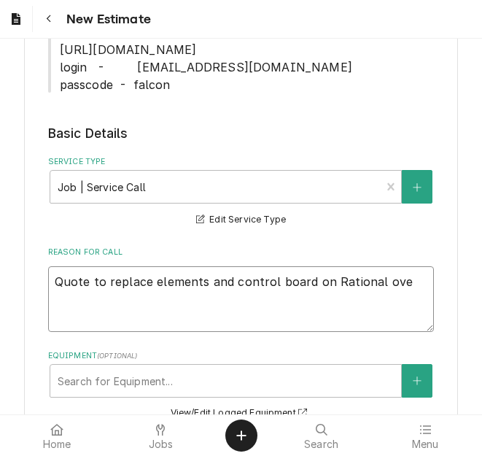
type textarea "x"
type textarea "Quote to replace elements and control board on Rational oven"
type textarea "x"
type textarea "Quote to replace elements and control board on Rational oven"
type textarea "x"
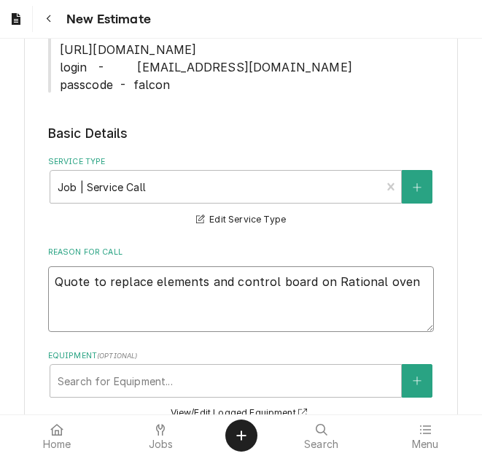
type textarea "Quote to replace elements and control board on Rational oven /"
type textarea "x"
type textarea "Quote to replace elements and control board on Rational oven /"
type textarea "x"
type textarea "Quote to replace elements and control board on Rational oven / M"
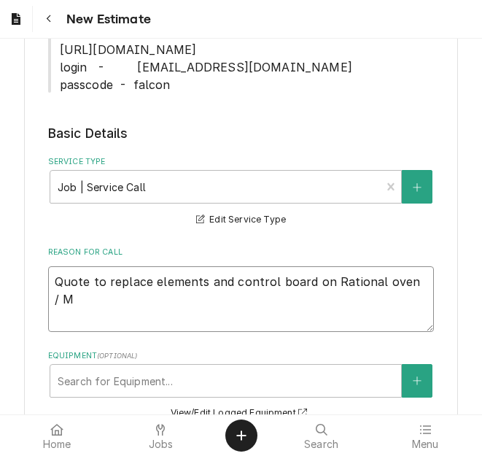
type textarea "x"
type textarea "Quote to replace elements and control board on Rational oven / Mo"
type textarea "x"
type textarea "Quote to replace elements and control board on Rational oven / Mod"
type textarea "x"
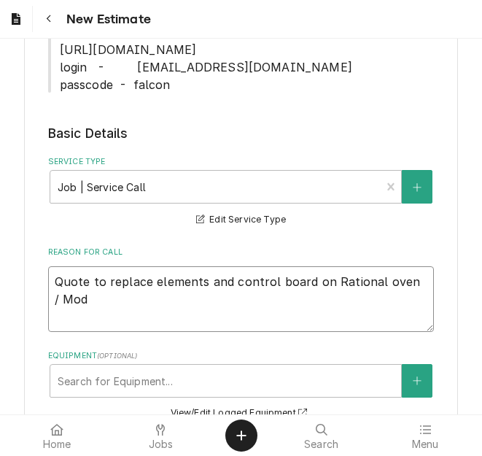
type textarea "Quote to replace elements and control board on Rational oven / Mode"
type textarea "x"
type textarea "Quote to replace elements and control board on Rational oven / Model"
type textarea "x"
type textarea "Quote to replace elements and control board on Rational oven / Model:"
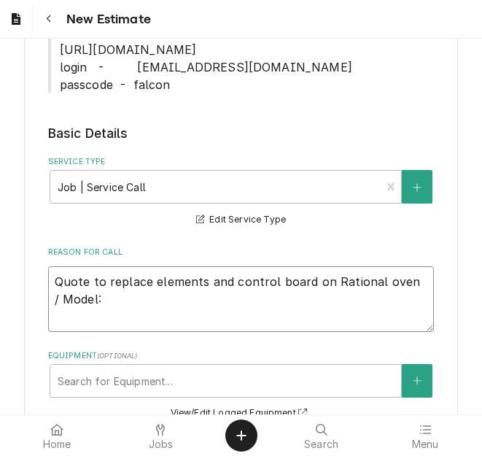
type textarea "x"
type textarea "Quote to replace elements and control board on Rational oven / Model:"
type textarea "x"
type textarea "Quote to replace elements and control board on Rational oven / Model: C"
type textarea "x"
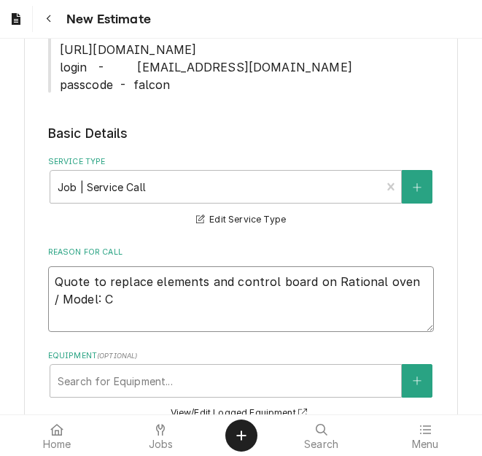
type textarea "Quote to replace elements and control board on Rational oven / Model: CM"
type textarea "x"
type textarea "Quote to replace elements and control board on Rational oven / Model: CMP"
type textarea "x"
type textarea "Quote to replace elements and control board on Rational oven / Model: CMP6"
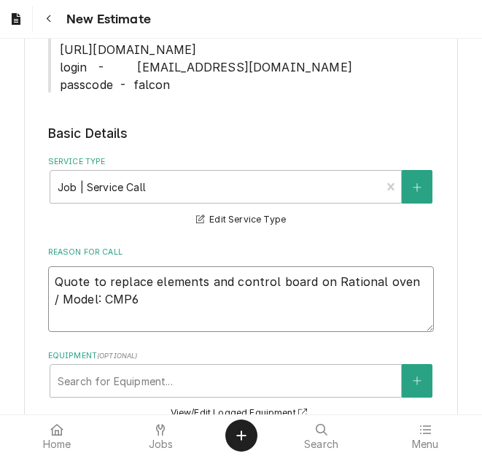
type textarea "x"
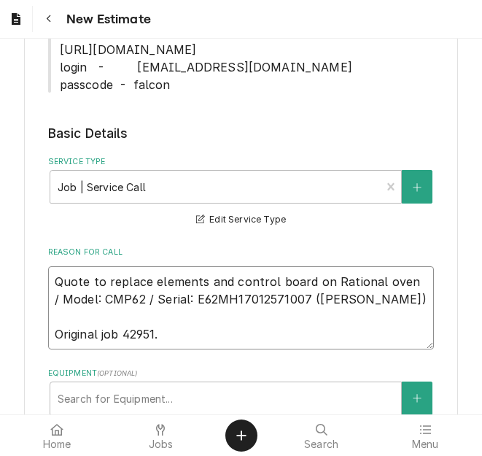
drag, startPoint x: 298, startPoint y: 296, endPoint x: 27, endPoint y: 274, distance: 271.7
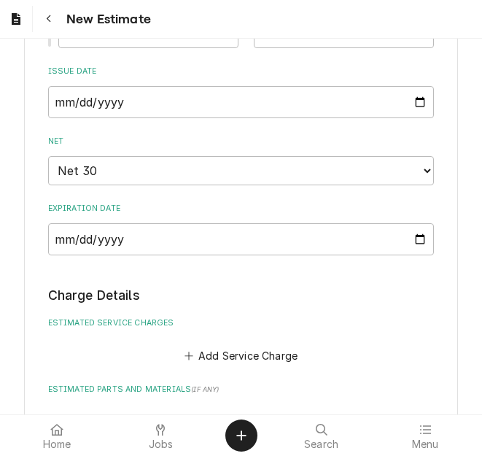
scroll to position [1460, 0]
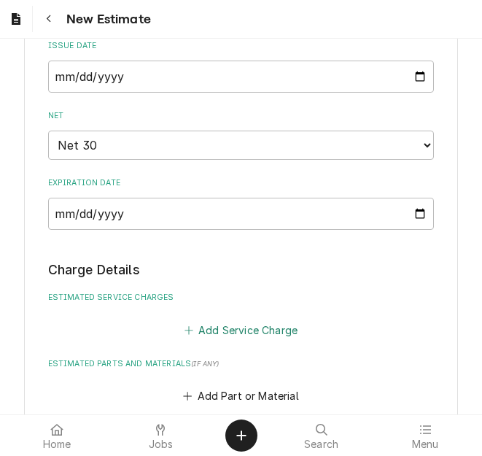
click at [228, 323] on button "Add Service Charge" at bounding box center [241, 330] width 118 height 20
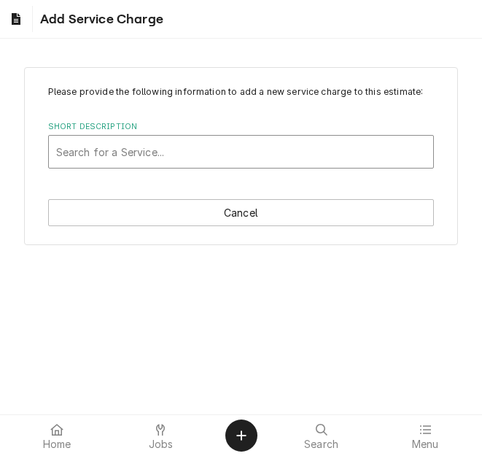
click at [147, 139] on div "Short Description" at bounding box center [241, 152] width 371 height 26
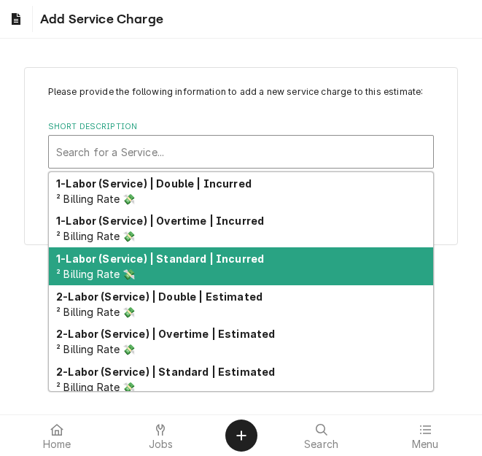
click at [177, 260] on strong "1-Labor (Service) | Standard | Incurred" at bounding box center [160, 259] width 208 height 12
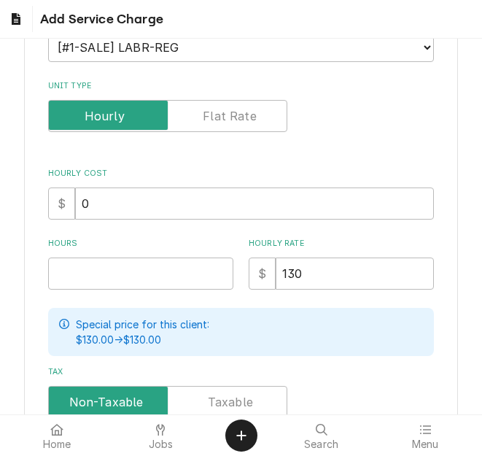
scroll to position [219, 0]
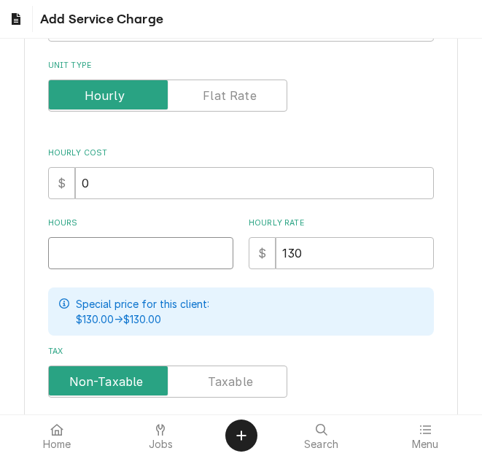
click at [127, 252] on input "Hours" at bounding box center [140, 253] width 185 height 32
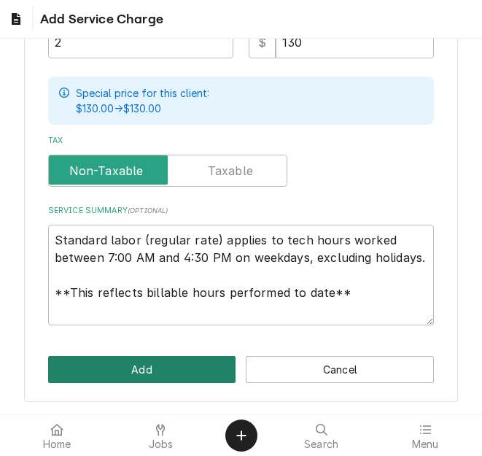
click at [139, 367] on button "Add" at bounding box center [142, 369] width 188 height 27
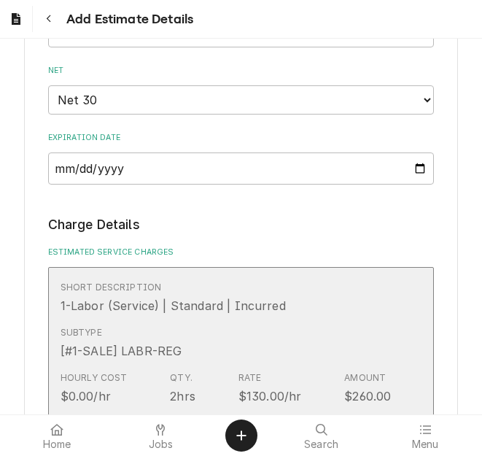
scroll to position [1734, 0]
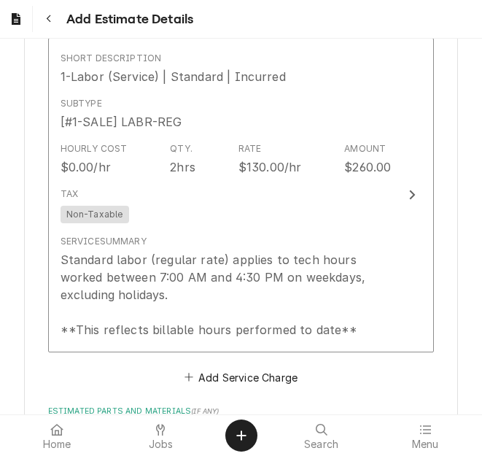
click at [236, 363] on div "Short Description 1-Labor (Service) | Standard | Incurred Subtype [#1-SALE] LAB…" at bounding box center [241, 213] width 387 height 350
click at [234, 375] on button "Add Service Charge" at bounding box center [241, 377] width 118 height 20
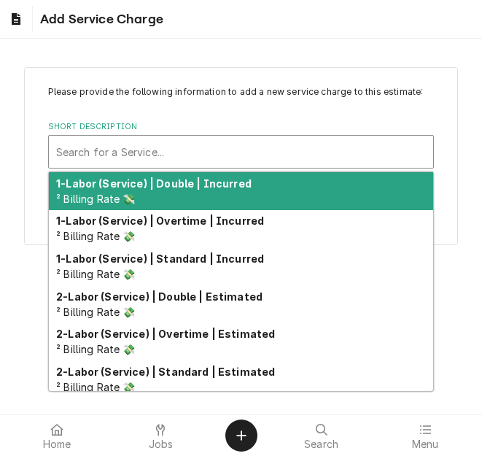
click at [143, 150] on div "Short Description" at bounding box center [241, 152] width 371 height 26
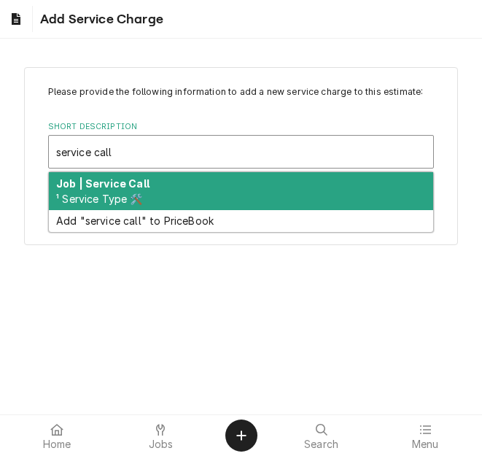
click at [145, 186] on strong "Job | Service Call" at bounding box center [102, 183] width 93 height 12
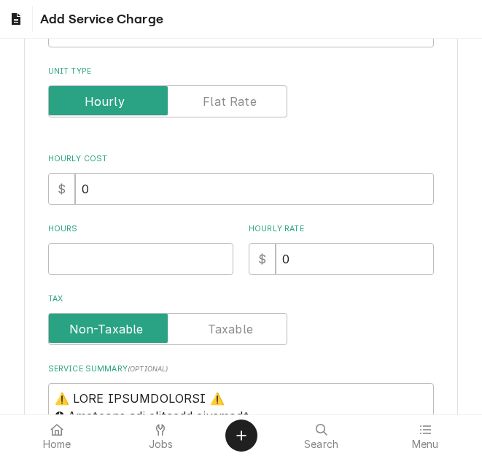
scroll to position [219, 0]
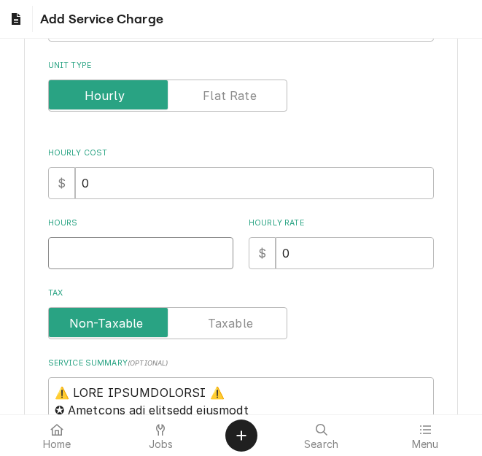
click at [96, 257] on input "Hours" at bounding box center [140, 253] width 185 height 32
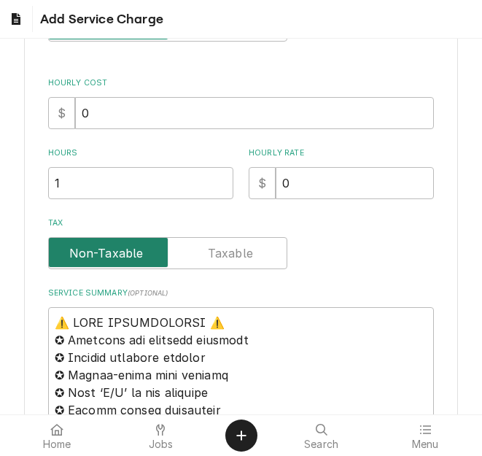
scroll to position [438, 0]
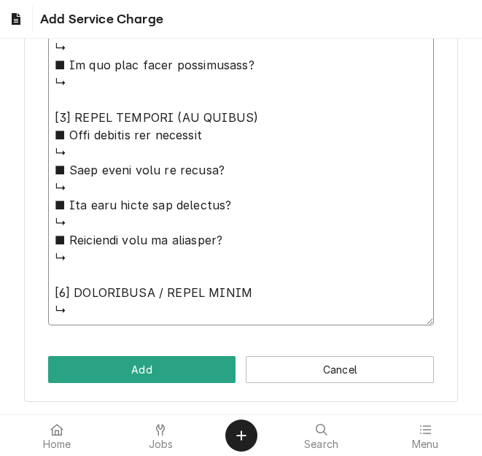
drag, startPoint x: 161, startPoint y: 234, endPoint x: 228, endPoint y: 466, distance: 241.4
click at [228, 455] on html "Add Service Charge Please provide the following information to add a new servic…" at bounding box center [241, 228] width 482 height 456
paste textarea "Quote to replace elements and control board on Rational oven / Model: CMP62 / S…"
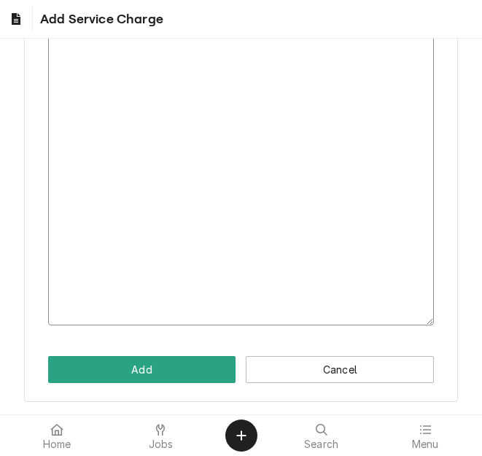
scroll to position [301, 0]
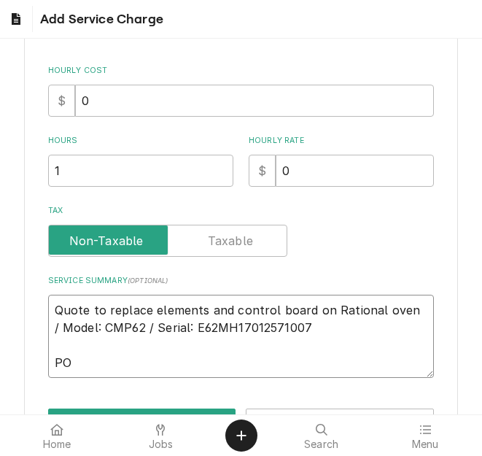
click at [140, 366] on textarea "Quote to replace elements and control board on Rational oven / Model: CMP62 / S…" at bounding box center [241, 336] width 387 height 83
paste textarea "04051049"
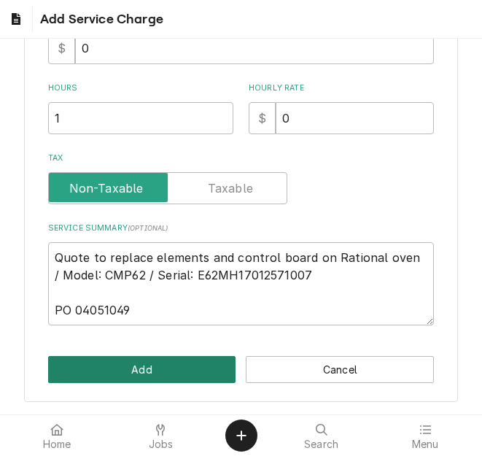
click at [135, 368] on button "Add" at bounding box center [142, 369] width 188 height 27
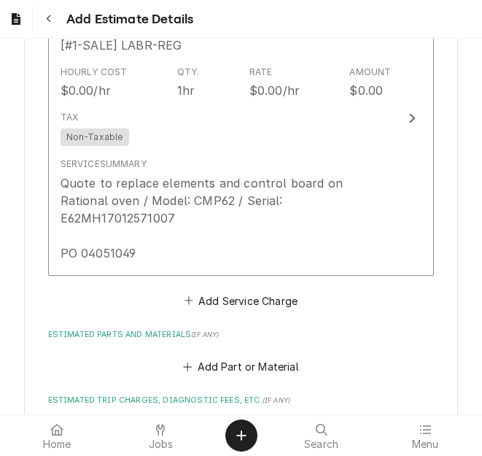
scroll to position [2155, 0]
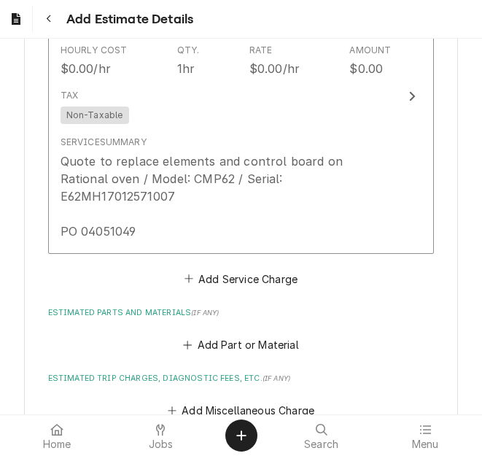
click at [212, 273] on fieldset "Charge Details Estimated Service Charges Short Description 1-Labor (Service) | …" at bounding box center [241, 144] width 387 height 1157
click at [212, 269] on button "Add Service Charge" at bounding box center [241, 279] width 118 height 20
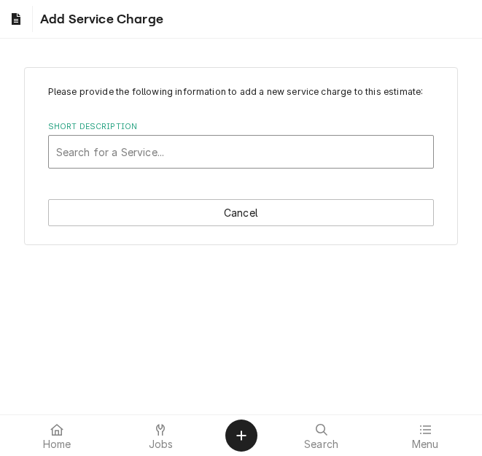
click at [147, 155] on div "Short Description" at bounding box center [241, 152] width 371 height 26
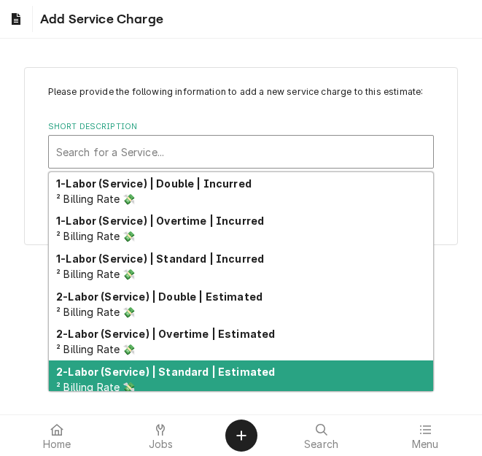
click at [176, 374] on strong "2-Labor (Service) | Standard | Estimated" at bounding box center [165, 372] width 219 height 12
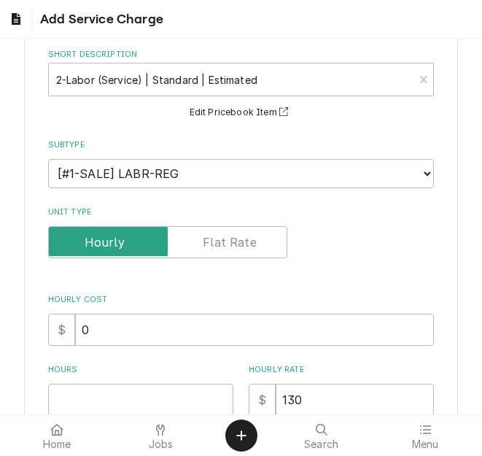
scroll to position [219, 0]
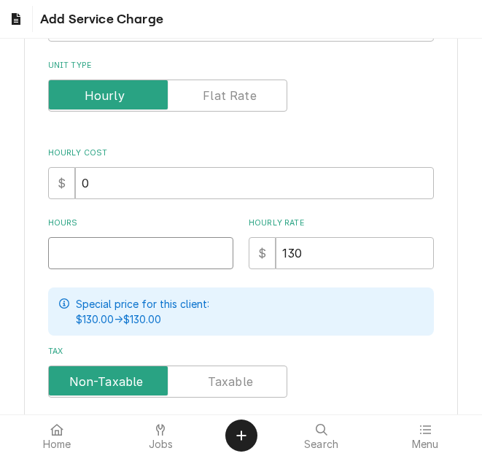
click at [103, 240] on input "Hours" at bounding box center [140, 253] width 185 height 32
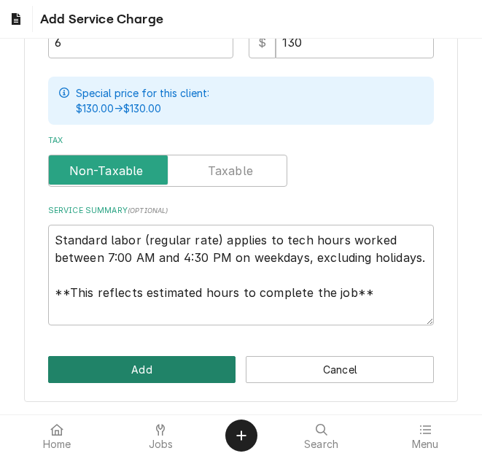
click at [131, 372] on button "Add" at bounding box center [142, 369] width 188 height 27
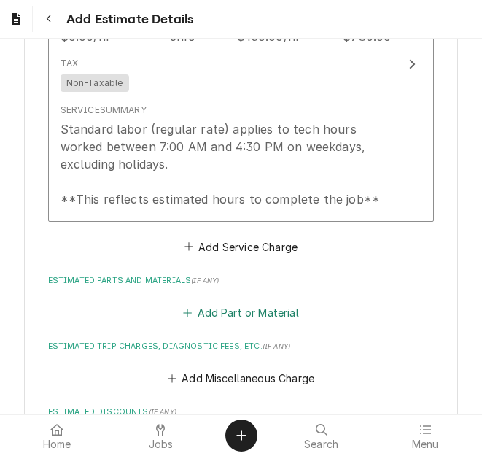
scroll to position [2520, 0]
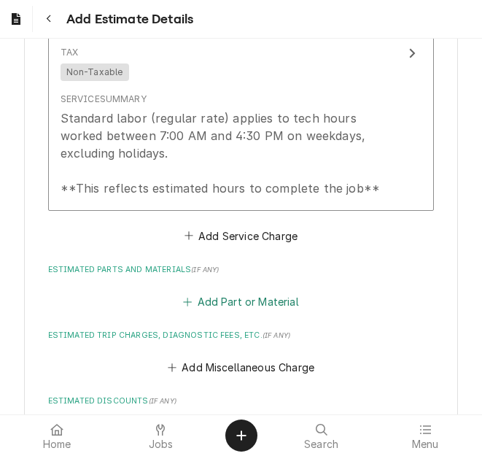
click at [200, 292] on button "Add Part or Material" at bounding box center [241, 302] width 120 height 20
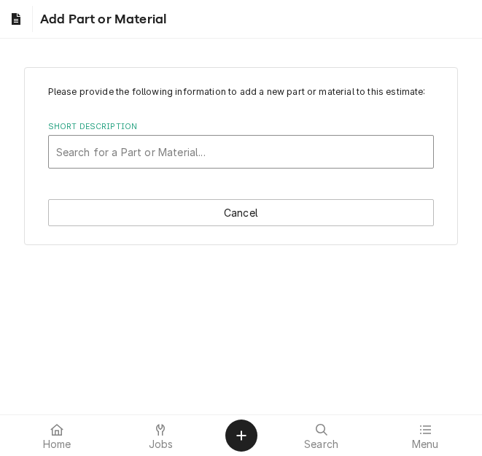
click at [93, 155] on div "Short Description" at bounding box center [241, 152] width 371 height 26
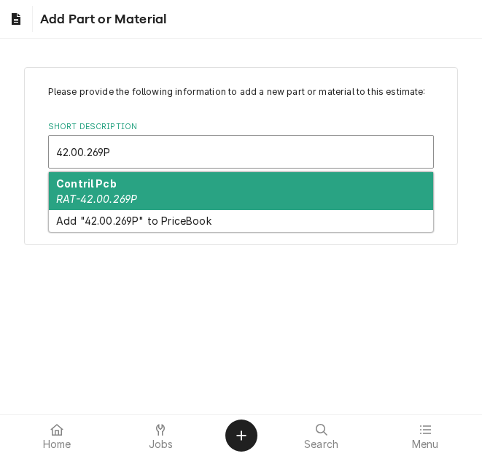
click at [105, 177] on strong "Contril Pcb" at bounding box center [86, 183] width 61 height 12
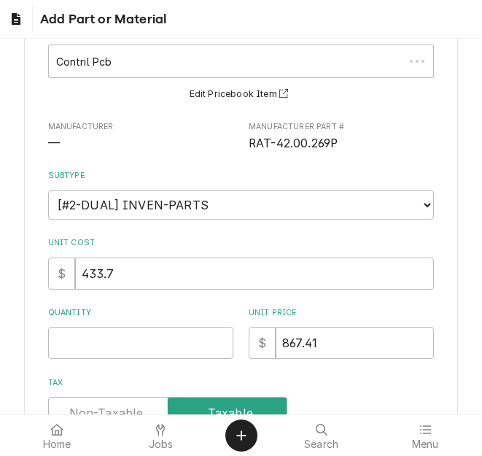
scroll to position [219, 0]
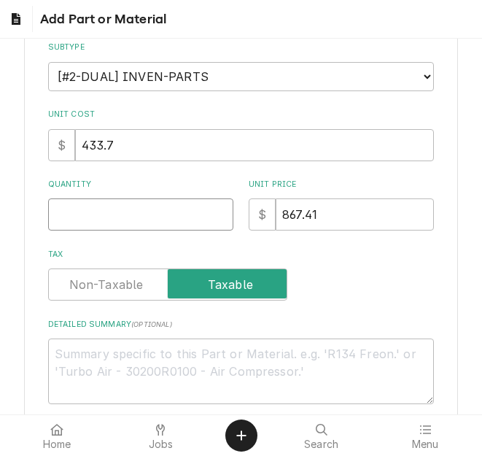
click at [109, 225] on input "Quantity" at bounding box center [140, 215] width 185 height 32
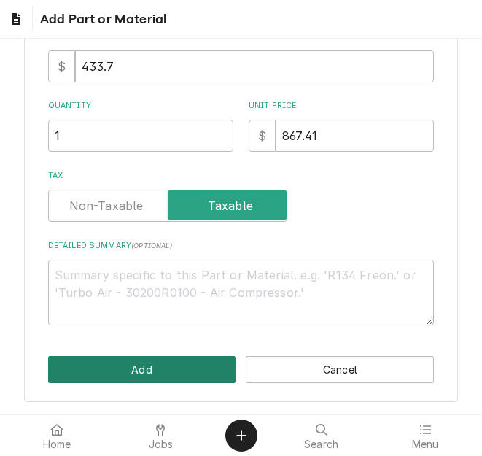
click at [112, 371] on button "Add" at bounding box center [142, 369] width 188 height 27
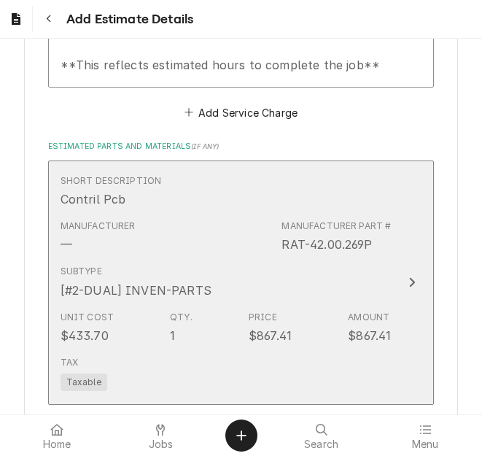
scroll to position [2785, 0]
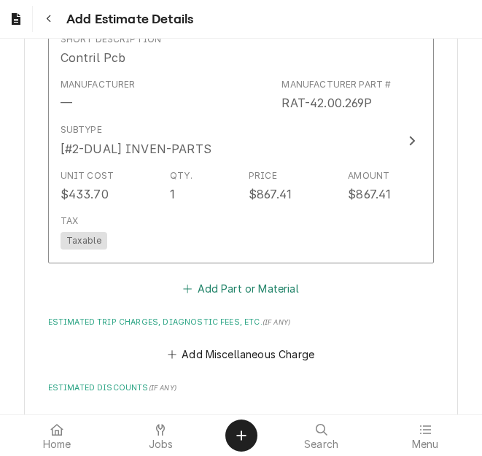
click at [224, 279] on button "Add Part or Material" at bounding box center [241, 288] width 120 height 20
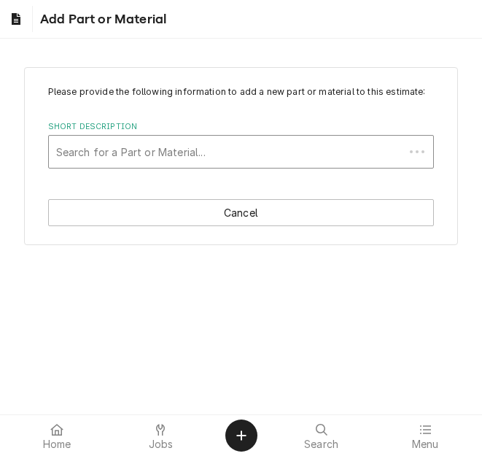
click at [128, 148] on div "Short Description" at bounding box center [227, 152] width 342 height 26
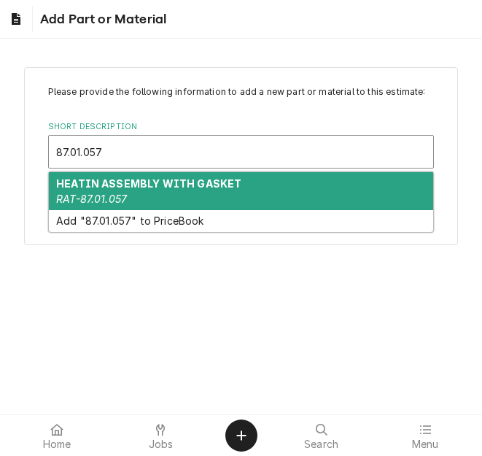
click at [129, 180] on strong "HEATIN ASSEMBLY WITH GASKET" at bounding box center [148, 183] width 185 height 12
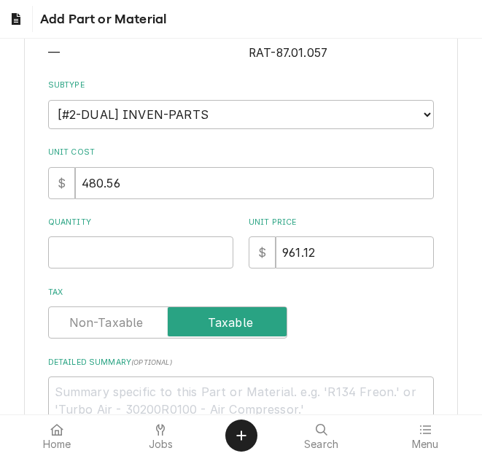
scroll to position [219, 0]
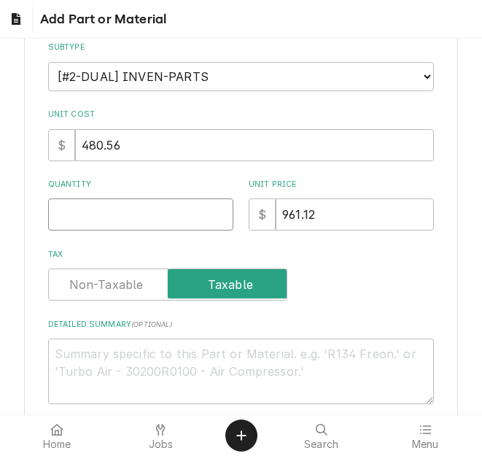
click at [115, 218] on input "Quantity" at bounding box center [140, 215] width 185 height 32
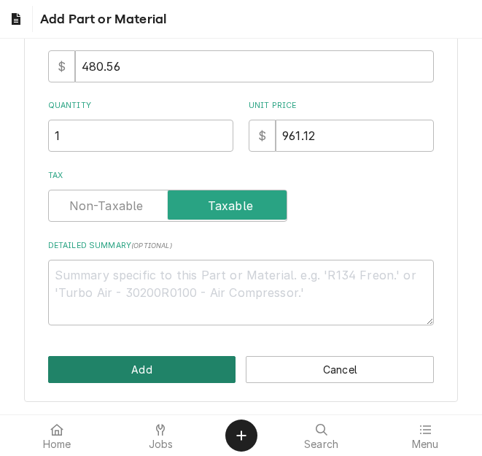
click at [123, 368] on button "Add" at bounding box center [142, 369] width 188 height 27
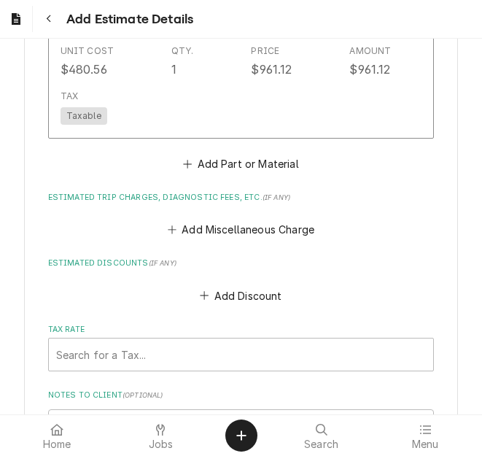
scroll to position [3168, 0]
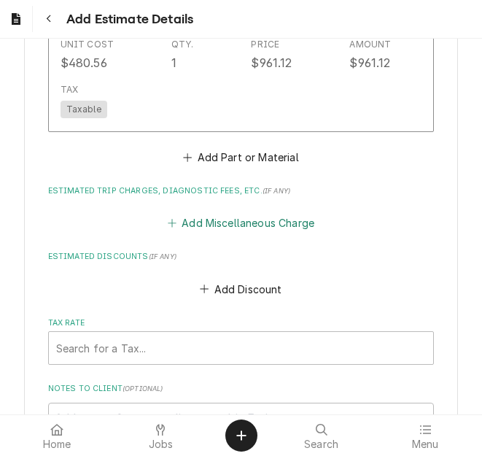
click at [201, 213] on button "Add Miscellaneous Charge" at bounding box center [241, 223] width 152 height 20
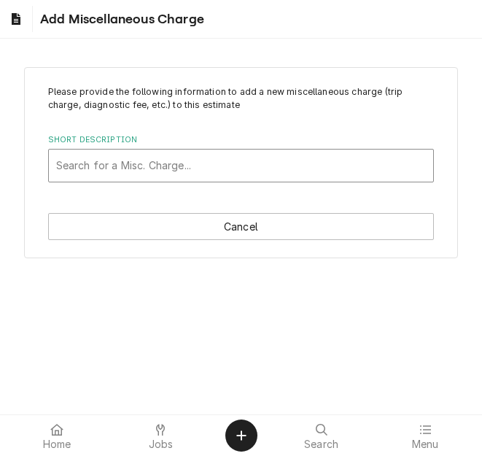
click at [100, 167] on div "Short Description" at bounding box center [241, 166] width 371 height 26
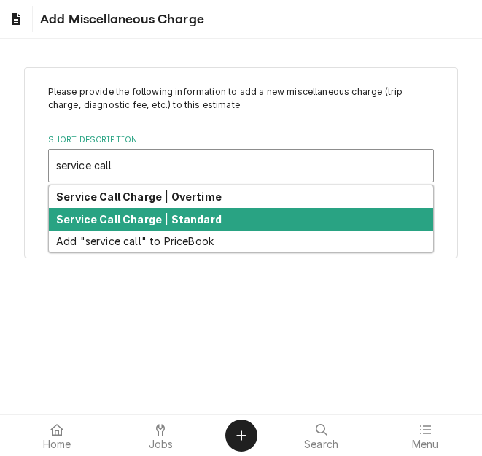
click at [120, 211] on div "Service Call Charge | Standard" at bounding box center [241, 219] width 385 height 23
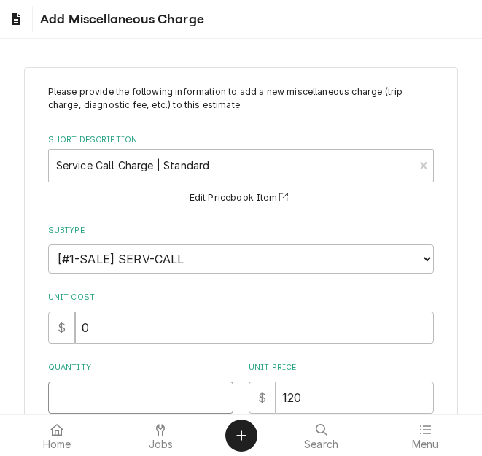
click at [96, 391] on input "Quantity" at bounding box center [140, 398] width 185 height 32
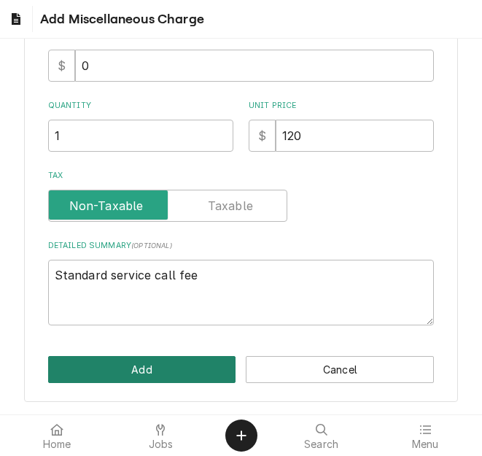
click at [128, 377] on button "Add" at bounding box center [142, 369] width 188 height 27
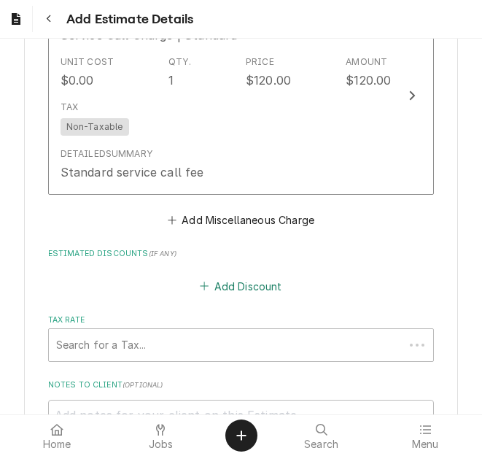
scroll to position [3423, 0]
click at [207, 210] on button "Add Miscellaneous Charge" at bounding box center [241, 220] width 152 height 20
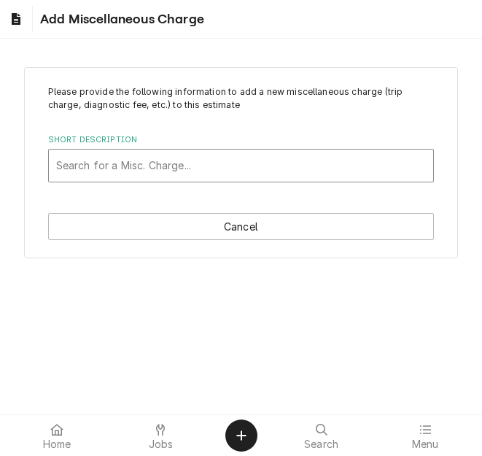
click at [131, 169] on div "Short Description" at bounding box center [241, 166] width 371 height 26
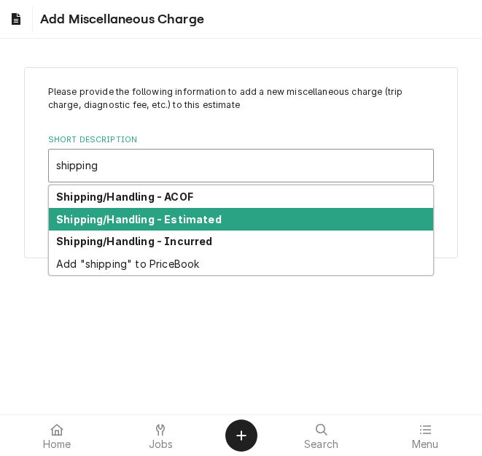
click at [138, 226] on div "Shipping/Handling - Estimated" at bounding box center [241, 219] width 385 height 23
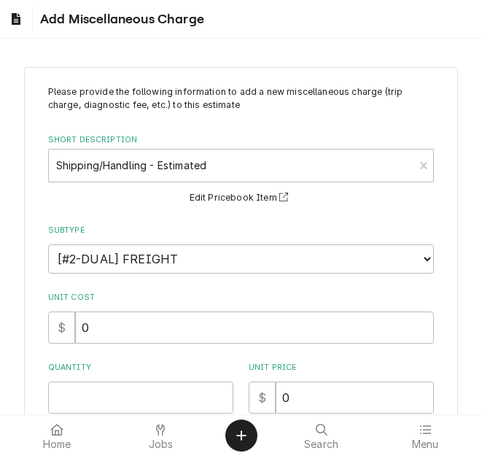
click at [86, 416] on div "Home Jobs Search Menu" at bounding box center [241, 435] width 482 height 41
click at [80, 403] on input "Quantity" at bounding box center [140, 398] width 185 height 32
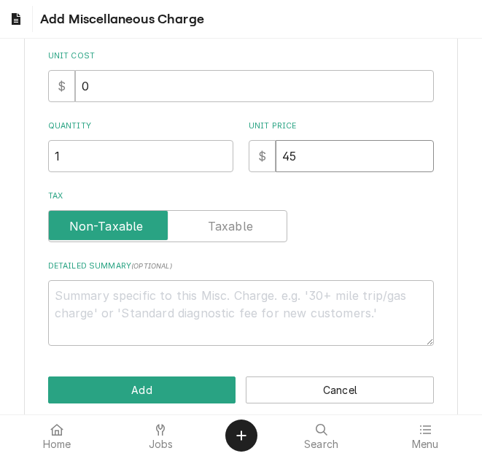
drag, startPoint x: 304, startPoint y: 154, endPoint x: 266, endPoint y: 153, distance: 37.2
click at [266, 153] on div "$ 45" at bounding box center [341, 156] width 185 height 32
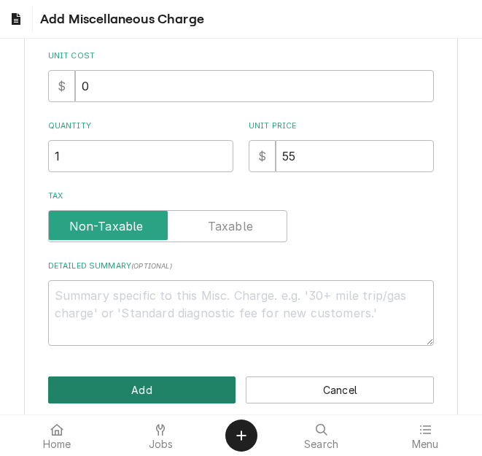
click at [148, 382] on button "Add" at bounding box center [142, 390] width 188 height 27
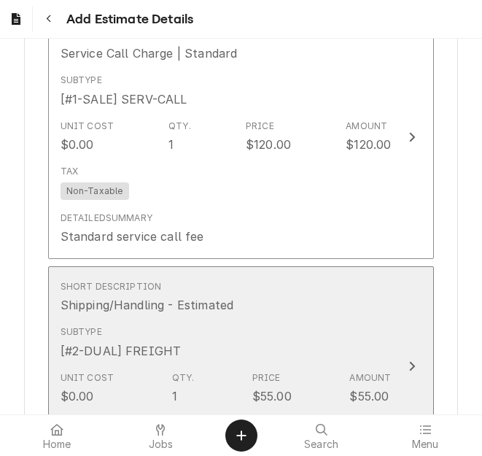
click at [270, 320] on div "Subtype [#2-DUAL] FREIGHT" at bounding box center [226, 342] width 331 height 45
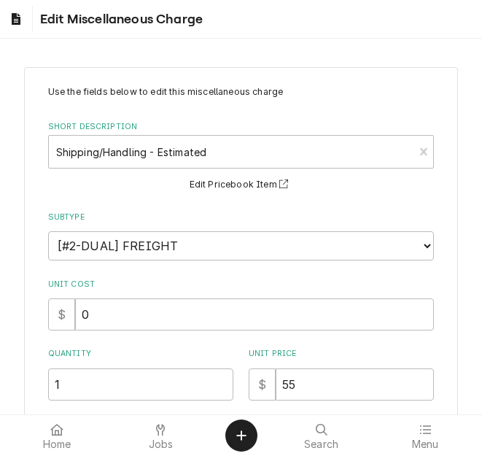
scroll to position [219, 0]
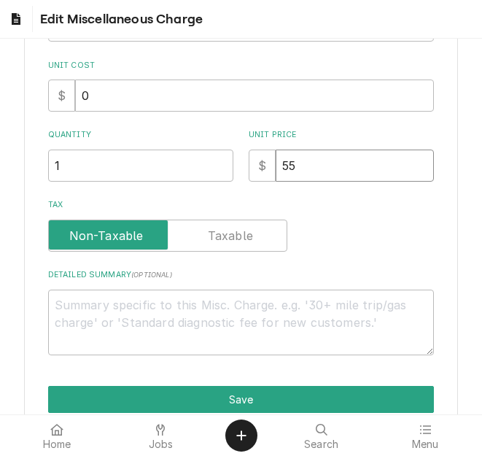
drag, startPoint x: 293, startPoint y: 164, endPoint x: 258, endPoint y: 159, distance: 35.4
click at [258, 159] on div "$ 55" at bounding box center [341, 166] width 185 height 32
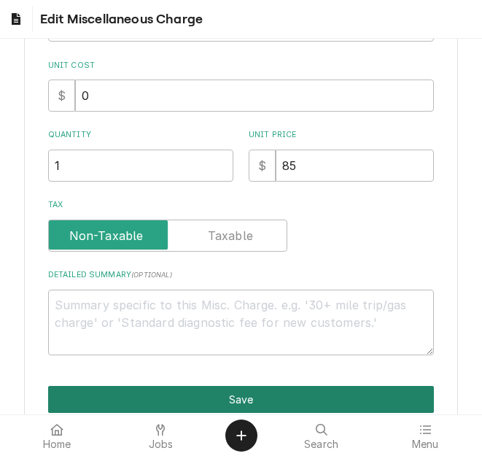
click at [234, 407] on button "Save" at bounding box center [241, 399] width 387 height 27
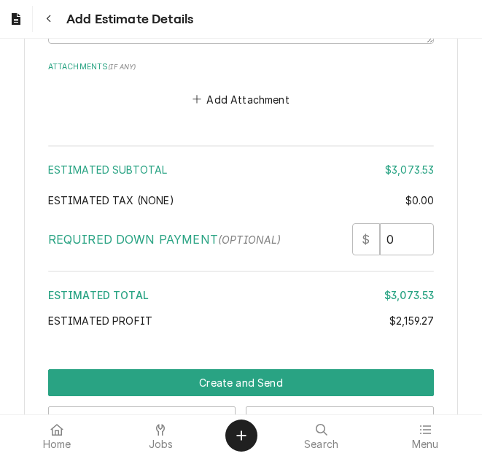
scroll to position [3832, 0]
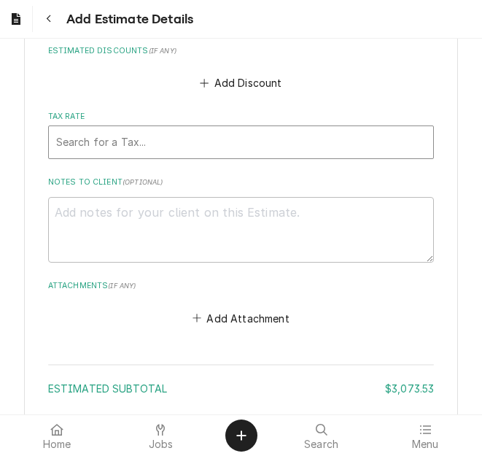
click at [142, 130] on div "Tax Rate" at bounding box center [241, 142] width 371 height 26
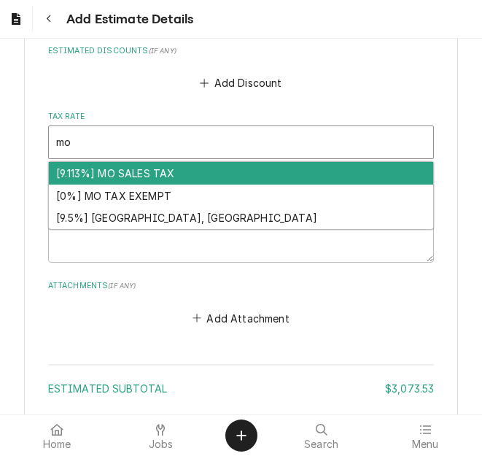
click at [136, 162] on div "[9.113%] MO SALES TAX" at bounding box center [241, 173] width 385 height 23
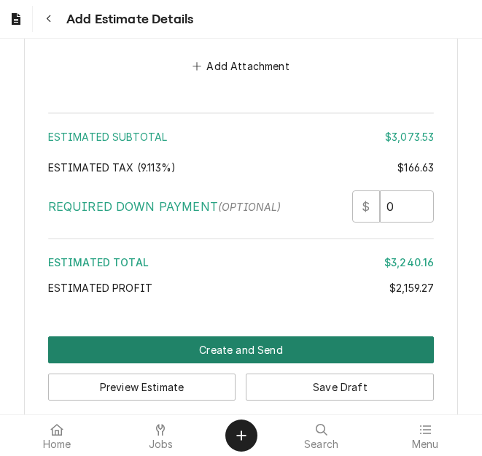
drag, startPoint x: 251, startPoint y: 324, endPoint x: 233, endPoint y: 324, distance: 18.2
click at [251, 337] on button "Create and Send" at bounding box center [241, 350] width 387 height 27
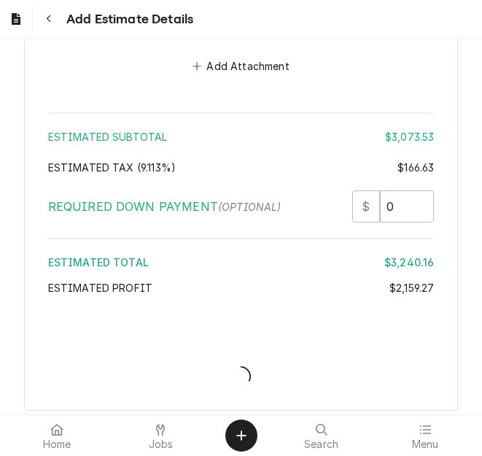
scroll to position [4101, 0]
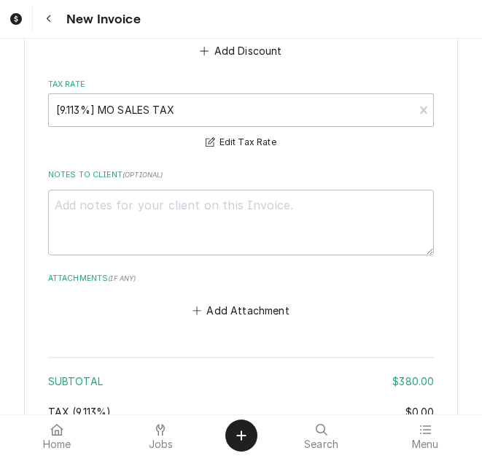
scroll to position [2555, 0]
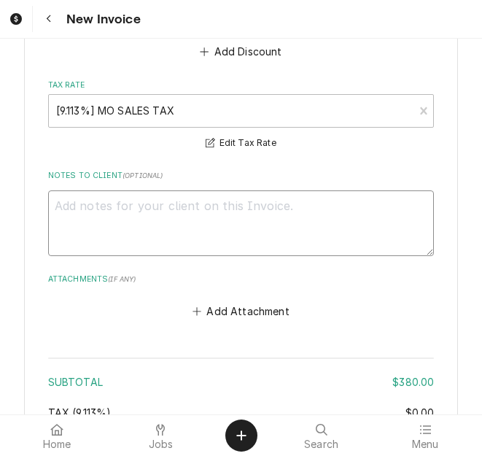
click at [326, 223] on textarea "Notes to Client ( optional )" at bounding box center [241, 224] width 387 height 66
type textarea "x"
type textarea "q"
type textarea "x"
type textarea "qu"
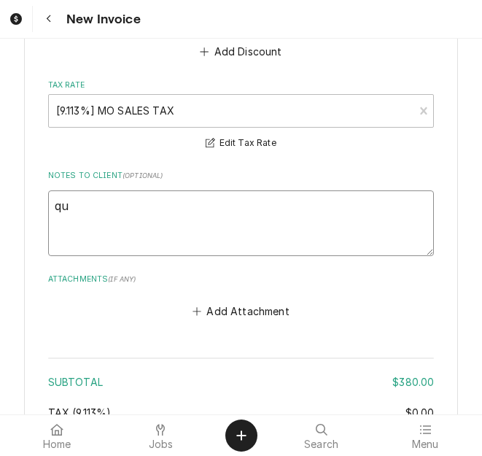
type textarea "x"
type textarea "quo"
type textarea "x"
type textarea "quot"
type textarea "x"
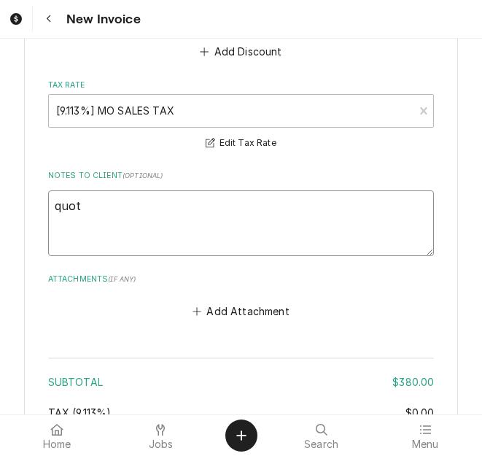
type textarea "quote"
type textarea "x"
type textarea "quoted"
type textarea "x"
type textarea "quoted"
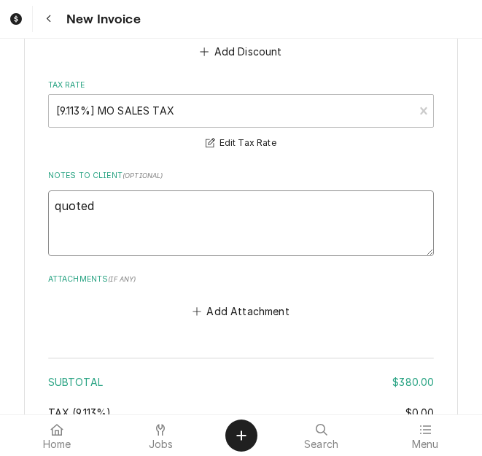
type textarea "x"
type textarea "quoted o"
type textarea "x"
type textarea "quoted on"
type textarea "x"
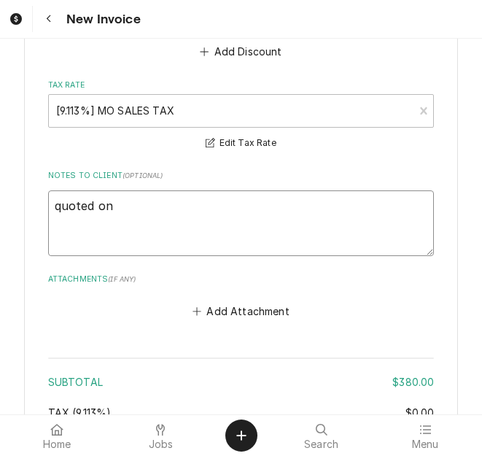
type textarea "quoted on"
type textarea "x"
type textarea "quoted on 4"
type textarea "x"
type textarea "quoted on 40"
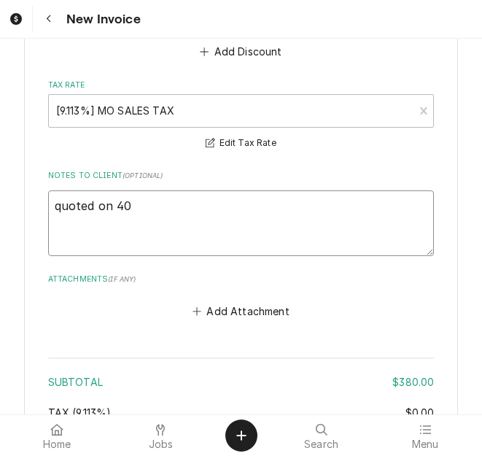
type textarea "x"
type textarea "quoted on 400"
type textarea "x"
type textarea "quoted on 4008"
type textarea "x"
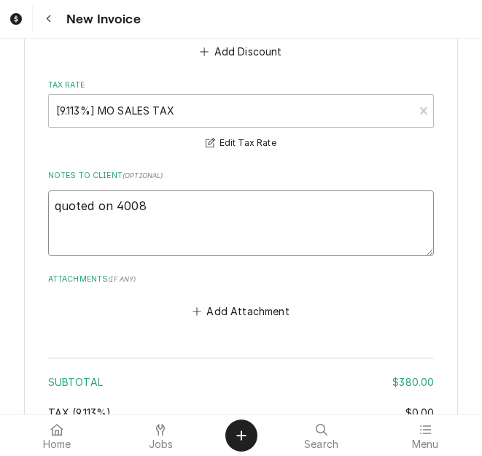
type textarea "quoted on 40083"
type textarea "x"
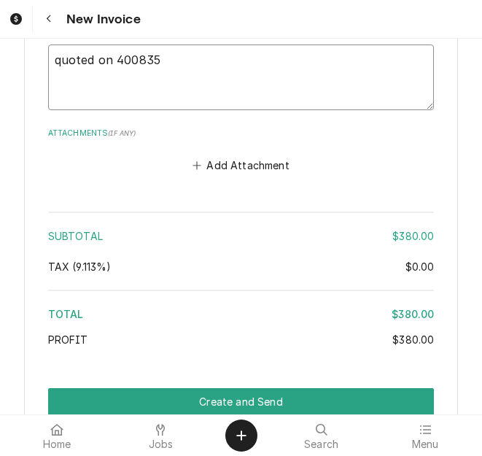
scroll to position [2876, 0]
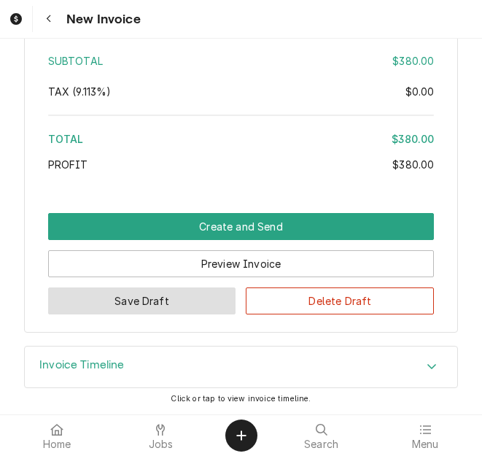
type textarea "quoted on 400835"
click at [181, 302] on button "Save Draft" at bounding box center [142, 301] width 188 height 27
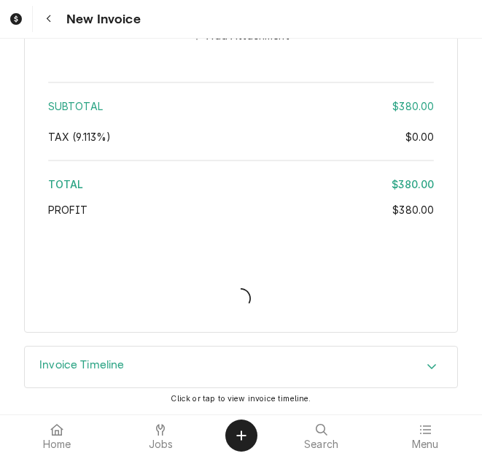
scroll to position [2831, 0]
type textarea "x"
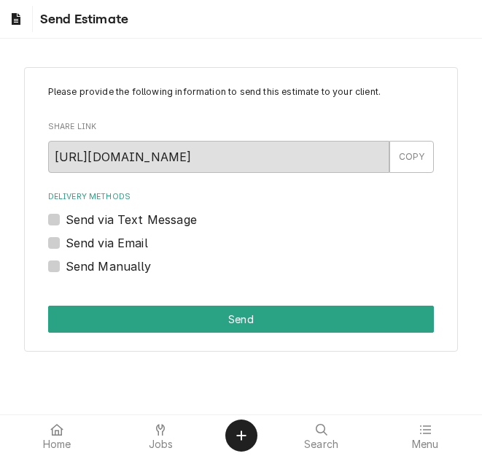
click at [103, 247] on label "Send via Email" at bounding box center [107, 243] width 82 height 18
click at [103, 247] on input "Send via Email" at bounding box center [259, 250] width 387 height 32
checkbox input "true"
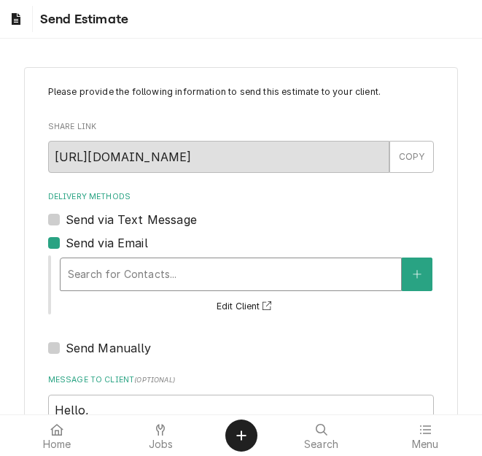
drag, startPoint x: 104, startPoint y: 248, endPoint x: 123, endPoint y: 266, distance: 26.9
click at [123, 266] on div "Delivery Methods" at bounding box center [231, 274] width 326 height 26
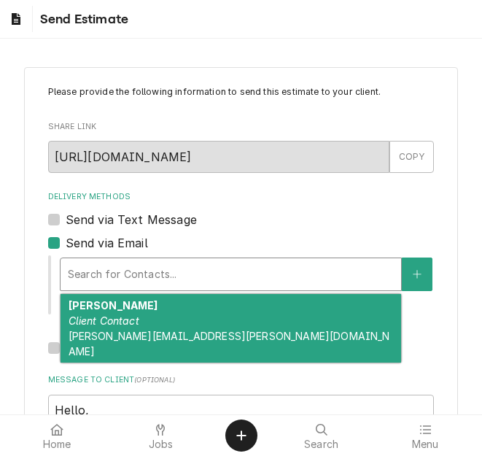
click at [120, 315] on em "Client Contact" at bounding box center [104, 321] width 71 height 12
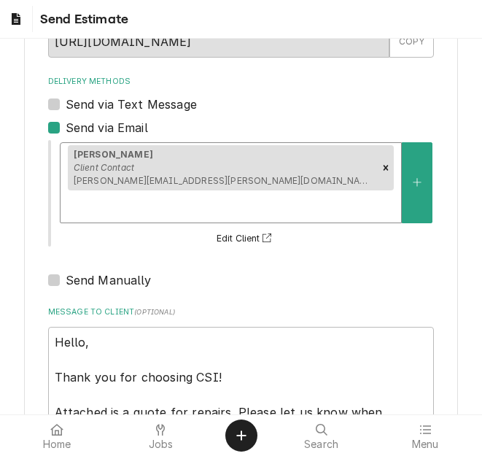
scroll to position [241, 0]
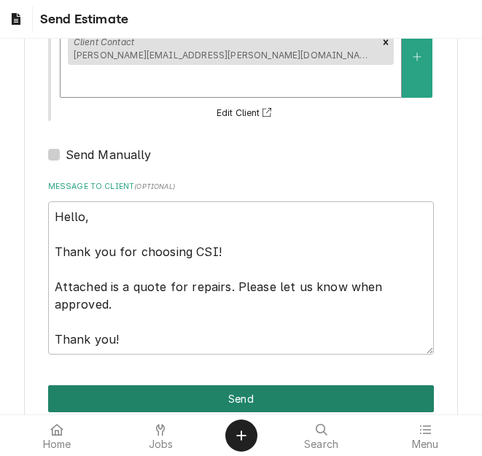
click at [236, 385] on button "Send" at bounding box center [241, 398] width 387 height 27
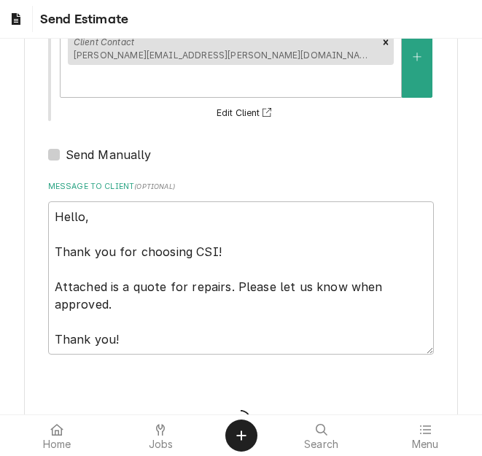
type textarea "x"
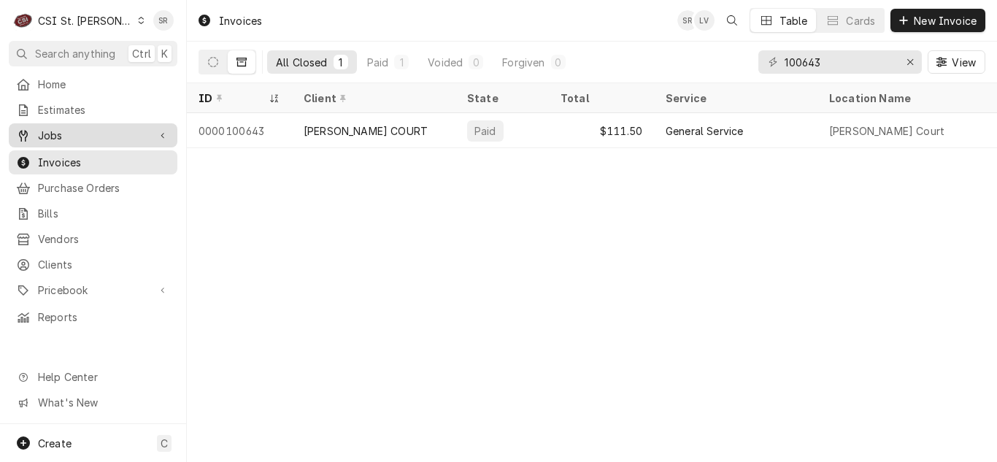
click at [76, 138] on span "Jobs" at bounding box center [93, 135] width 110 height 15
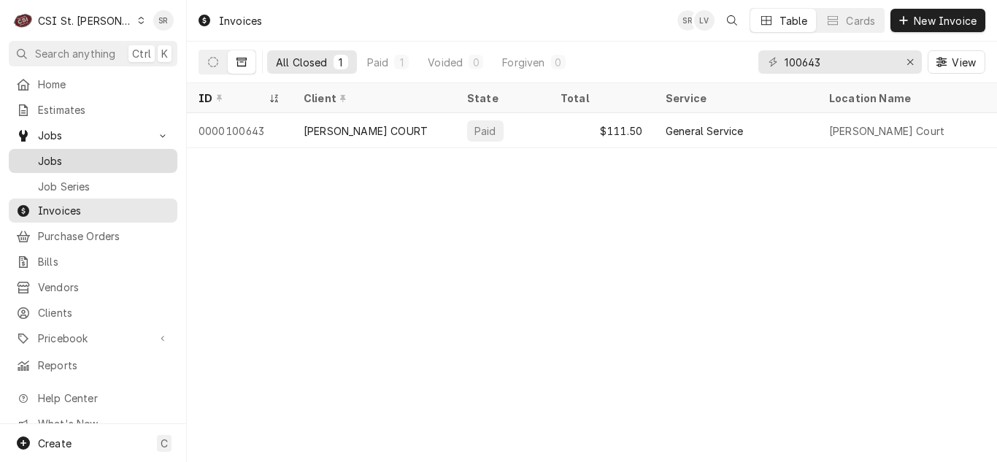
click at [71, 153] on span "Jobs" at bounding box center [104, 160] width 132 height 15
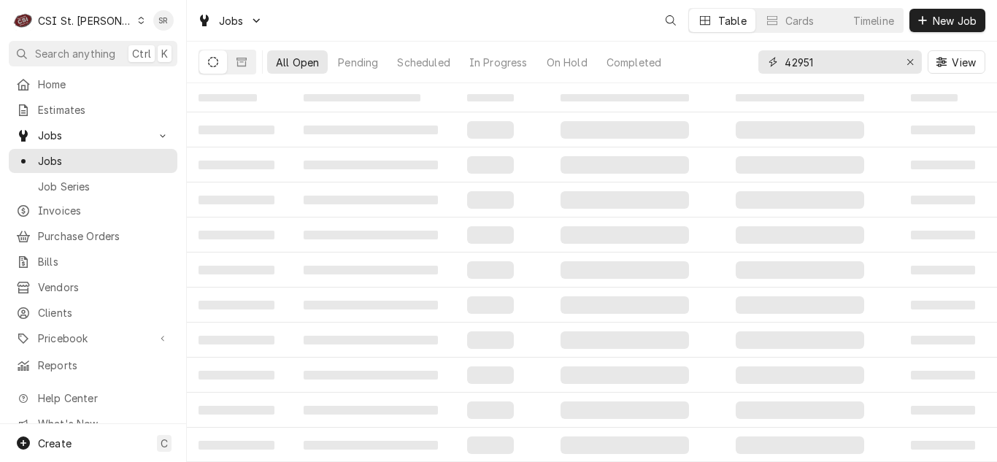
drag, startPoint x: 830, startPoint y: 74, endPoint x: 728, endPoint y: 61, distance: 103.1
click at [728, 61] on div "All Open Pending Scheduled In Progress On Hold Completed 42951 View" at bounding box center [592, 62] width 787 height 41
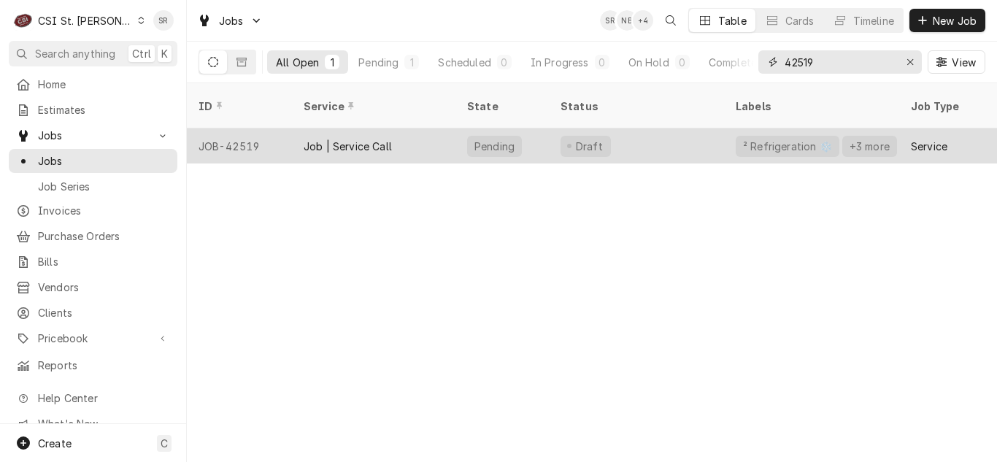
type input "42519"
click at [350, 139] on div "Job | Service Call" at bounding box center [348, 146] width 88 height 15
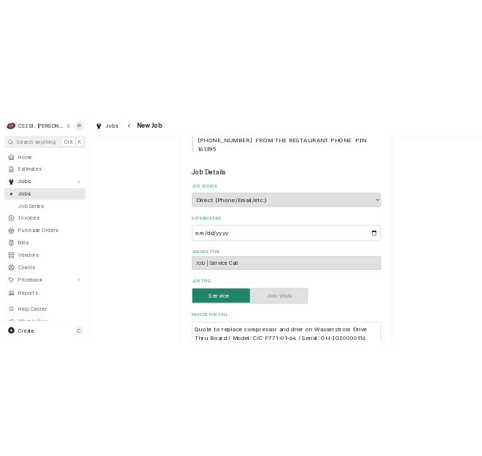
scroll to position [730, 0]
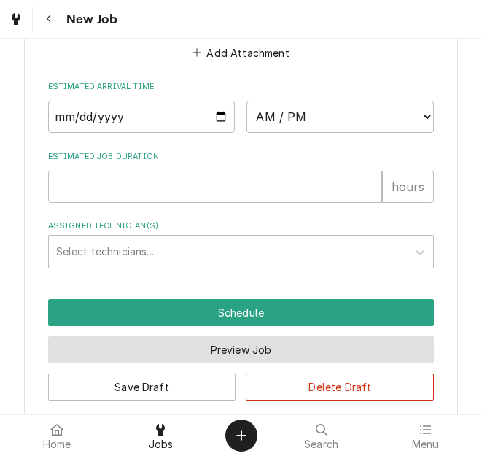
click at [264, 337] on button "Preview Job" at bounding box center [241, 350] width 387 height 27
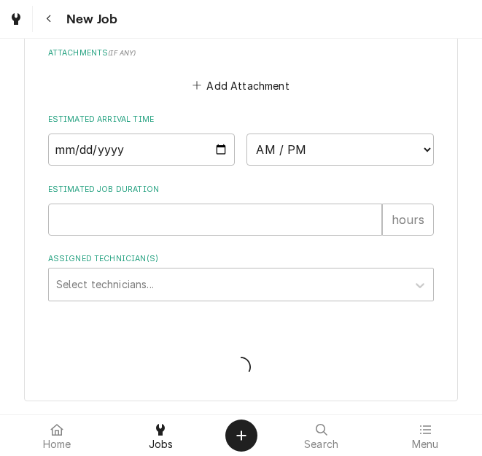
scroll to position [1587, 0]
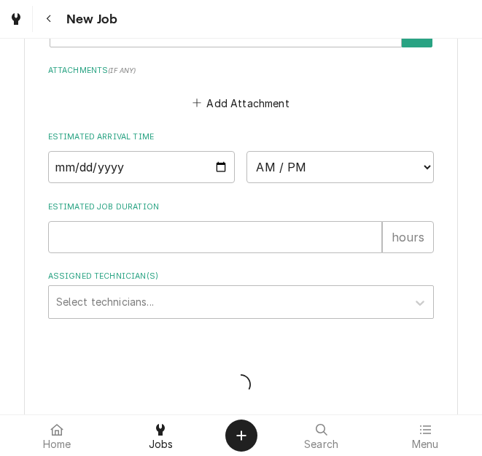
type textarea "x"
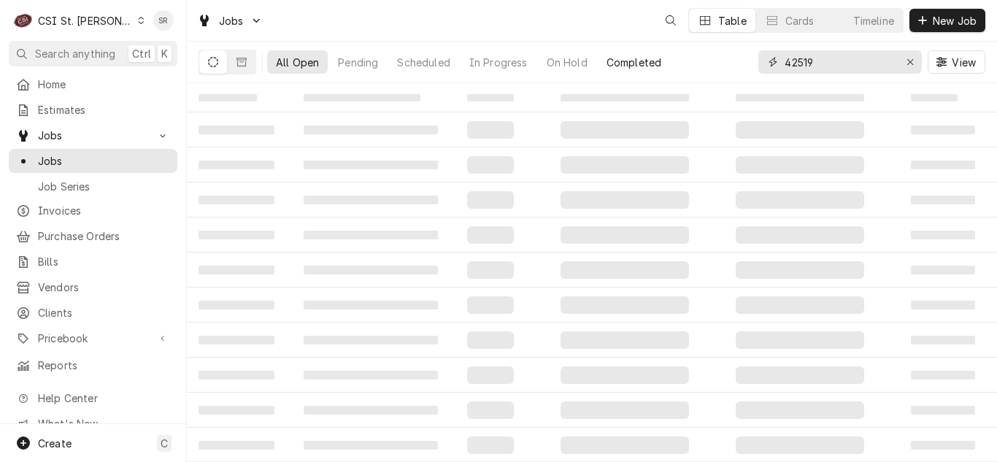
drag, startPoint x: 748, startPoint y: 55, endPoint x: 737, endPoint y: 52, distance: 11.3
click at [737, 52] on div "All Open Pending Scheduled In Progress On Hold Completed 42519 View" at bounding box center [592, 62] width 787 height 41
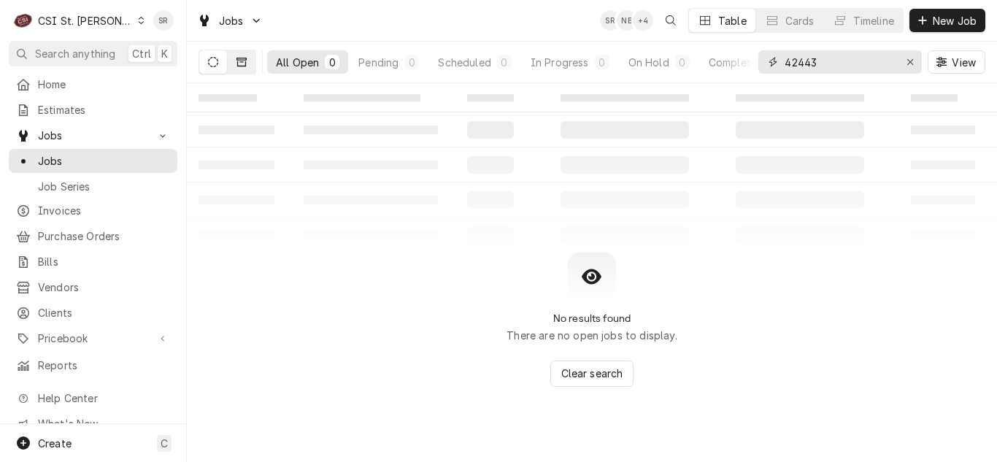
type input "42443"
click at [242, 55] on button "Dynamic Content Wrapper" at bounding box center [242, 61] width 28 height 23
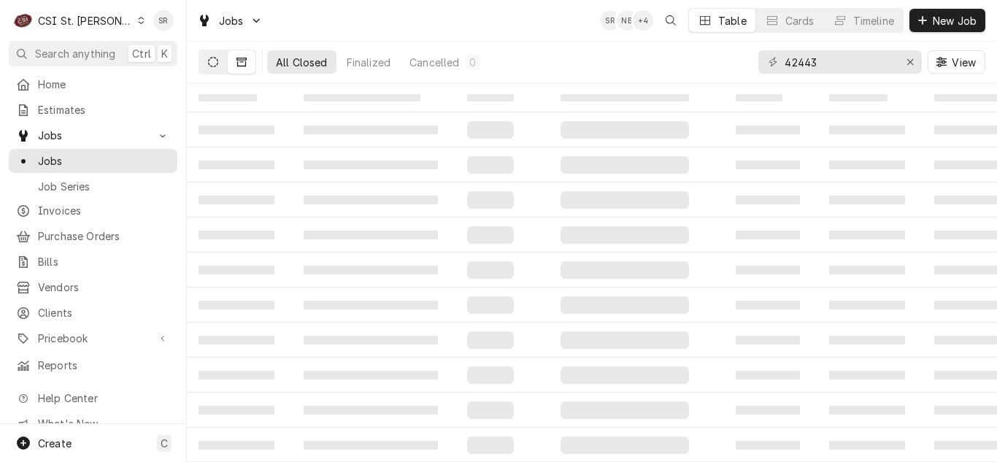
click at [209, 63] on icon "Dynamic Content Wrapper" at bounding box center [213, 62] width 10 height 10
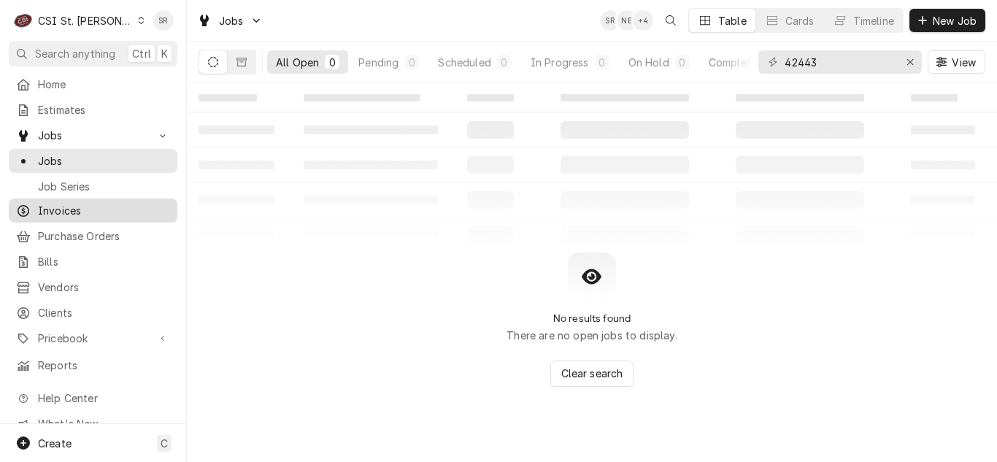
click at [60, 203] on span "Invoices" at bounding box center [104, 210] width 132 height 15
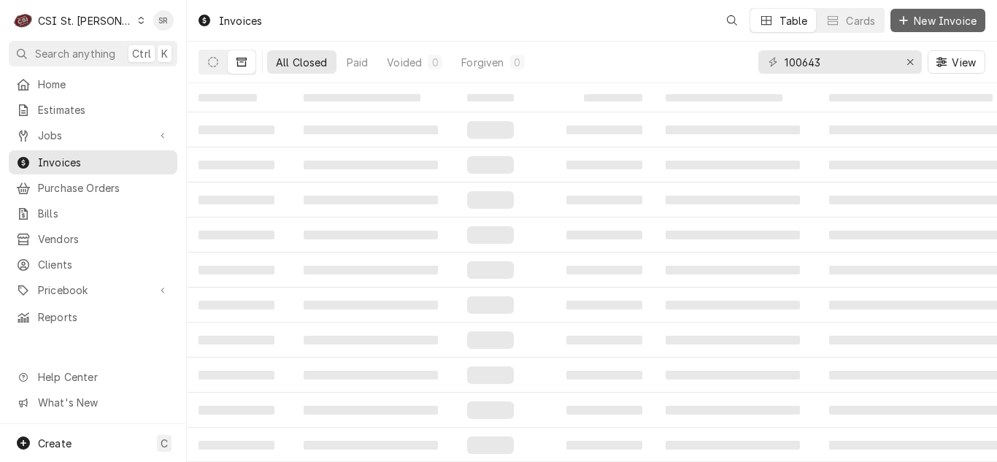
click at [926, 26] on span "New Invoice" at bounding box center [945, 20] width 69 height 15
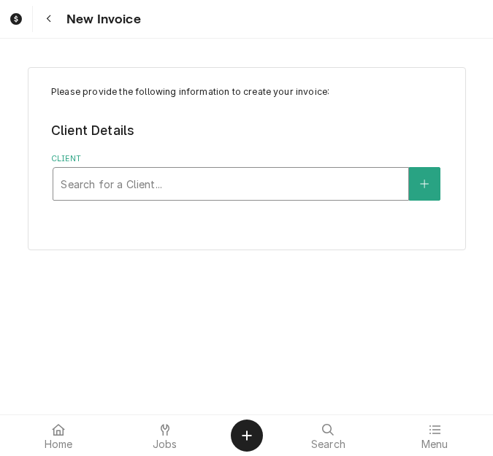
click at [126, 185] on div "Client" at bounding box center [231, 184] width 340 height 26
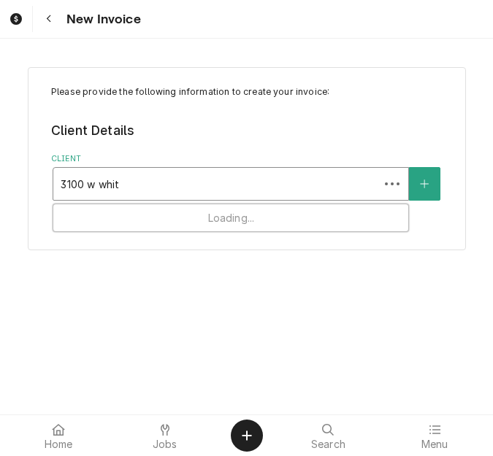
type input "3100 w white"
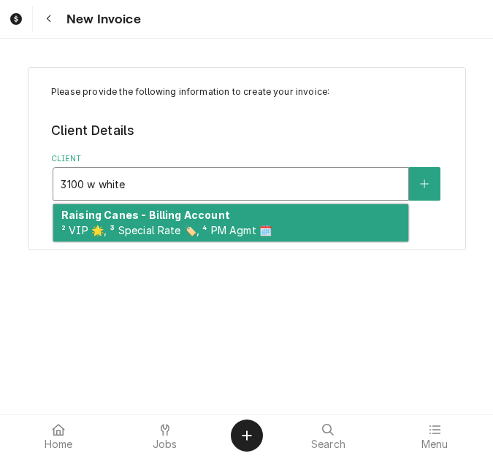
click at [123, 214] on strong "Raising Canes - Billing Account" at bounding box center [145, 215] width 169 height 12
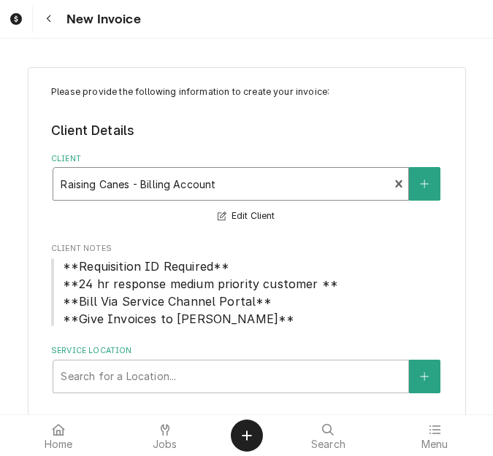
scroll to position [41, 0]
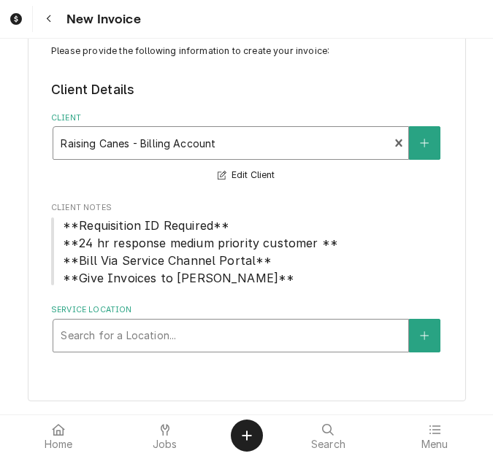
click at [150, 334] on div "Service Location" at bounding box center [231, 336] width 340 height 26
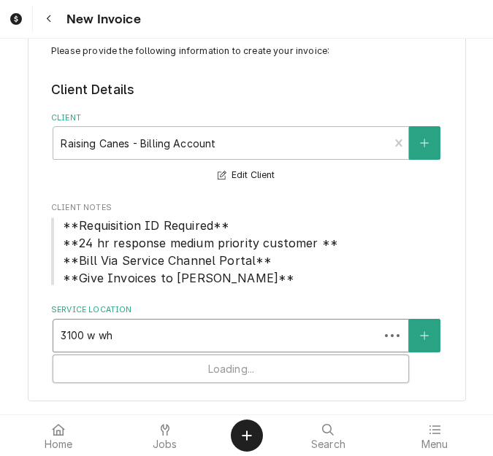
type input "3100 w whi"
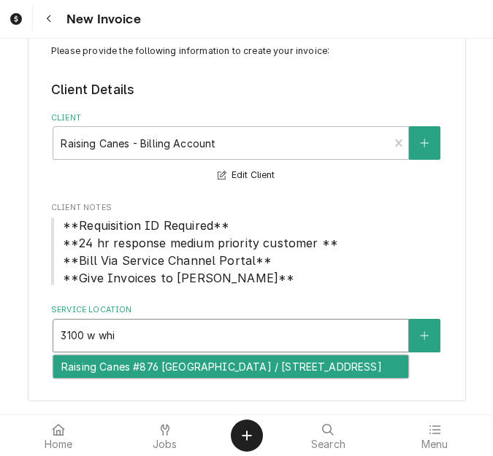
click at [153, 374] on div "Raising Canes #876 Springfield / 3100 W White Oaks Dr, Springfield, IL 62704" at bounding box center [230, 366] width 355 height 23
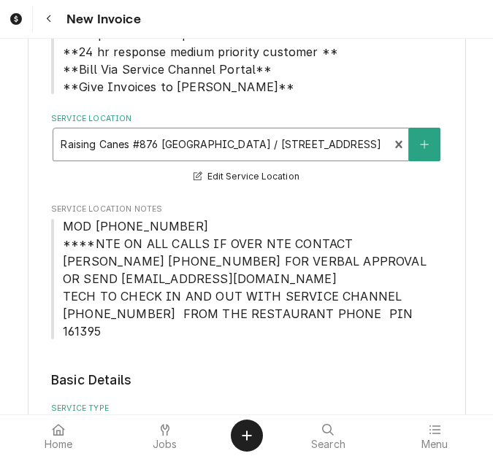
scroll to position [333, 0]
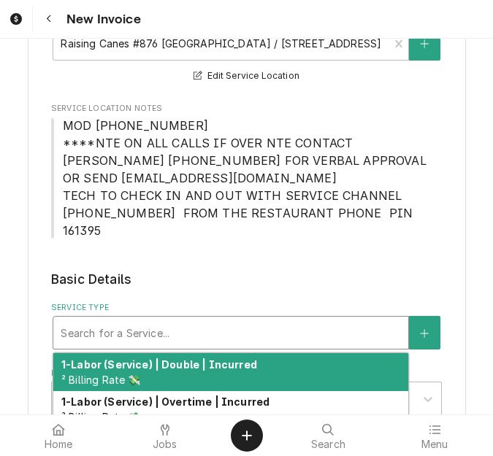
click at [145, 320] on div "Service Type" at bounding box center [231, 333] width 340 height 26
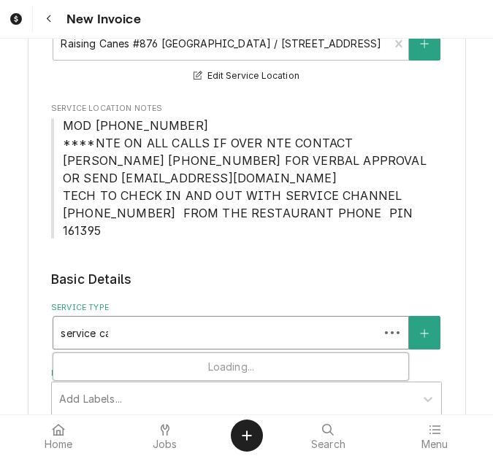
type input "service call"
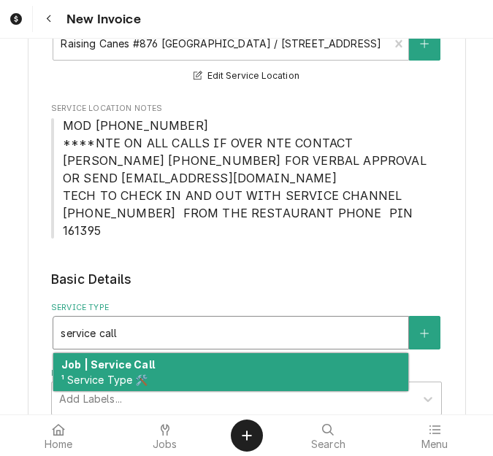
click at [143, 358] on strong "Job | Service Call" at bounding box center [107, 364] width 93 height 12
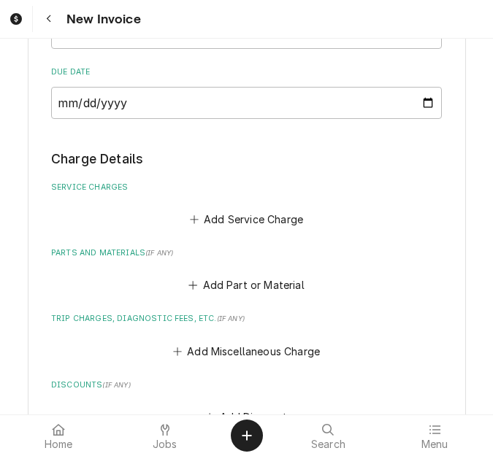
scroll to position [771, 0]
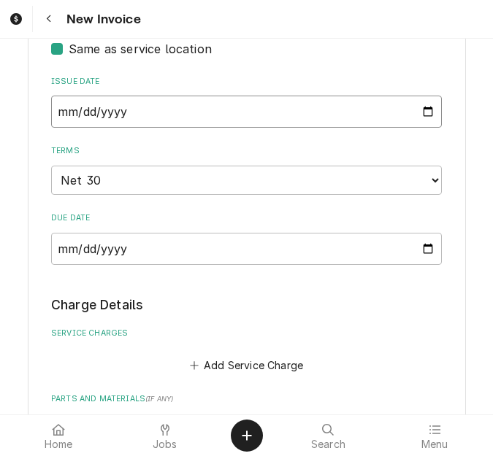
click at [424, 97] on input "2025-10-09" at bounding box center [246, 112] width 391 height 32
type input "2025-09-30"
type textarea "x"
type input "2025-09-30"
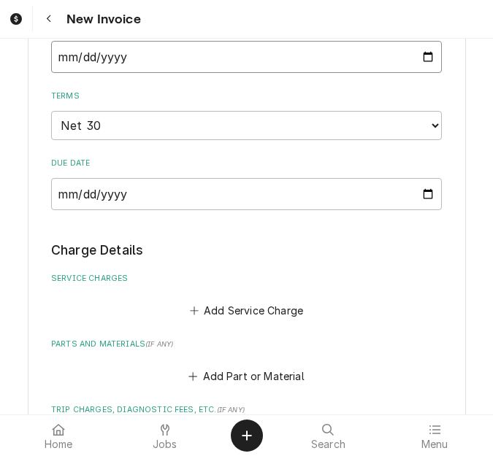
scroll to position [917, 0]
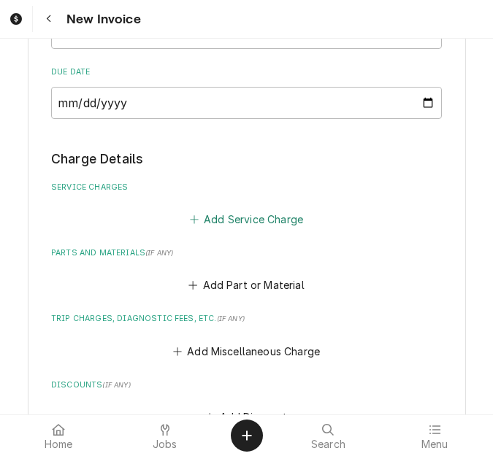
click at [201, 209] on button "Add Service Charge" at bounding box center [246, 219] width 118 height 20
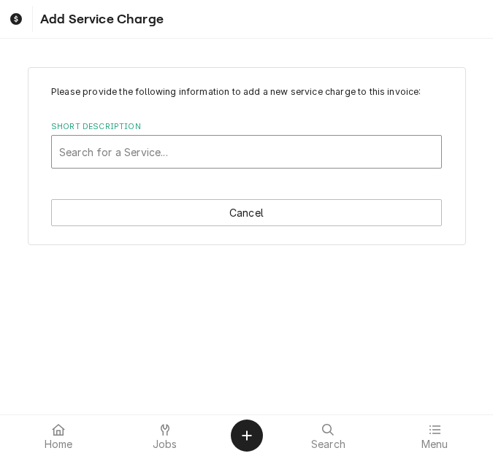
click at [132, 164] on div "Short Description" at bounding box center [246, 152] width 374 height 26
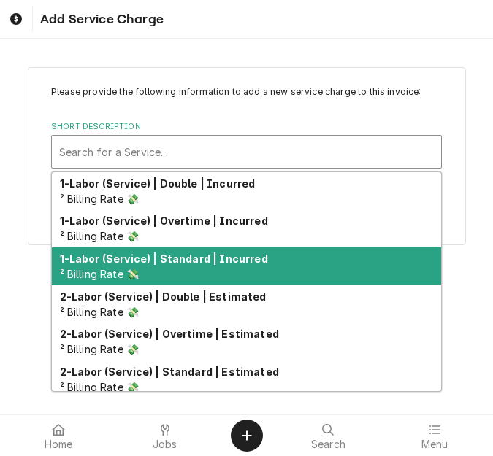
click at [177, 256] on strong "1-Labor (Service) | Standard | Incurred" at bounding box center [164, 259] width 208 height 12
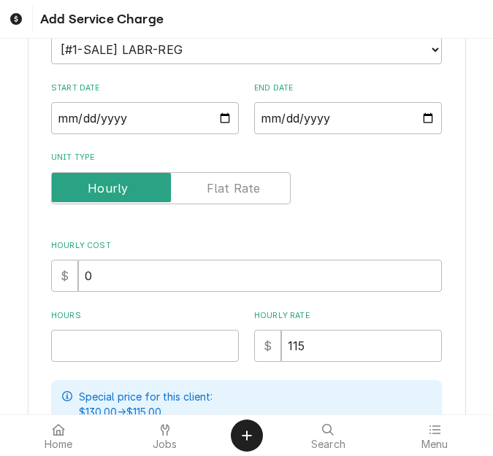
scroll to position [73, 0]
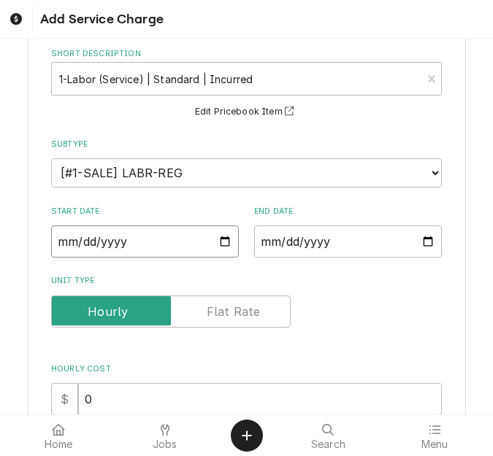
click at [219, 245] on input "Start Date" at bounding box center [145, 242] width 188 height 32
type textarea "x"
type input "2025-09-30"
click at [426, 237] on input "End Date" at bounding box center [348, 242] width 188 height 32
type textarea "x"
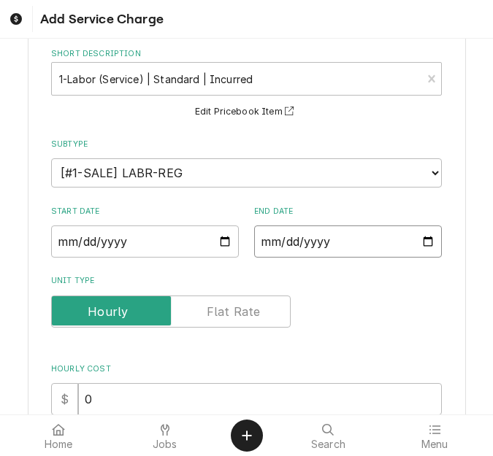
type input "2025-09-30"
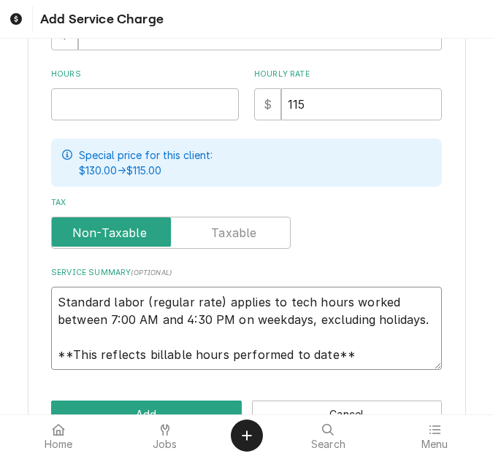
scroll to position [0, 0]
drag, startPoint x: 356, startPoint y: 357, endPoint x: -9, endPoint y: 285, distance: 372.1
click at [0, 285] on html "Add Service Charge Please provide the following information to add a new servic…" at bounding box center [246, 228] width 493 height 456
type textarea "x"
type textarea "D"
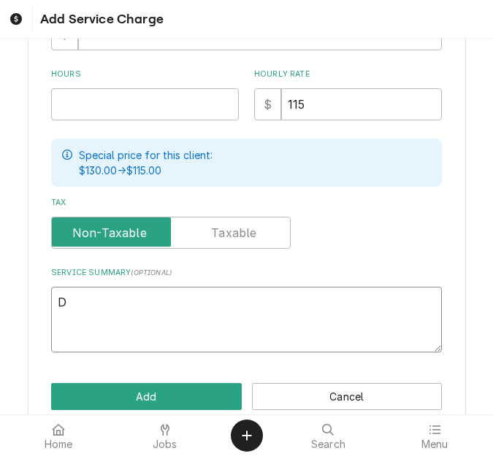
type textarea "x"
type textarea "Di"
type textarea "x"
type textarea "Dia"
type textarea "x"
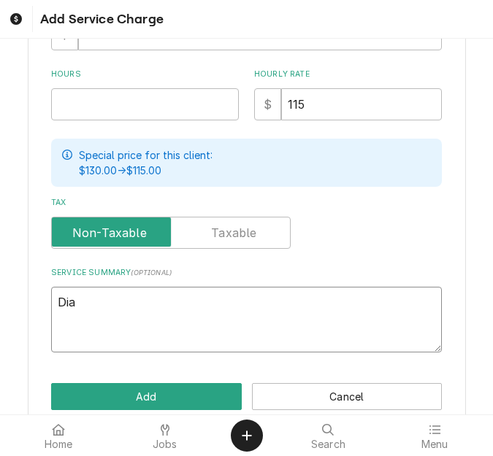
type textarea "Diag"
type textarea "x"
type textarea "Diagn"
type textarea "x"
type textarea "Diagno"
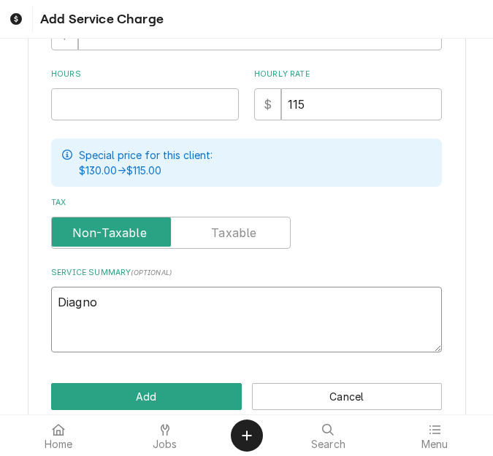
type textarea "x"
type textarea "Diagnos"
type textarea "x"
type textarea "Diagnose"
type textarea "x"
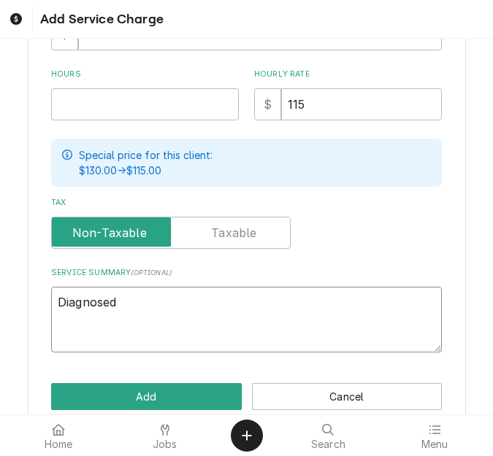
type textarea "Diagnosed"
type textarea "x"
type textarea "Diagnosed a"
type textarea "x"
type textarea "Diagnosed an"
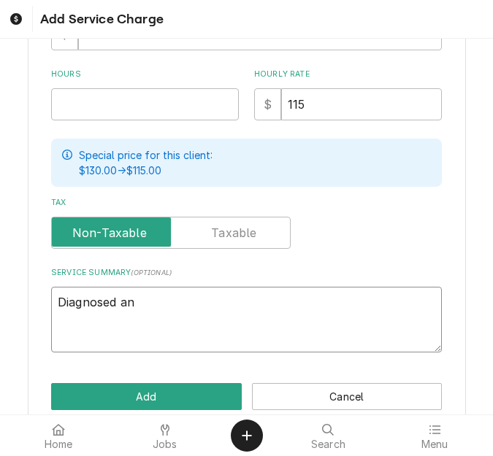
type textarea "x"
type textarea "Diagnosed and"
type textarea "x"
type textarea "Diagnosed and"
type textarea "x"
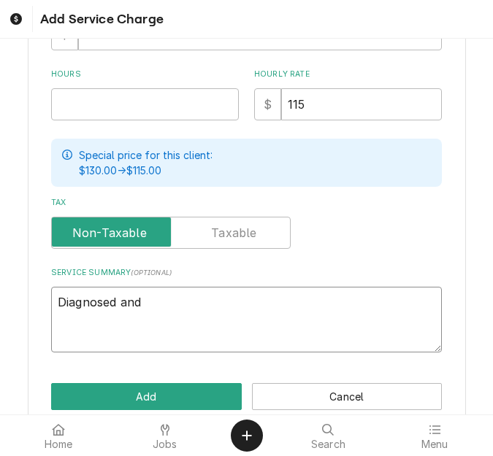
type textarea "Diagnosed and q"
type textarea "x"
type textarea "Diagnosed and qu"
type textarea "x"
type textarea "Diagnosed and quo"
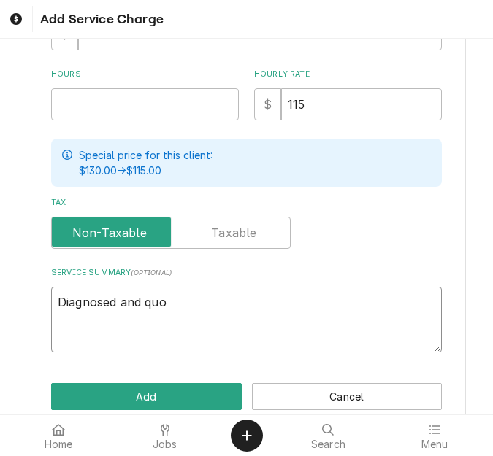
type textarea "x"
type textarea "Diagnosed and quot"
type textarea "x"
type textarea "Diagnosed and quote"
type textarea "x"
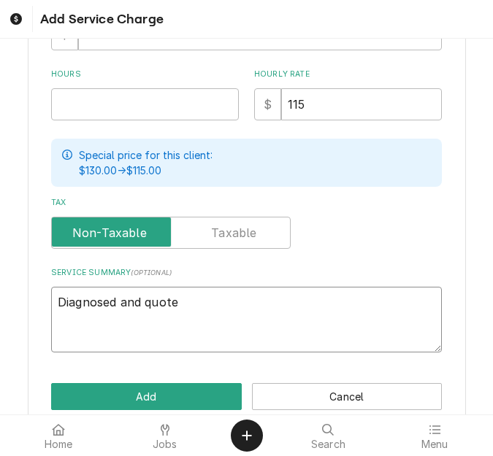
type textarea "Diagnosed and quoted"
type textarea "x"
type textarea "Diagnosed and quoted"
type textarea "x"
type textarea "Diagnosed and quoted r"
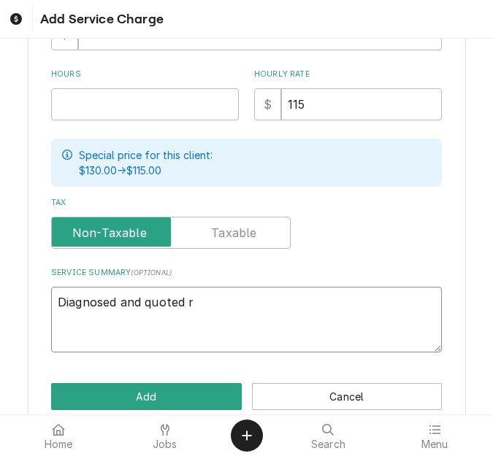
type textarea "x"
type textarea "Diagnosed and quoted re"
type textarea "x"
type textarea "Diagnosed and quoted r"
type textarea "x"
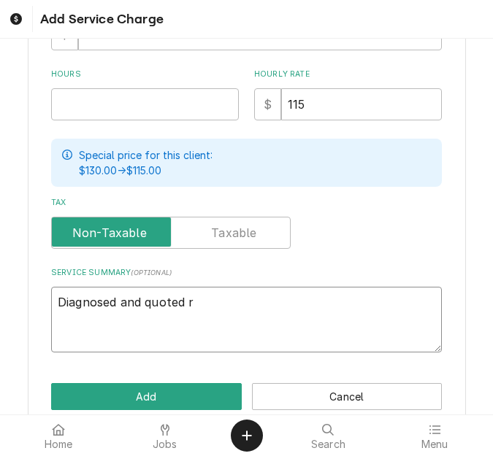
type textarea "Diagnosed and quoted"
type textarea "x"
type textarea "Diagnosed and quoted c"
type textarea "x"
type textarea "Diagnosed and quoted co"
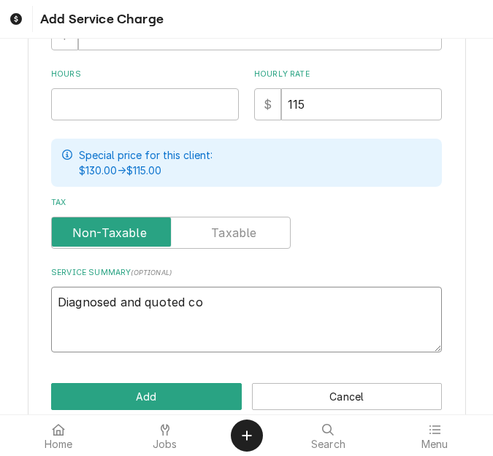
type textarea "x"
type textarea "Diagnosed and quoted com"
type textarea "x"
type textarea "Diagnosed and quoted comp"
type textarea "x"
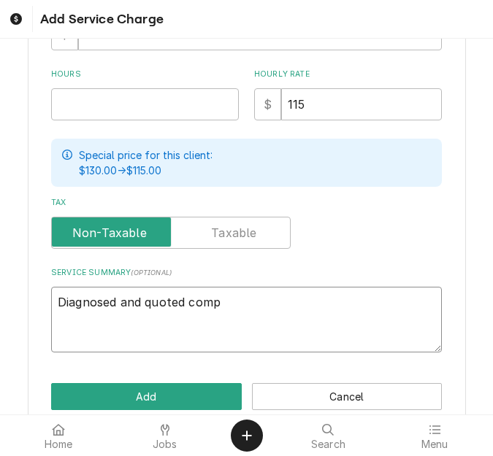
type textarea "Diagnosed and quoted compr"
type textarea "x"
type textarea "Diagnosed and quoted compre"
type textarea "x"
type textarea "Diagnosed and quoted compres"
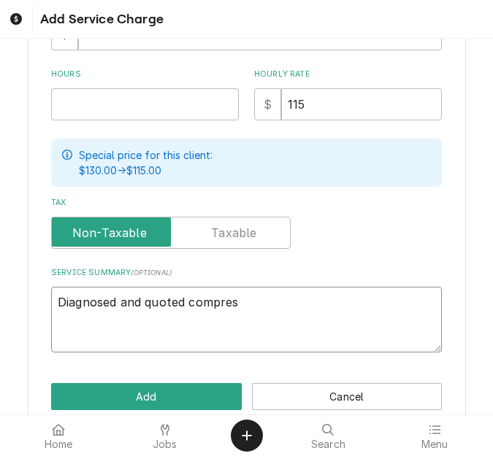
type textarea "x"
type textarea "Diagnosed and quoted compress"
type textarea "x"
type textarea "Diagnosed and quoted compresso"
type textarea "x"
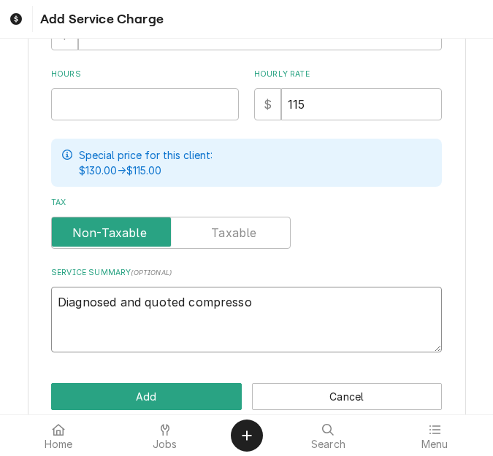
type textarea "Diagnosed and quoted compressor"
type textarea "x"
type textarea "Diagnosed and quoted compressor"
type textarea "x"
type textarea "Diagnosed and quoted compressor r"
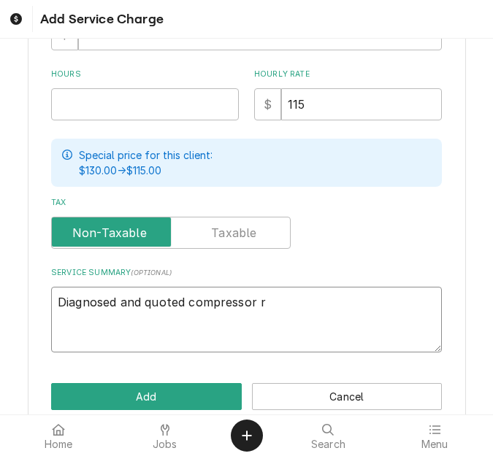
type textarea "x"
type textarea "Diagnosed and quoted compressor re"
type textarea "x"
type textarea "Diagnosed and quoted compressor rep"
type textarea "x"
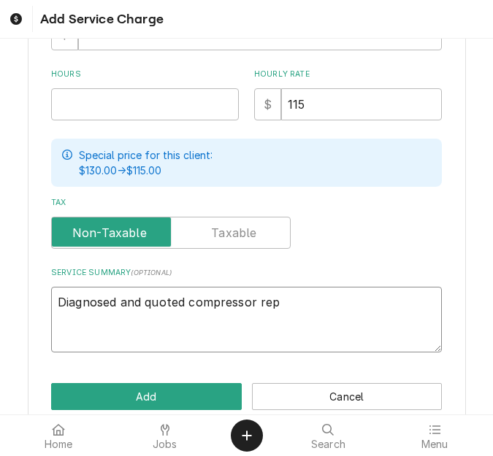
type textarea "Diagnosed and quoted compressor repl"
type textarea "x"
type textarea "Diagnosed and quoted compressor repla"
type textarea "x"
type textarea "Diagnosed and quoted compressor replac"
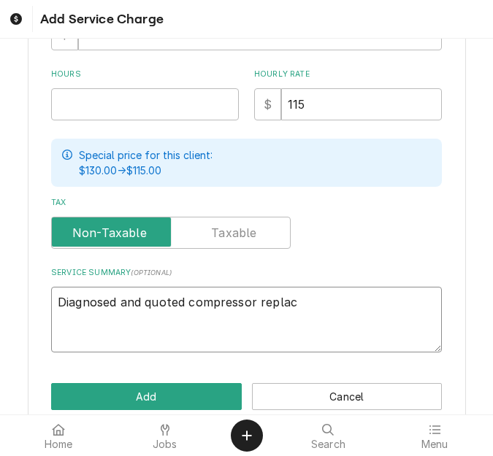
type textarea "x"
type textarea "Diagnosed and quoted compressor replace"
type textarea "x"
type textarea "Diagnosed and quoted compressor replaced"
type textarea "x"
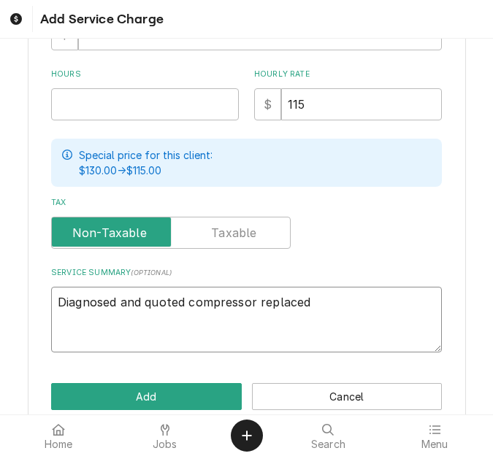
type textarea "Diagnosed and quoted compressor replace"
type textarea "x"
type textarea "Diagnosed and quoted compressor replacem"
type textarea "x"
type textarea "Diagnosed and quoted compressor replaceme"
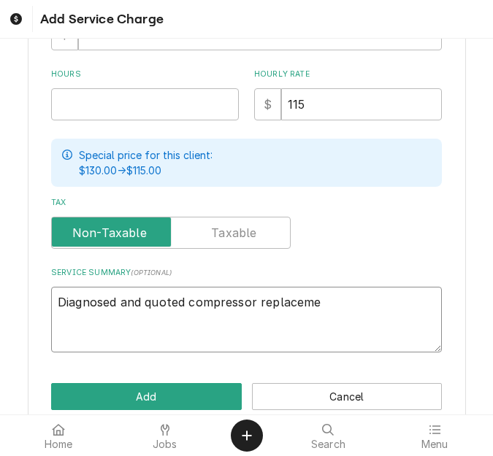
type textarea "x"
type textarea "Diagnosed and quoted compressor replacemen"
type textarea "x"
type textarea "Diagnosed and quoted compressor replacement"
type textarea "x"
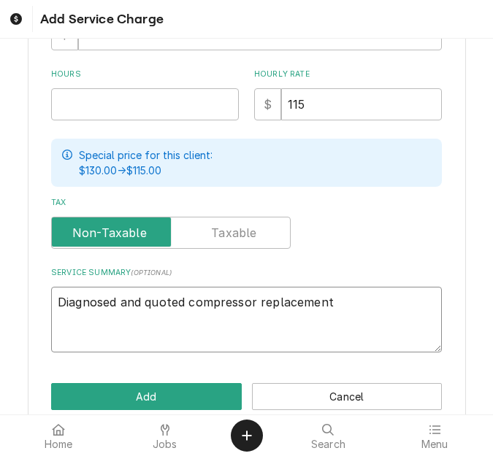
type textarea "Diagnosed and quoted compressor replacement"
type textarea "x"
type textarea "Diagnosed and quoted compressor replacement o"
type textarea "x"
type textarea "Diagnosed and quoted compressor replacement on"
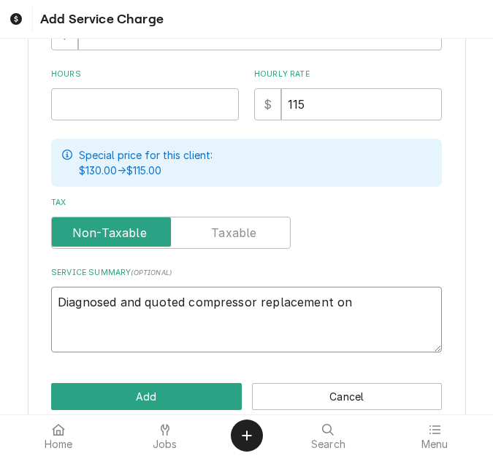
type textarea "x"
type textarea "Diagnosed and quoted compressor replacement on"
click at [364, 307] on textarea "Diagnosed and quoted compressor replacement on" at bounding box center [246, 320] width 391 height 66
paste textarea "Wasserstrom Drive Thru Board / Model: C/C F771-01-64 / Serial: OH-IOI0000116"
type textarea "x"
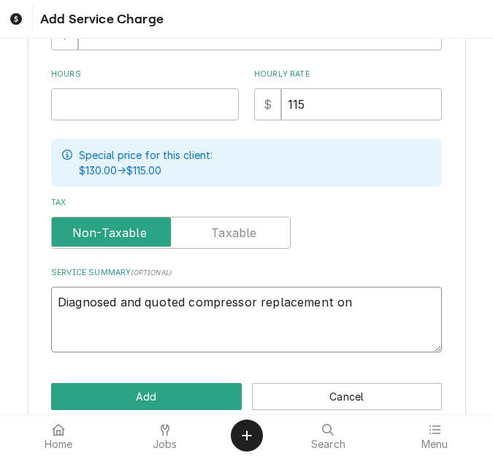
type textarea "Diagnosed and quoted compressor replacement on Wasserstrom Drive Thru Board / M…"
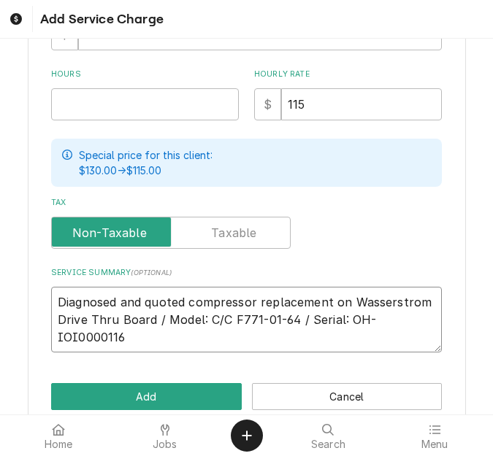
type textarea "x"
type textarea "Diagnosed and quoted compressor replacement on Wasserstrom Drive Thru Board / M…"
type textarea "x"
type textarea "Diagnosed and quoted compressor replacement on Wasserstrom Drive Thru Board / M…"
type textarea "x"
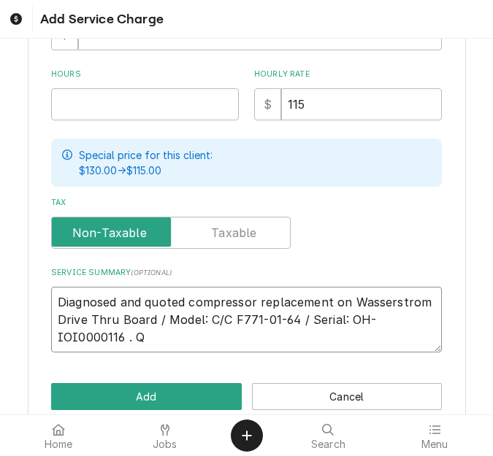
type textarea "Diagnosed and quoted compressor replacement on Wasserstrom Drive Thru Board / M…"
type textarea "x"
type textarea "Diagnosed and quoted compressor replacement on Wasserstrom Drive Thru Board / M…"
type textarea "x"
type textarea "Diagnosed and quoted compressor replacement on Wasserstrom Drive Thru Board / M…"
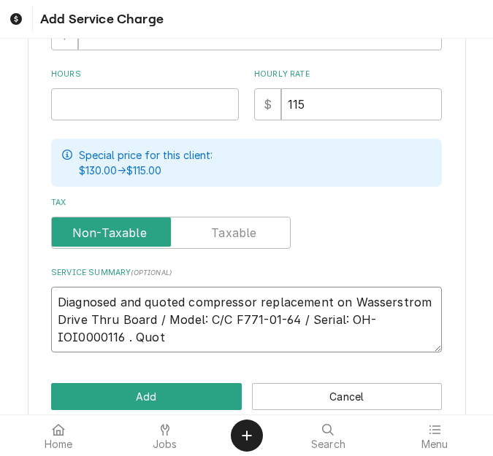
type textarea "x"
type textarea "Diagnosed and quoted compressor replacement on Wasserstrom Drive Thru Board / M…"
type textarea "x"
type textarea "Diagnosed and quoted compressor replacement on Wasserstrom Drive Thru Board / M…"
type textarea "x"
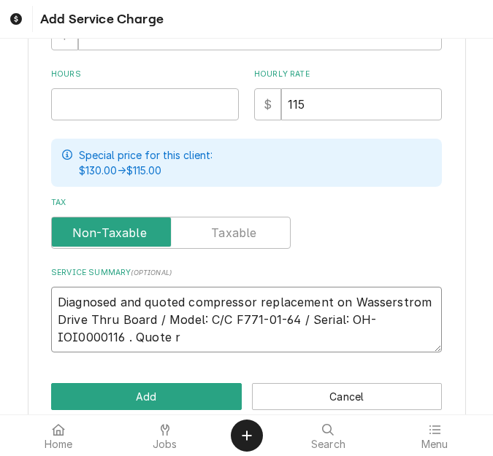
type textarea "Diagnosed and quoted compressor replacement on Wasserstrom Drive Thru Board / M…"
type textarea "x"
type textarea "Diagnosed and quoted compressor replacement on Wasserstrom Drive Thru Board / M…"
type textarea "x"
type textarea "Diagnosed and quoted compressor replacement on Wasserstrom Drive Thru Board / M…"
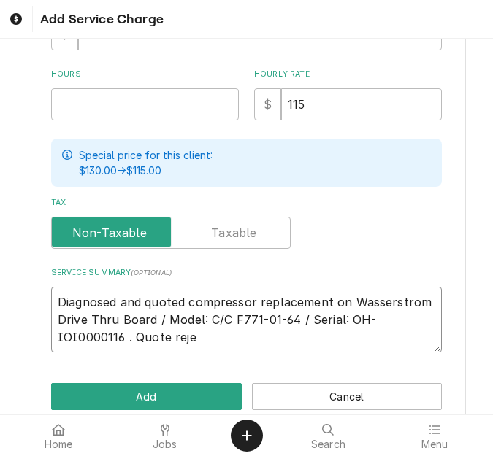
type textarea "x"
type textarea "Diagnosed and quoted compressor replacement on Wasserstrom Drive Thru Board / M…"
type textarea "x"
type textarea "Diagnosed and quoted compressor replacement on Wasserstrom Drive Thru Board / M…"
type textarea "x"
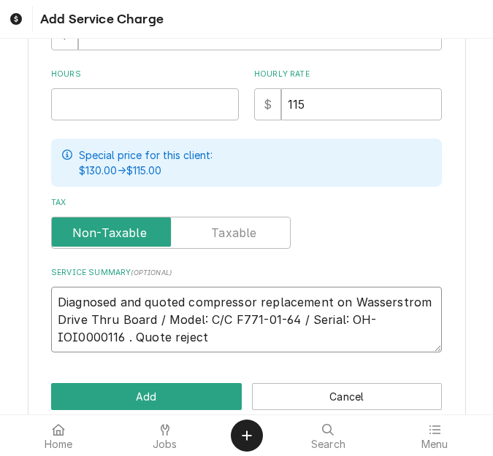
type textarea "Diagnosed and quoted compressor replacement on Wasserstrom Drive Thru Board / M…"
type textarea "x"
type textarea "Diagnosed and quoted compressor replacement on Wasserstrom Drive Thru Board / M…"
type textarea "x"
type textarea "Diagnosed and quoted compressor replacement on Wasserstrom Drive Thru Board / M…"
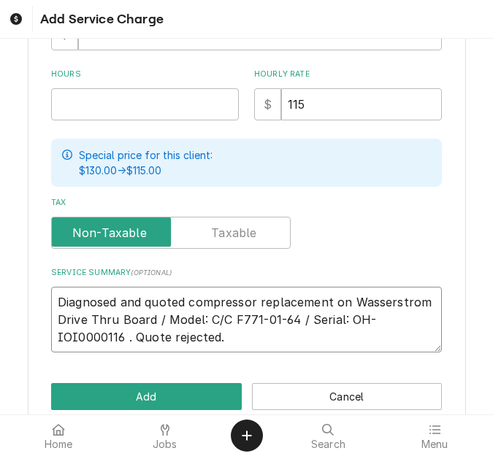
type textarea "x"
type textarea "Diagnosed and quoted compressor replacement on Wasserstrom Drive Thru Board / M…"
type textarea "x"
type textarea "Diagnosed and quoted compressor replacement on Wasserstrom Drive Thru Board / M…"
type textarea "x"
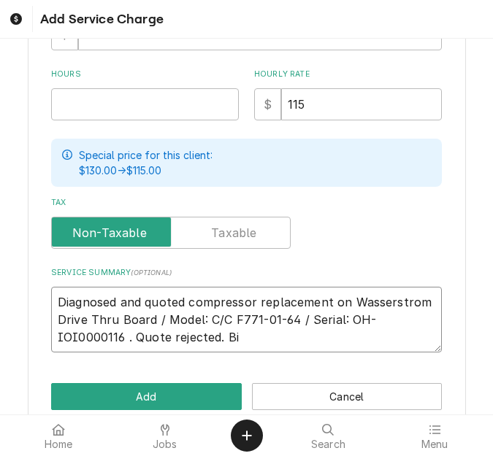
type textarea "Diagnosed and quoted compressor replacement on Wasserstrom Drive Thru Board / M…"
type textarea "x"
type textarea "Diagnosed and quoted compressor replacement on Wasserstrom Drive Thru Board / M…"
type textarea "x"
type textarea "Diagnosed and quoted compressor replacement on Wasserstrom Drive Thru Board / M…"
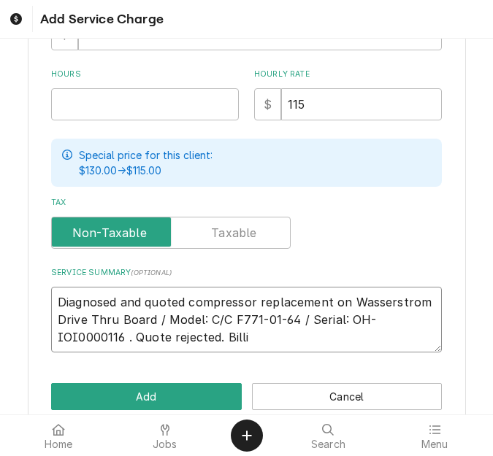
type textarea "x"
type textarea "Diagnosed and quoted compressor replacement on Wasserstrom Drive Thru Board / M…"
type textarea "x"
type textarea "Diagnosed and quoted compressor replacement on Wasserstrom Drive Thru Board / M…"
type textarea "x"
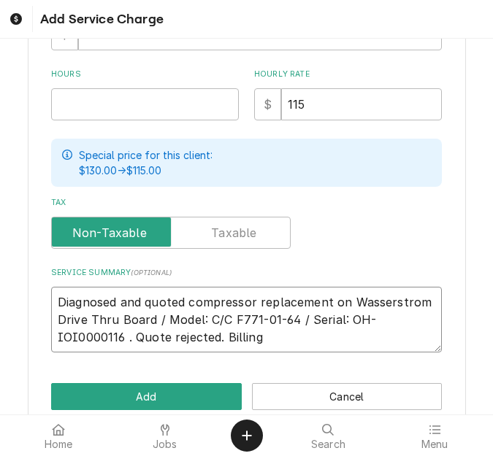
type textarea "Diagnosed and quoted compressor replacement on Wasserstrom Drive Thru Board / M…"
type textarea "x"
type textarea "Diagnosed and quoted compressor replacement on Wasserstrom Drive Thru Board / M…"
type textarea "x"
type textarea "Diagnosed and quoted compressor replacement on Wasserstrom Drive Thru Board / M…"
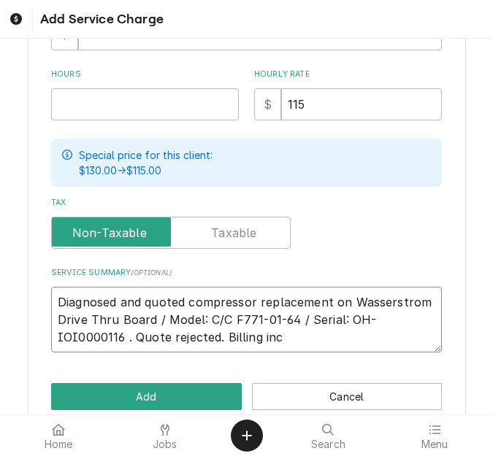
type textarea "x"
type textarea "Diagnosed and quoted compressor replacement on Wasserstrom Drive Thru Board / M…"
type textarea "x"
type textarea "Diagnosed and quoted compressor replacement on Wasserstrom Drive Thru Board / M…"
type textarea "x"
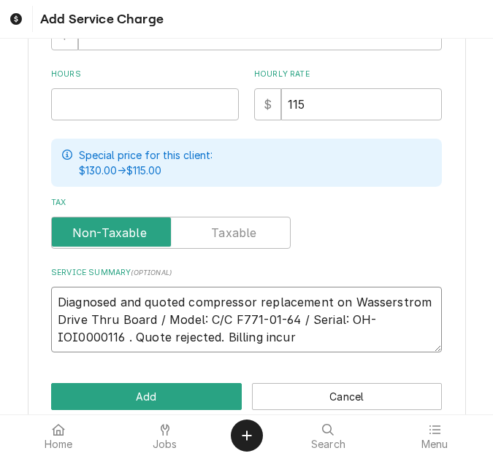
type textarea "Diagnosed and quoted compressor replacement on Wasserstrom Drive Thru Board / M…"
type textarea "x"
type textarea "Diagnosed and quoted compressor replacement on Wasserstrom Drive Thru Board / M…"
type textarea "x"
type textarea "Diagnosed and quoted compressor replacement on Wasserstrom Drive Thru Board / M…"
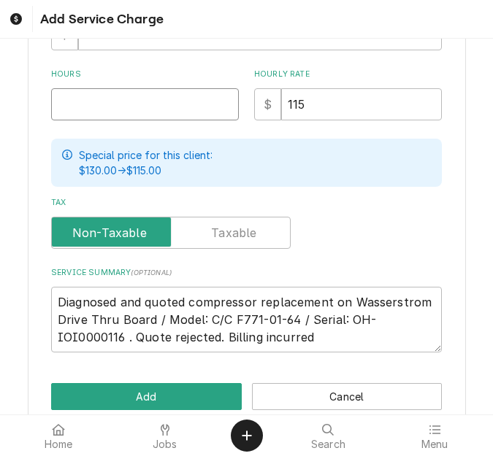
click at [63, 101] on input "Hours" at bounding box center [145, 104] width 188 height 32
type textarea "x"
type input "3"
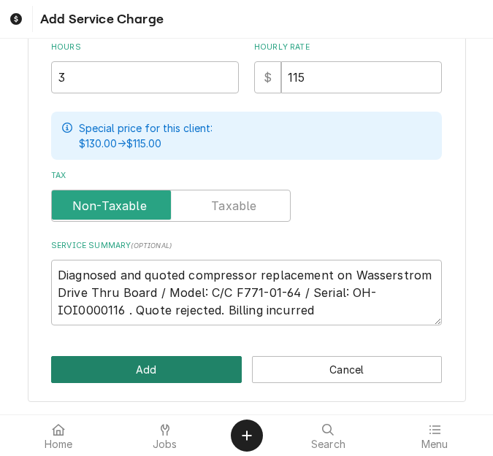
click at [123, 374] on button "Add" at bounding box center [146, 369] width 191 height 27
type textarea "x"
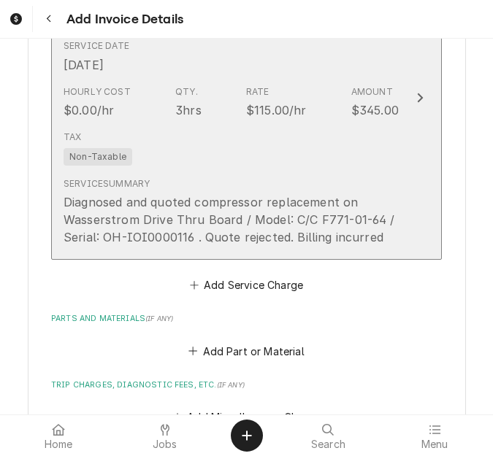
scroll to position [1264, 0]
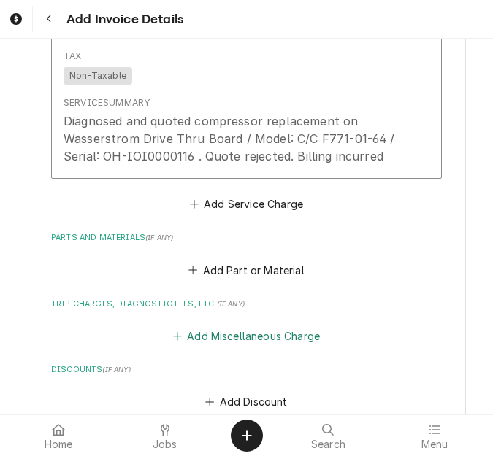
click at [243, 326] on button "Add Miscellaneous Charge" at bounding box center [246, 336] width 152 height 20
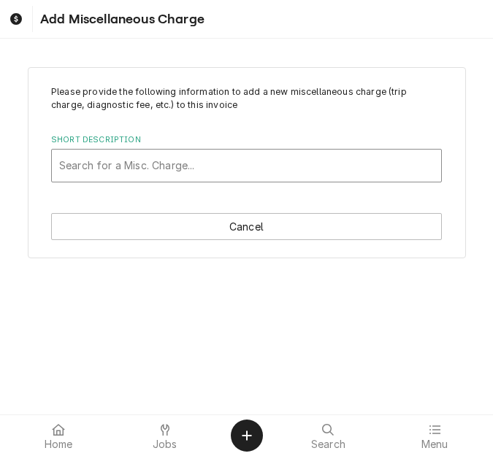
click at [172, 161] on div "Short Description" at bounding box center [246, 166] width 374 height 26
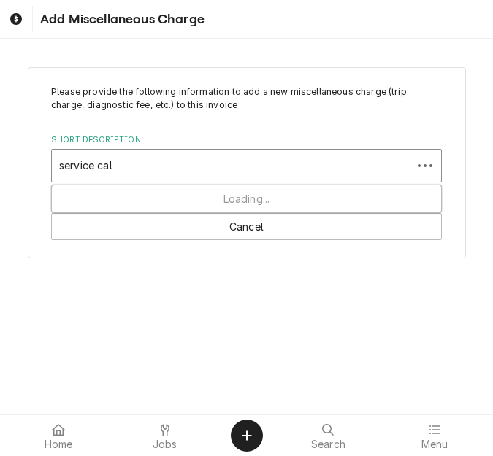
type input "service call"
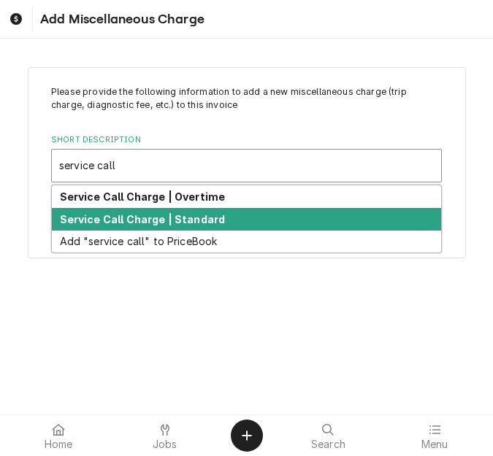
click at [186, 216] on strong "Service Call Charge | Standard" at bounding box center [143, 219] width 166 height 12
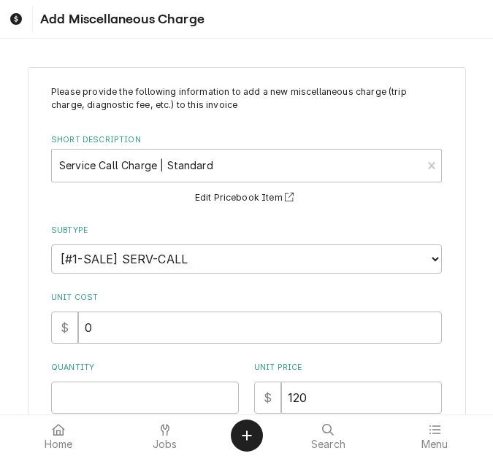
scroll to position [262, 0]
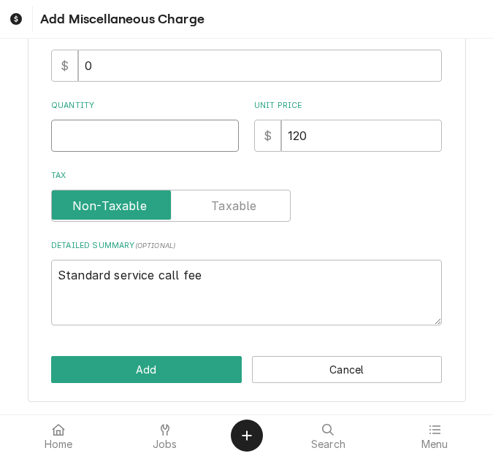
click at [93, 139] on input "Quantity" at bounding box center [145, 136] width 188 height 32
type textarea "x"
type input "1"
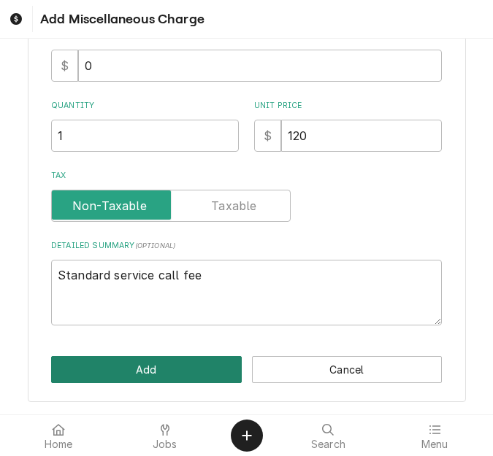
click at [145, 363] on button "Add" at bounding box center [146, 369] width 191 height 27
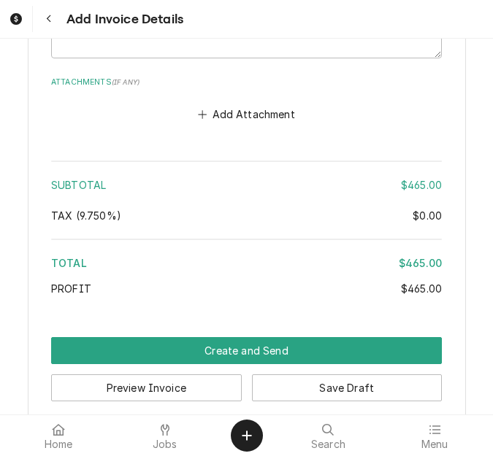
scroll to position [2064, 0]
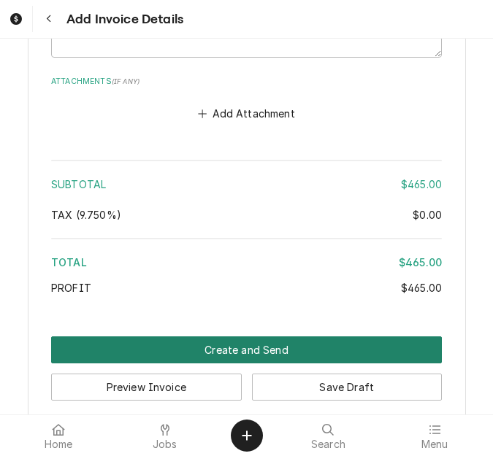
click at [258, 337] on button "Create and Send" at bounding box center [246, 350] width 391 height 27
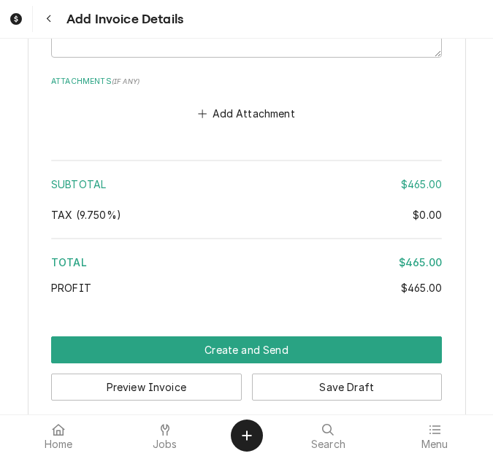
scroll to position [2056, 0]
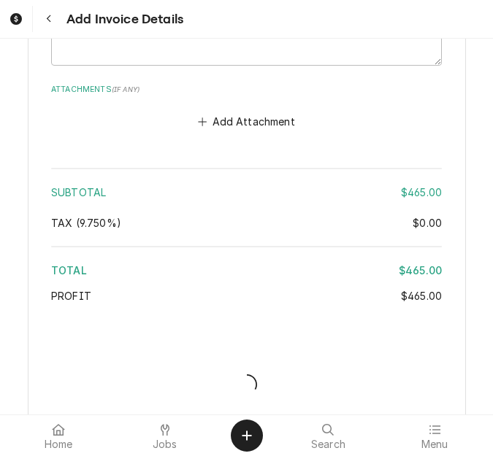
type textarea "x"
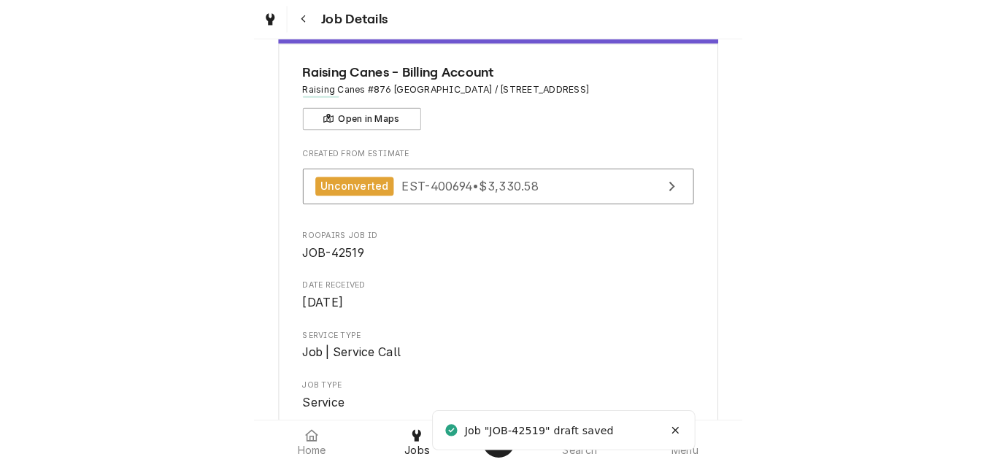
scroll to position [73, 0]
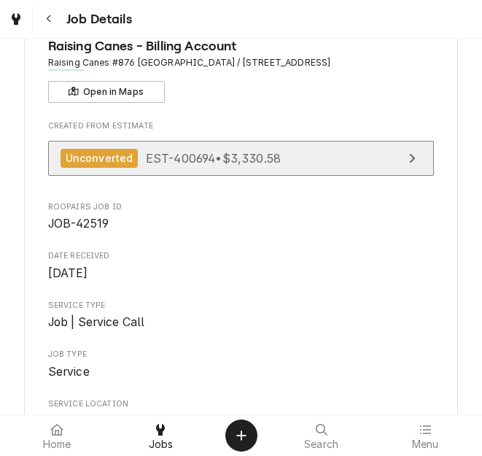
click at [289, 170] on link "Unconverted EST-400694 • $3,330.58" at bounding box center [241, 159] width 387 height 36
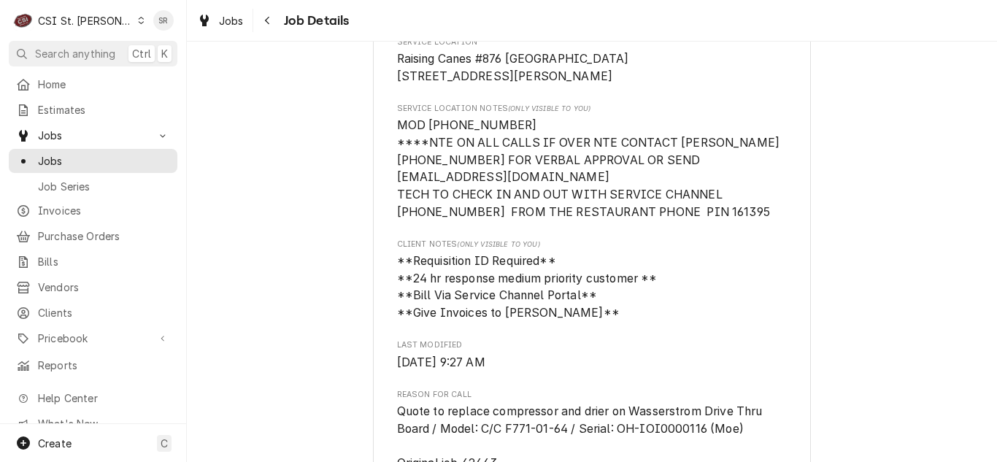
scroll to position [803, 0]
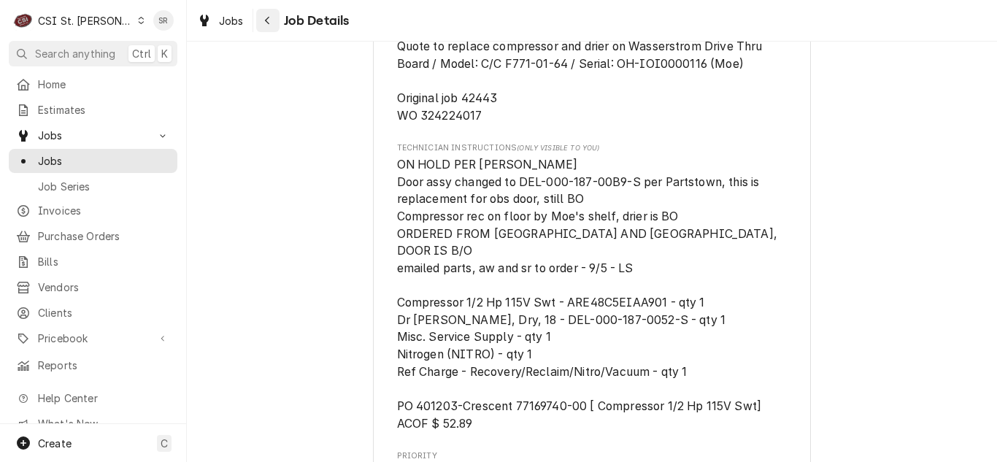
click at [267, 20] on icon "Navigate back" at bounding box center [267, 20] width 7 height 10
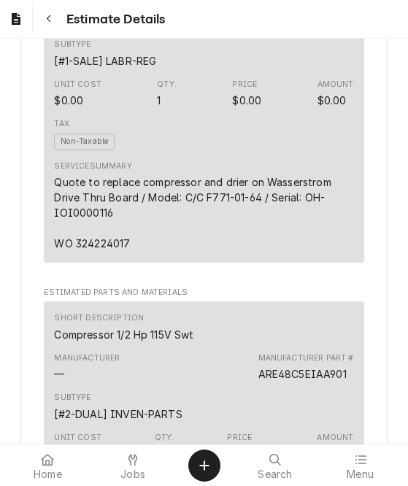
scroll to position [1606, 0]
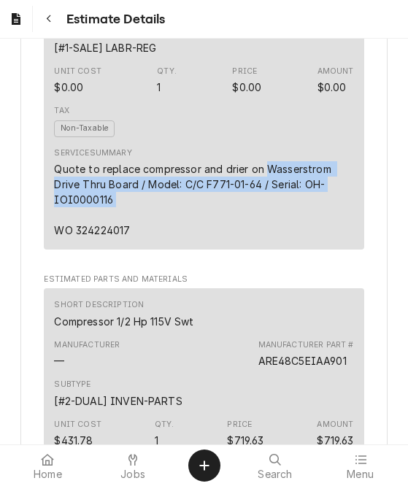
drag, startPoint x: 115, startPoint y: 240, endPoint x: 266, endPoint y: 216, distance: 152.3
click at [266, 216] on div "Quote to replace compressor and drier on Wasserstrom Drive Thru Board / Model: …" at bounding box center [203, 199] width 299 height 77
copy div "Wasserstrom Drive Thru Board / Model: C/C F771-01-64 / Serial: OH-IOI0000116"
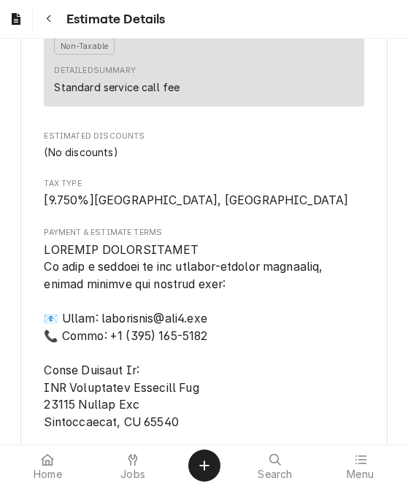
scroll to position [3577, 0]
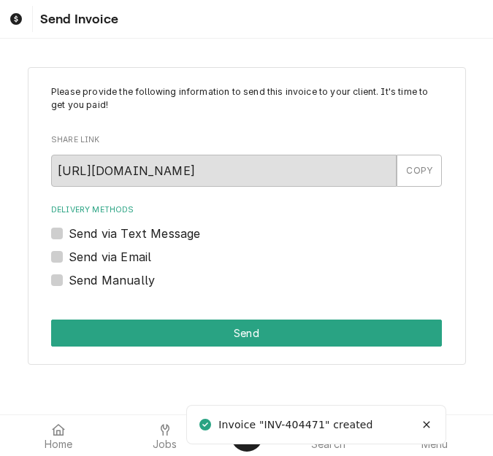
click at [108, 264] on label "Send via Email" at bounding box center [110, 257] width 82 height 18
click at [108, 264] on input "Send via Email" at bounding box center [264, 264] width 391 height 32
checkbox input "true"
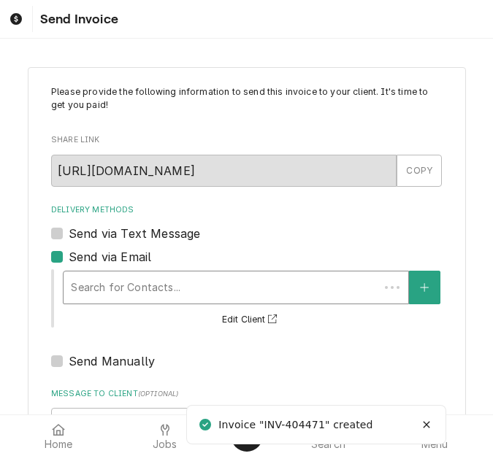
click at [147, 285] on div "Delivery Methods" at bounding box center [221, 287] width 301 height 26
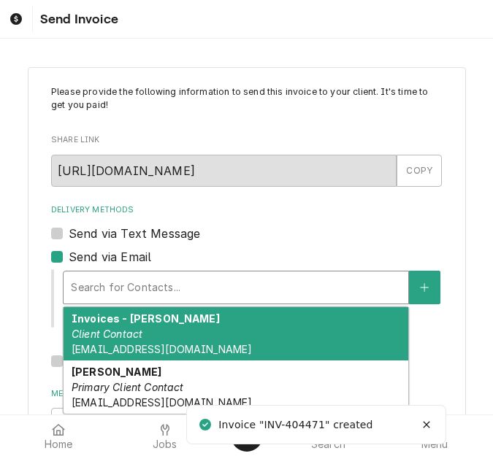
click at [155, 323] on strong "Invoices - Kelsey" at bounding box center [146, 318] width 148 height 12
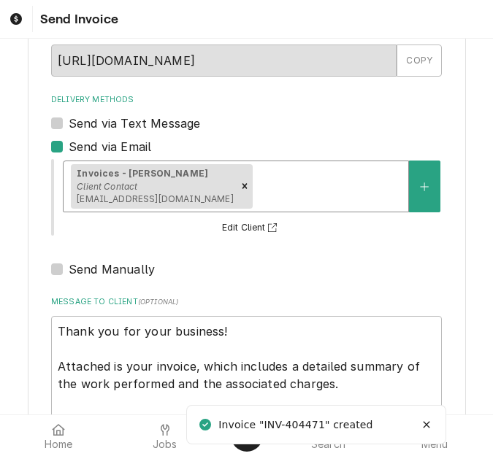
scroll to position [219, 0]
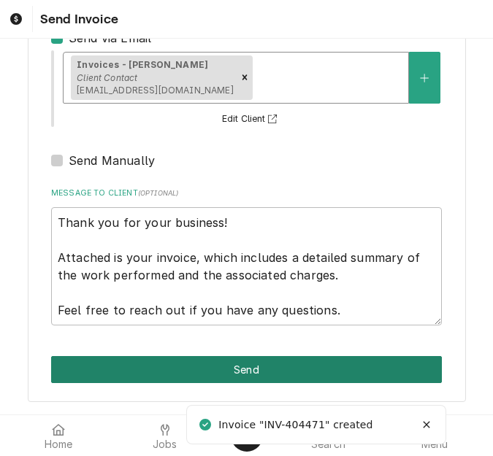
click at [182, 365] on button "Send" at bounding box center [246, 369] width 391 height 27
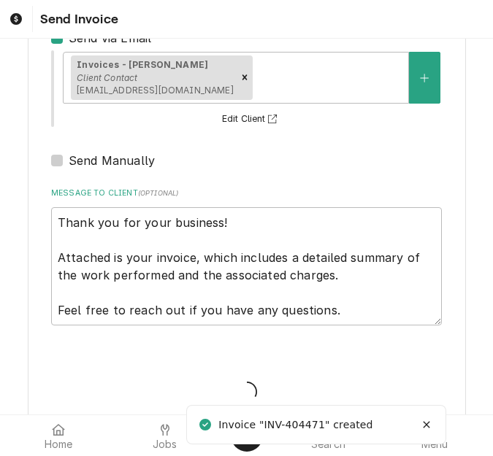
type textarea "x"
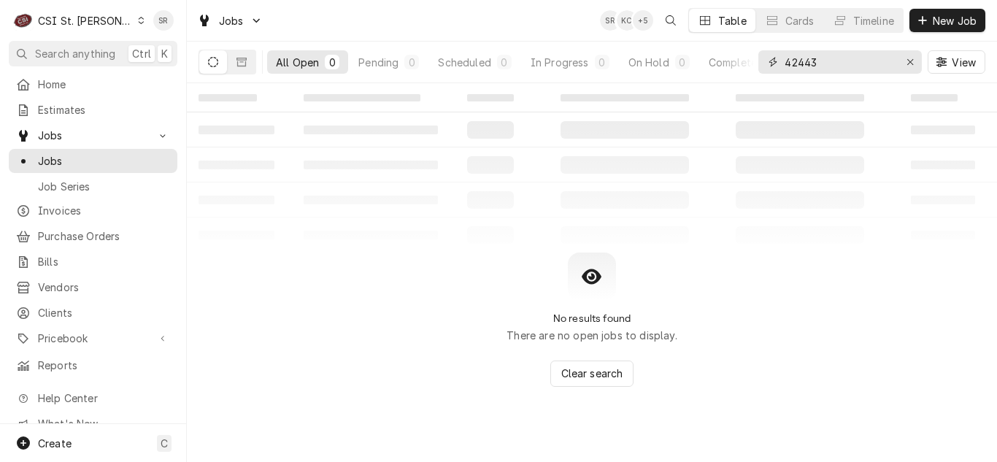
click at [818, 66] on input "42443" at bounding box center [839, 61] width 109 height 23
drag, startPoint x: 818, startPoint y: 64, endPoint x: 772, endPoint y: 60, distance: 45.4
click at [772, 60] on div "42443" at bounding box center [840, 61] width 164 height 23
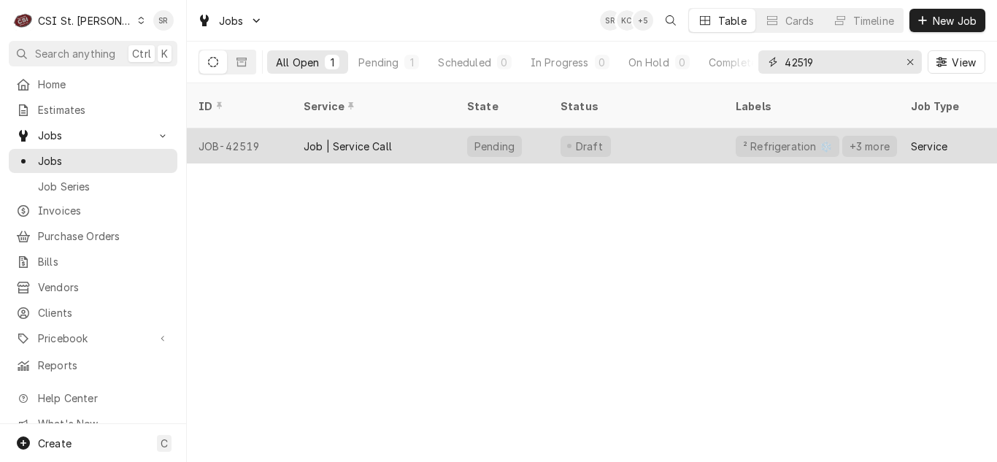
type input "42519"
click at [364, 139] on div "Job | Service Call" at bounding box center [374, 145] width 164 height 35
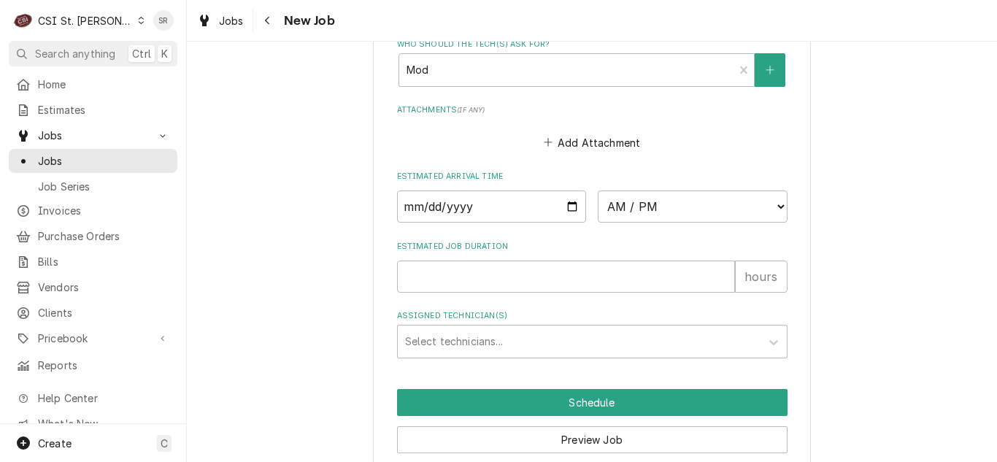
scroll to position [1575, 0]
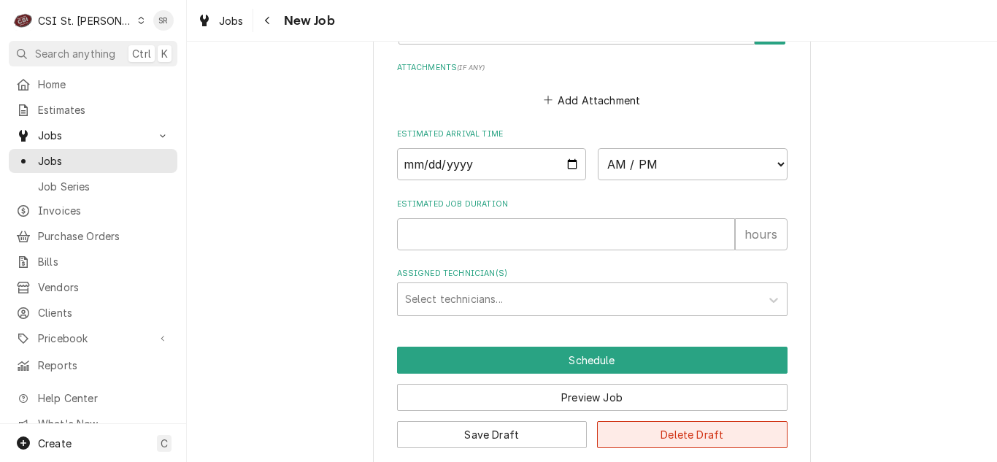
click at [666, 423] on button "Delete Draft" at bounding box center [692, 434] width 191 height 27
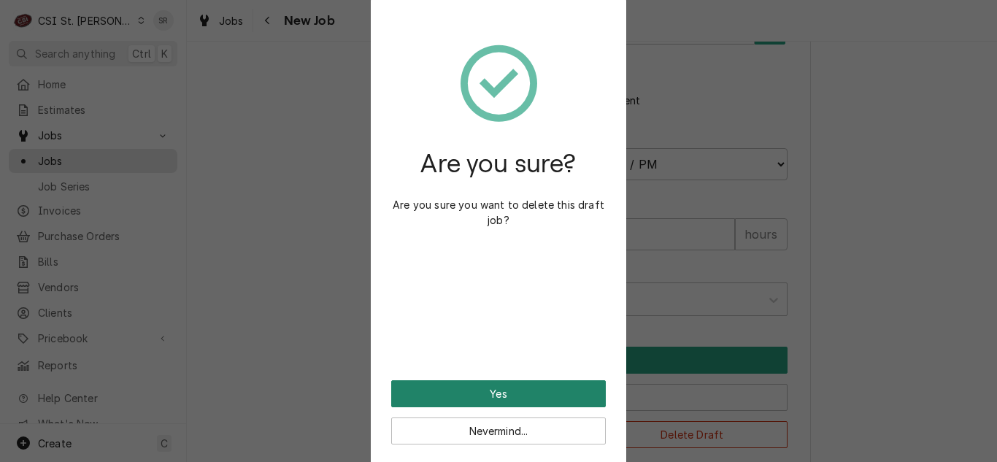
click at [498, 387] on button "Yes" at bounding box center [498, 393] width 215 height 27
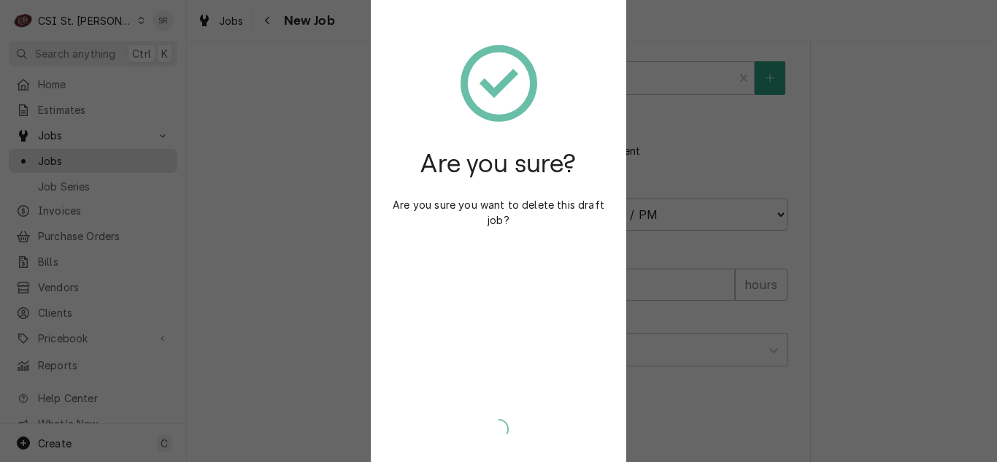
type textarea "x"
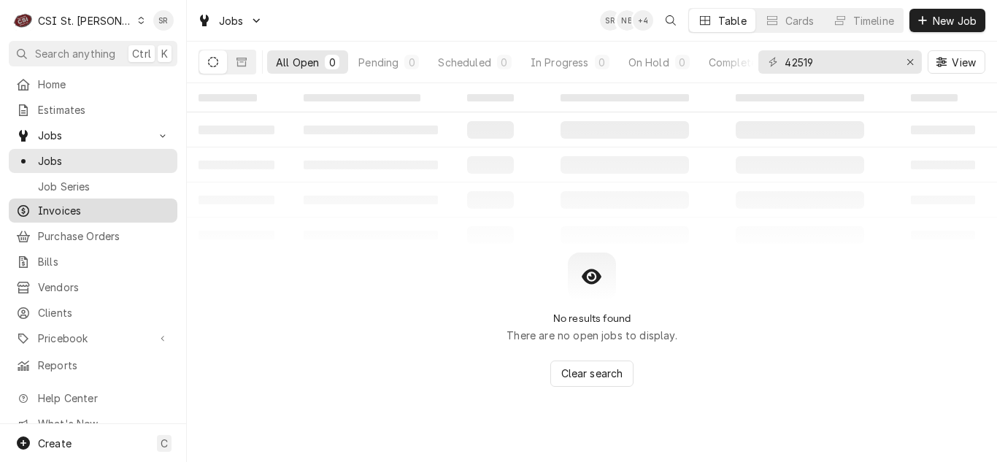
click at [104, 215] on link "Invoices" at bounding box center [93, 211] width 169 height 24
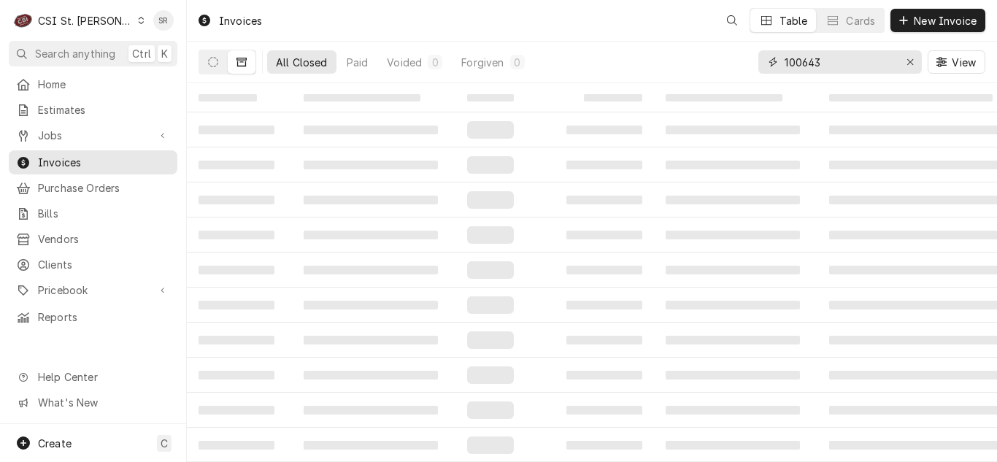
drag, startPoint x: 827, startPoint y: 59, endPoint x: 772, endPoint y: 59, distance: 54.7
click at [772, 59] on div "100643" at bounding box center [840, 61] width 164 height 23
type input "403850"
click at [201, 62] on button "Dynamic Content Wrapper" at bounding box center [213, 61] width 28 height 23
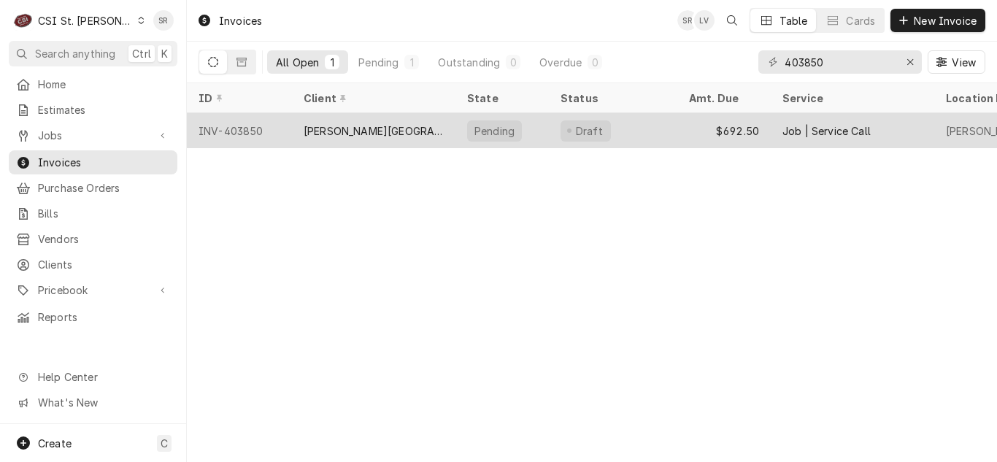
click at [369, 126] on div "[PERSON_NAME][GEOGRAPHIC_DATA]" at bounding box center [374, 130] width 140 height 15
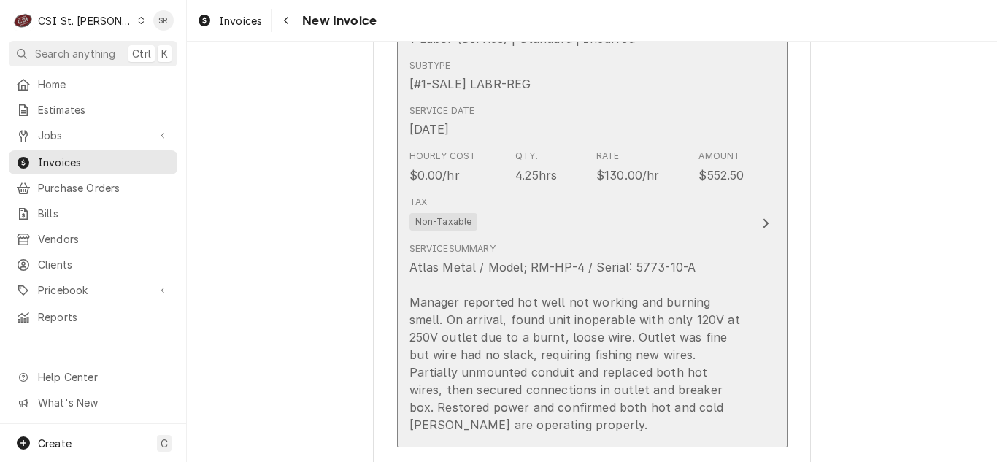
click at [581, 226] on div "Tax Non-Taxable" at bounding box center [576, 213] width 335 height 47
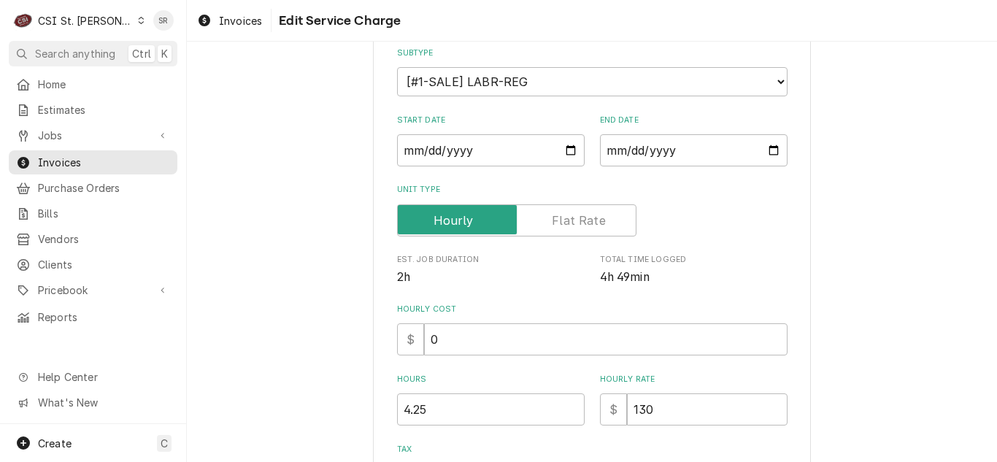
scroll to position [219, 0]
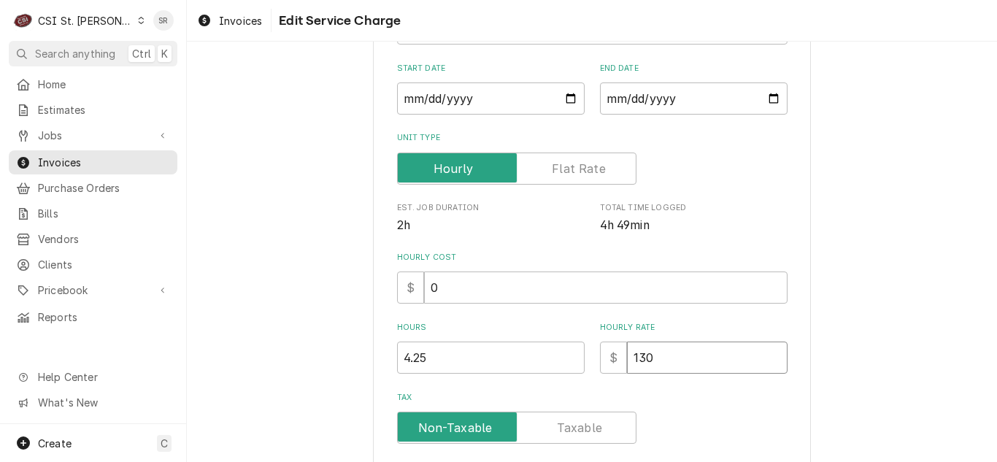
drag, startPoint x: 664, startPoint y: 359, endPoint x: 603, endPoint y: 351, distance: 61.1
click at [607, 355] on div "$ 130" at bounding box center [694, 358] width 188 height 32
type textarea "x"
type input "0"
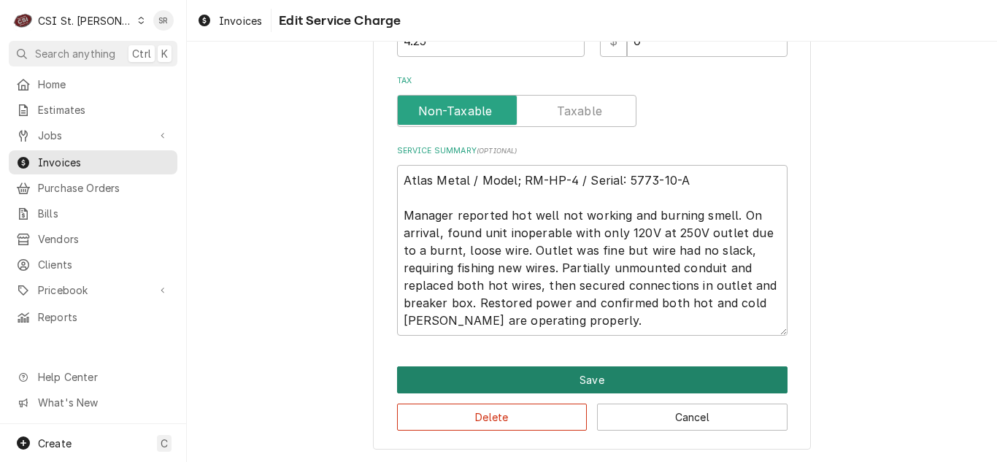
click at [599, 369] on button "Save" at bounding box center [592, 379] width 391 height 27
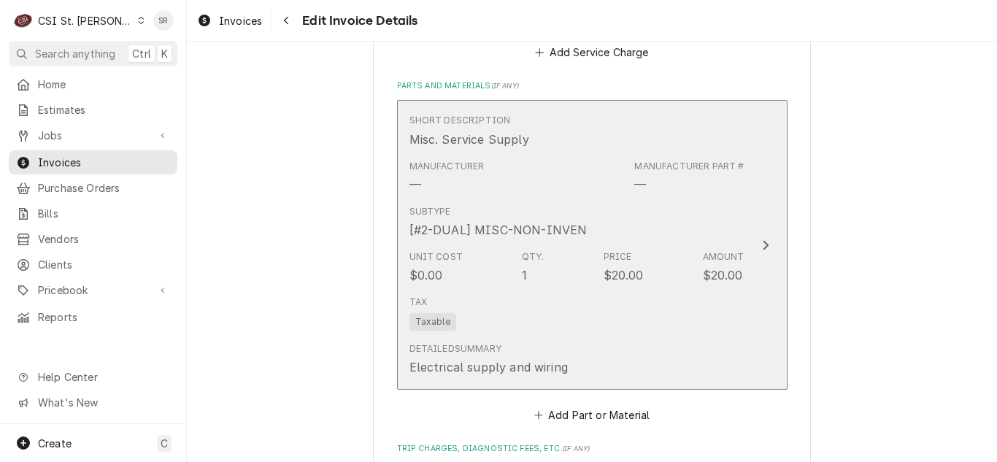
click at [604, 265] on div "Price $20.00" at bounding box center [624, 267] width 40 height 34
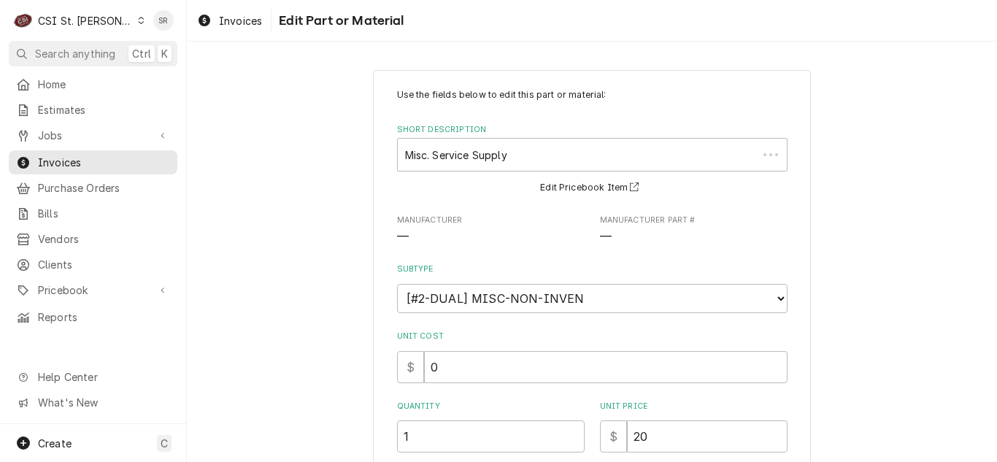
scroll to position [291, 0]
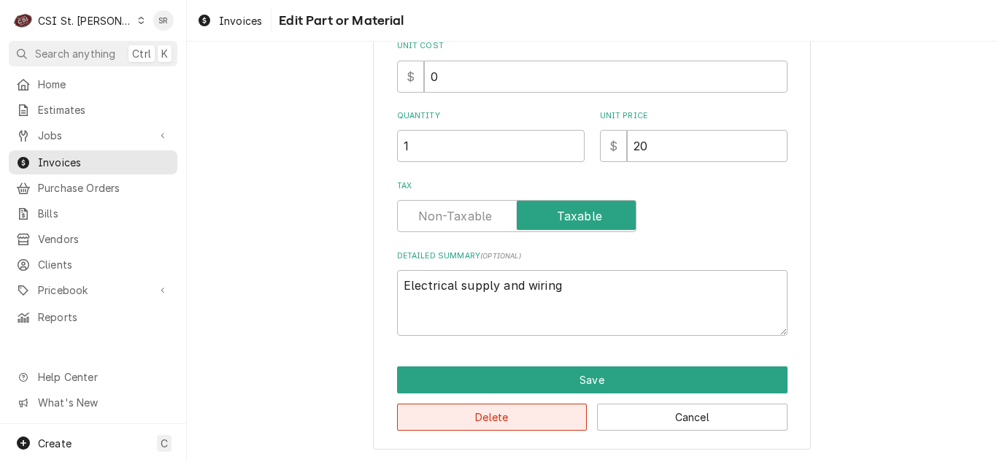
click at [504, 415] on button "Delete" at bounding box center [492, 417] width 191 height 27
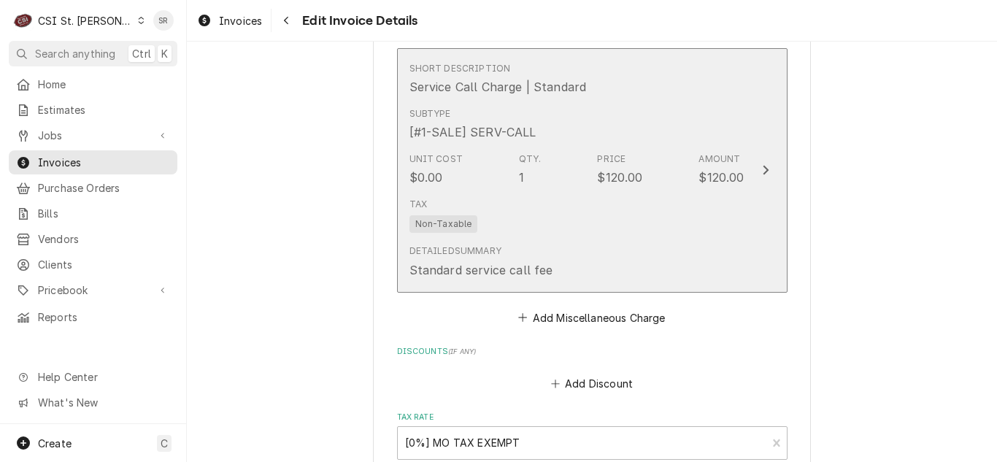
click at [611, 207] on div "Tax Non-Taxable" at bounding box center [576, 215] width 335 height 47
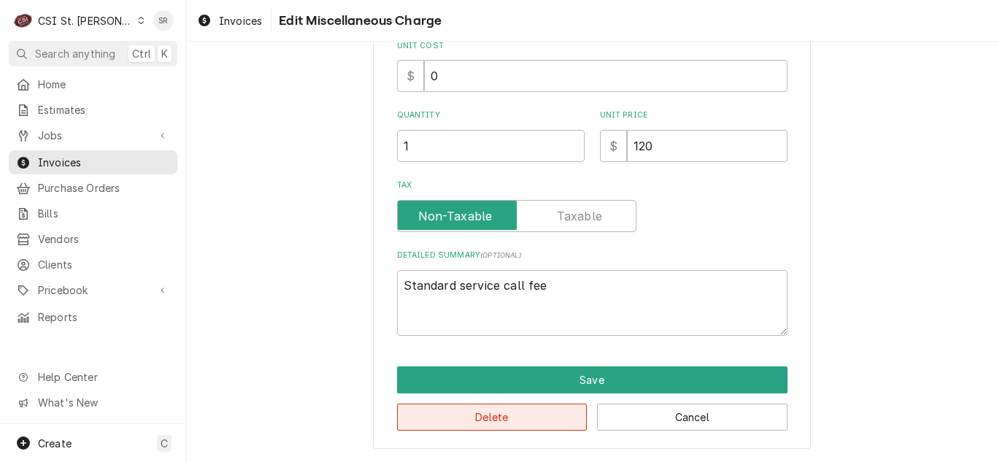
click at [476, 412] on button "Delete" at bounding box center [492, 417] width 191 height 27
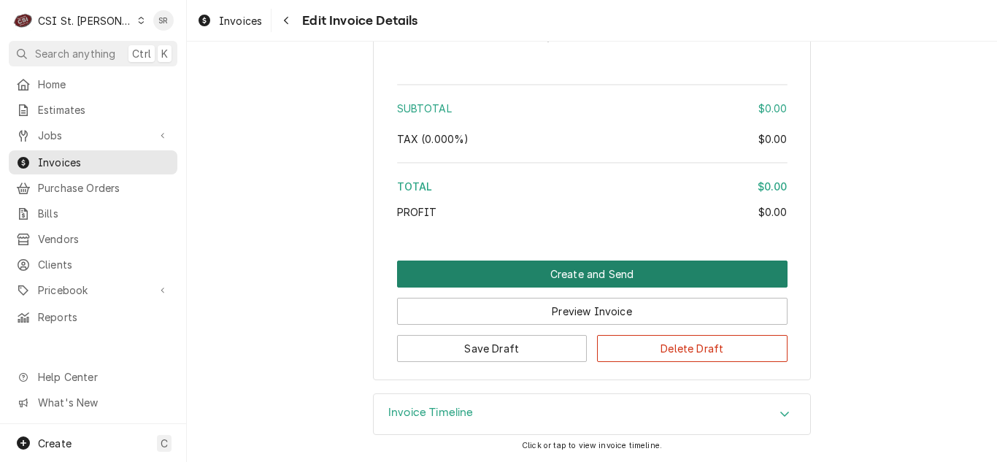
click at [595, 280] on button "Create and Send" at bounding box center [592, 274] width 391 height 27
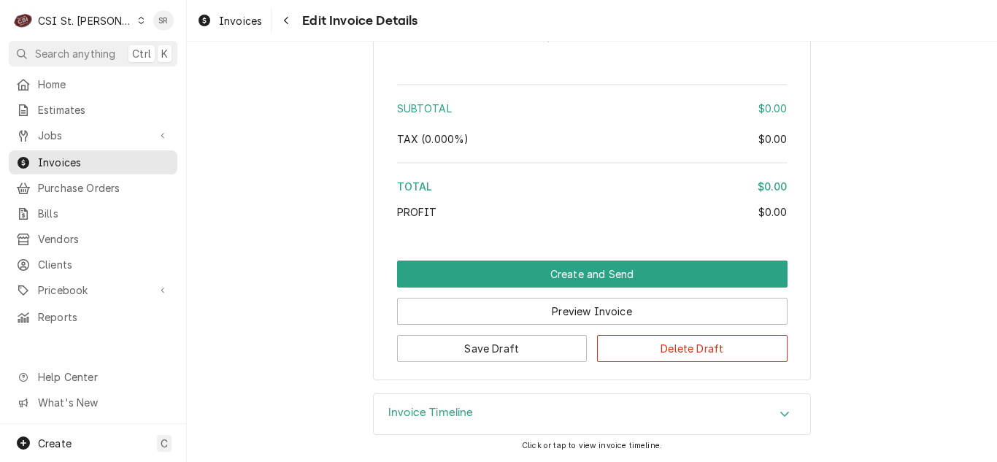
scroll to position [2088, 0]
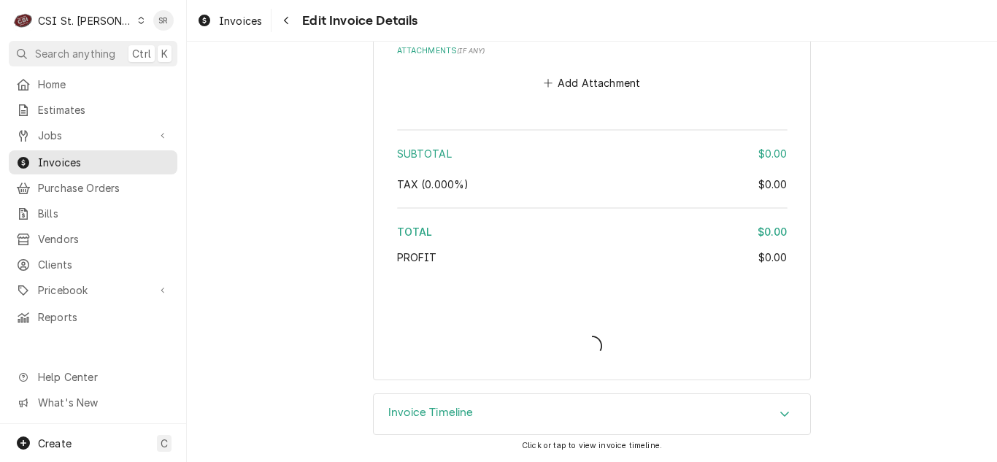
type textarea "x"
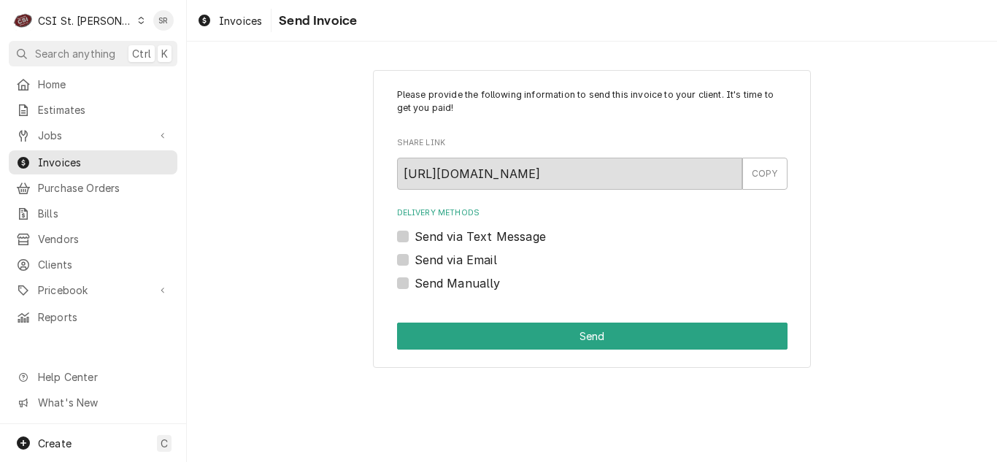
click at [437, 283] on label "Send Manually" at bounding box center [458, 283] width 86 height 18
click at [437, 283] on input "Send Manually" at bounding box center [610, 290] width 391 height 32
checkbox input "true"
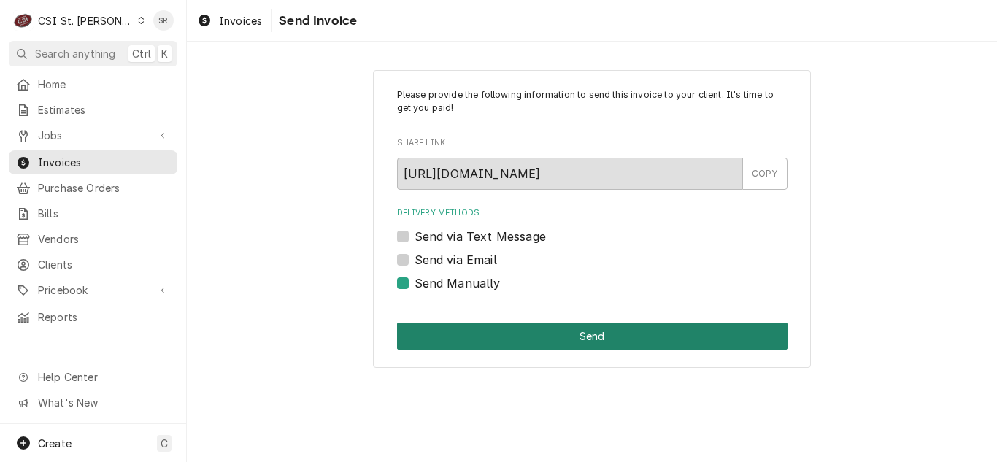
click at [540, 337] on button "Send" at bounding box center [592, 336] width 391 height 27
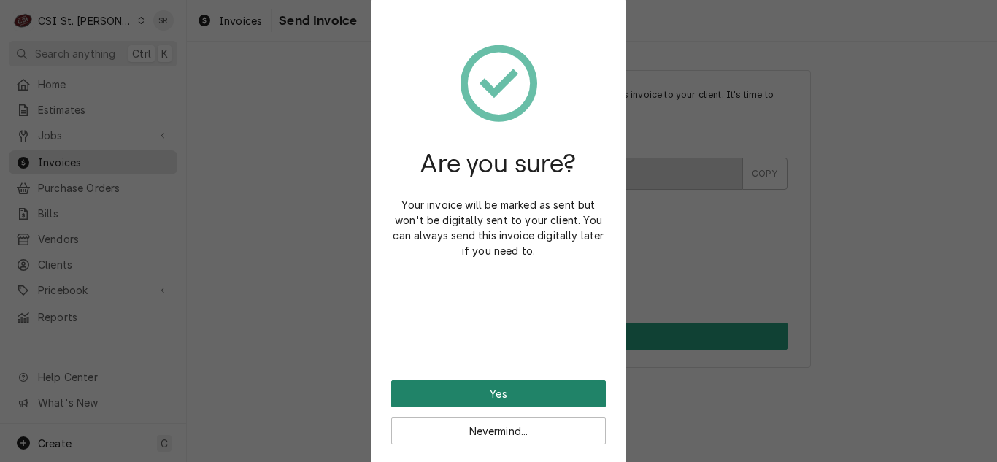
click at [494, 385] on button "Yes" at bounding box center [498, 393] width 215 height 27
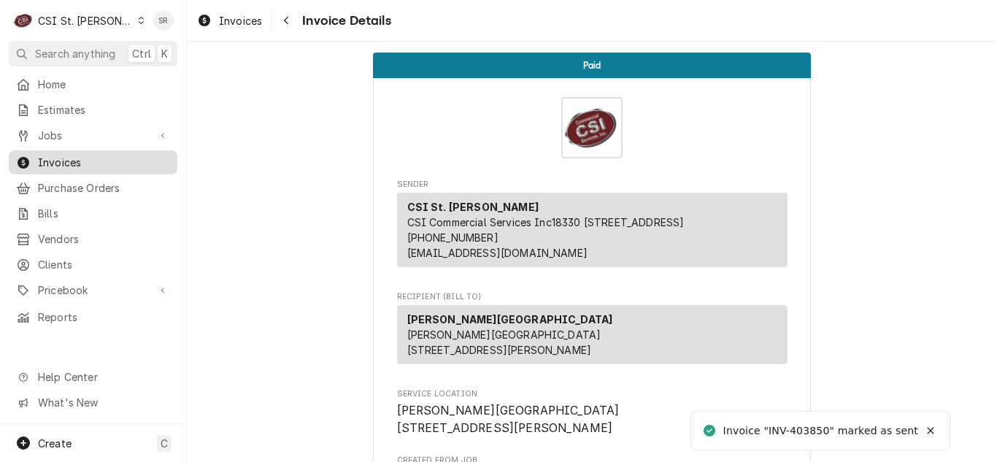
click at [54, 155] on span "Invoices" at bounding box center [104, 162] width 132 height 15
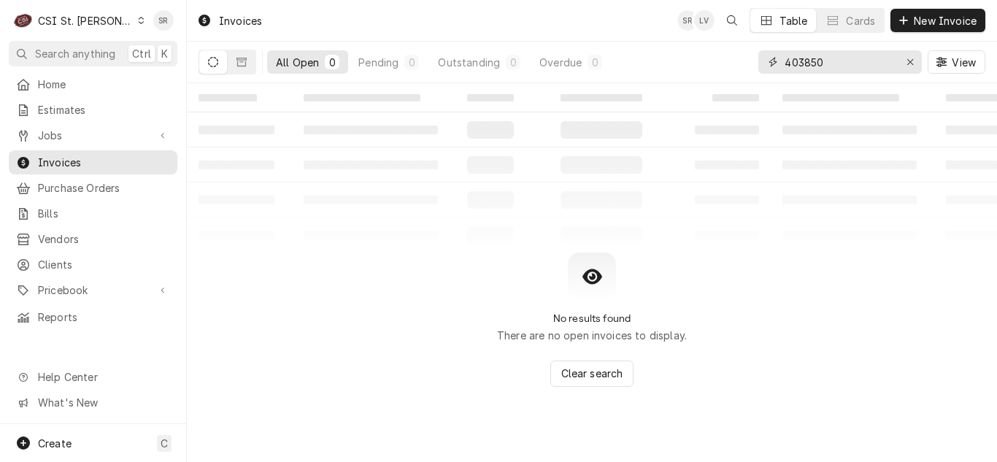
drag, startPoint x: 841, startPoint y: 66, endPoint x: 791, endPoint y: 56, distance: 50.5
click at [791, 56] on input "403850" at bounding box center [839, 61] width 109 height 23
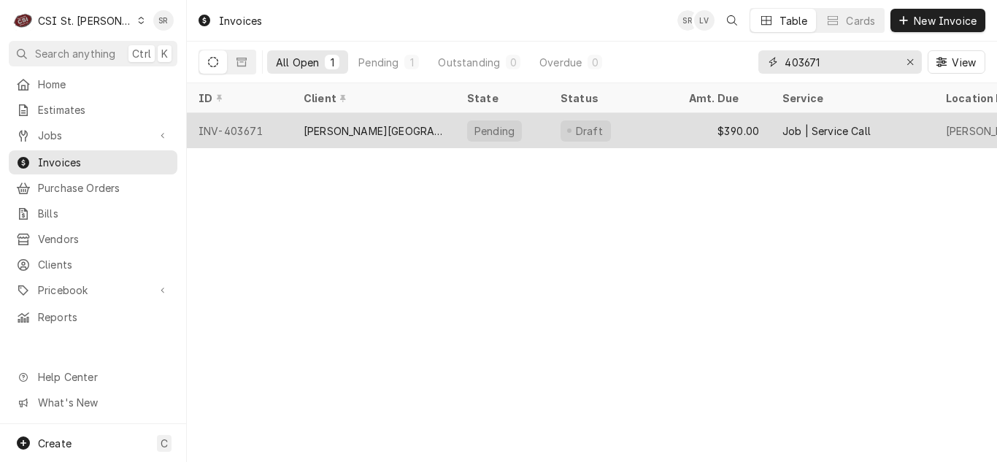
type input "403671"
click at [387, 133] on div "[PERSON_NAME][GEOGRAPHIC_DATA]" at bounding box center [374, 130] width 140 height 15
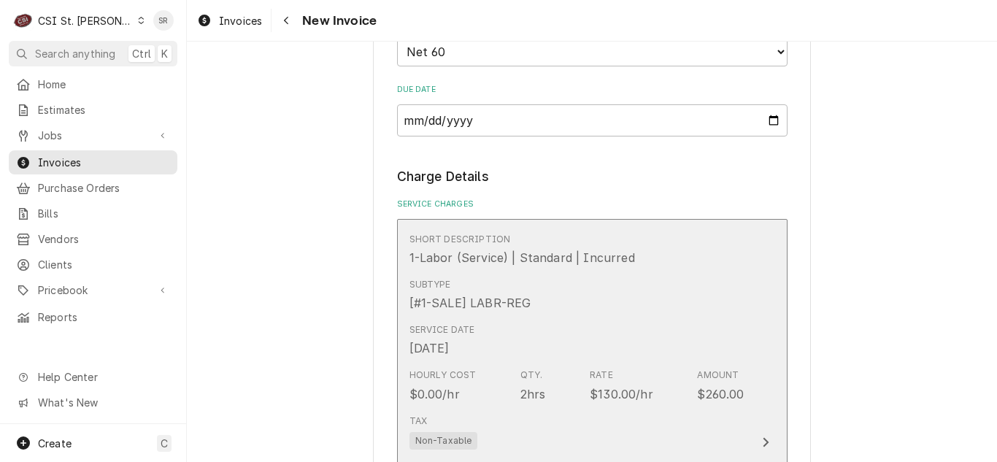
click at [562, 329] on div "Service Date Sep 2, 2025" at bounding box center [576, 340] width 335 height 45
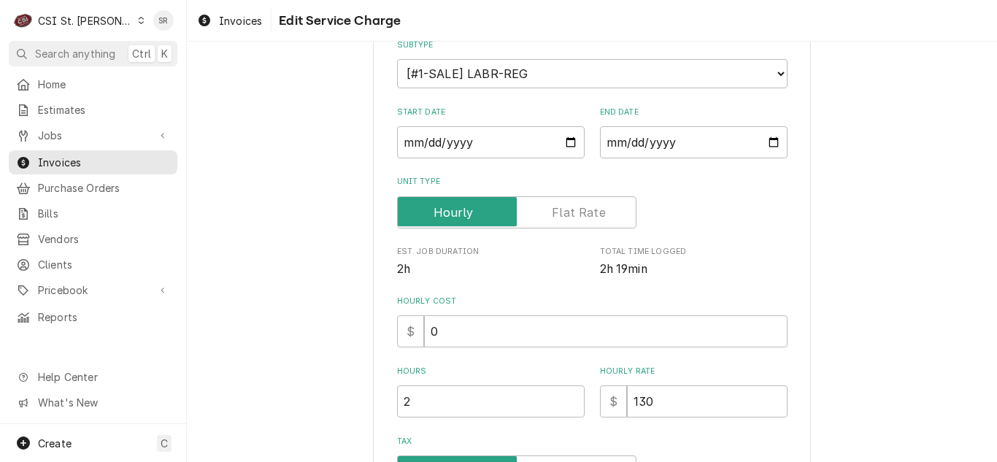
scroll to position [219, 0]
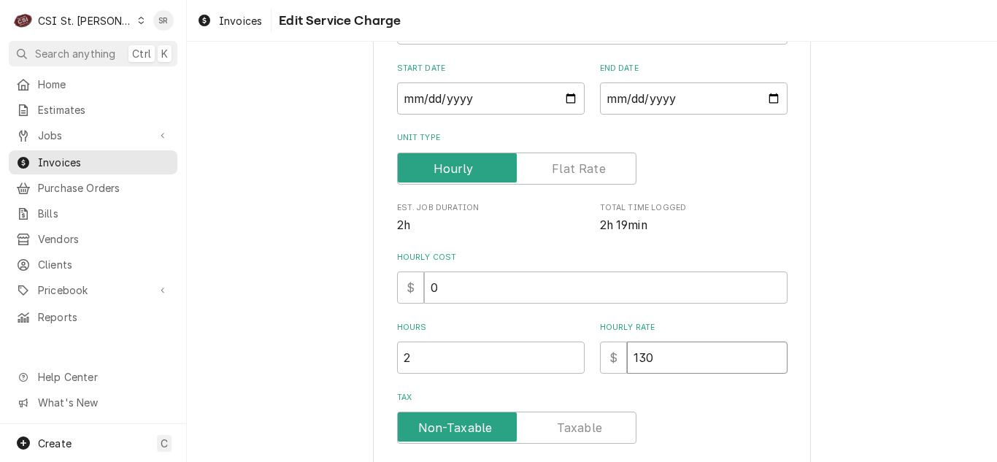
drag, startPoint x: 663, startPoint y: 347, endPoint x: 603, endPoint y: 347, distance: 59.9
click at [603, 347] on div "$ 130" at bounding box center [694, 358] width 188 height 32
type textarea "x"
type input "0"
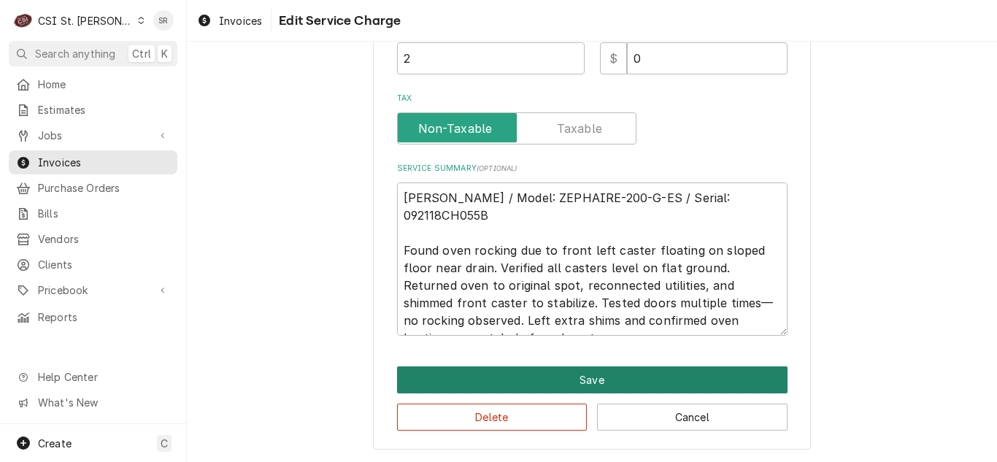
click at [588, 377] on button "Save" at bounding box center [592, 379] width 391 height 27
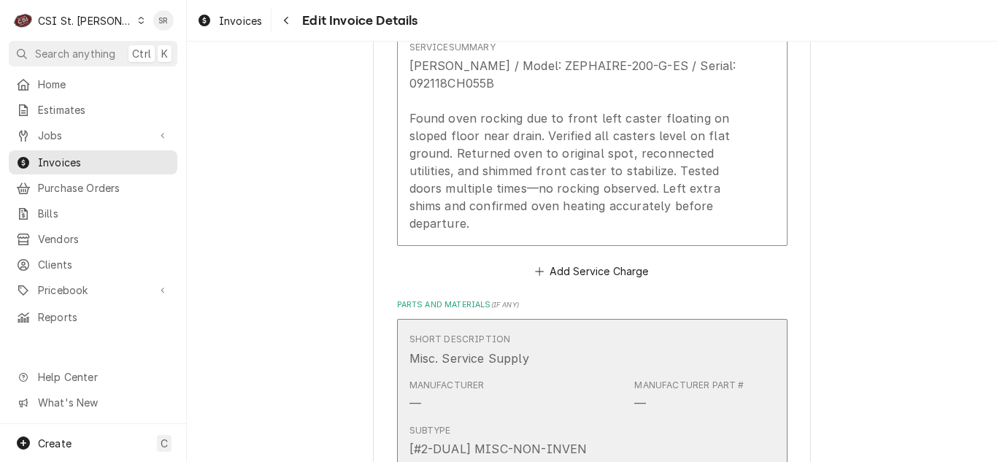
click at [588, 377] on div "Manufacturer — Manufacturer Part # —" at bounding box center [576, 395] width 335 height 45
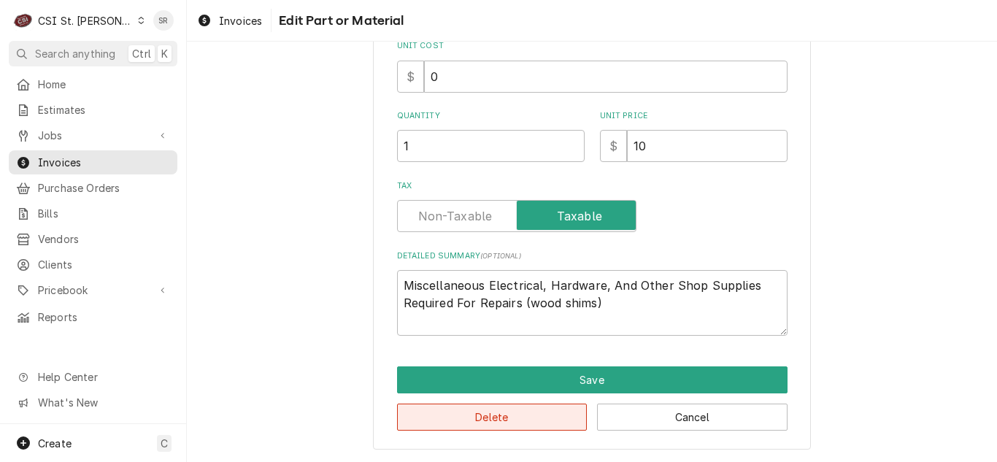
click at [505, 412] on button "Delete" at bounding box center [492, 417] width 191 height 27
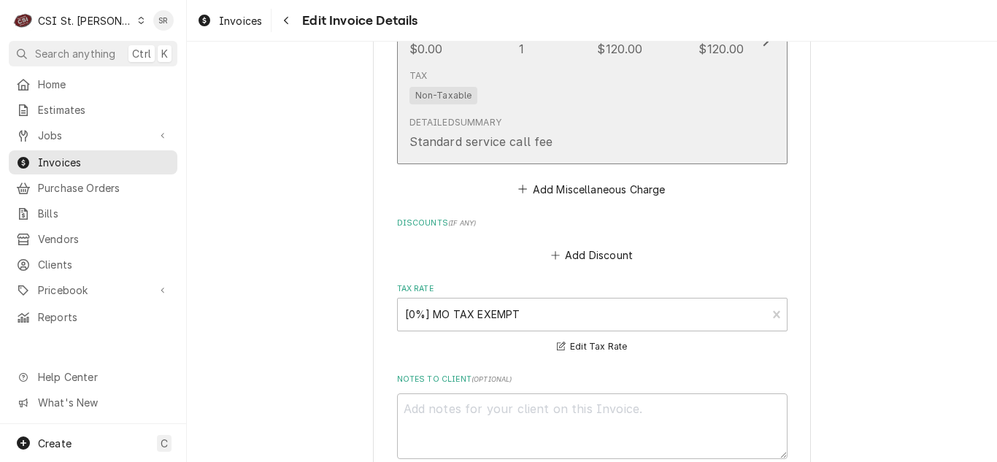
click at [570, 124] on div "Detailed Summary Standard service call fee" at bounding box center [576, 132] width 335 height 45
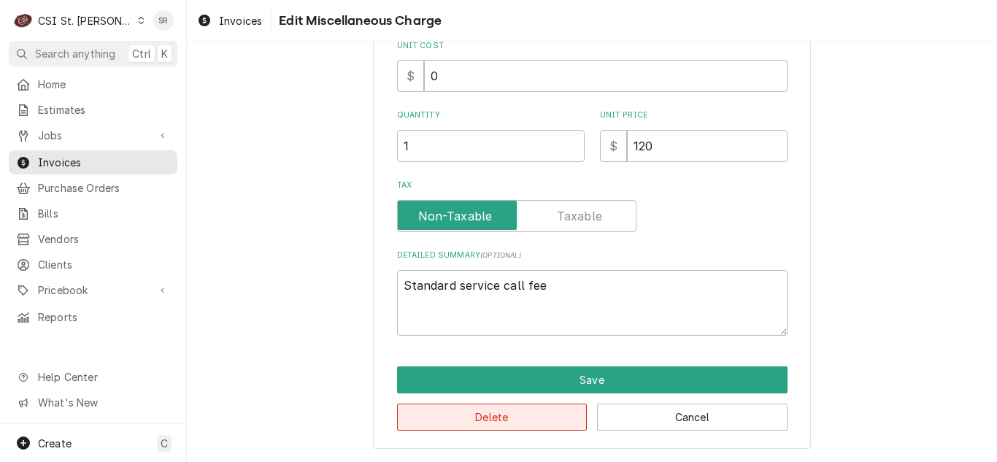
click at [491, 417] on button "Delete" at bounding box center [492, 417] width 191 height 27
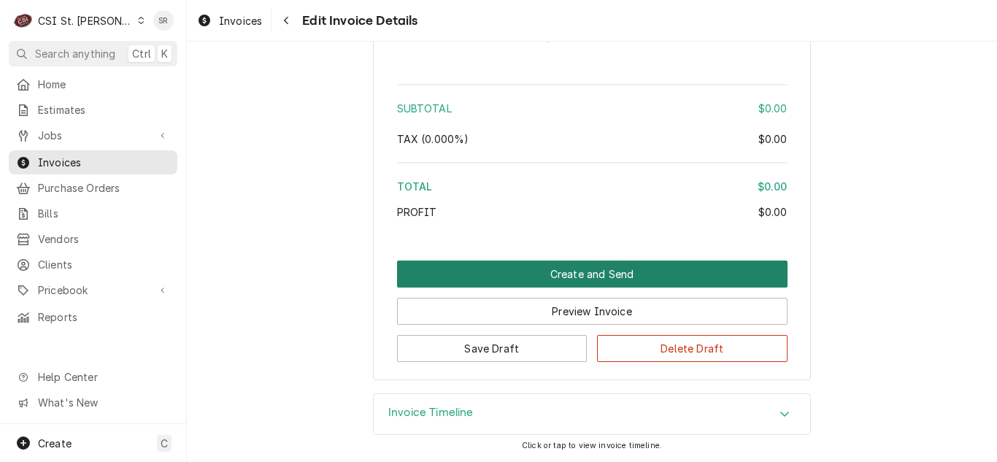
click at [626, 269] on button "Create and Send" at bounding box center [592, 274] width 391 height 27
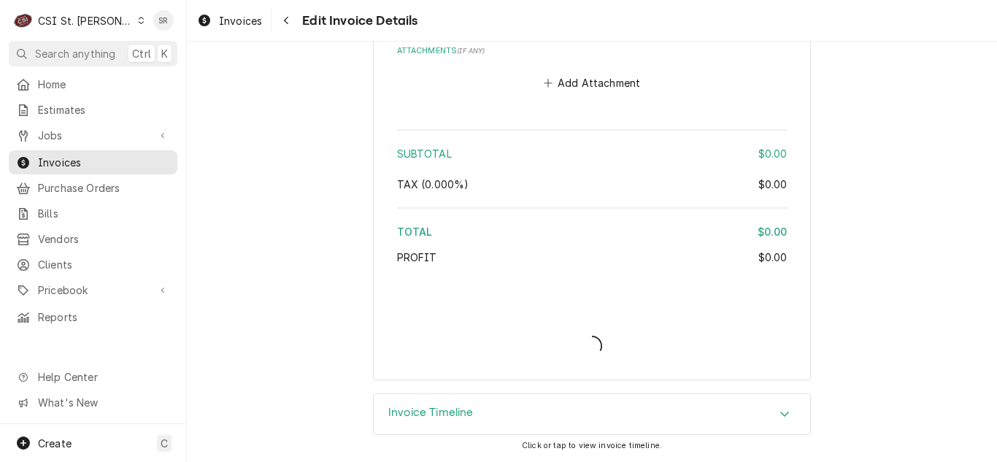
scroll to position [2088, 0]
type textarea "x"
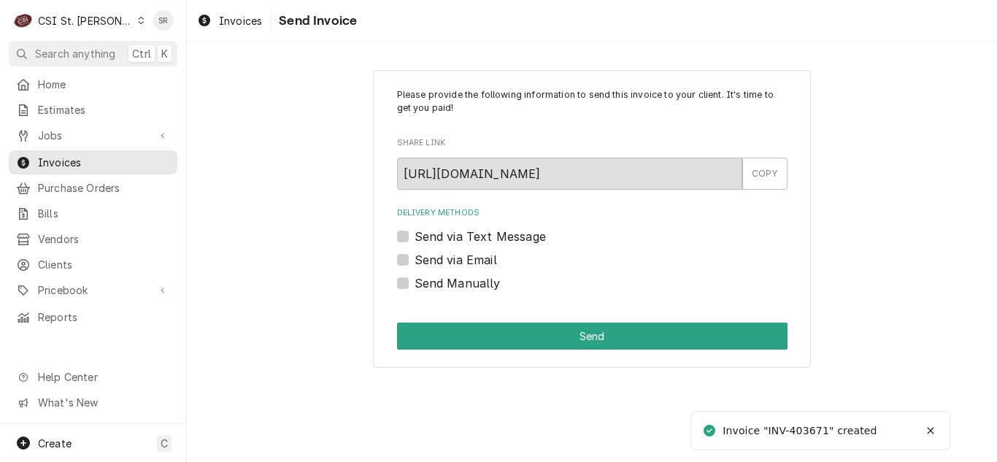
click at [461, 283] on label "Send Manually" at bounding box center [458, 283] width 86 height 18
click at [461, 283] on input "Send Manually" at bounding box center [610, 290] width 391 height 32
checkbox input "true"
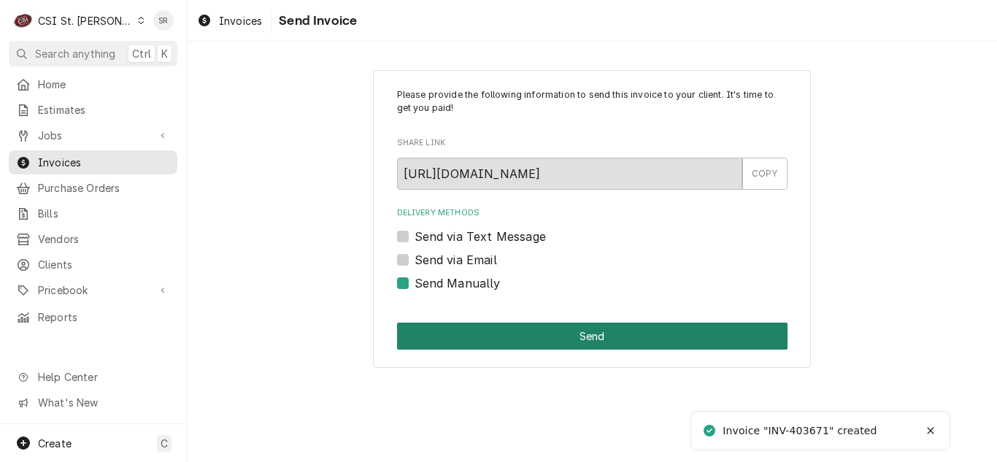
click at [547, 341] on button "Send" at bounding box center [592, 336] width 391 height 27
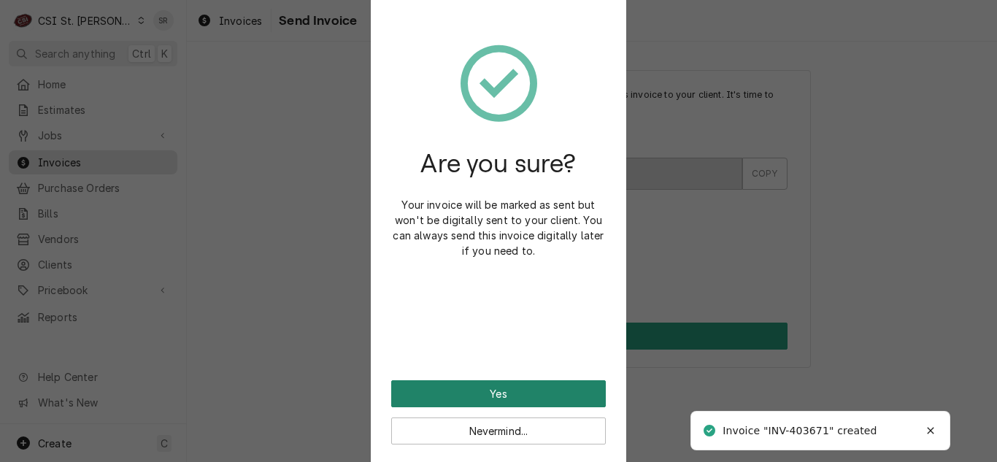
click at [527, 386] on button "Yes" at bounding box center [498, 393] width 215 height 27
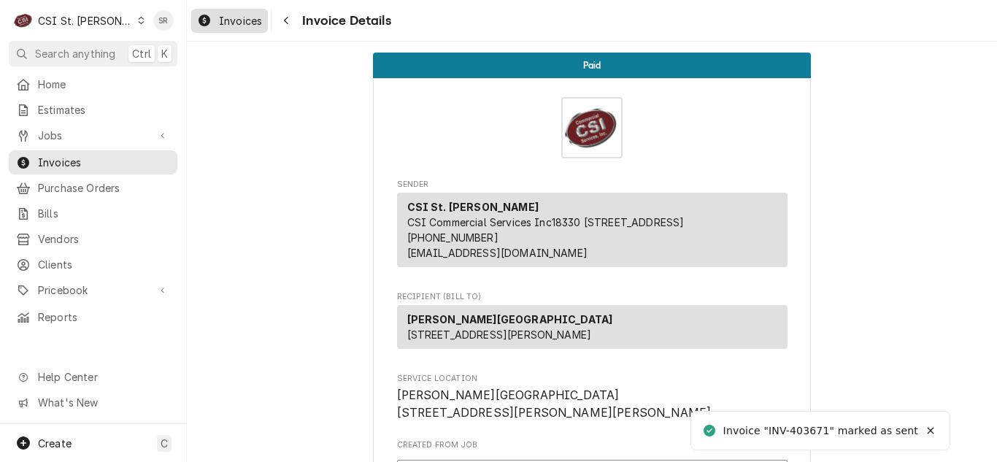
click at [235, 19] on span "Invoices" at bounding box center [240, 20] width 43 height 15
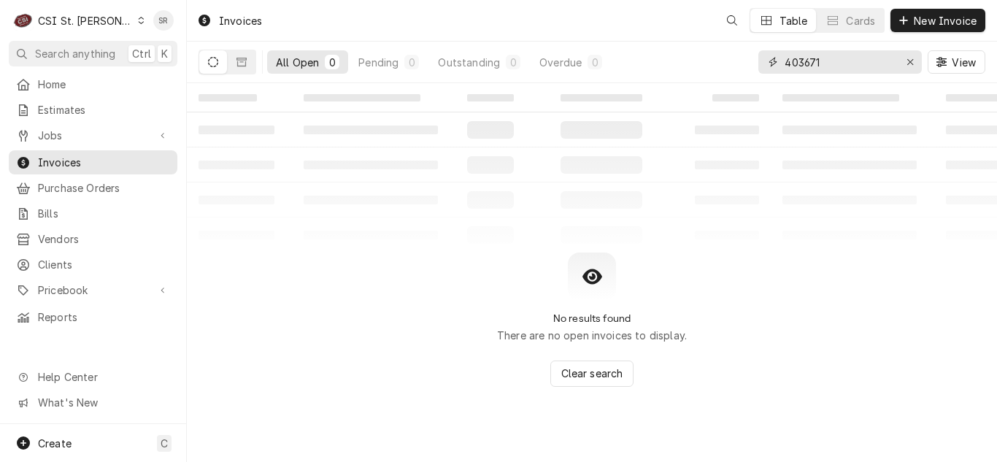
click at [760, 59] on div "403671" at bounding box center [840, 61] width 164 height 23
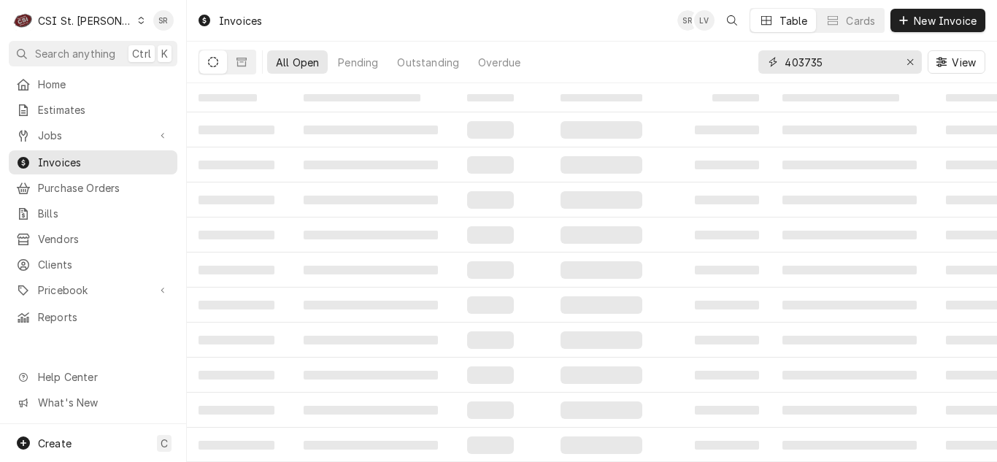
type input "403735"
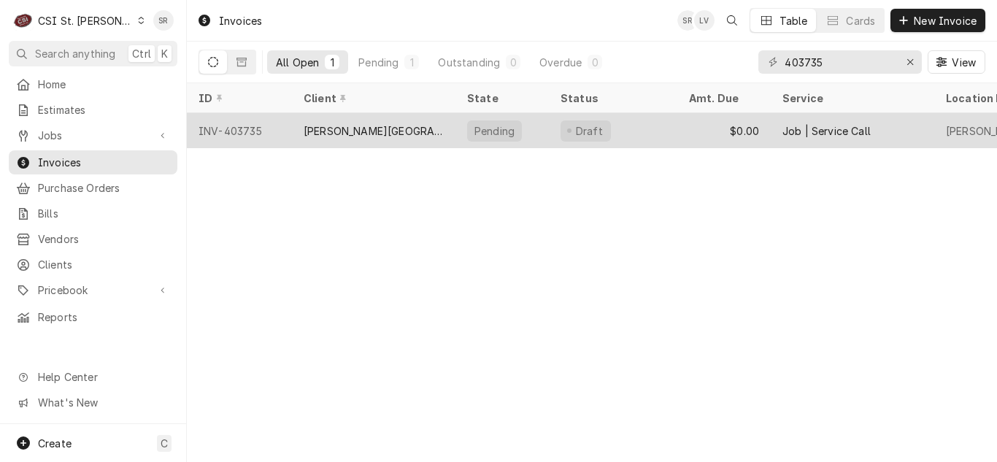
click at [366, 133] on div "Barnwell Middle School" at bounding box center [374, 130] width 140 height 15
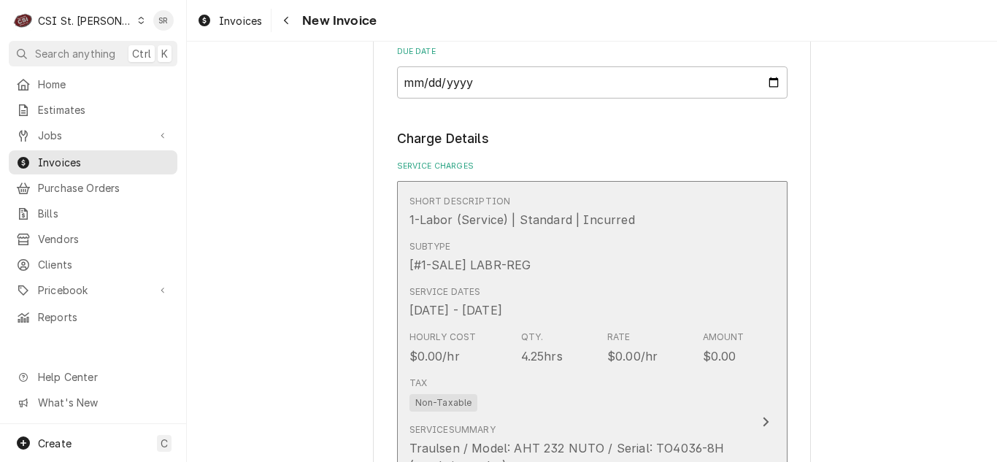
click at [557, 297] on div "Service Dates Sep 2, 2025 - Sep 4, 2025" at bounding box center [576, 302] width 335 height 45
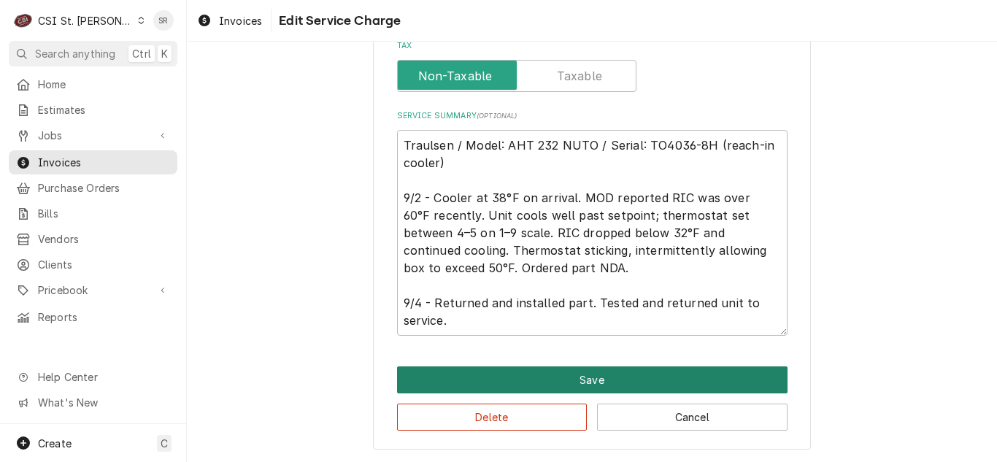
click at [593, 378] on button "Save" at bounding box center [592, 379] width 391 height 27
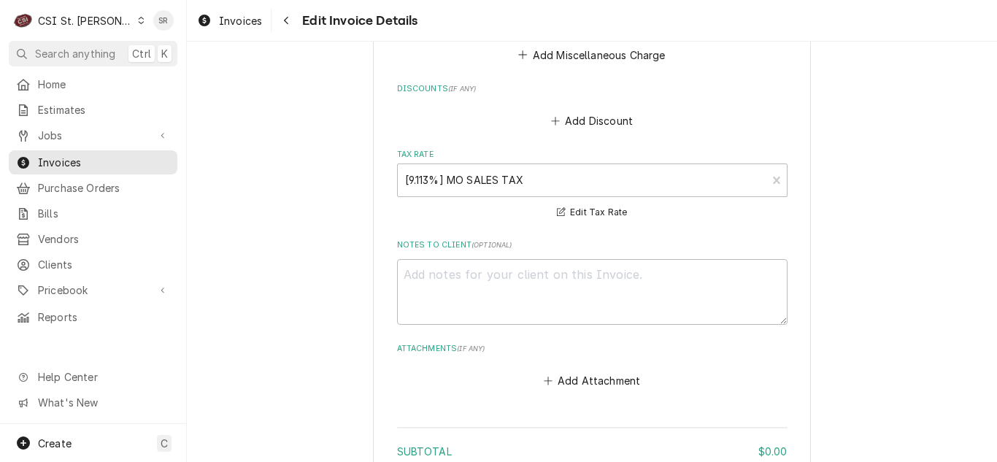
scroll to position [2099, 0]
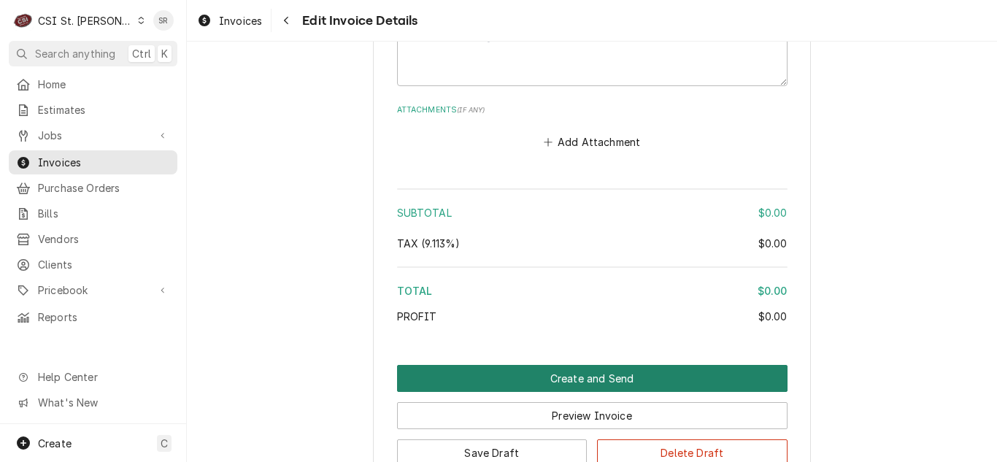
click at [604, 377] on button "Create and Send" at bounding box center [592, 378] width 391 height 27
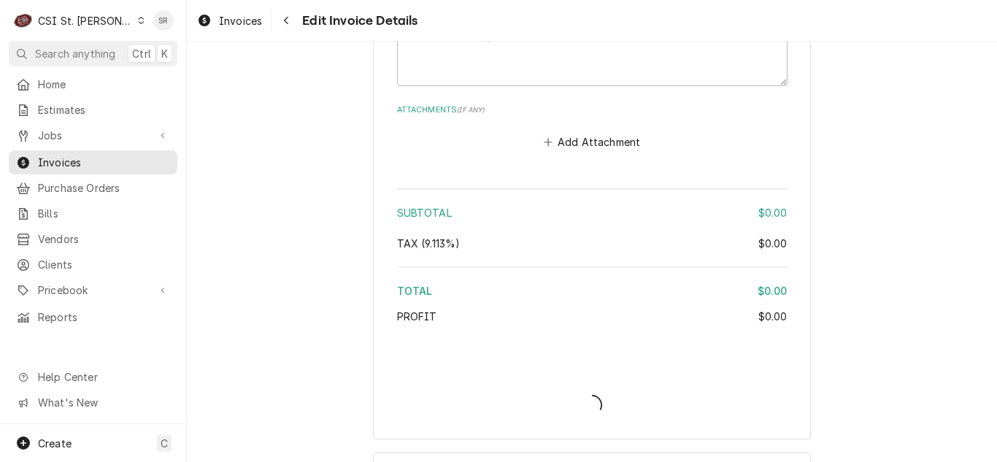
type textarea "x"
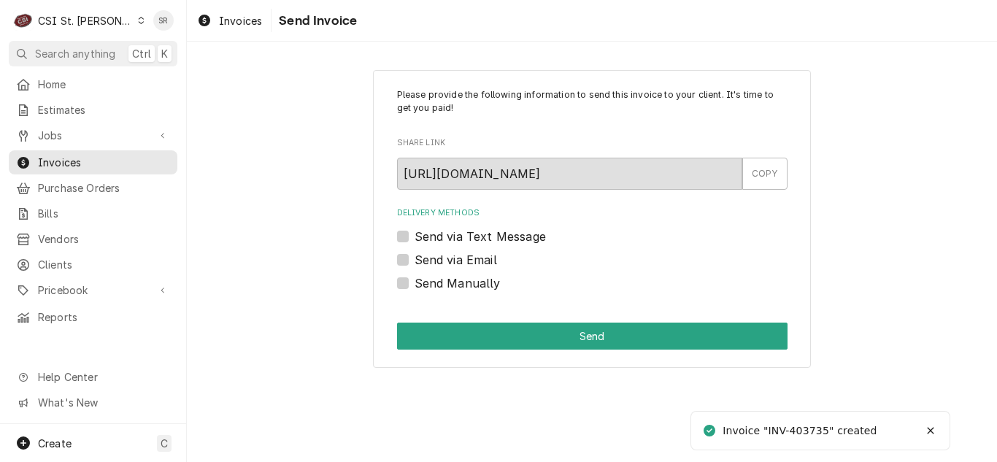
click at [455, 289] on label "Send Manually" at bounding box center [458, 283] width 86 height 18
click at [455, 289] on input "Send Manually" at bounding box center [610, 290] width 391 height 32
checkbox input "true"
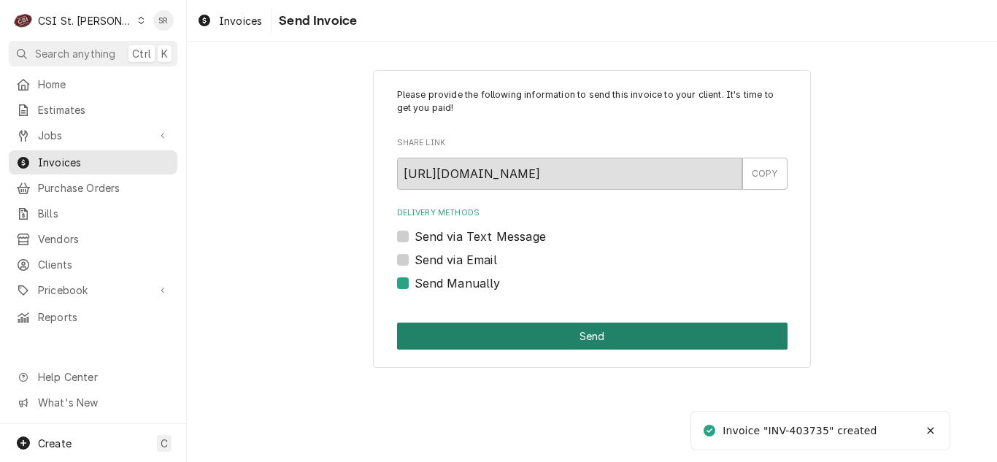
click at [542, 346] on button "Send" at bounding box center [592, 336] width 391 height 27
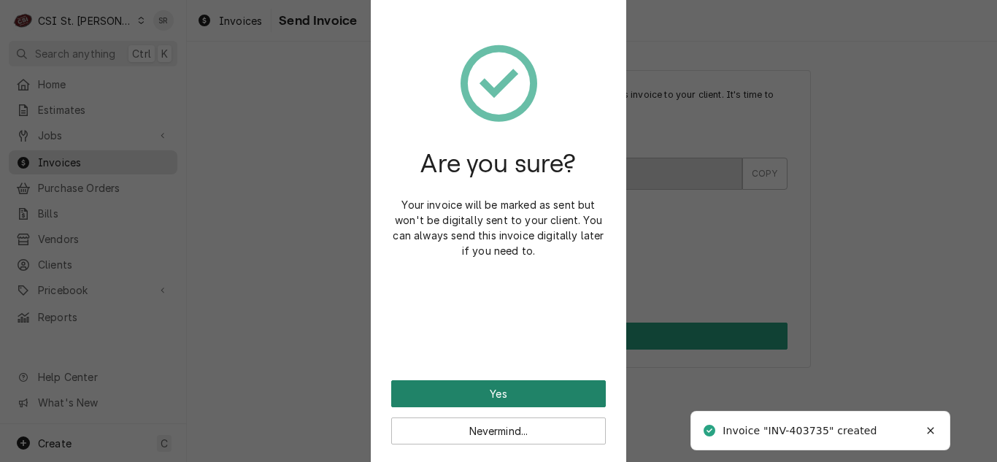
click at [485, 389] on button "Yes" at bounding box center [498, 393] width 215 height 27
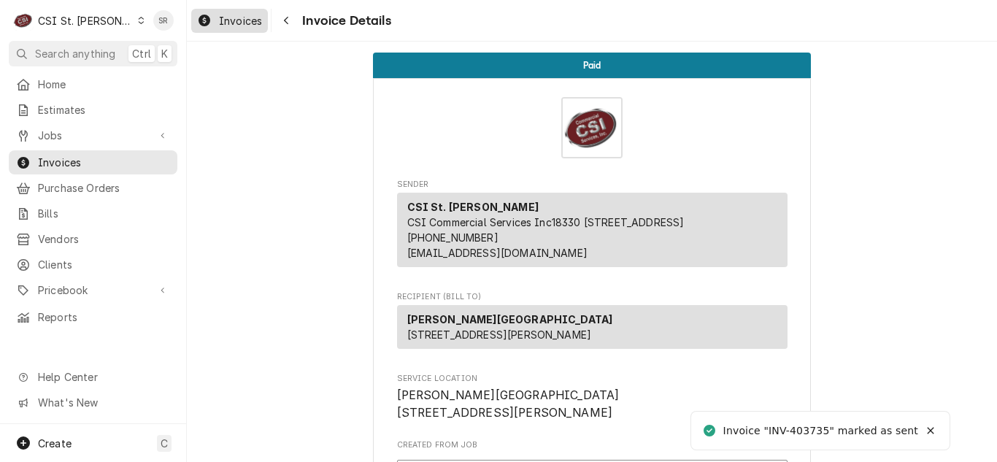
click at [233, 18] on span "Invoices" at bounding box center [240, 20] width 43 height 15
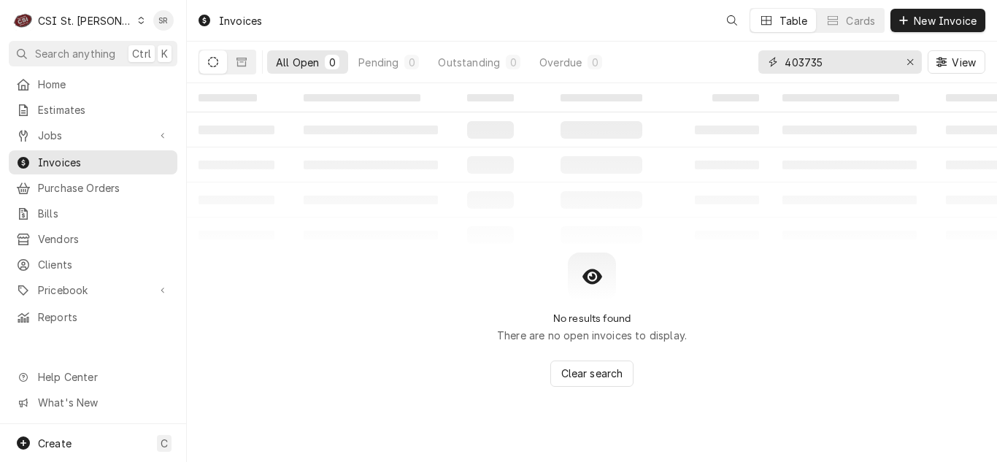
click at [780, 58] on div "403735" at bounding box center [840, 61] width 164 height 23
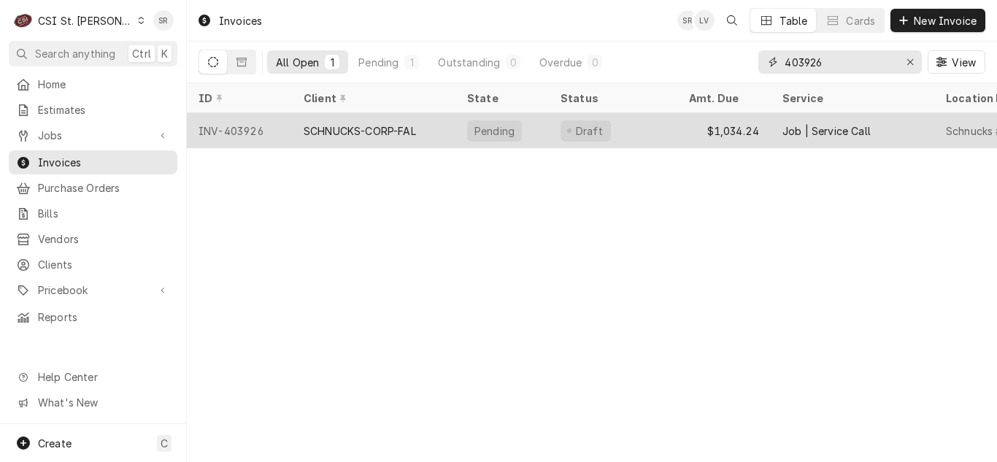
type input "403926"
click at [379, 116] on div "SCHNUCKS-CORP-FAL" at bounding box center [374, 130] width 164 height 35
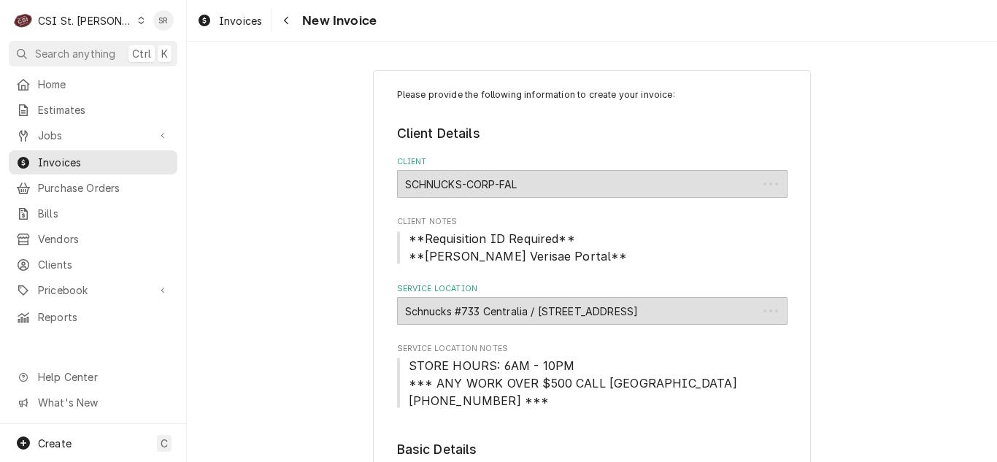
type textarea "x"
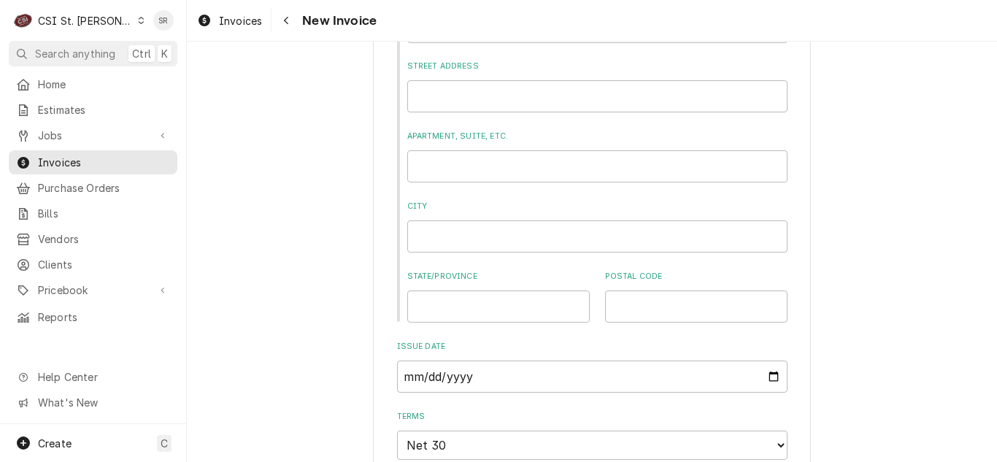
scroll to position [1095, 0]
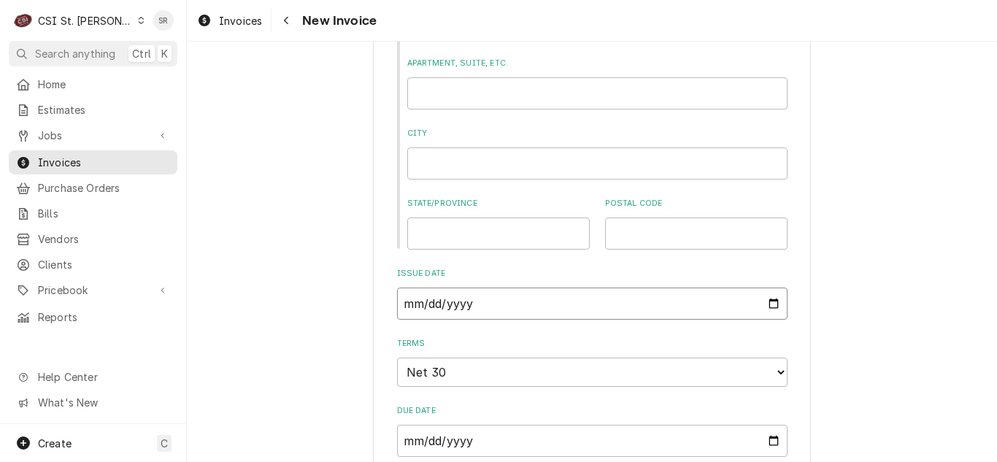
click at [751, 308] on input "2025-09-15" at bounding box center [592, 304] width 391 height 32
click at [765, 302] on input "2025-09-15" at bounding box center [592, 304] width 391 height 32
type input "2025-09-30"
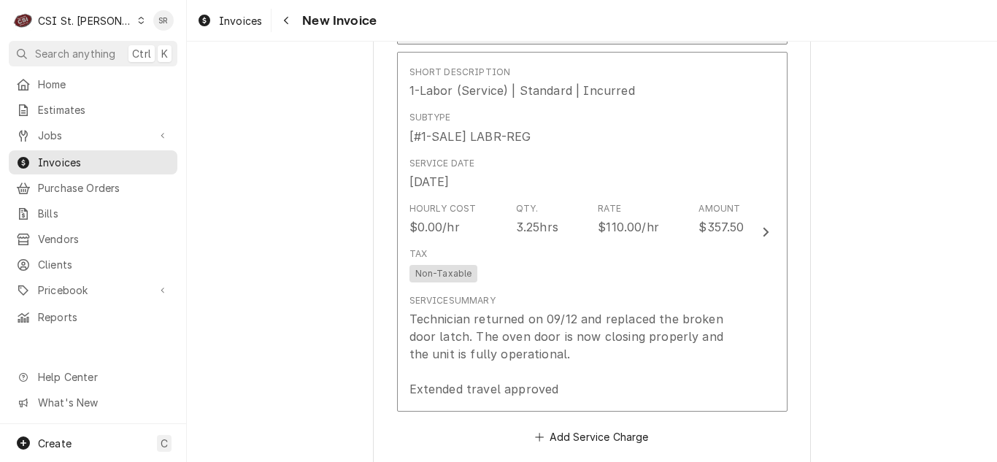
scroll to position [2044, 0]
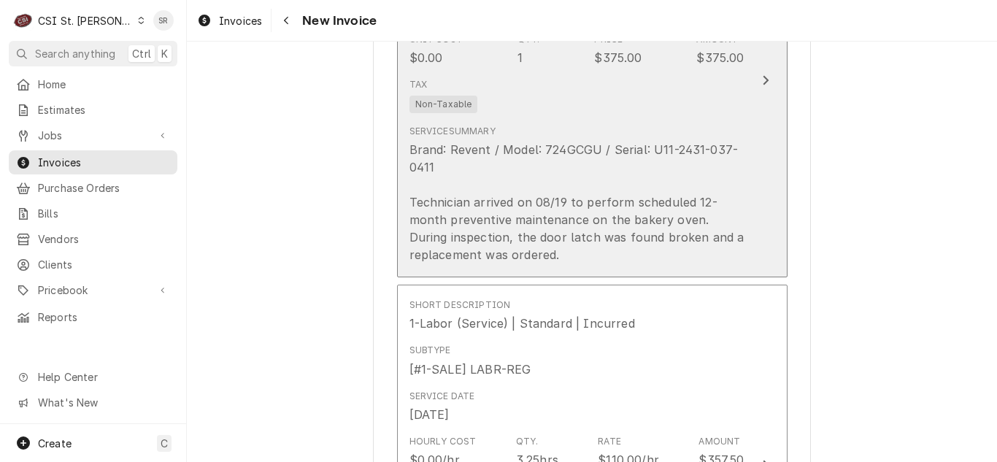
click at [604, 174] on div "Brand: Revent / Model: 724GCGU / Serial: U11-2431-037-0411 Technician arrived o…" at bounding box center [576, 202] width 335 height 123
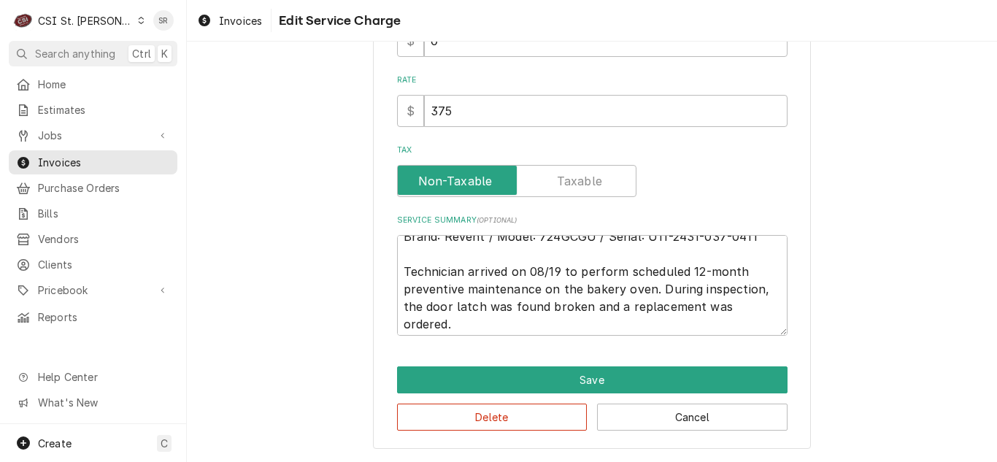
scroll to position [18, 0]
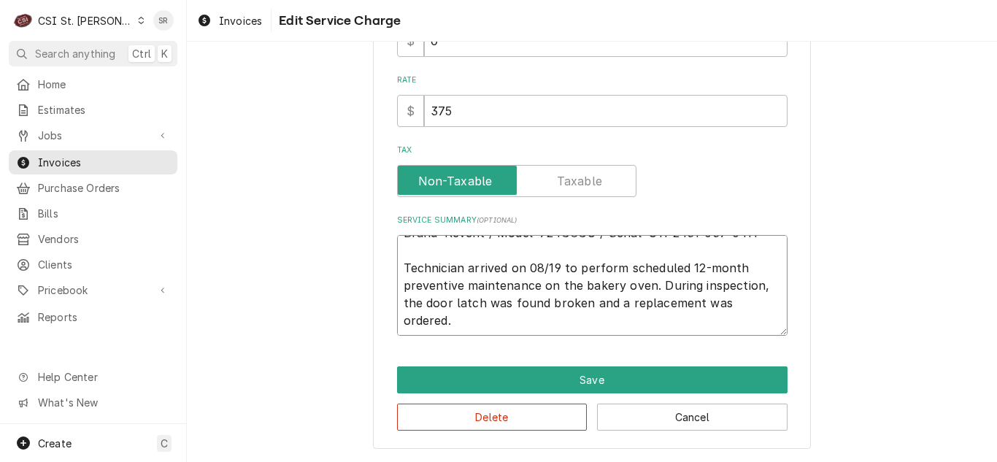
click at [597, 324] on textarea "Brand: Revent / Model: 724GCGU / Serial: U11-2431-037-0411 Technician arrived o…" at bounding box center [592, 285] width 391 height 101
type textarea "x"
type textarea "Brand: Revent / Model: 724GCGU / Serial: U11-2431-037-0411 Technician arrived o…"
type textarea "x"
type textarea "Brand: Revent / Model: 724GCGU / Serial: U11-2431-037-0411 Technician arrived o…"
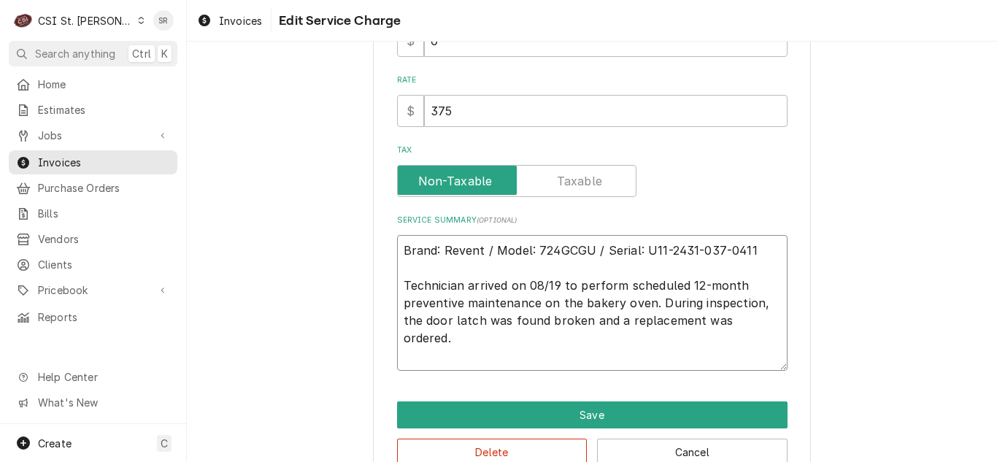
type textarea "x"
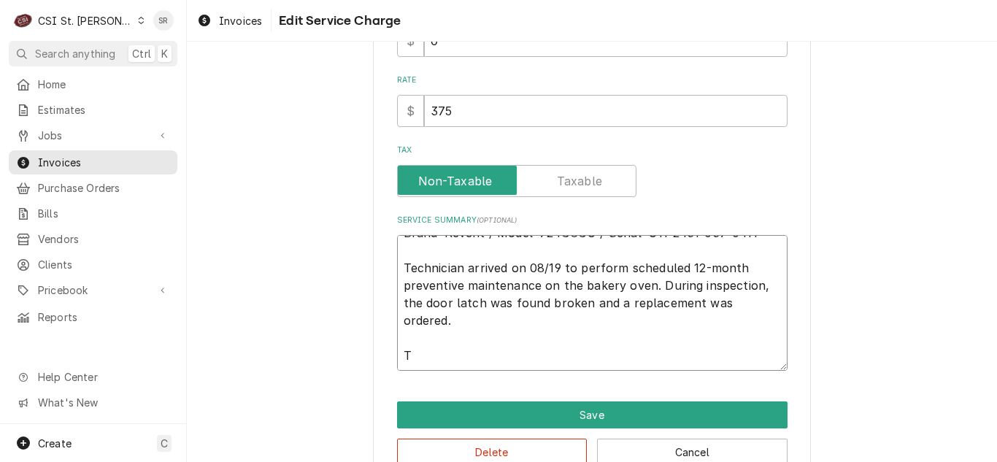
type textarea "Brand: Revent / Model: 724GCGU / Serial: U11-2431-037-0411 Technician arrived o…"
type textarea "x"
type textarea "Brand: Revent / Model: 724GCGU / Serial: U11-2431-037-0411 Technician arrived o…"
type textarea "x"
type textarea "Brand: Revent / Model: 724GCGU / Serial: U11-2431-037-0411 Technician arrived o…"
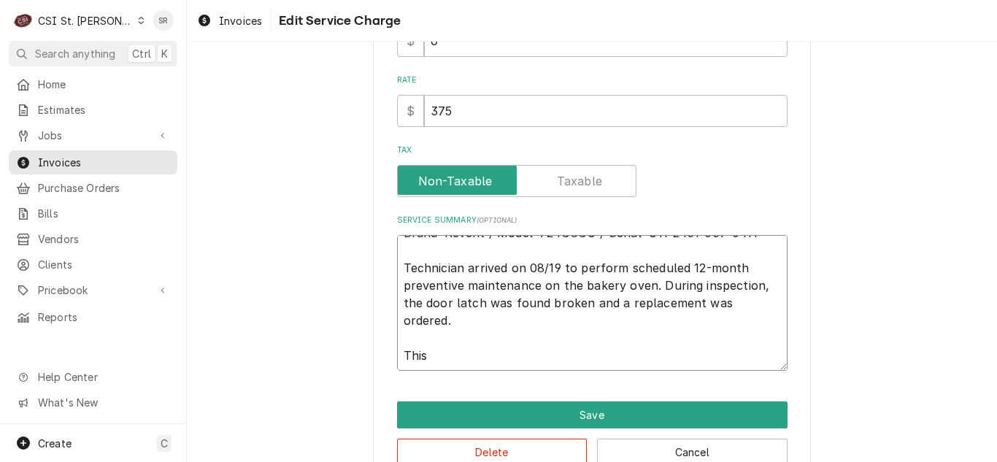
type textarea "x"
type textarea "Brand: Revent / Model: 724GCGU / Serial: U11-2431-037-0411 Technician arrived o…"
type textarea "x"
type textarea "Brand: Revent / Model: 724GCGU / Serial: U11-2431-037-0411 Technician arrived o…"
type textarea "x"
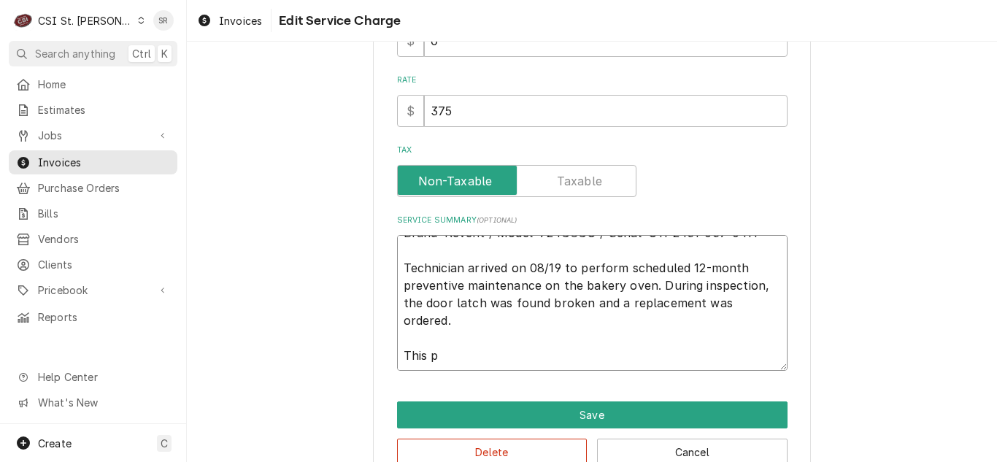
type textarea "Brand: Revent / Model: 724GCGU / Serial: U11-2431-037-0411 Technician arrived o…"
type textarea "x"
type textarea "Brand: Revent / Model: 724GCGU / Serial: U11-2431-037-0411 Technician arrived o…"
type textarea "x"
type textarea "Brand: Revent / Model: 724GCGU / Serial: U11-2431-037-0411 Technician arrived o…"
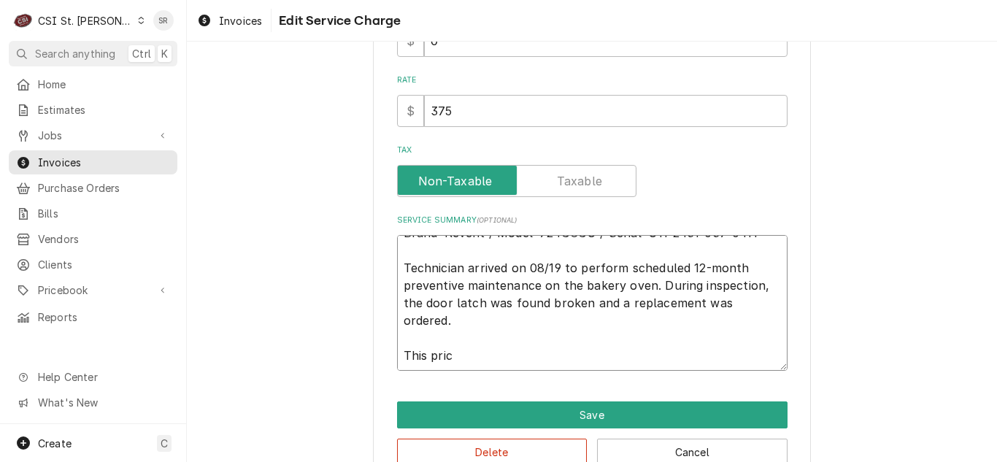
type textarea "x"
type textarea "Brand: Revent / Model: 724GCGU / Serial: U11-2431-037-0411 Technician arrived o…"
type textarea "x"
type textarea "Brand: Revent / Model: 724GCGU / Serial: U11-2431-037-0411 Technician arrived o…"
type textarea "x"
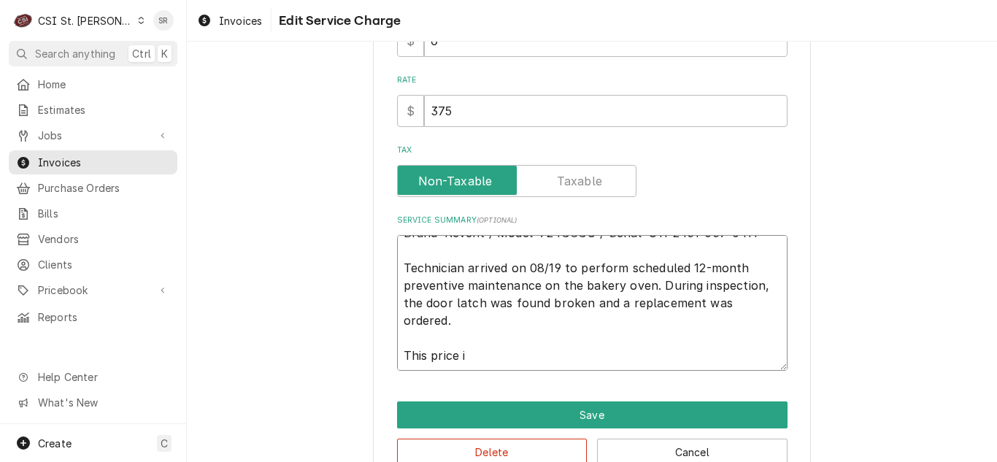
type textarea "Brand: Revent / Model: 724GCGU / Serial: U11-2431-037-0411 Technician arrived o…"
type textarea "x"
type textarea "Brand: Revent / Model: 724GCGU / Serial: U11-2431-037-0411 Technician arrived o…"
type textarea "x"
type textarea "Brand: Revent / Model: 724GCGU / Serial: U11-2431-037-0411 Technician arrived o…"
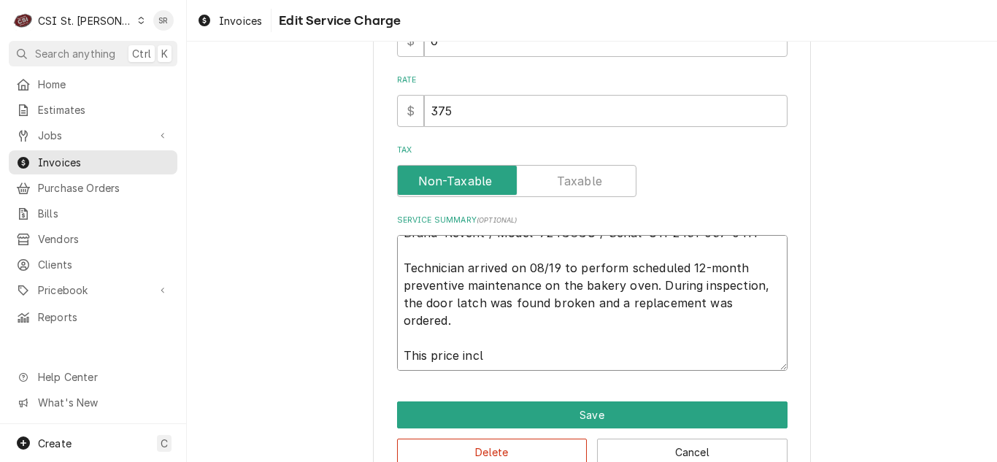
type textarea "x"
type textarea "Brand: Revent / Model: 724GCGU / Serial: U11-2431-037-0411 Technician arrived o…"
type textarea "x"
type textarea "Brand: Revent / Model: 724GCGU / Serial: U11-2431-037-0411 Technician arrived o…"
type textarea "x"
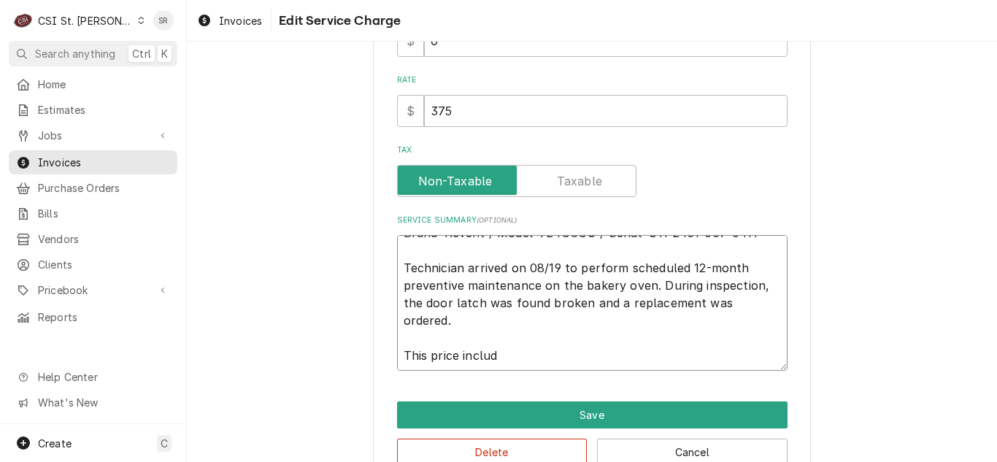
type textarea "Brand: Revent / Model: 724GCGU / Serial: U11-2431-037-0411 Technician arrived o…"
type textarea "x"
type textarea "Brand: Revent / Model: 724GCGU / Serial: U11-2431-037-0411 Technician arrived o…"
type textarea "x"
type textarea "Brand: Revent / Model: 724GCGU / Serial: U11-2431-037-0411 Technician arrived o…"
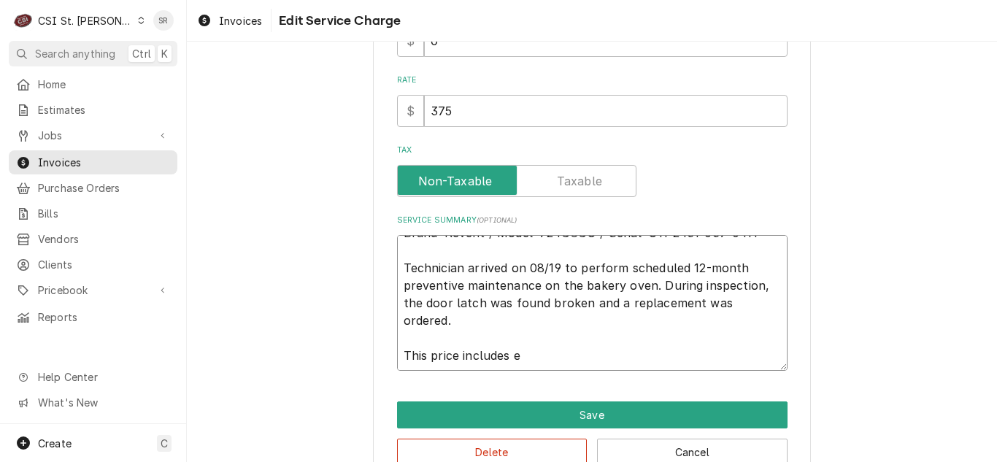
type textarea "x"
type textarea "Brand: Revent / Model: 724GCGU / Serial: U11-2431-037-0411 Technician arrived o…"
type textarea "x"
type textarea "Brand: Revent / Model: 724GCGU / Serial: U11-2431-037-0411 Technician arrived o…"
type textarea "x"
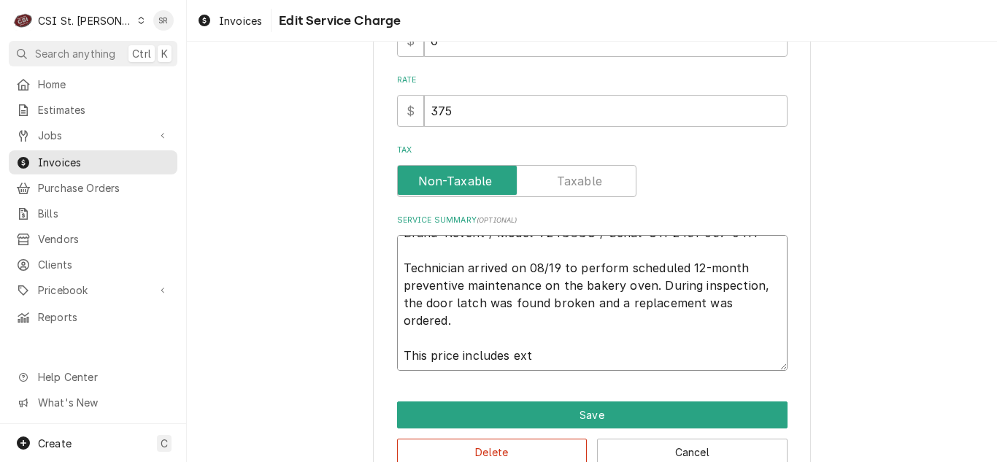
type textarea "Brand: Revent / Model: 724GCGU / Serial: U11-2431-037-0411 Technician arrived o…"
type textarea "x"
type textarea "Brand: Revent / Model: 724GCGU / Serial: U11-2431-037-0411 Technician arrived o…"
type textarea "x"
type textarea "Brand: Revent / Model: 724GCGU / Serial: U11-2431-037-0411 Technician arrived o…"
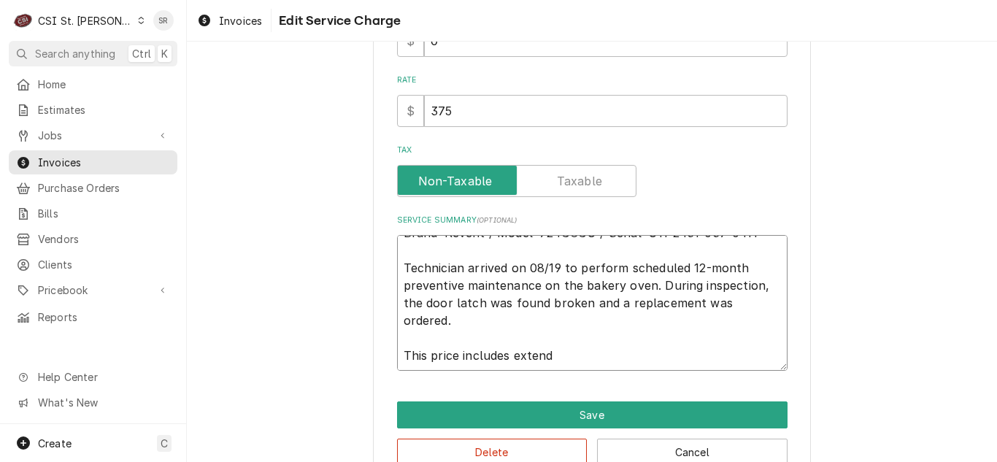
type textarea "x"
type textarea "Brand: Revent / Model: 724GCGU / Serial: U11-2431-037-0411 Technician arrived o…"
type textarea "x"
type textarea "Brand: Revent / Model: 724GCGU / Serial: U11-2431-037-0411 Technician arrived o…"
type textarea "x"
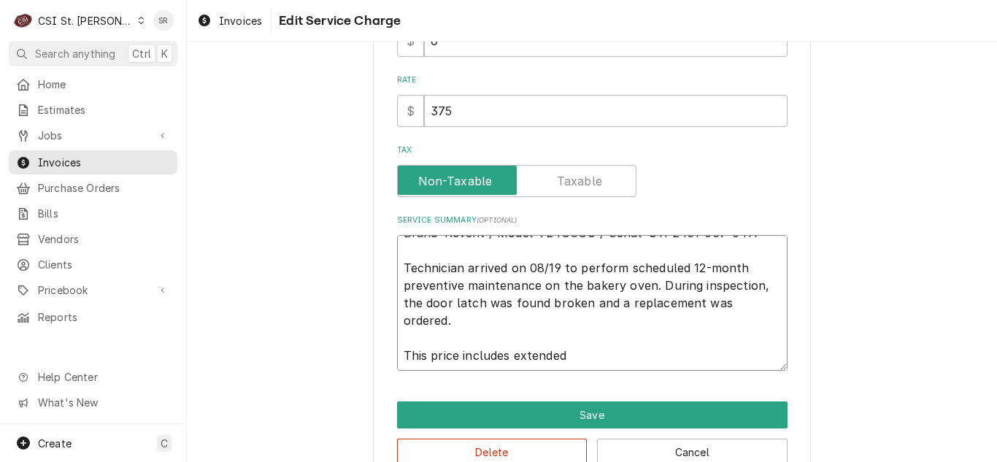
type textarea "Brand: Revent / Model: 724GCGU / Serial: U11-2431-037-0411 Technician arrived o…"
type textarea "x"
type textarea "Brand: Revent / Model: 724GCGU / Serial: U11-2431-037-0411 Technician arrived o…"
type textarea "x"
type textarea "Brand: Revent / Model: 724GCGU / Serial: U11-2431-037-0411 Technician arrived o…"
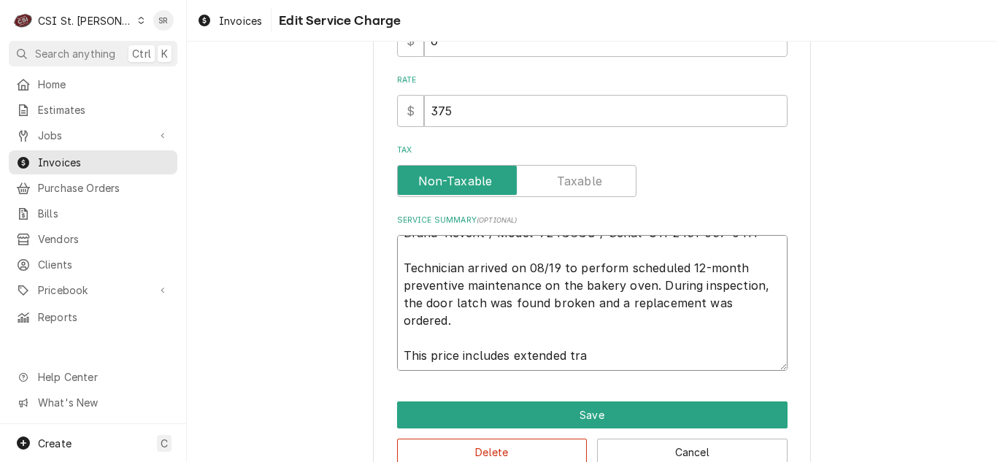
type textarea "x"
type textarea "Brand: Revent / Model: 724GCGU / Serial: U11-2431-037-0411 Technician arrived o…"
type textarea "x"
type textarea "Brand: Revent / Model: 724GCGU / Serial: U11-2431-037-0411 Technician arrived o…"
type textarea "x"
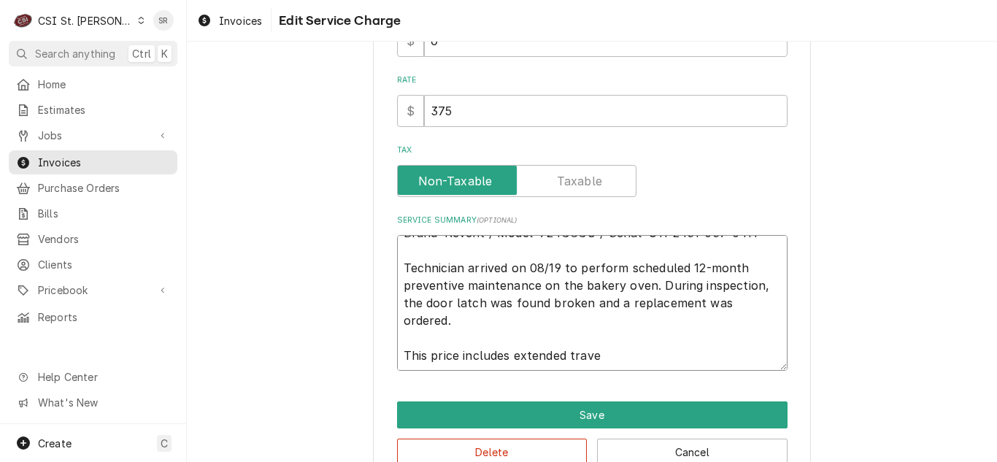
type textarea "Brand: Revent / Model: 724GCGU / Serial: U11-2431-037-0411 Technician arrived o…"
type textarea "x"
type textarea "Brand: Revent / Model: 724GCGU / Serial: U11-2431-037-0411 Technician arrived o…"
type textarea "x"
type textarea "Brand: Revent / Model: 724GCGU / Serial: U11-2431-037-0411 Technician arrived o…"
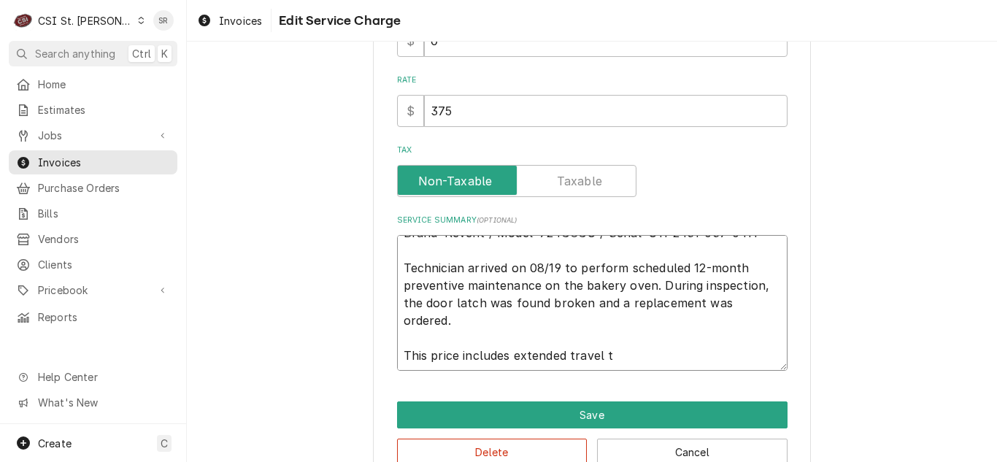
type textarea "x"
type textarea "Brand: Revent / Model: 724GCGU / Serial: U11-2431-037-0411 Technician arrived o…"
type textarea "x"
type textarea "Brand: Revent / Model: 724GCGU / Serial: U11-2431-037-0411 Technician arrived o…"
type textarea "x"
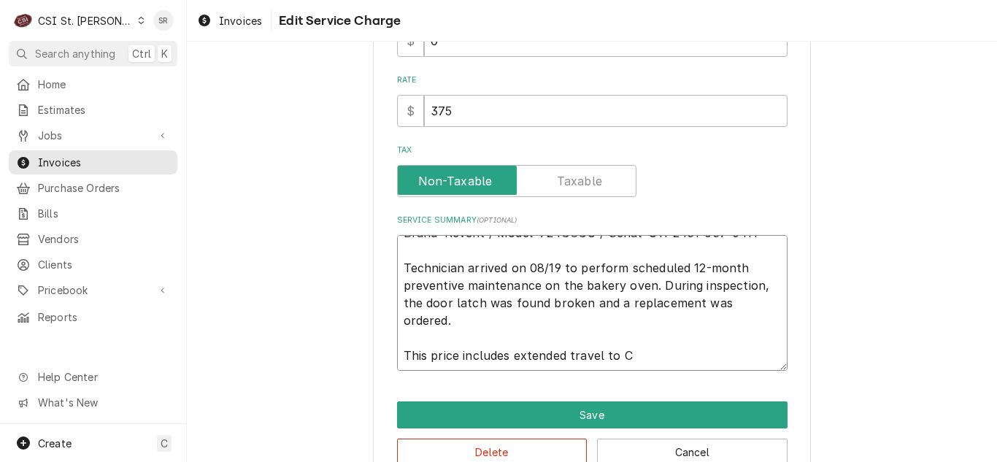
type textarea "Brand: Revent / Model: 724GCGU / Serial: U11-2431-037-0411 Technician arrived o…"
type textarea "x"
type textarea "Brand: Revent / Model: 724GCGU / Serial: U11-2431-037-0411 Technician arrived o…"
type textarea "x"
type textarea "Brand: Revent / Model: 724GCGU / Serial: U11-2431-037-0411 Technician arrived o…"
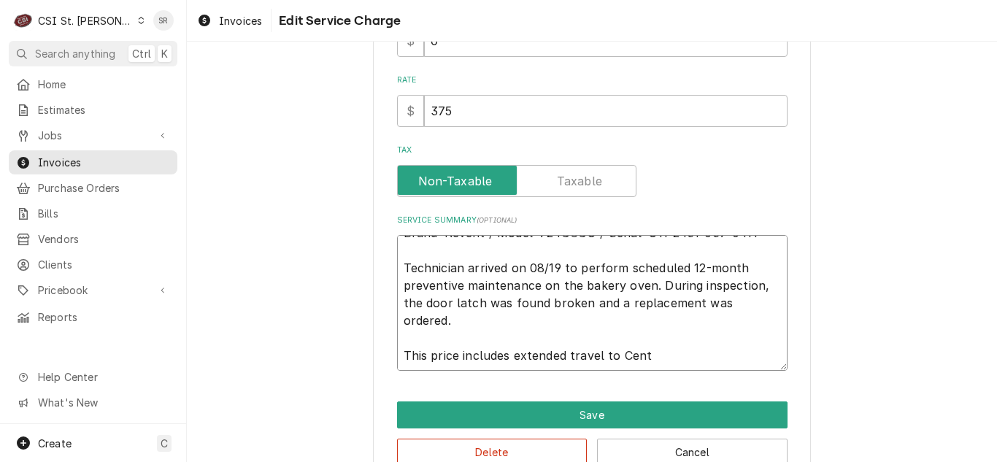
type textarea "x"
type textarea "Brand: Revent / Model: 724GCGU / Serial: U11-2431-037-0411 Technician arrived o…"
type textarea "x"
type textarea "Brand: Revent / Model: 724GCGU / Serial: U11-2431-037-0411 Technician arrived o…"
type textarea "x"
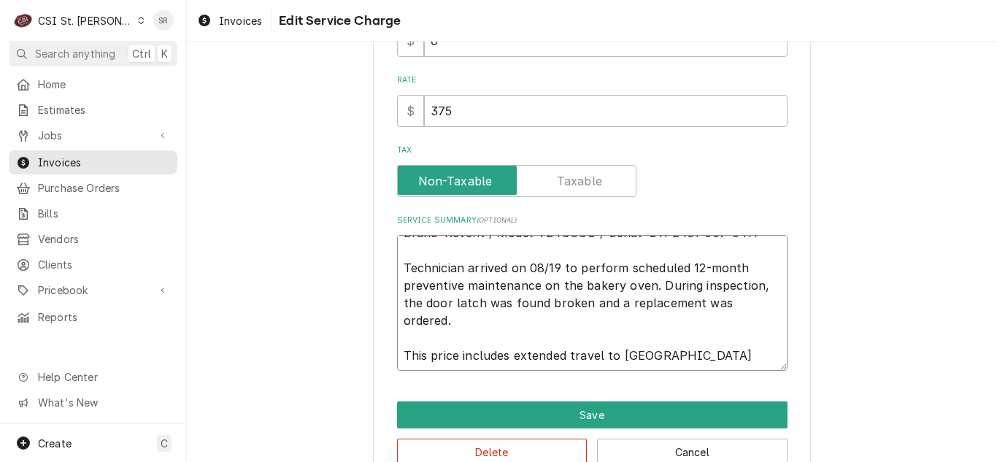
type textarea "Brand: Revent / Model: 724GCGU / Serial: U11-2431-037-0411 Technician arrived o…"
type textarea "x"
type textarea "Brand: Revent / Model: 724GCGU / Serial: U11-2431-037-0411 Technician arrived o…"
type textarea "x"
type textarea "Brand: Revent / Model: 724GCGU / Serial: U11-2431-037-0411 Technician arrived o…"
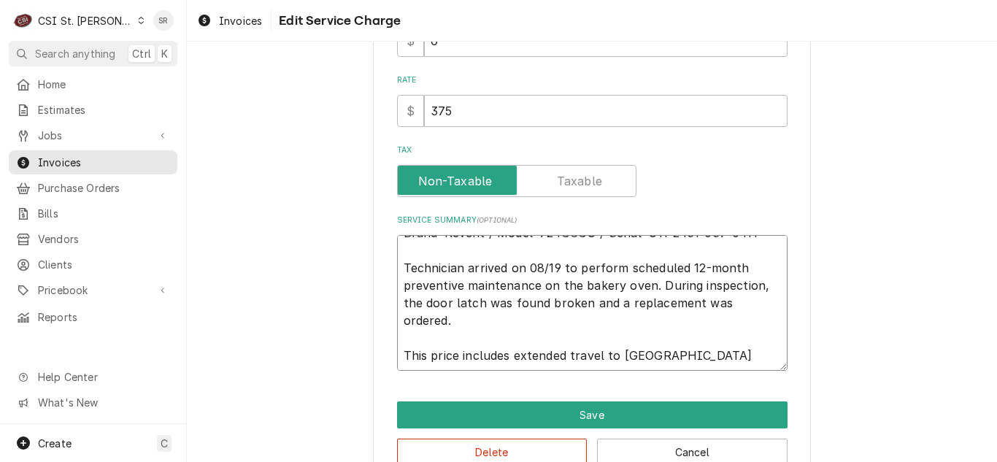
type textarea "x"
type textarea "Brand: Revent / Model: 724GCGU / Serial: U11-2431-037-0411 Technician arrived o…"
type textarea "x"
type textarea "Brand: Revent / Model: 724GCGU / Serial: U11-2431-037-0411 Technician arrived o…"
type textarea "x"
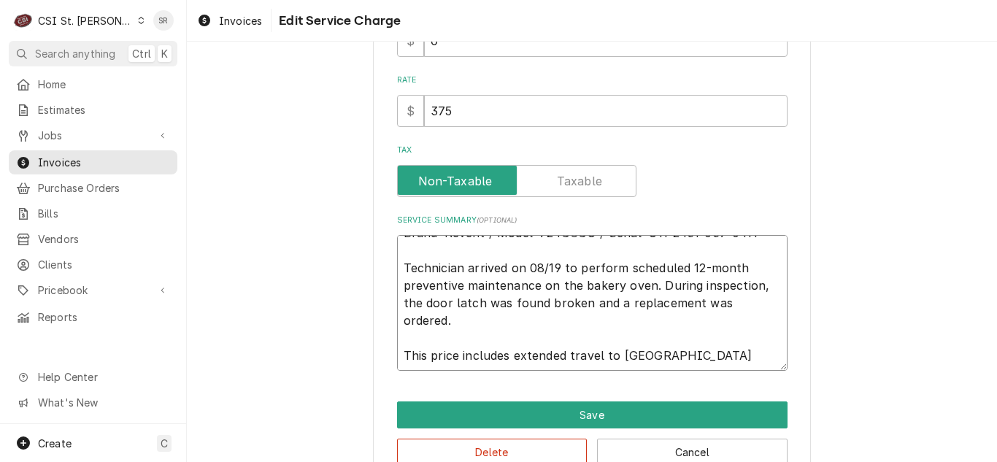
type textarea "Brand: Revent / Model: 724GCGU / Serial: U11-2431-037-0411 Technician arrived o…"
type textarea "x"
type textarea "Brand: Revent / Model: 724GCGU / Serial: U11-2431-037-0411 Technician arrived o…"
type textarea "x"
type textarea "Brand: Revent / Model: 724GCGU / Serial: U11-2431-037-0411 Technician arrived o…"
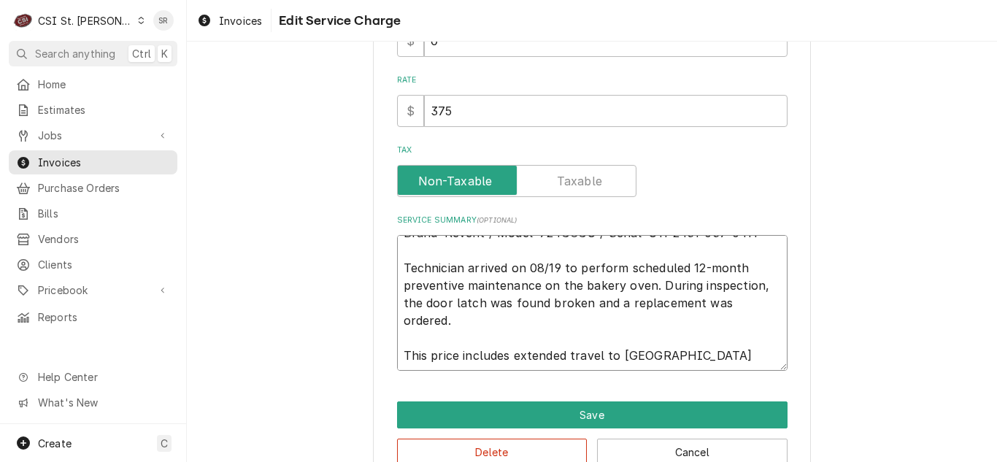
type textarea "x"
type textarea "Brand: Revent / Model: 724GCGU / Serial: U11-2431-037-0411 Technician arrived o…"
type textarea "x"
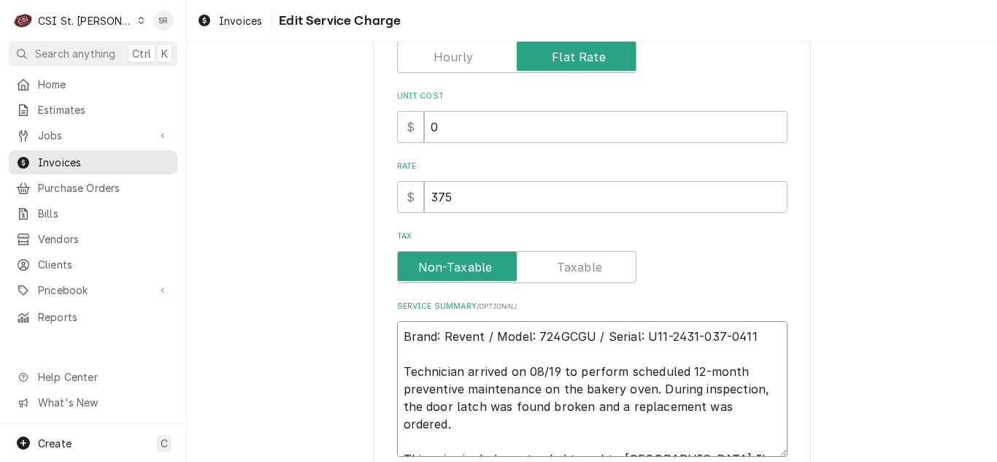
scroll to position [198, 0]
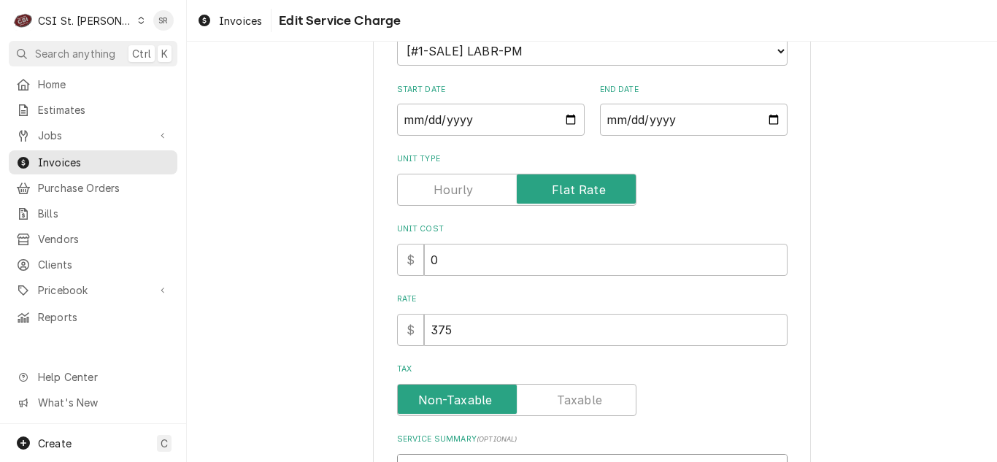
type textarea "Brand: Revent / Model: 724GCGU / Serial: U11-2431-037-0411 Technician arrived o…"
drag, startPoint x: 455, startPoint y: 334, endPoint x: 405, endPoint y: 316, distance: 52.6
click at [405, 316] on div "$ 375" at bounding box center [592, 330] width 391 height 32
type textarea "x"
type input "7"
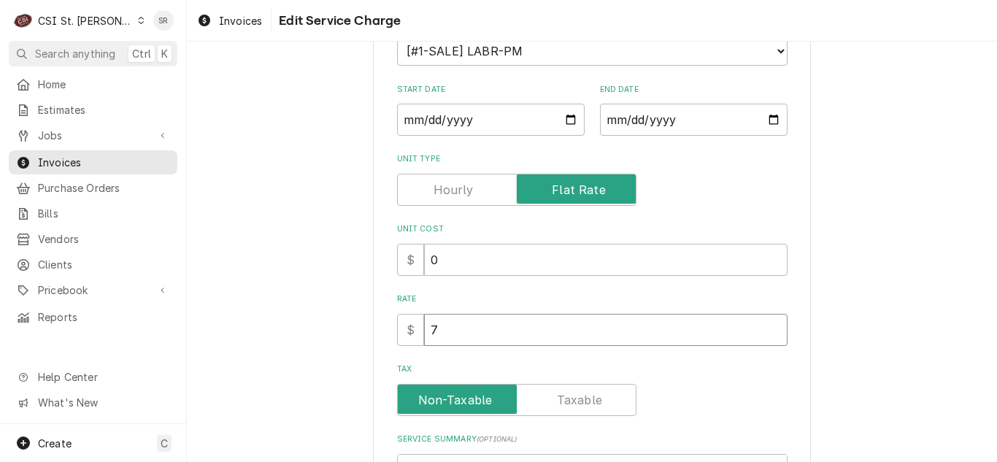
type textarea "x"
type input "72"
type textarea "x"
type input "720"
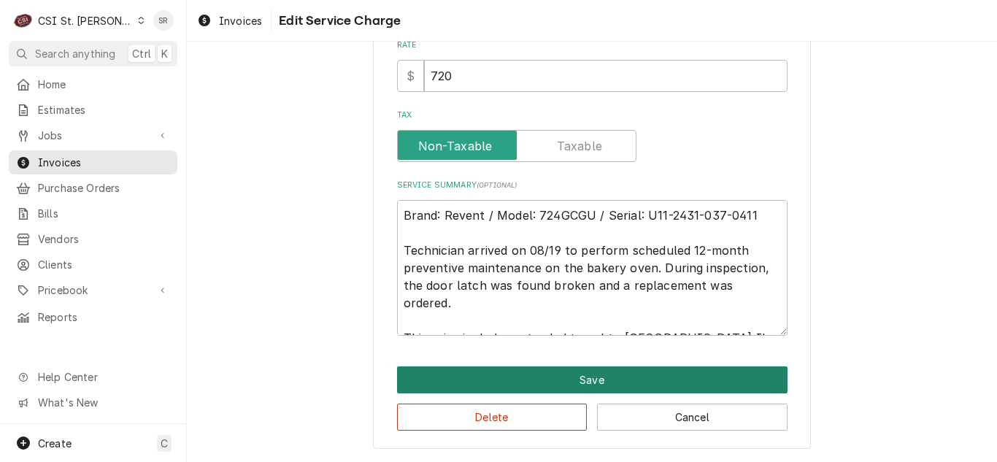
click at [555, 377] on button "Save" at bounding box center [592, 379] width 391 height 27
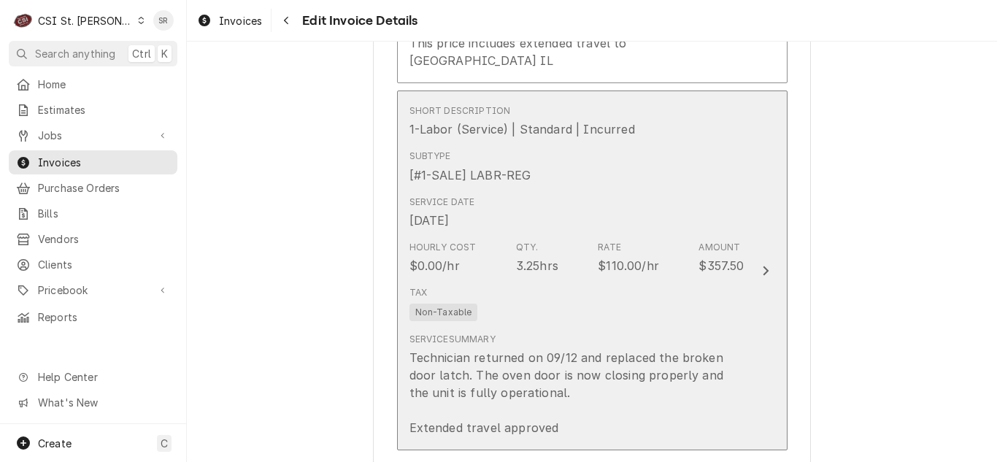
click at [575, 280] on div "Tax Non-Taxable" at bounding box center [576, 303] width 335 height 47
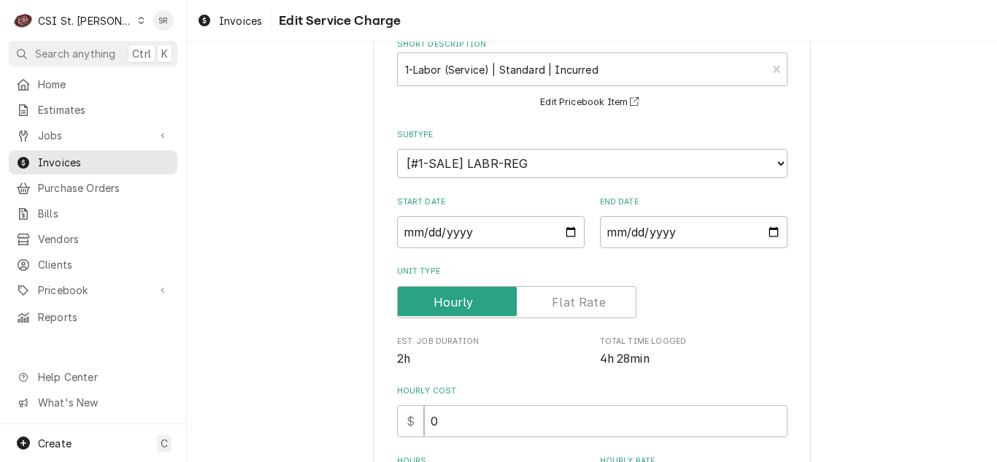
scroll to position [292, 0]
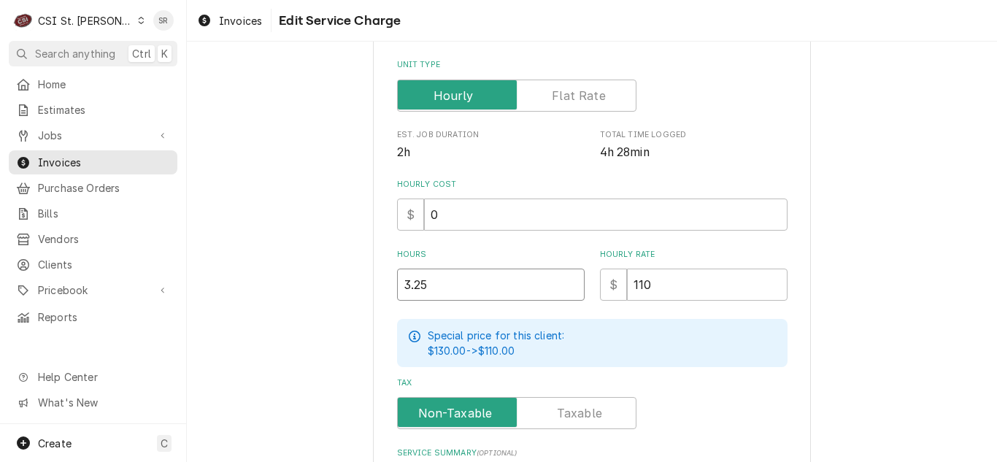
drag, startPoint x: 426, startPoint y: 282, endPoint x: 365, endPoint y: 276, distance: 61.7
click at [365, 276] on div "Use the fields below to edit this service charge Short Description 1-Labor (Ser…" at bounding box center [592, 229] width 810 height 929
type textarea "x"
type input "3"
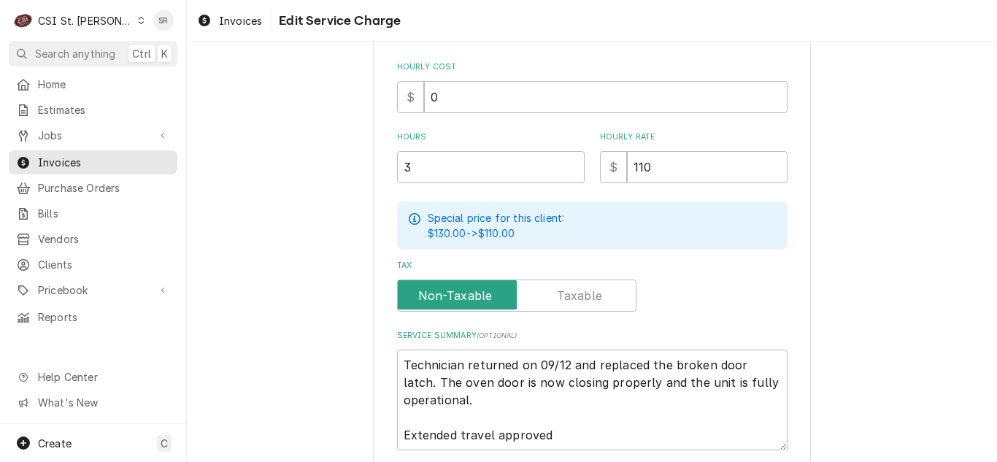
scroll to position [523, 0]
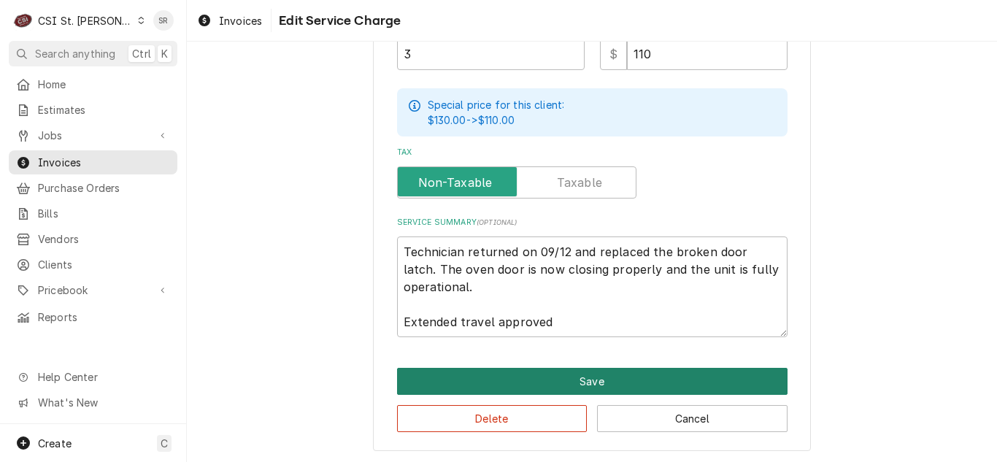
click at [611, 371] on button "Save" at bounding box center [592, 381] width 391 height 27
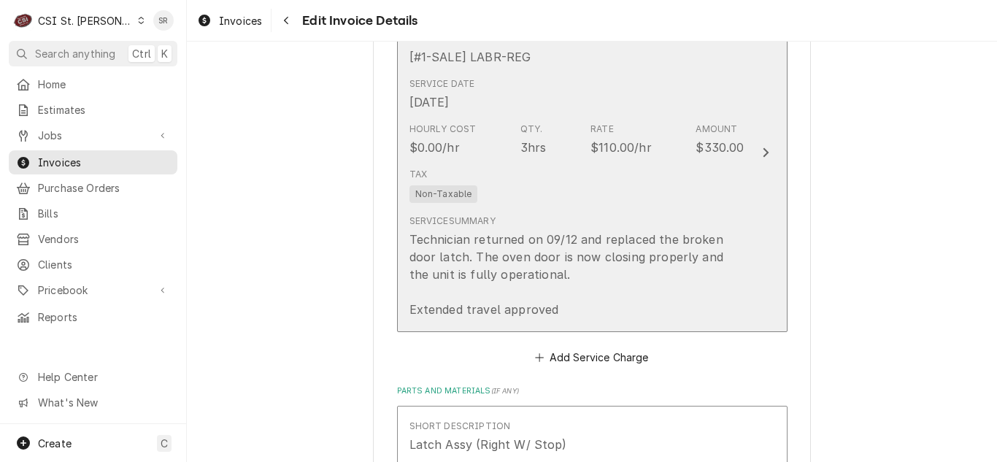
click at [564, 264] on div "Technician returned on 09/12 and replaced the broken door latch. The oven door …" at bounding box center [576, 275] width 335 height 88
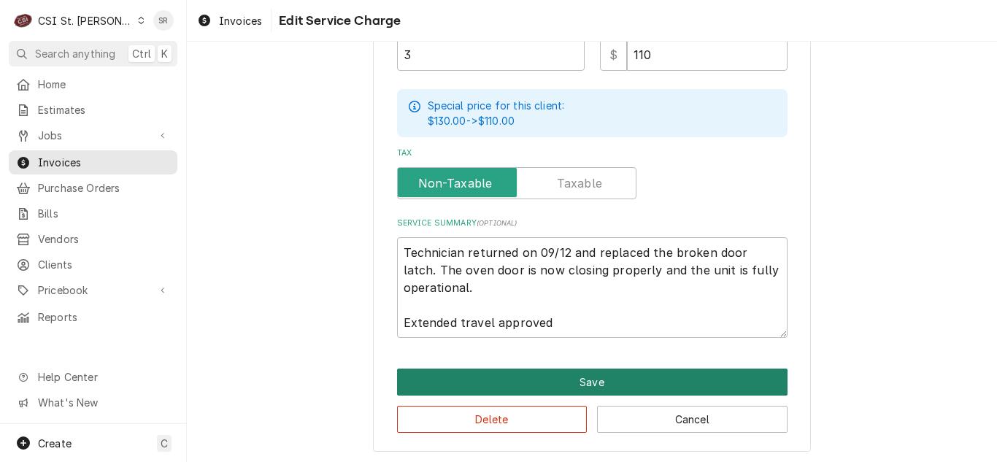
scroll to position [523, 0]
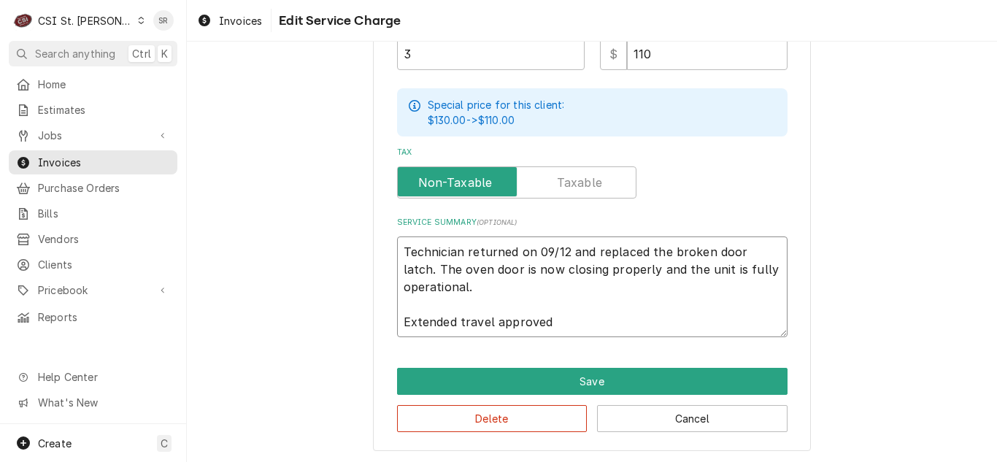
drag, startPoint x: 552, startPoint y: 318, endPoint x: 379, endPoint y: 299, distance: 174.0
type textarea "x"
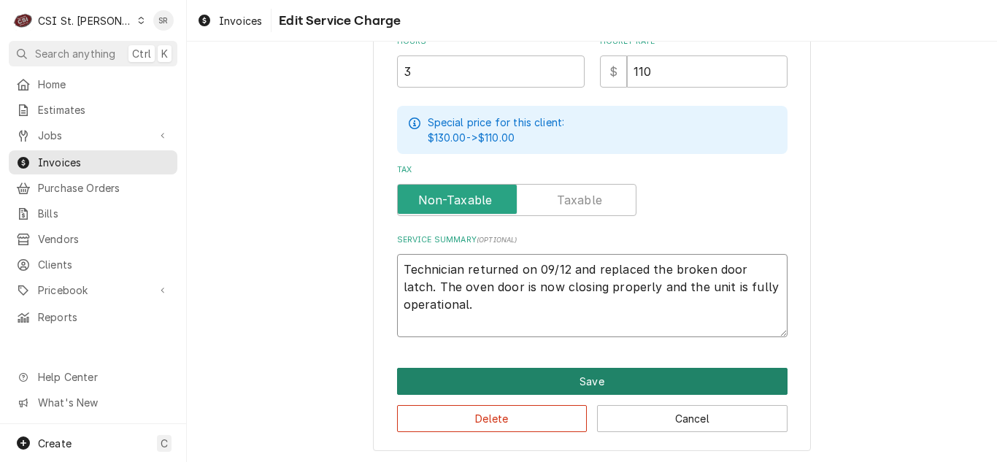
type textarea "Technician returned on 09/12 and replaced the broken door latch. The oven door …"
click at [570, 379] on button "Save" at bounding box center [592, 381] width 391 height 27
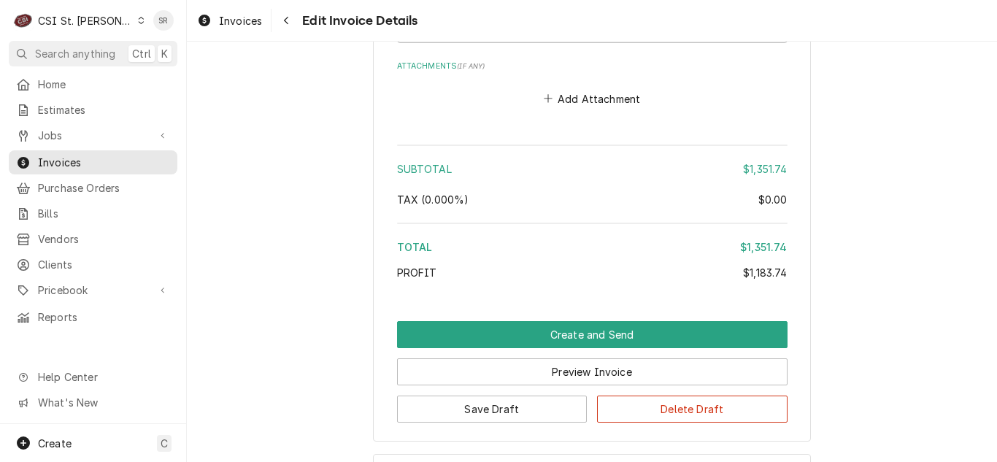
scroll to position [3345, 0]
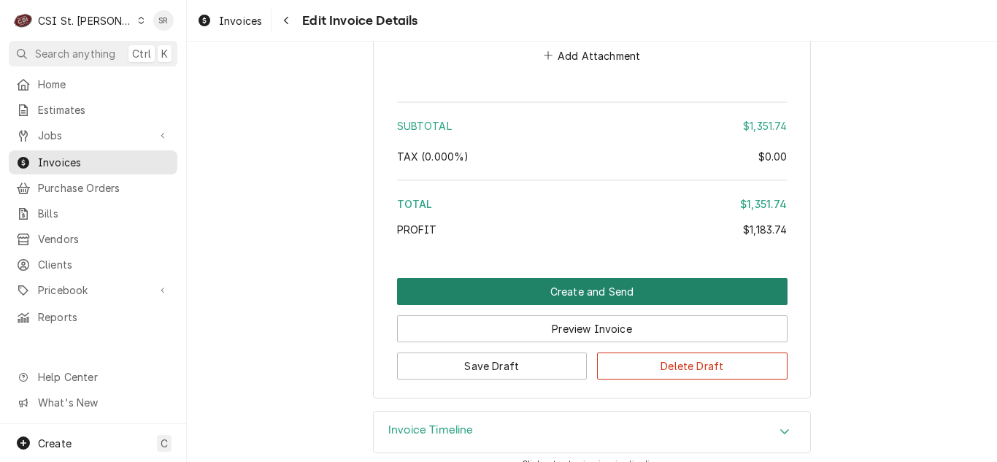
click at [619, 278] on button "Create and Send" at bounding box center [592, 291] width 391 height 27
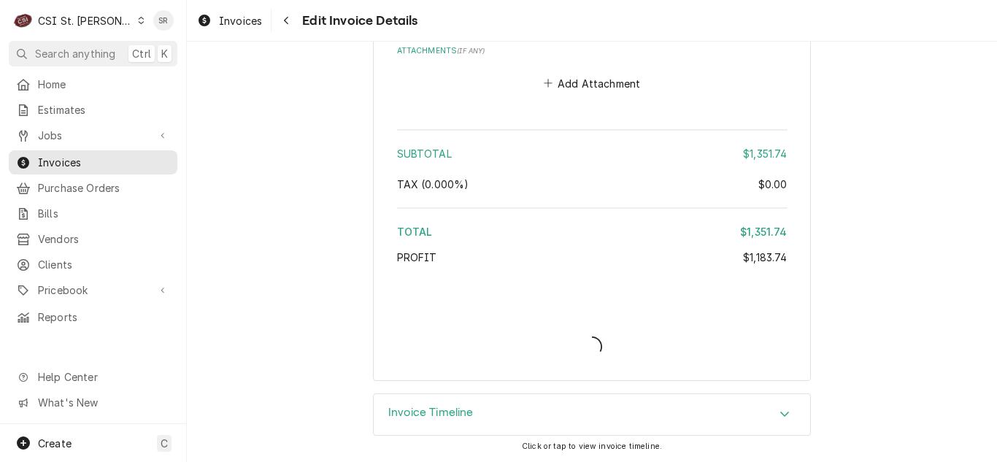
scroll to position [3300, 0]
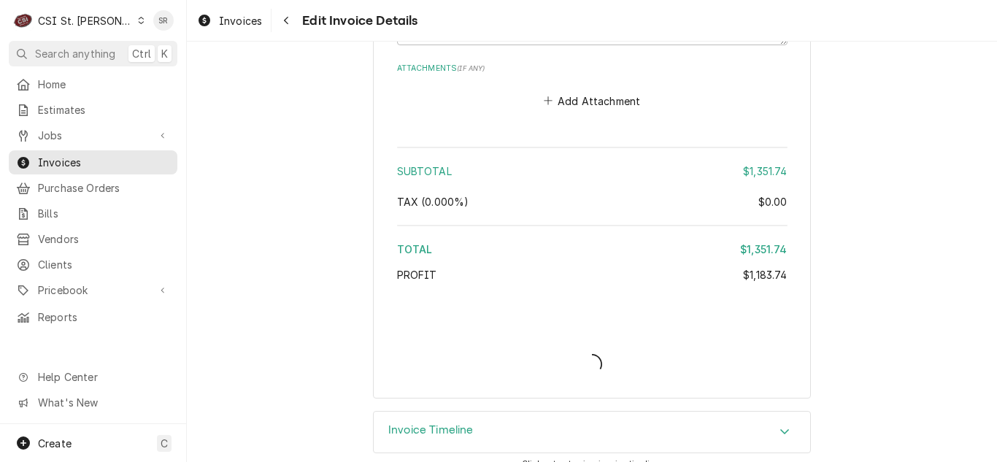
type textarea "x"
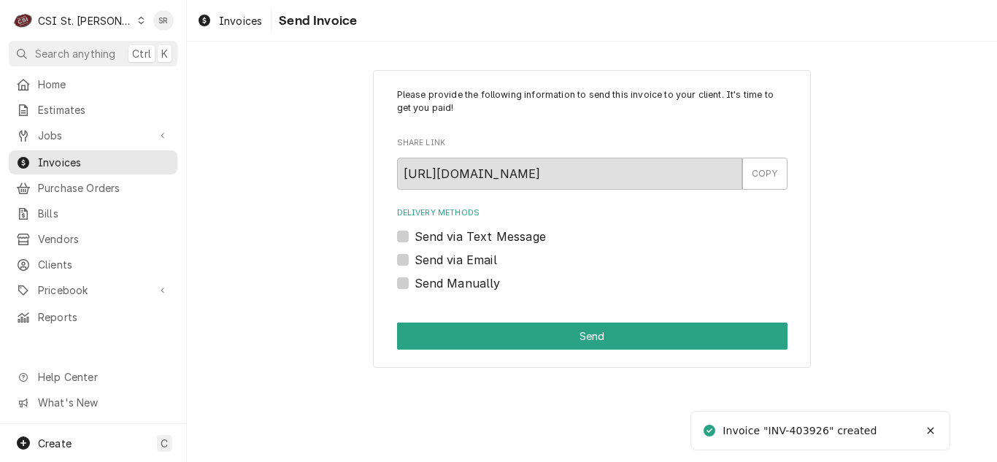
click at [438, 258] on label "Send via Email" at bounding box center [456, 260] width 82 height 18
click at [438, 258] on input "Send via Email" at bounding box center [610, 267] width 391 height 32
checkbox input "true"
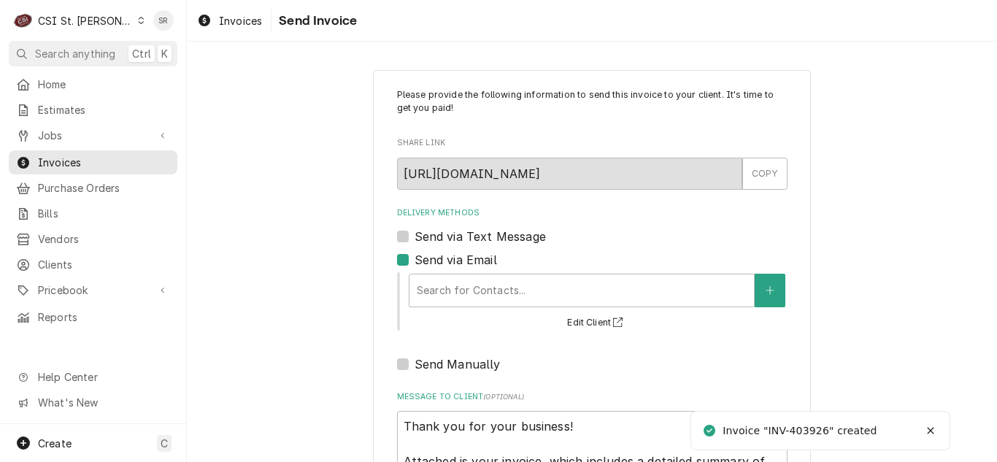
click at [518, 286] on div "Delivery Methods" at bounding box center [582, 290] width 330 height 26
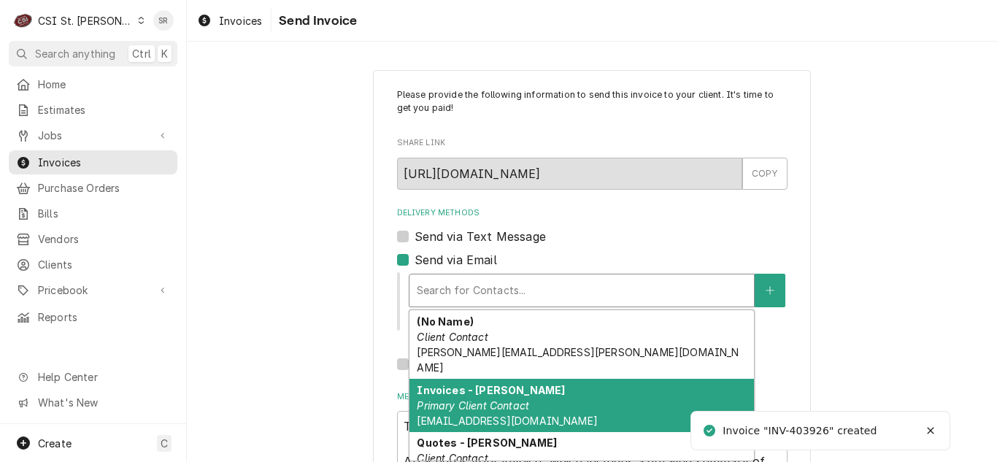
click at [504, 379] on div "Invoices - Kyley Primary Client Contact kyleyh@csi1.com" at bounding box center [581, 405] width 345 height 53
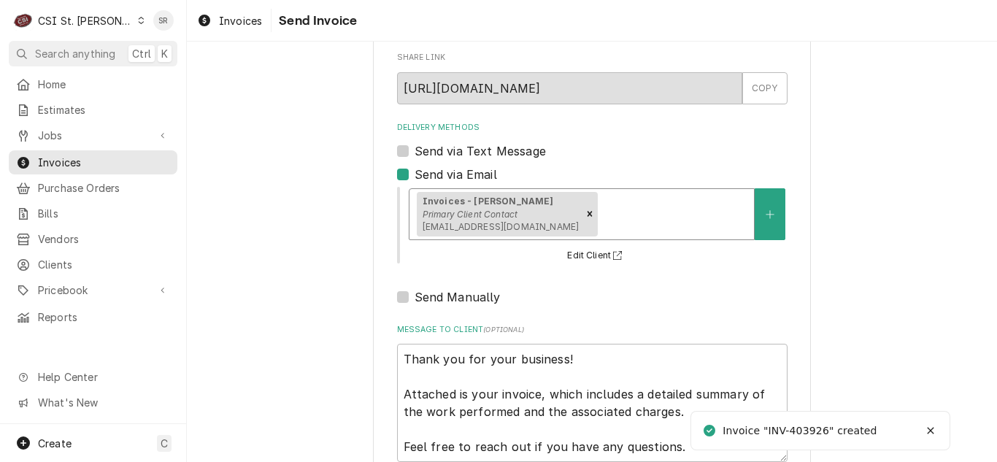
scroll to position [174, 0]
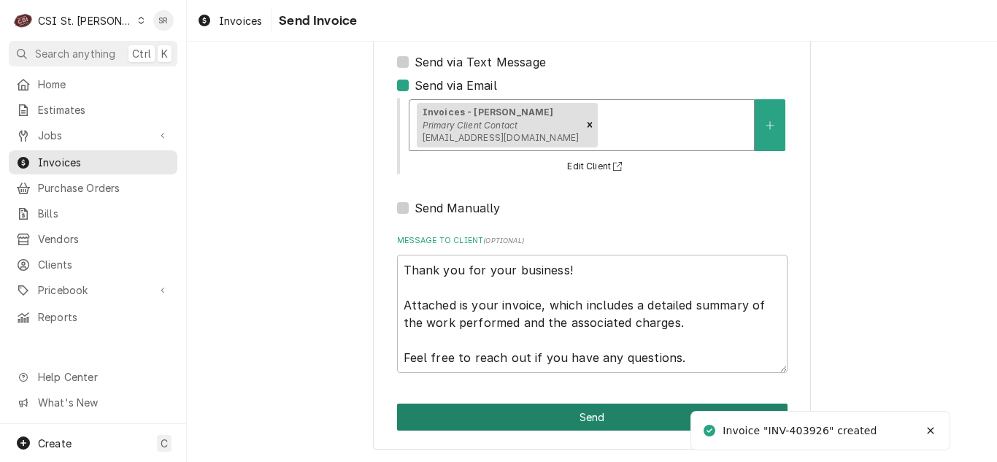
click at [577, 412] on button "Send" at bounding box center [592, 417] width 391 height 27
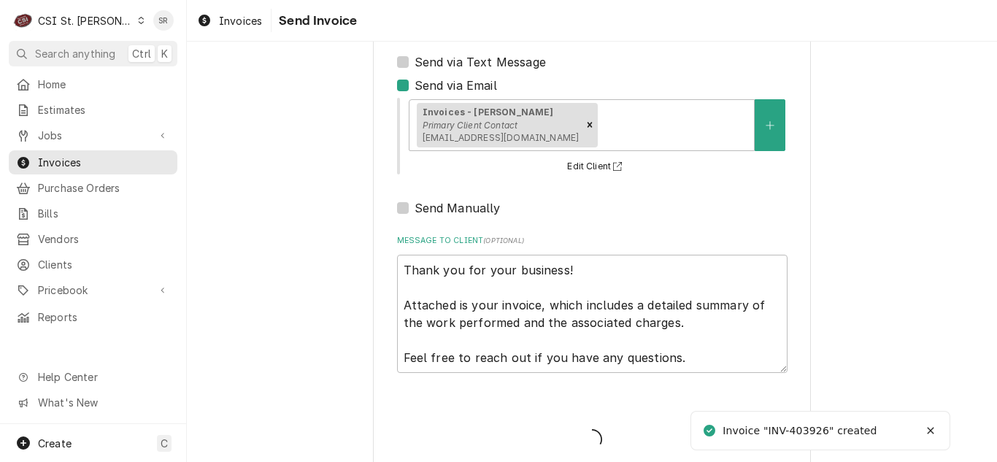
type textarea "x"
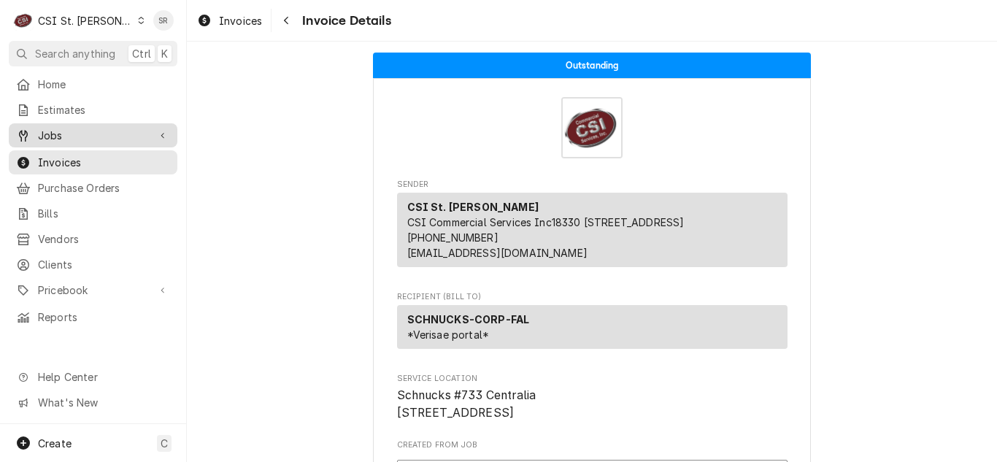
click at [79, 136] on span "Jobs" at bounding box center [93, 135] width 110 height 15
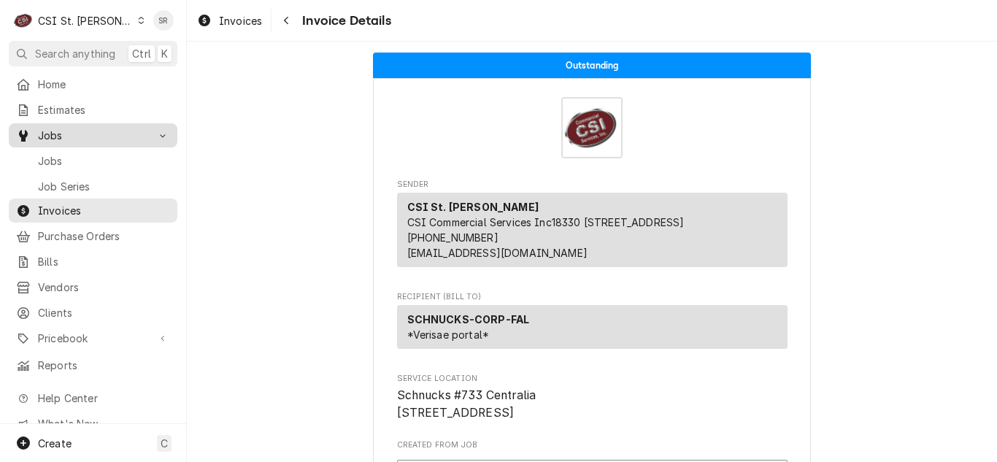
click at [80, 161] on span "Jobs" at bounding box center [104, 160] width 132 height 15
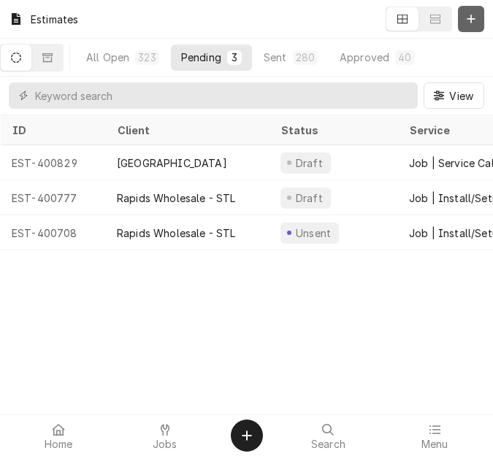
click at [466, 23] on icon "Dynamic Content Wrapper" at bounding box center [470, 19] width 9 height 10
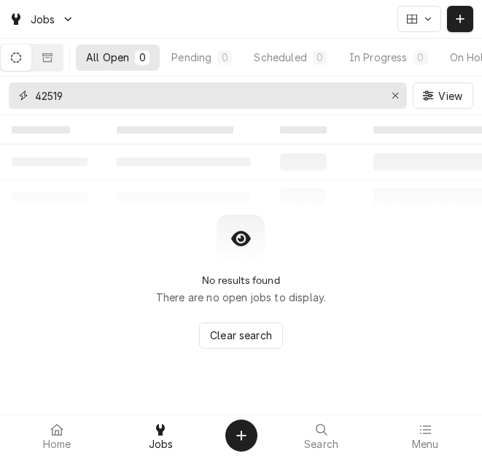
drag, startPoint x: 124, startPoint y: 105, endPoint x: 26, endPoint y: 95, distance: 99.1
click at [26, 95] on div "42519" at bounding box center [208, 95] width 399 height 26
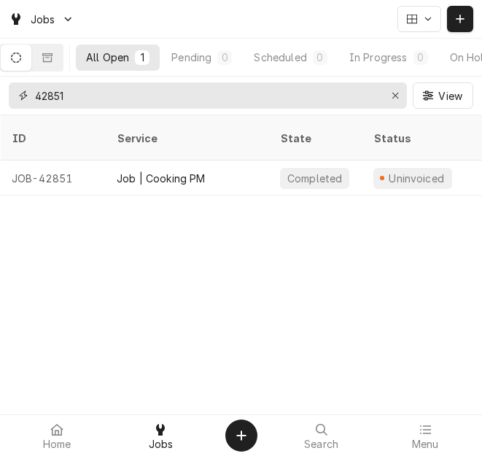
type input "42851"
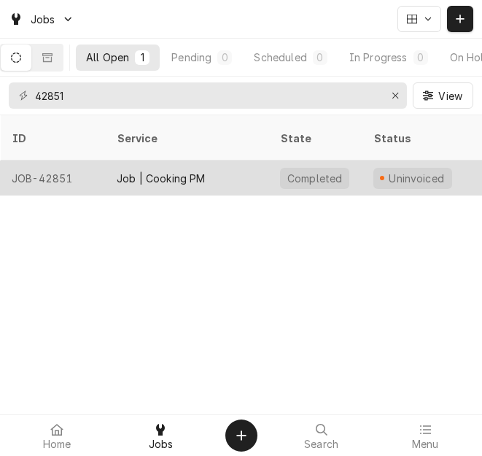
click at [239, 161] on div "Job | Cooking PM" at bounding box center [187, 178] width 164 height 35
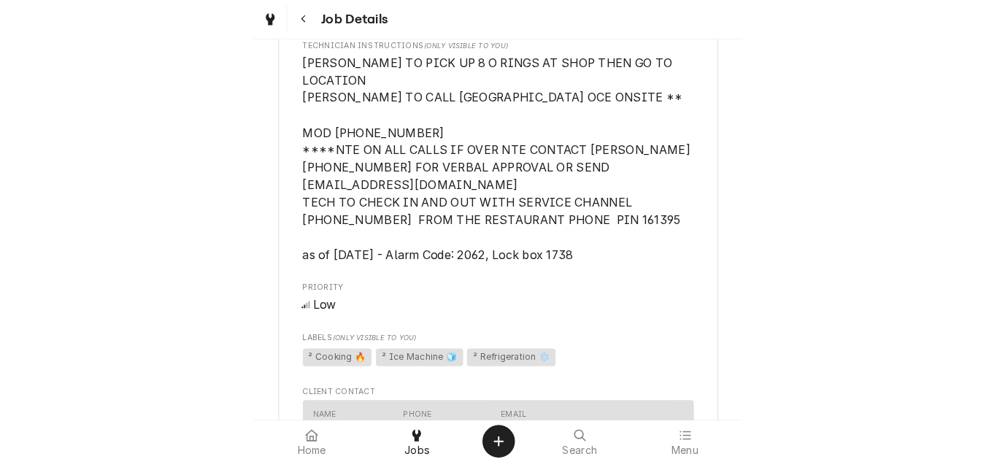
scroll to position [1314, 0]
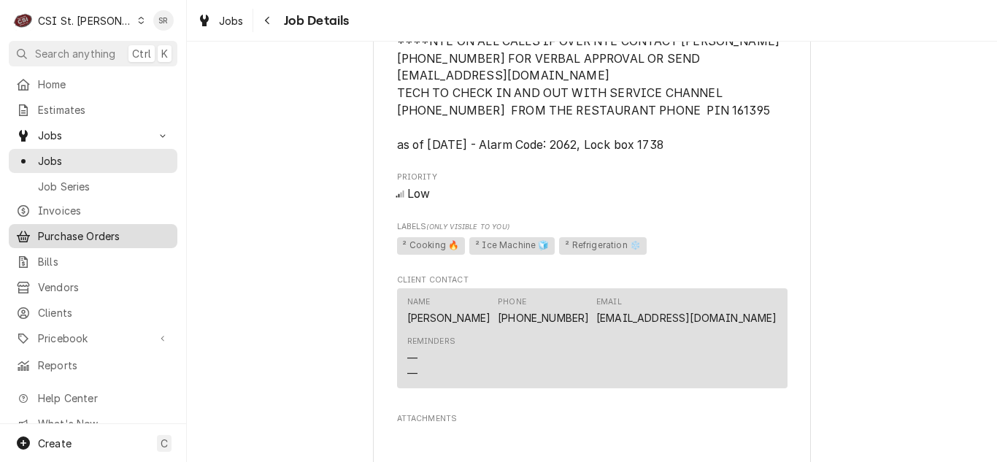
drag, startPoint x: 82, startPoint y: 201, endPoint x: 163, endPoint y: 228, distance: 84.7
click at [82, 203] on span "Invoices" at bounding box center [104, 210] width 132 height 15
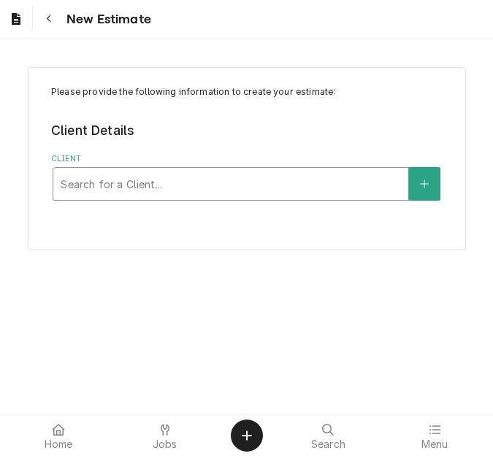
click at [169, 187] on div "Client" at bounding box center [231, 184] width 340 height 26
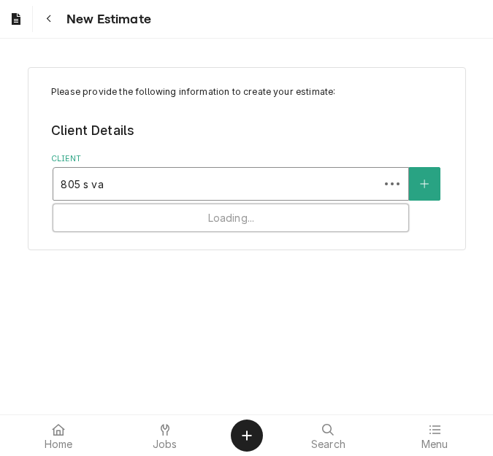
type input "805 s van"
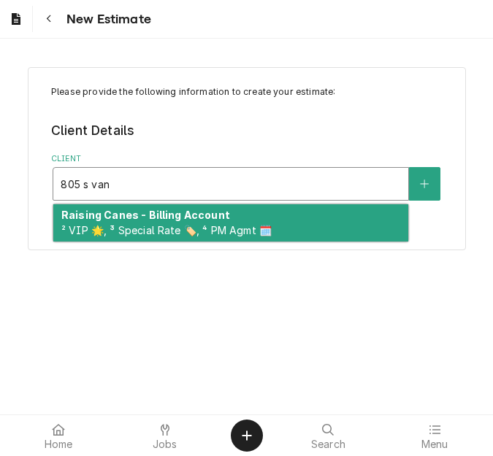
click at [151, 218] on strong "Raising Canes - Billing Account" at bounding box center [145, 215] width 169 height 12
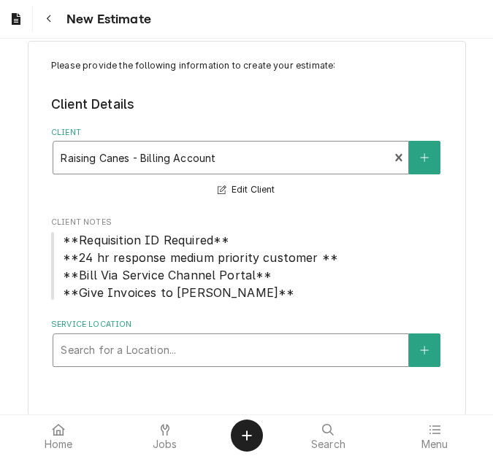
scroll to position [41, 0]
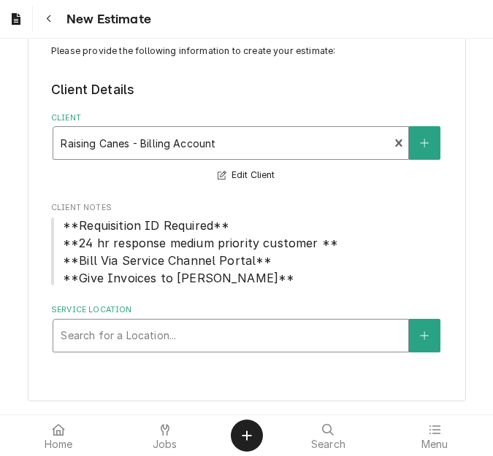
click at [164, 327] on div "Service Location" at bounding box center [231, 336] width 340 height 26
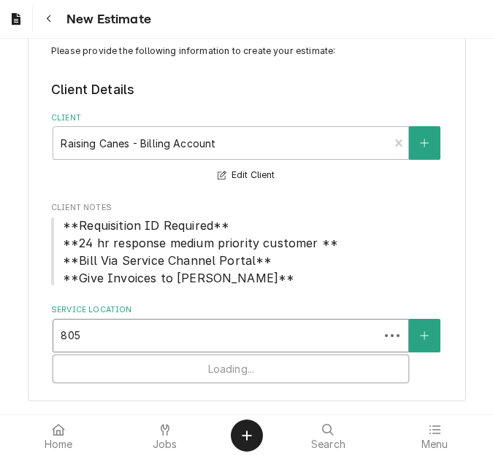
type input "805 s"
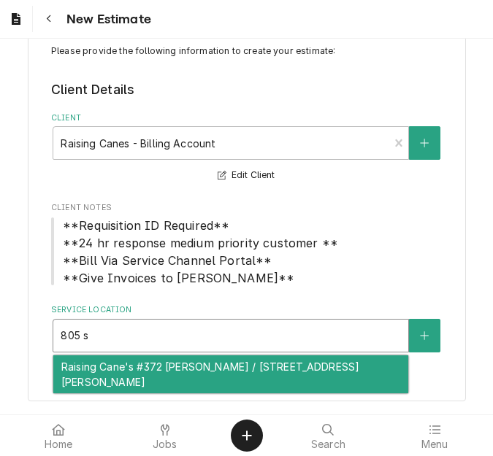
click at [178, 376] on div "Raising Cane's #372 Vandeventer / 805 S Vandeventer Ave, St Louis, MO 63110" at bounding box center [230, 374] width 355 height 38
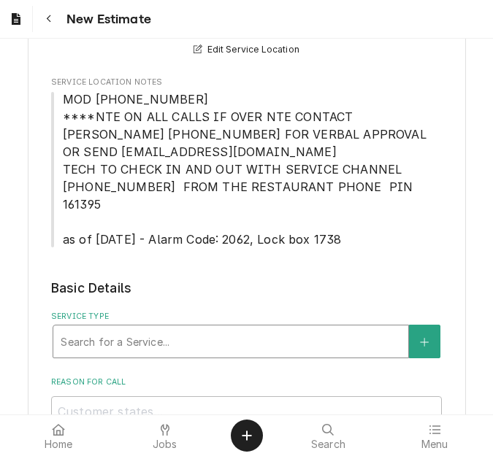
scroll to position [406, 0]
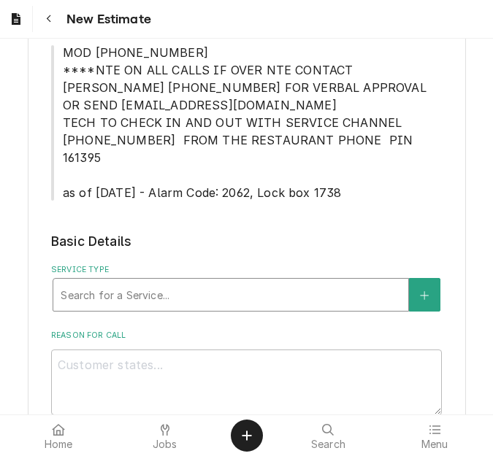
click at [168, 282] on div "Service Type" at bounding box center [231, 295] width 340 height 26
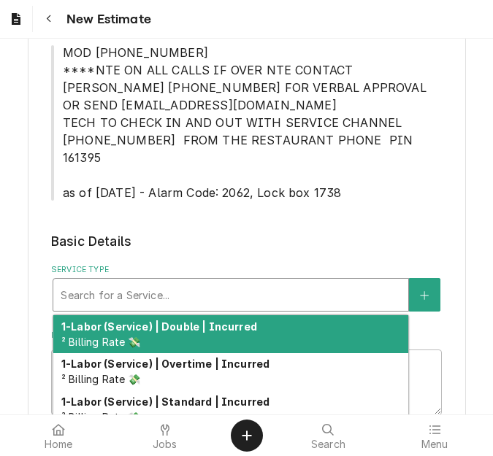
type textarea "x"
type input "s"
type textarea "x"
type input "se"
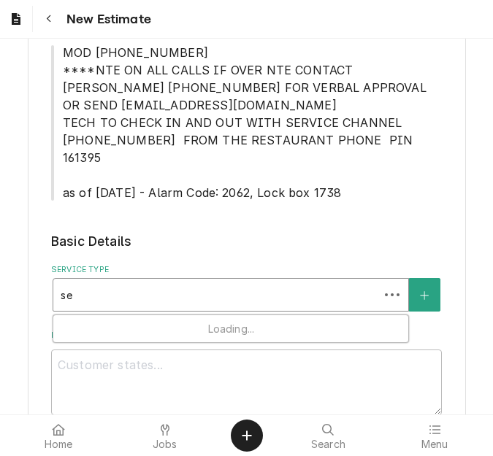
type textarea "x"
type input "ser"
type textarea "x"
type input "serv"
type textarea "x"
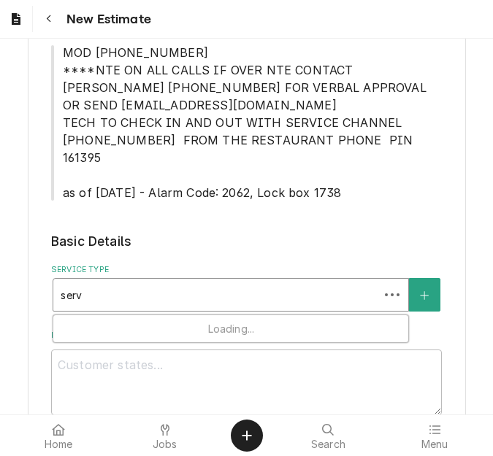
type input "servi"
type textarea "x"
type input "servie"
type textarea "x"
type input "servie"
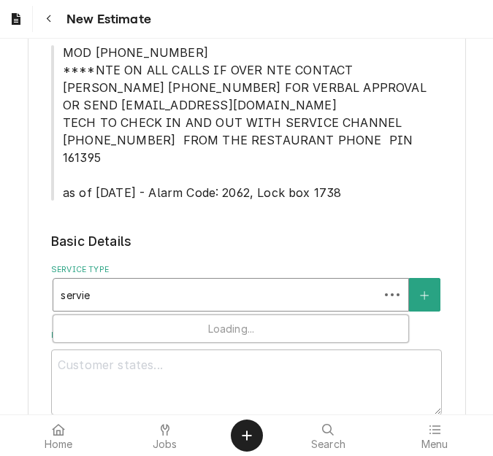
type textarea "x"
type input "servie"
type textarea "x"
type input "servi"
type textarea "x"
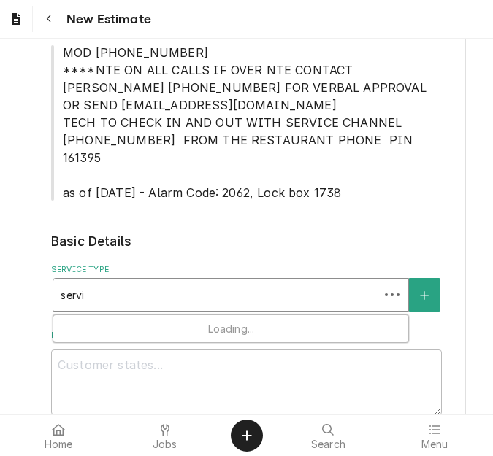
type input "servic"
type textarea "x"
type input "service"
type textarea "x"
type input "service c"
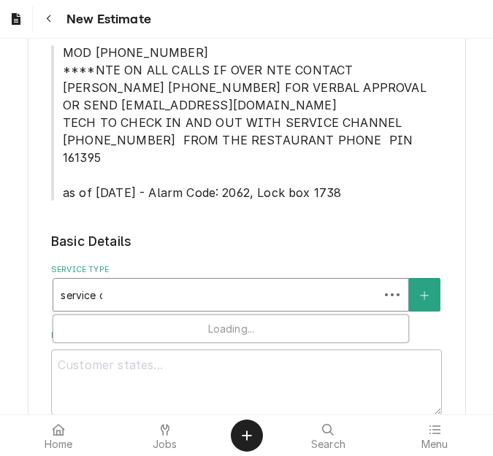
type textarea "x"
type input "service cal"
type textarea "x"
type input "service call"
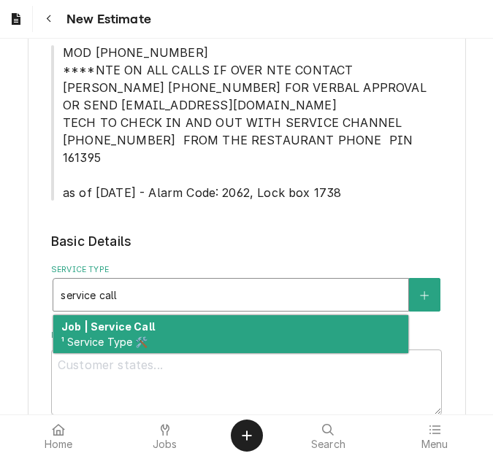
click at [156, 315] on div "Job | Service Call ¹ Service Type 🛠️" at bounding box center [230, 334] width 355 height 38
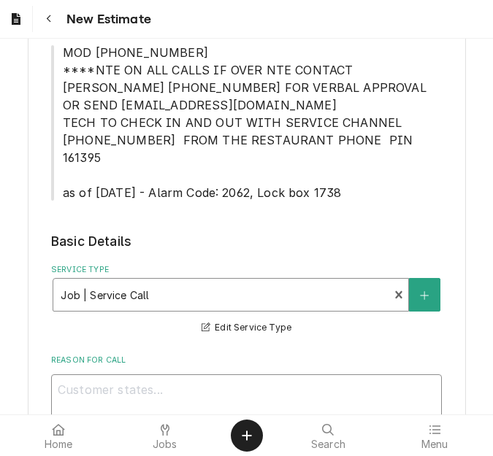
click at [144, 375] on textarea "Reason For Call" at bounding box center [246, 407] width 391 height 66
type textarea "x"
type textarea "Q"
type textarea "x"
type textarea "Qu"
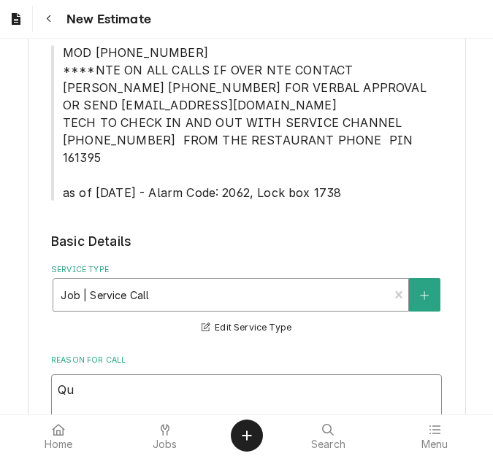
type textarea "x"
type textarea "Quo"
type textarea "x"
type textarea "Quot"
type textarea "x"
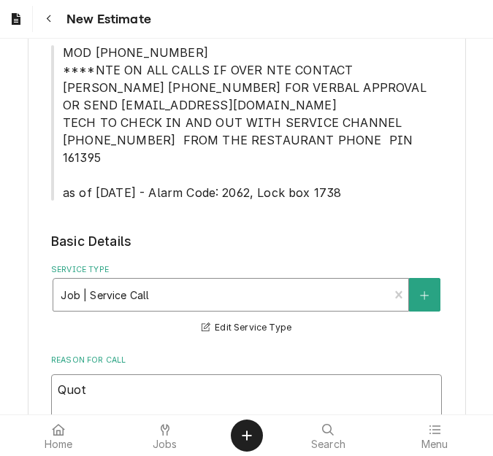
type textarea "Quote"
type textarea "x"
type textarea "Quote"
type textarea "x"
type textarea "Quote o"
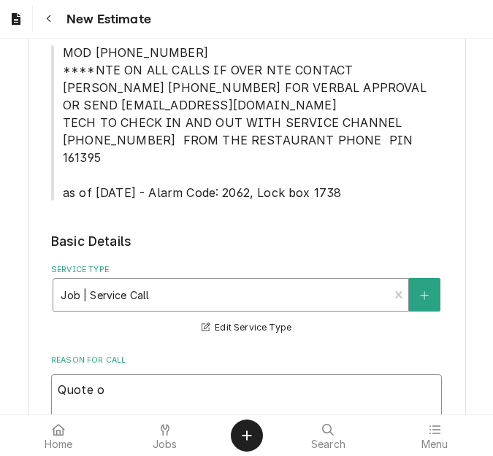
type textarea "x"
type textarea "Quote on"
type textarea "x"
type textarea "Quote on"
type textarea "x"
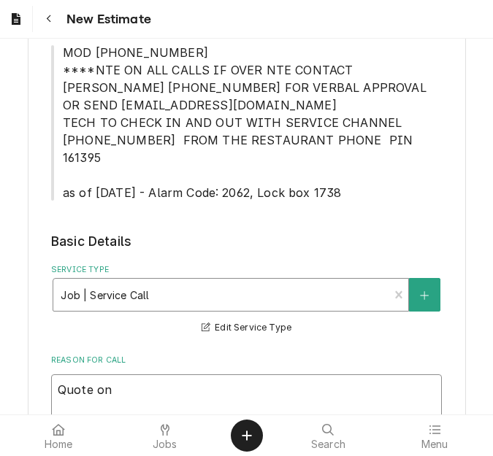
type textarea "Quote on r"
type textarea "x"
type textarea "Quote on re"
type textarea "x"
type textarea "Quote on reco"
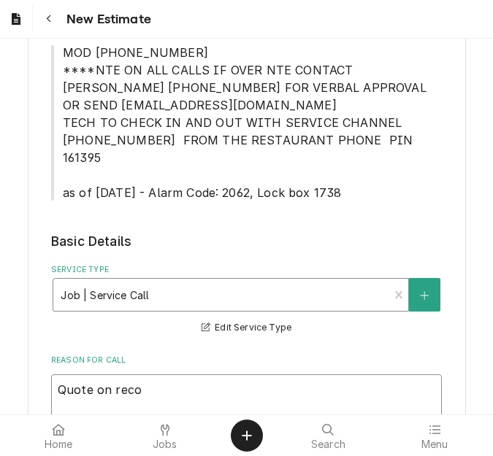
type textarea "x"
type textarea "Quote on recom"
type textarea "x"
type textarea "Quote on recomm"
type textarea "x"
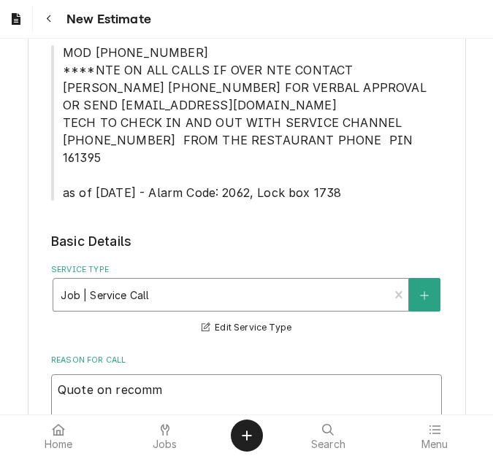
type textarea "Quote on recomme"
type textarea "x"
type textarea "Quote on recommen"
type textarea "x"
type textarea "Quote on recommend"
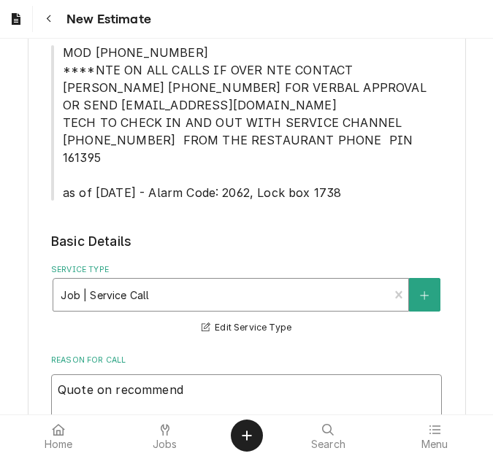
type textarea "x"
type textarea "Quote on recommende"
type textarea "x"
type textarea "Quote on recommended"
type textarea "x"
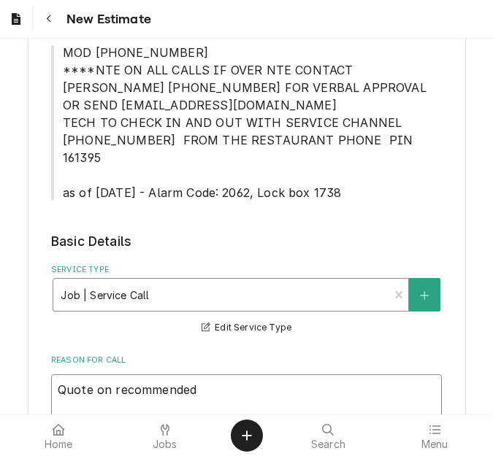
type textarea "Quote on recommended"
type textarea "x"
type textarea "Quote on recommended r"
type textarea "x"
type textarea "Quote on recommended re"
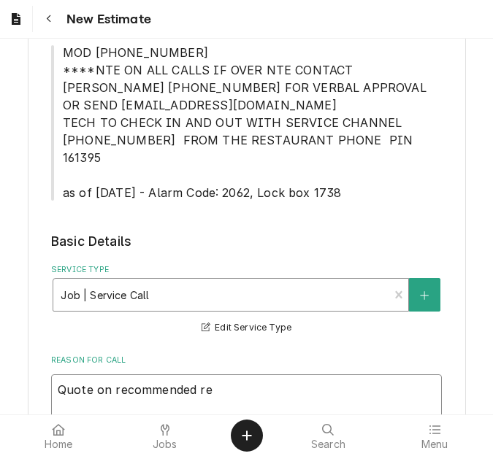
type textarea "x"
type textarea "Quote on recommended repa"
type textarea "x"
type textarea "Quote on recommended repai"
type textarea "x"
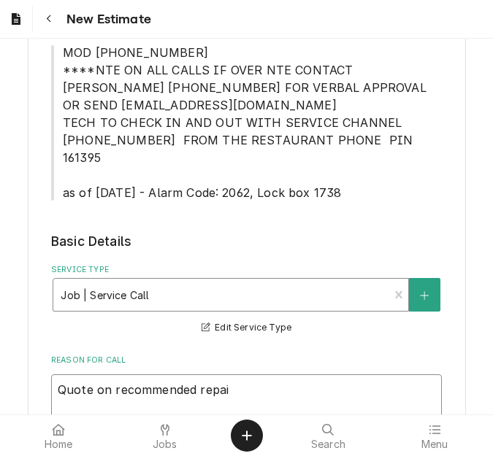
type textarea "Quote on recommended repair"
type textarea "x"
type textarea "Quote on recommended repairs"
type textarea "x"
type textarea "Quote on recommended repairs"
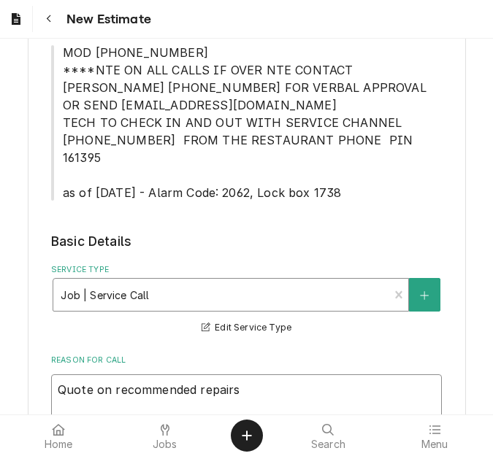
type textarea "x"
type textarea "Quote on recommended repairs f"
type textarea "x"
type textarea "Quote on recommended repairs fo"
type textarea "x"
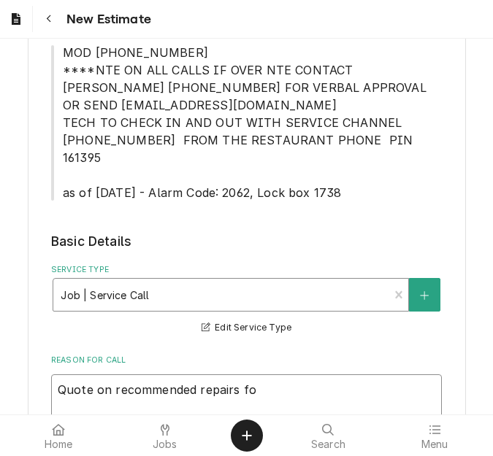
type textarea "Quote on recommended repairs fou"
type textarea "x"
type textarea "Quote on recommended repairs foun"
type textarea "x"
type textarea "Quote on recommended repairs found"
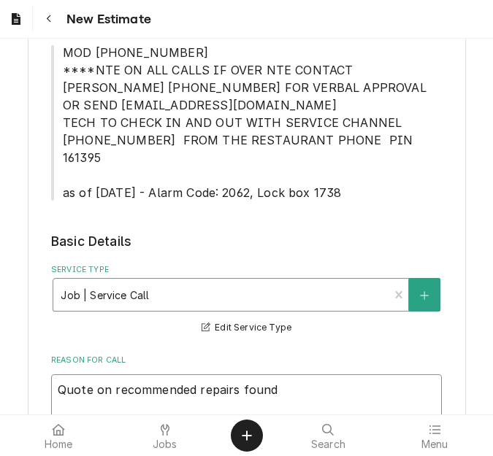
type textarea "x"
type textarea "Quote on recommended repairs found d"
type textarea "x"
type textarea "Quote on recommended repairs found dur"
type textarea "x"
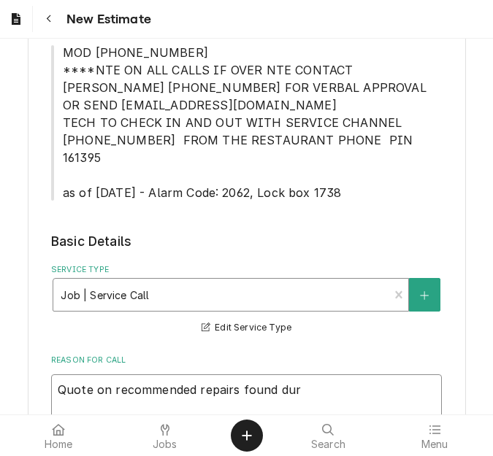
type textarea "Quote on recommended repairs found duri"
type textarea "x"
type textarea "Quote on recommended repairs found during"
type textarea "x"
type textarea "Quote on recommended repairs found during"
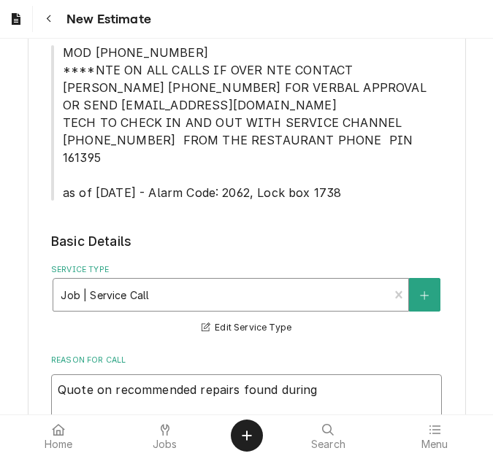
type textarea "x"
type textarea "Quote on recommended repairs found during m"
type textarea "x"
type textarea "Quote on recommended repairs found during ma"
type textarea "x"
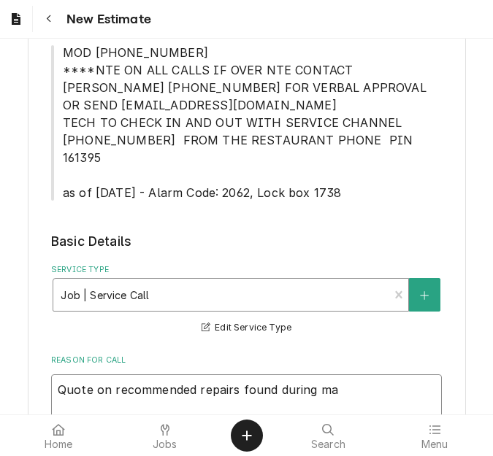
type textarea "Quote on recommended repairs found during mai"
type textarea "x"
type textarea "Quote on recommended repairs found during main"
type textarea "x"
type textarea "Quote on recommended repairs found during maint"
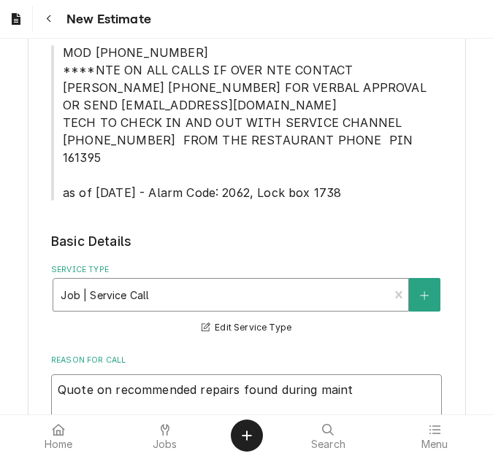
type textarea "x"
type textarea "Quote on recommended repairs found during mainten"
type textarea "x"
type textarea "Quote on recommended repairs found during maintena"
type textarea "x"
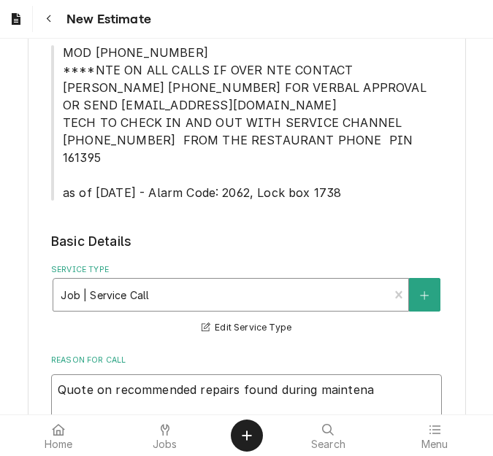
type textarea "Quote on recommended repairs found during maintenac"
type textarea "x"
type textarea "Quote on recommended repairs found during maintenace"
type textarea "x"
type textarea "Quote on recommended repairs found during maintenace"
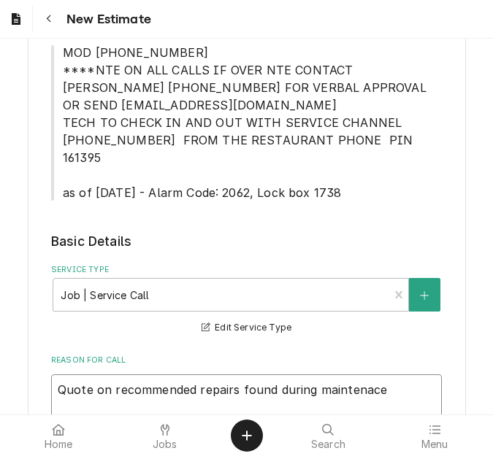
type textarea "x"
type textarea "Quote on recommended repairs found during maintenace"
type textarea "x"
type textarea "Quote on recommended repairs found during maintenac"
type textarea "x"
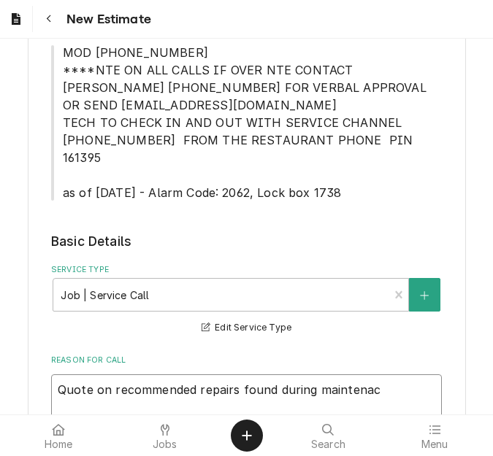
type textarea "Quote on recommended repairs found during maintena"
type textarea "x"
type textarea "Quote on recommended repairs found during mainten"
type textarea "x"
type textarea "Quote on recommended repairs found during mainte"
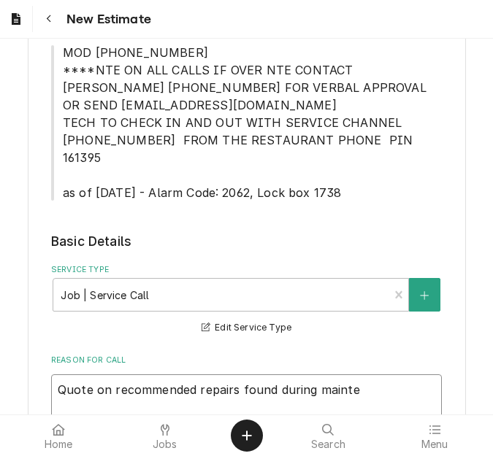
type textarea "x"
type textarea "Quote on recommended repairs found during maintena"
type textarea "x"
type textarea "Quote on recommended repairs found during maintenan"
type textarea "x"
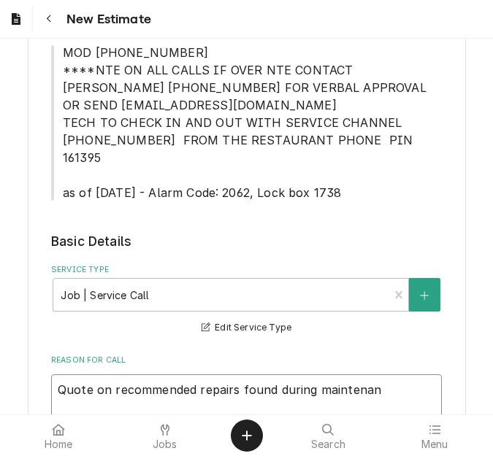
type textarea "Quote on recommended repairs found during maintenanc"
type textarea "x"
type textarea "Quote on recommended repairs found during maintenance."
type textarea "x"
type textarea "Quote on recommended repairs found during maintenance."
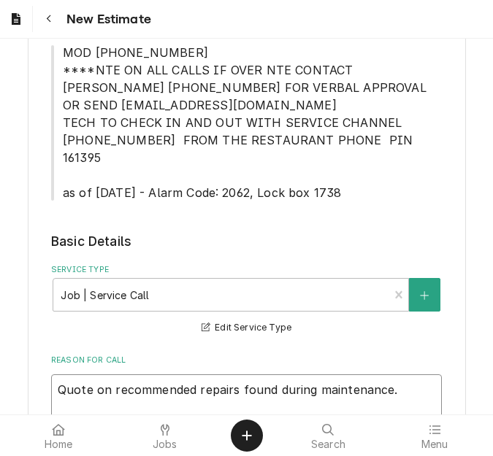
type textarea "x"
type textarea "Quote on recommended repairs found during maintenance."
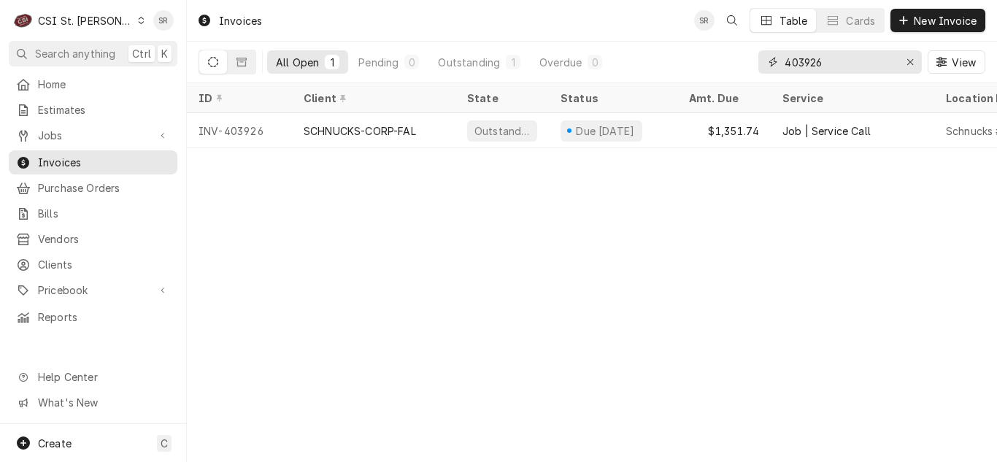
drag, startPoint x: 798, startPoint y: 62, endPoint x: 764, endPoint y: 63, distance: 34.3
click at [764, 63] on div "403926" at bounding box center [840, 61] width 164 height 23
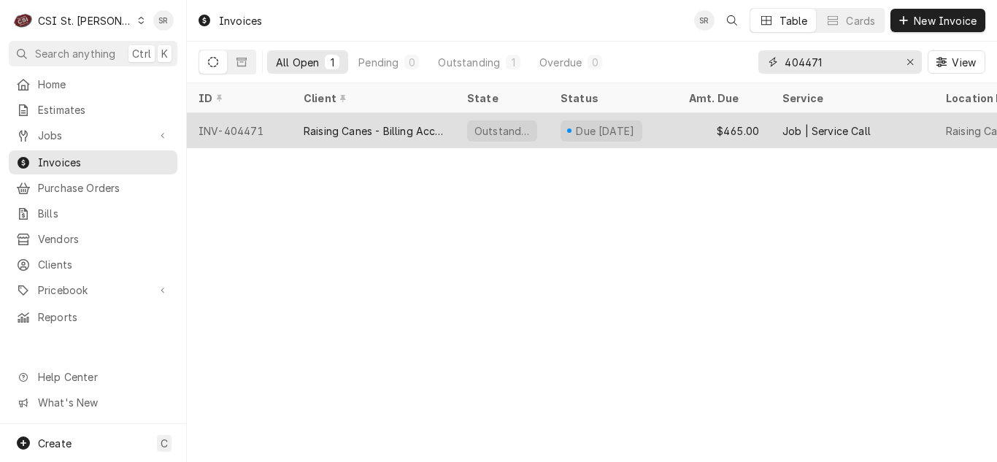
type input "404471"
click at [418, 134] on div "Raising Canes - Billing Account" at bounding box center [374, 130] width 140 height 15
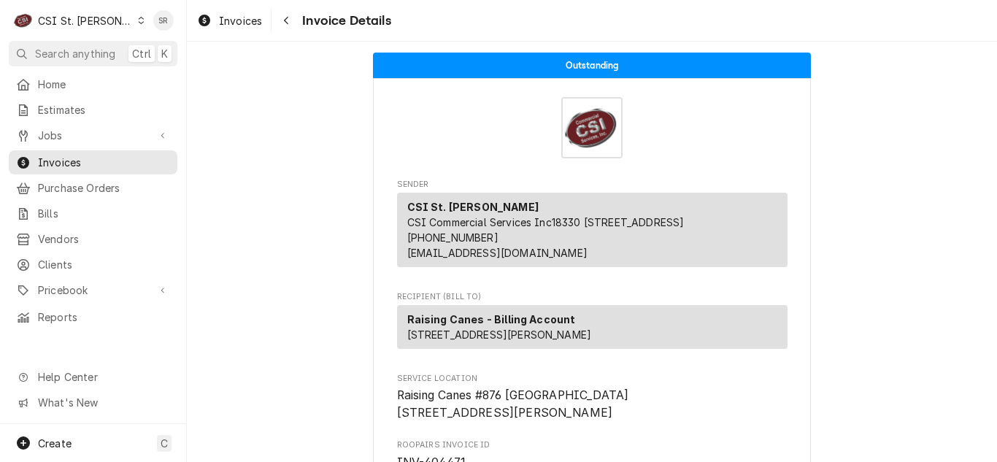
scroll to position [73, 0]
